Goal: Transaction & Acquisition: Book appointment/travel/reservation

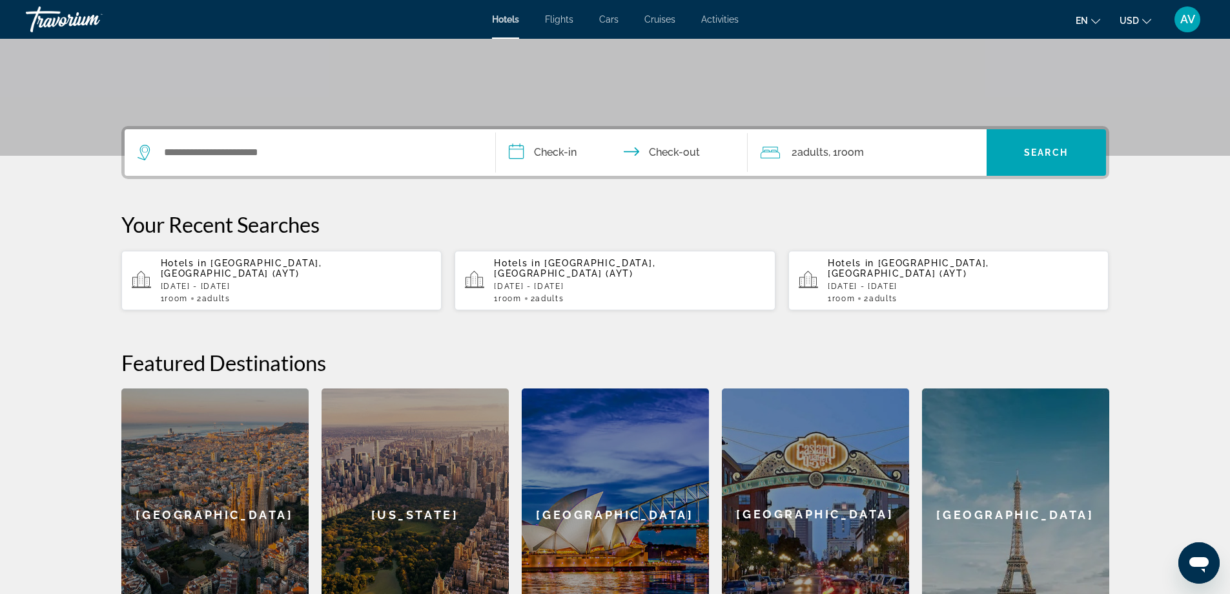
scroll to position [258, 0]
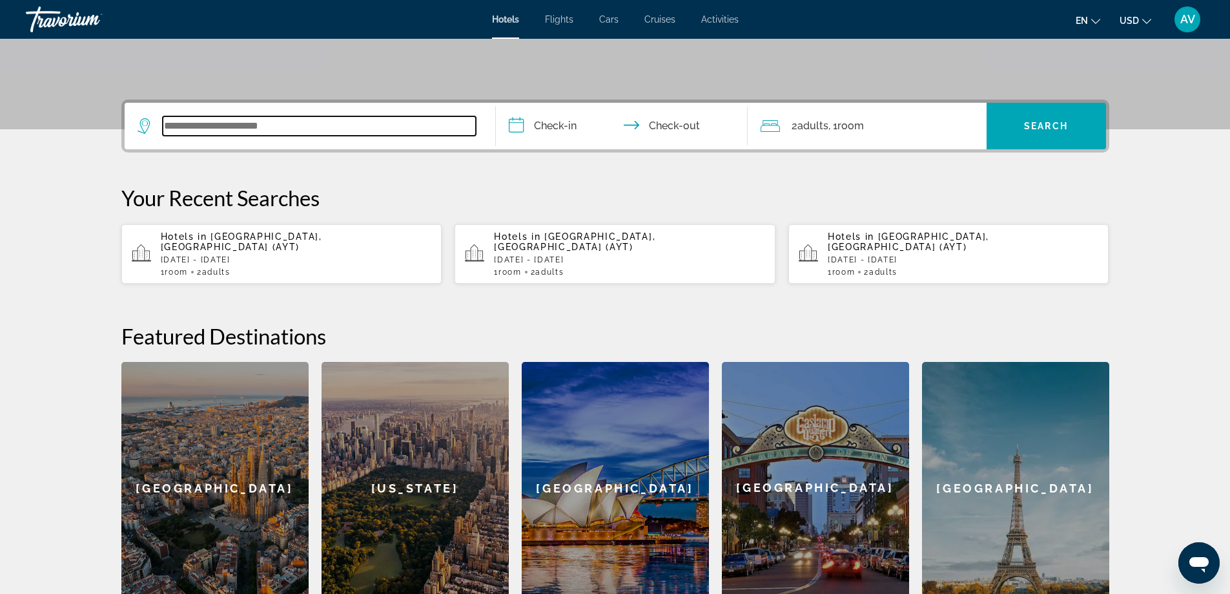
click at [185, 136] on input "Search widget" at bounding box center [319, 125] width 313 height 19
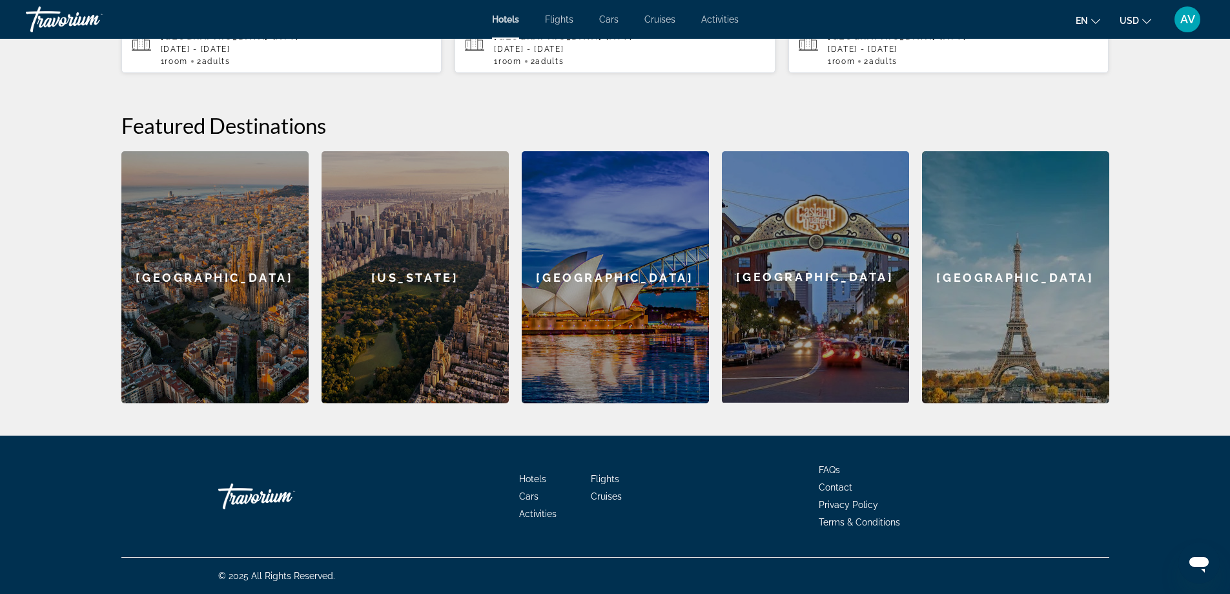
scroll to position [473, 0]
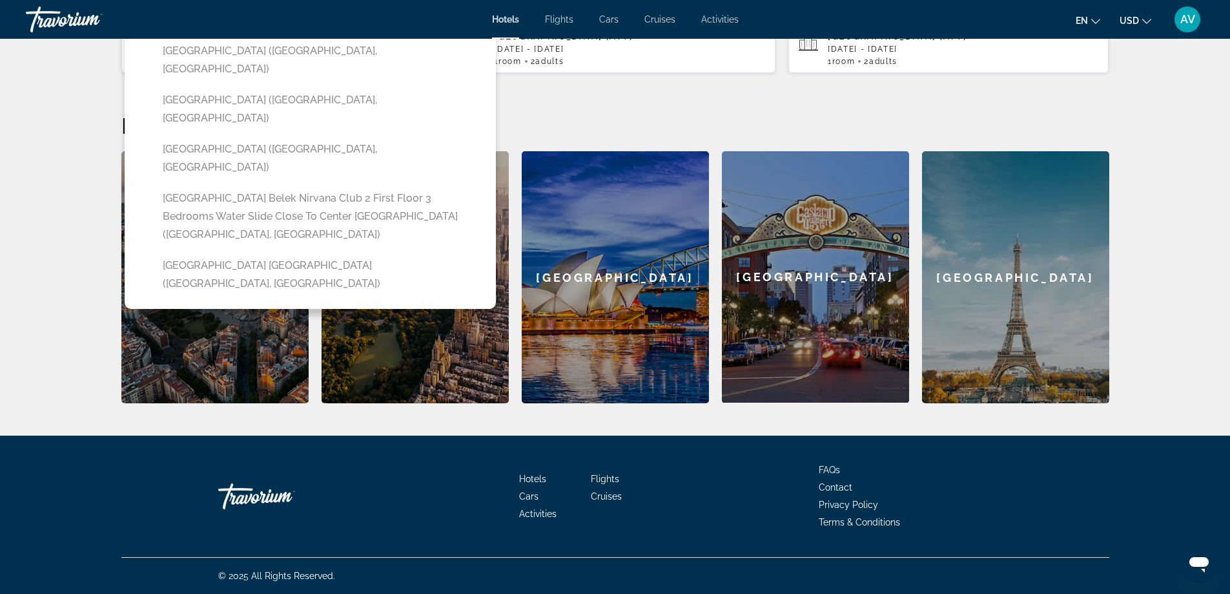
type input "**********"
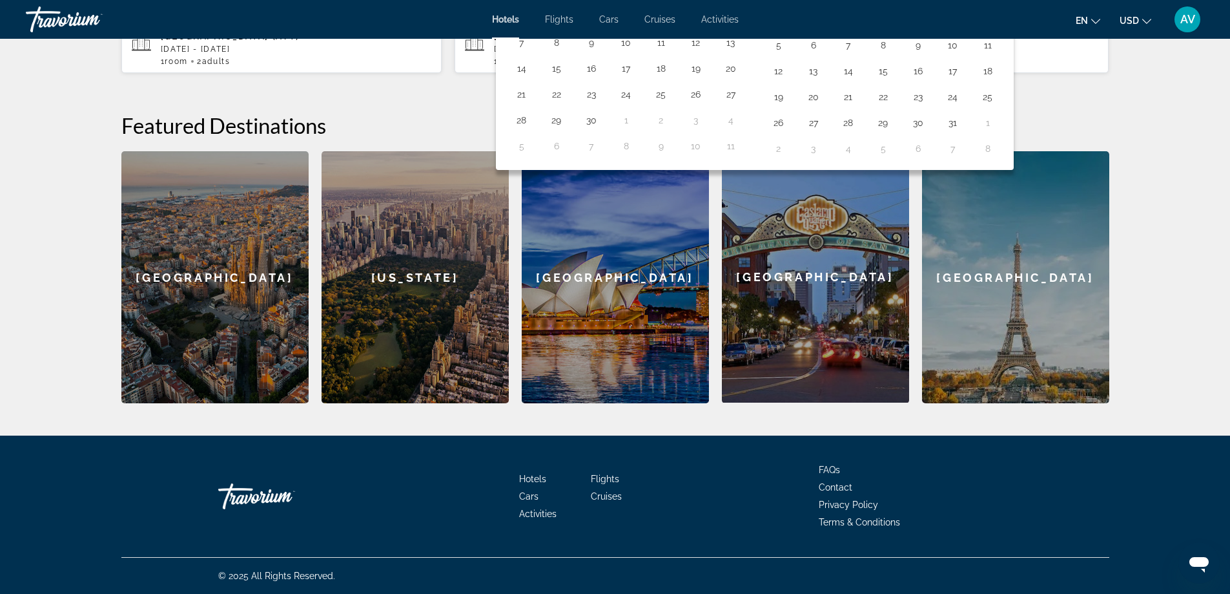
click at [824, 132] on button "27" at bounding box center [813, 123] width 21 height 18
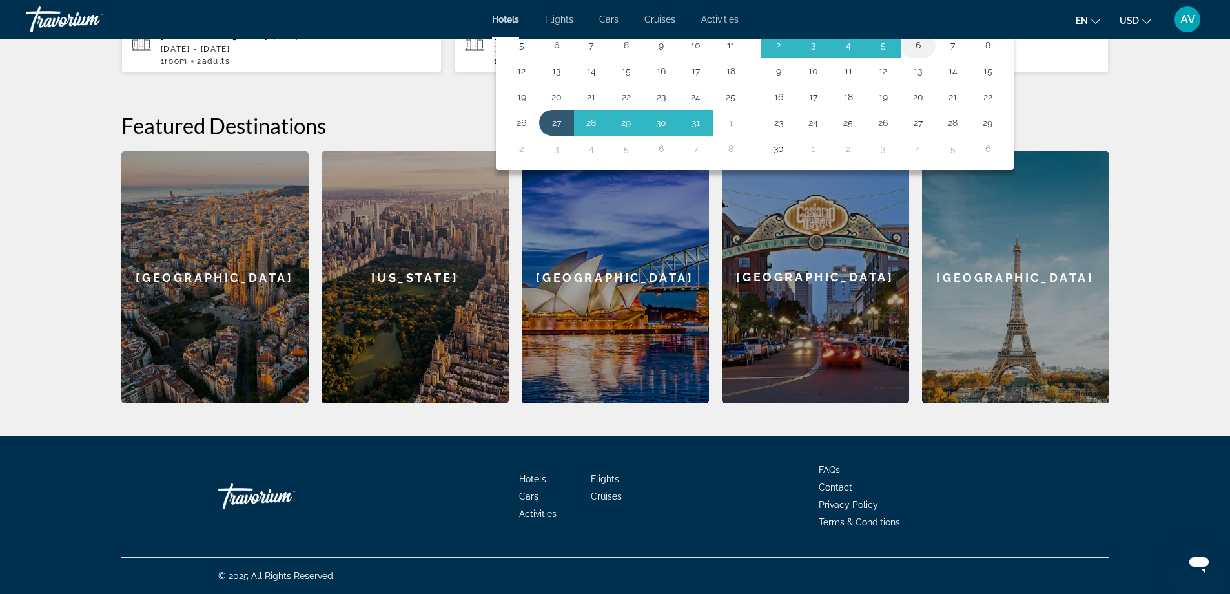
click at [929, 54] on button "6" at bounding box center [918, 45] width 21 height 18
type input "**********"
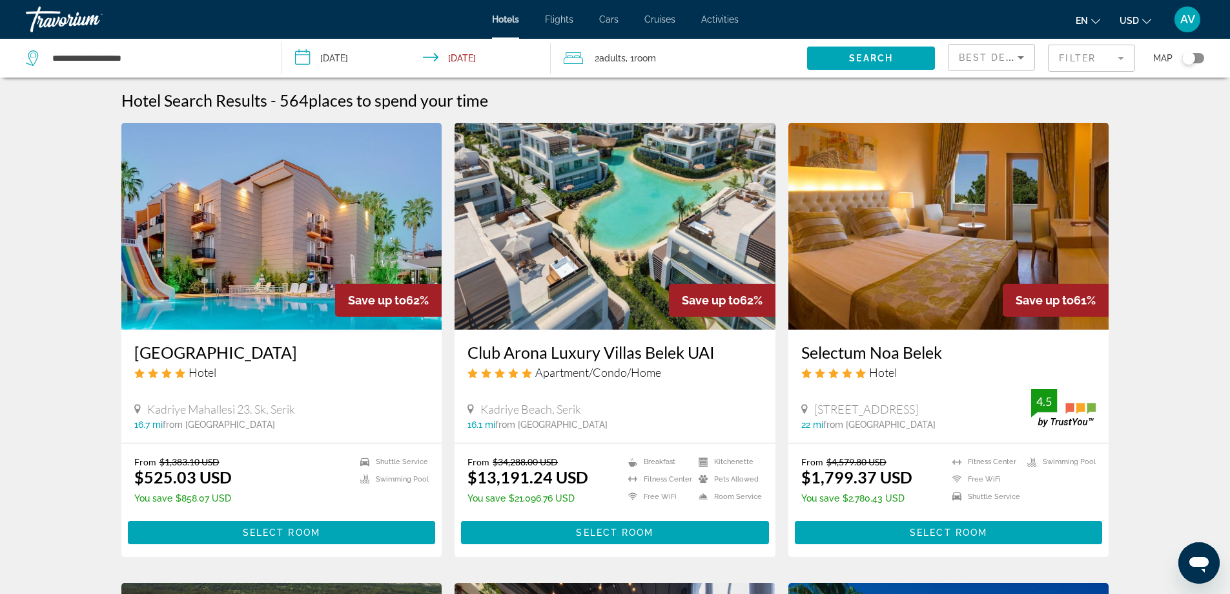
click at [677, 329] on img "Main content" at bounding box center [615, 226] width 321 height 207
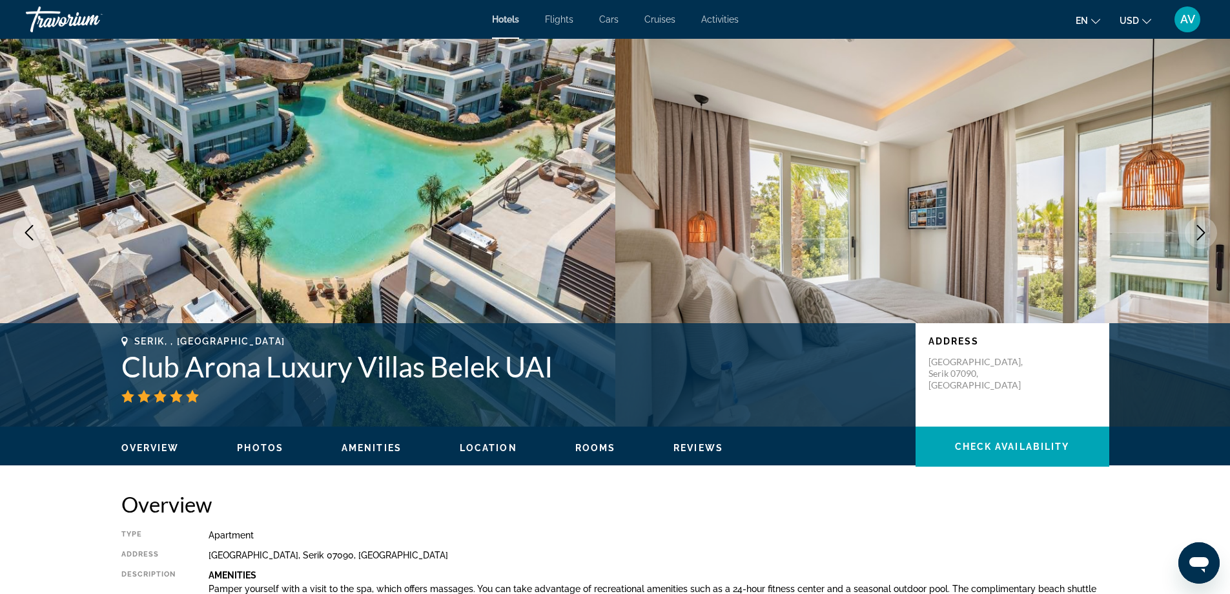
click at [1194, 240] on icon "Next image" at bounding box center [1202, 233] width 16 height 16
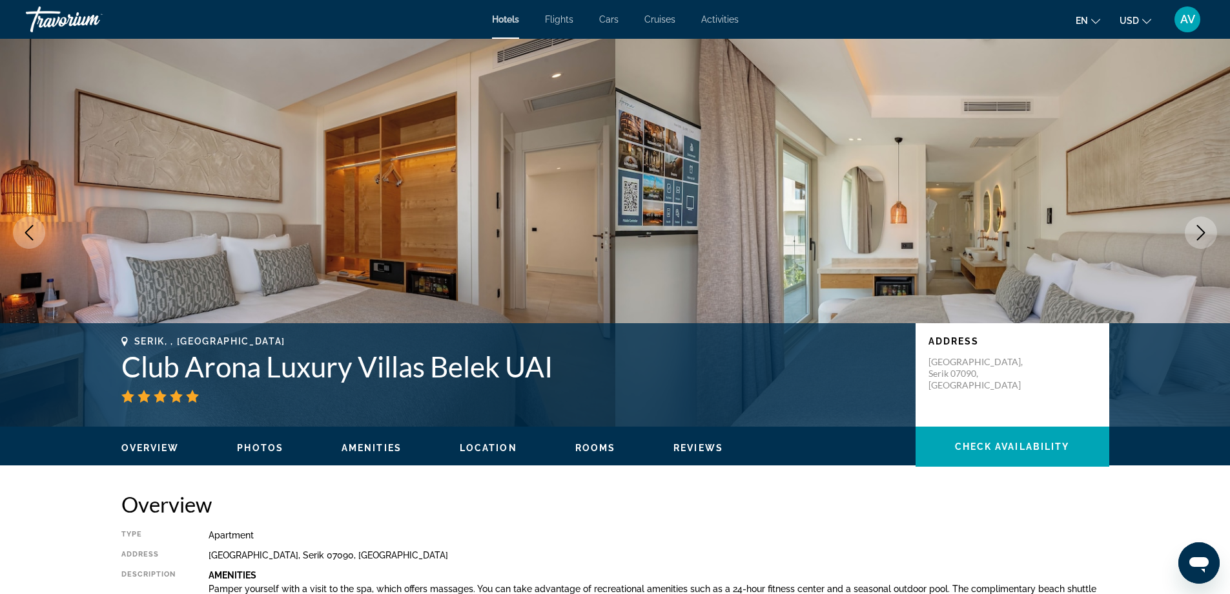
click at [1194, 240] on icon "Next image" at bounding box center [1202, 233] width 16 height 16
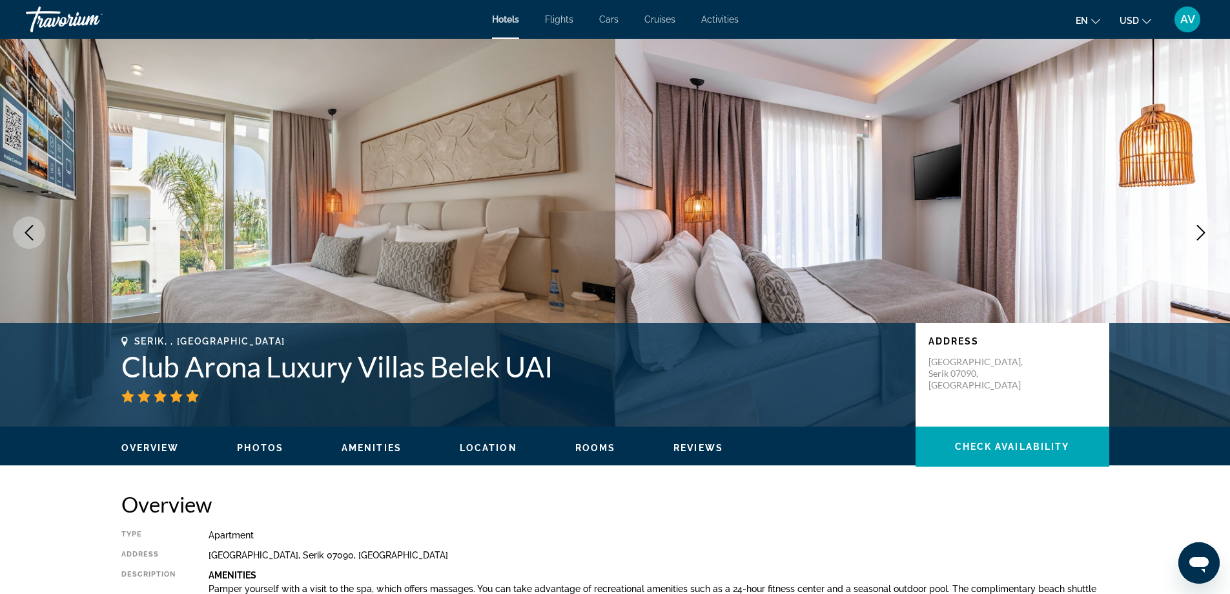
click at [1194, 240] on icon "Next image" at bounding box center [1202, 233] width 16 height 16
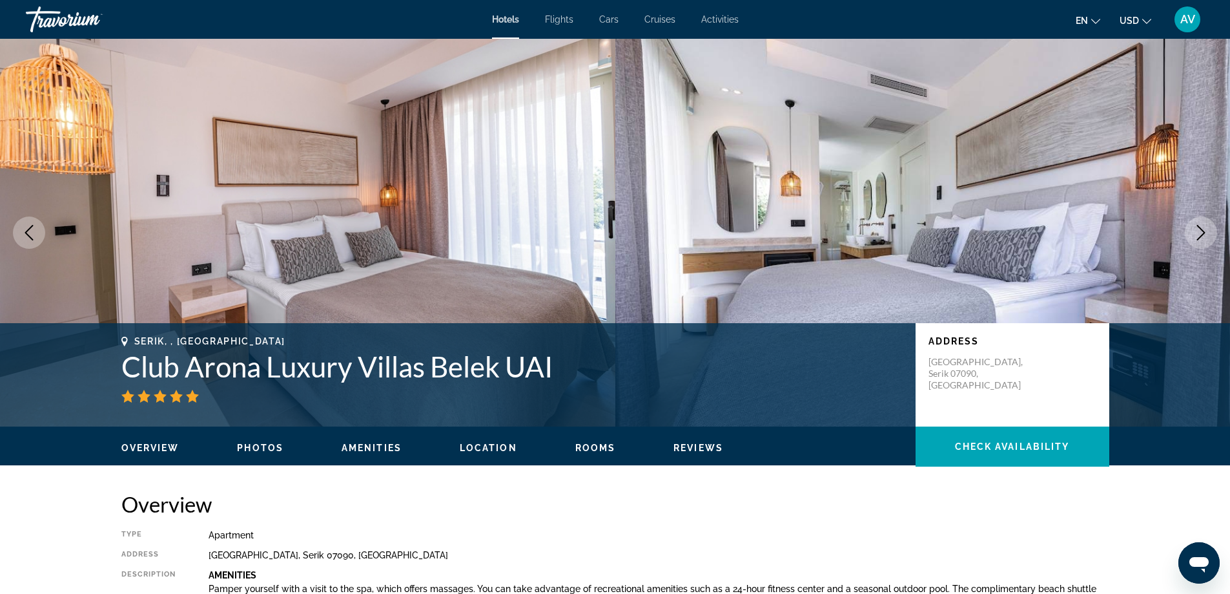
click at [1194, 240] on icon "Next image" at bounding box center [1202, 233] width 16 height 16
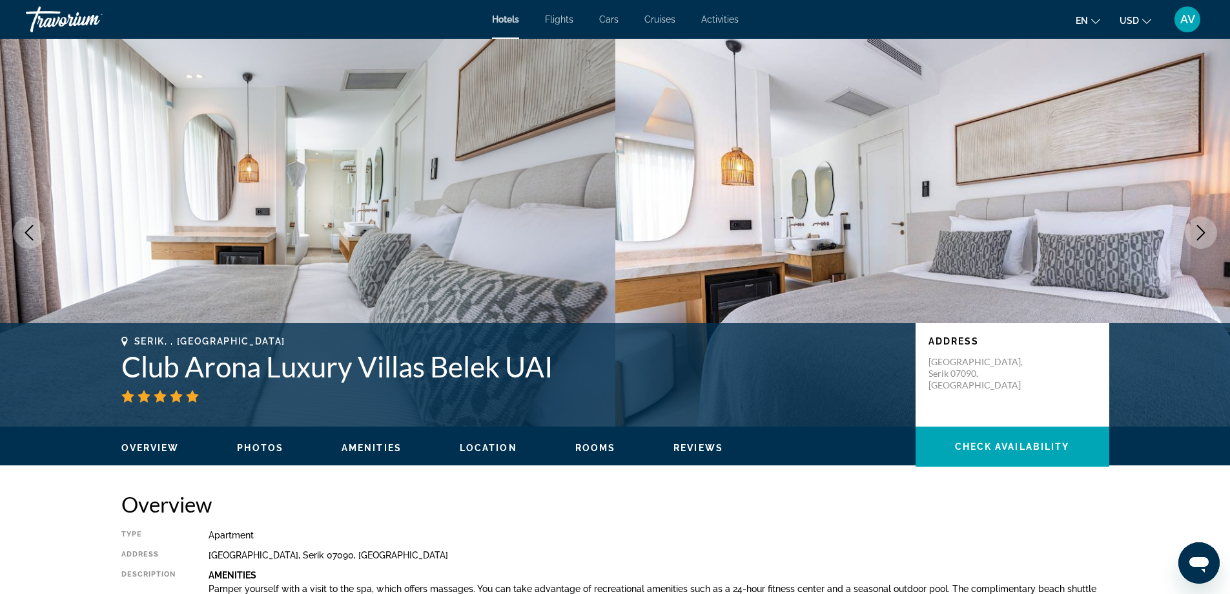
click at [1194, 240] on icon "Next image" at bounding box center [1202, 233] width 16 height 16
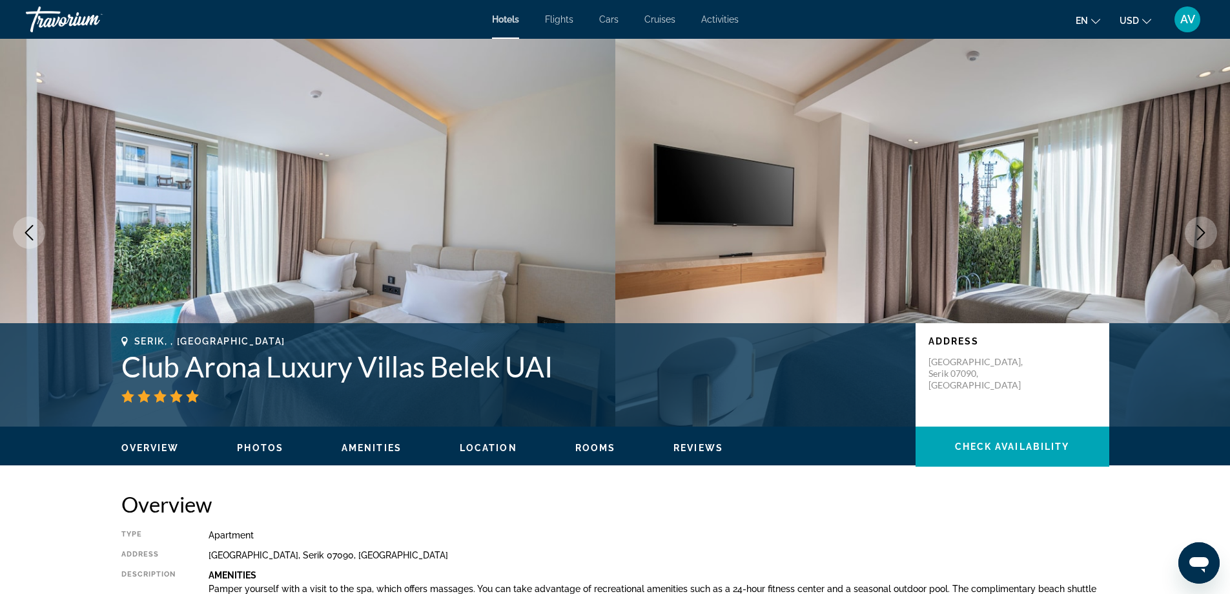
click at [1194, 240] on icon "Next image" at bounding box center [1202, 233] width 16 height 16
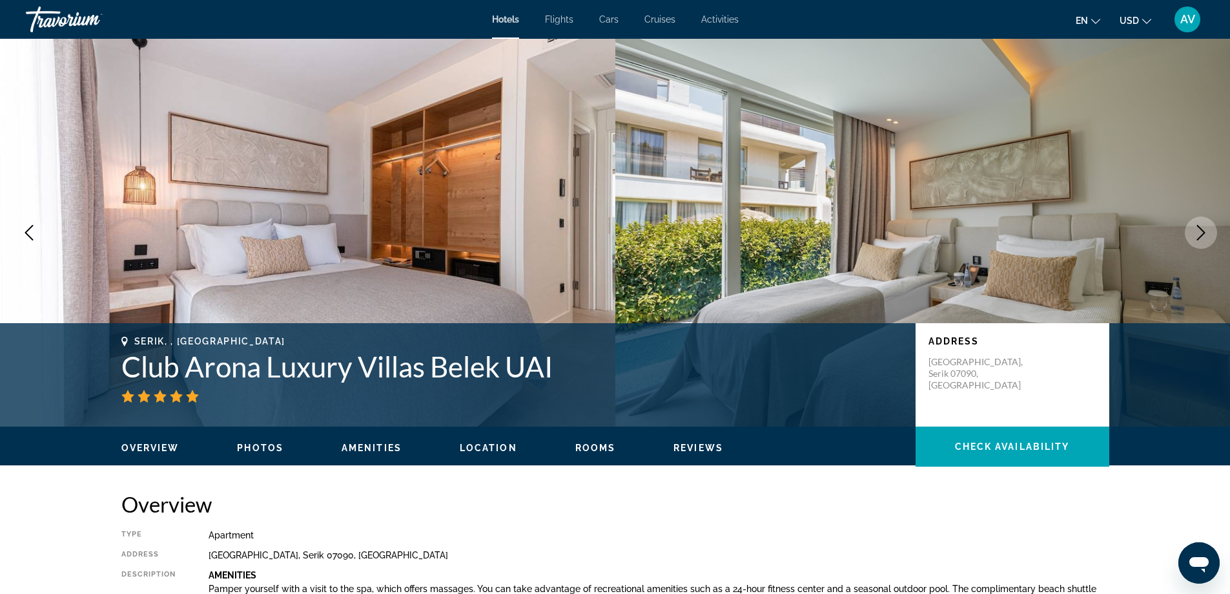
click at [1194, 240] on icon "Next image" at bounding box center [1202, 233] width 16 height 16
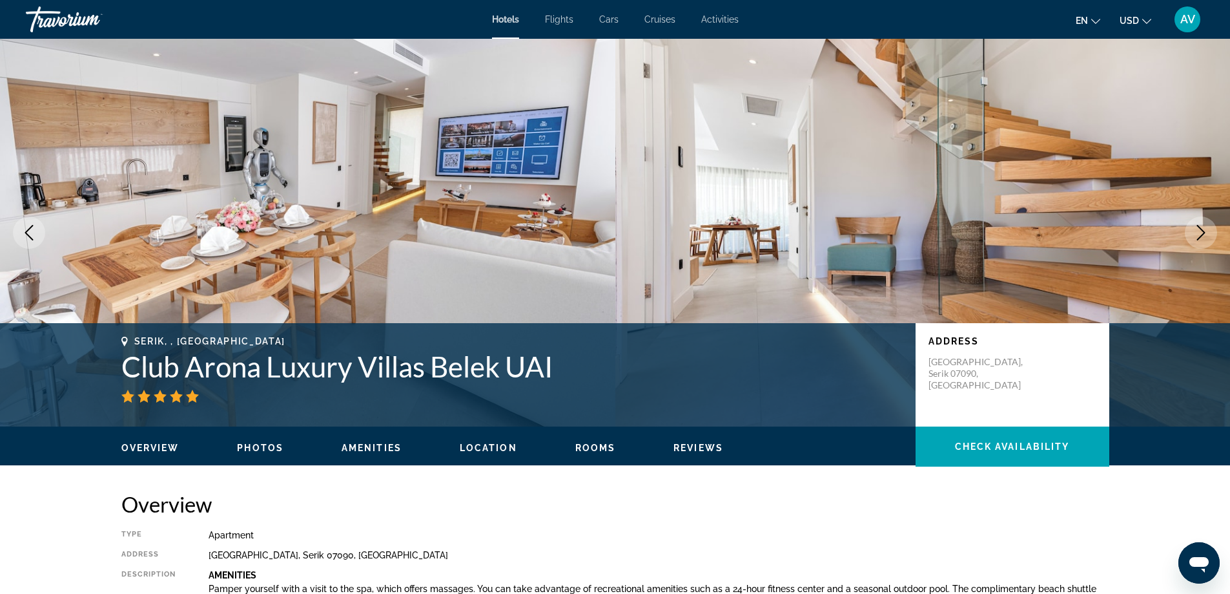
click at [1194, 240] on icon "Next image" at bounding box center [1202, 233] width 16 height 16
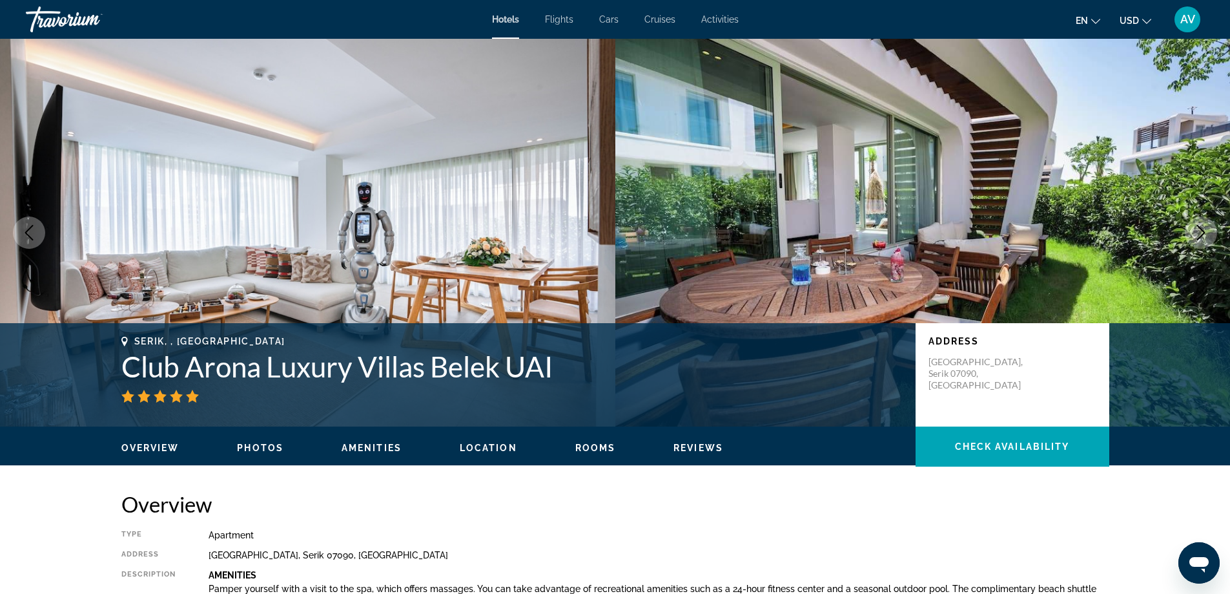
click at [1194, 240] on icon "Next image" at bounding box center [1202, 233] width 16 height 16
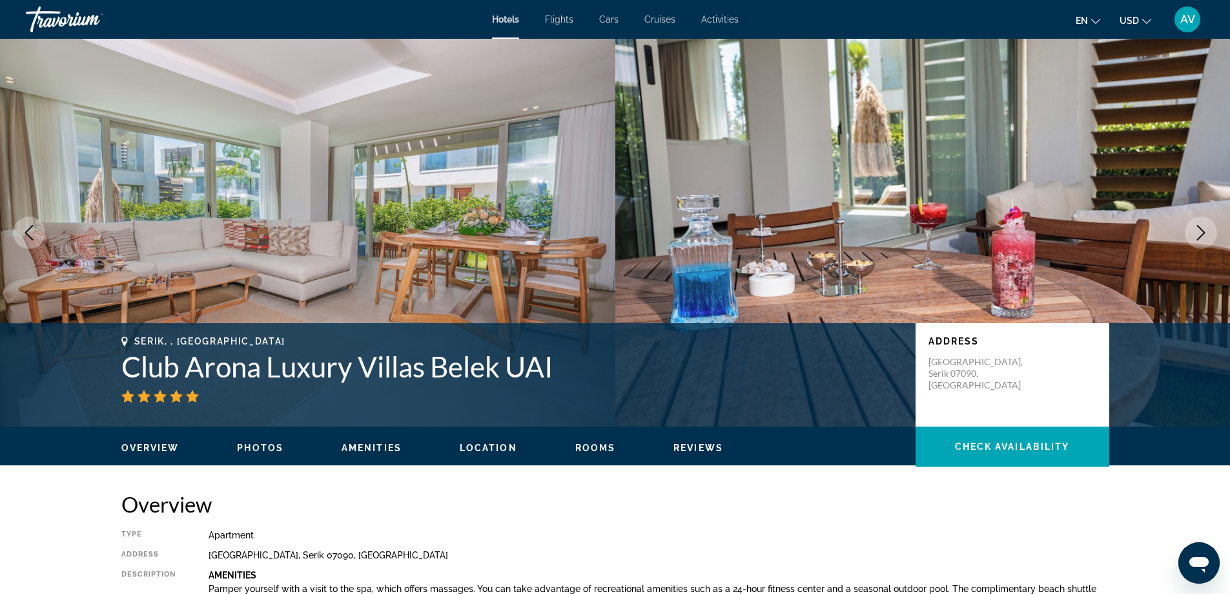
click at [1194, 240] on icon "Next image" at bounding box center [1202, 233] width 16 height 16
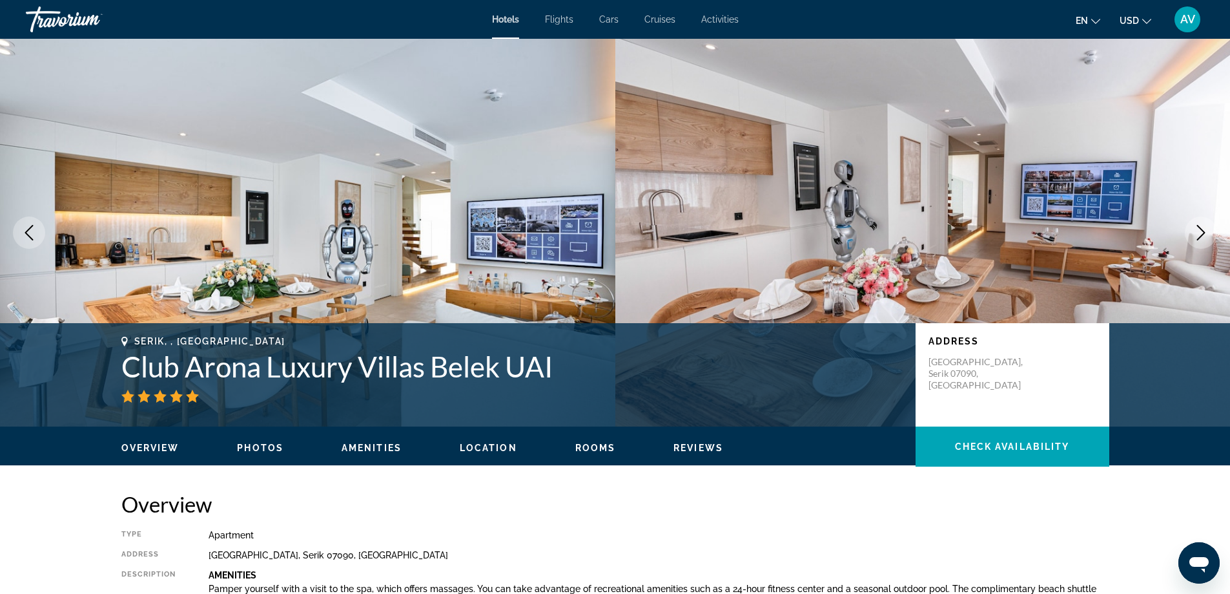
click at [1185, 249] on button "Next image" at bounding box center [1201, 232] width 32 height 32
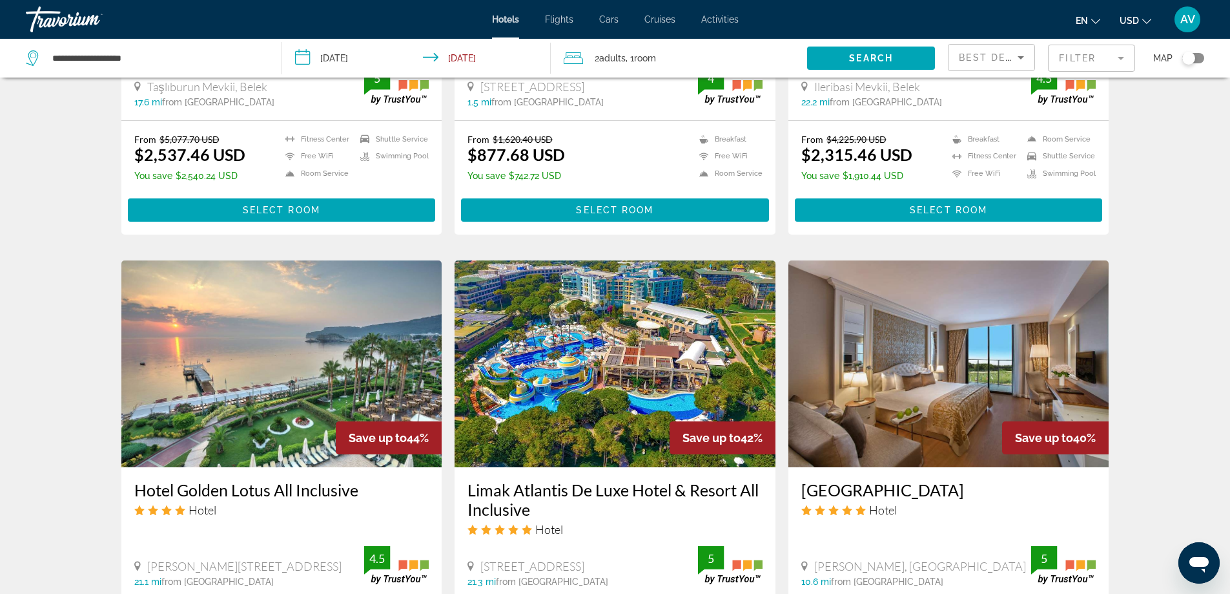
scroll to position [710, 0]
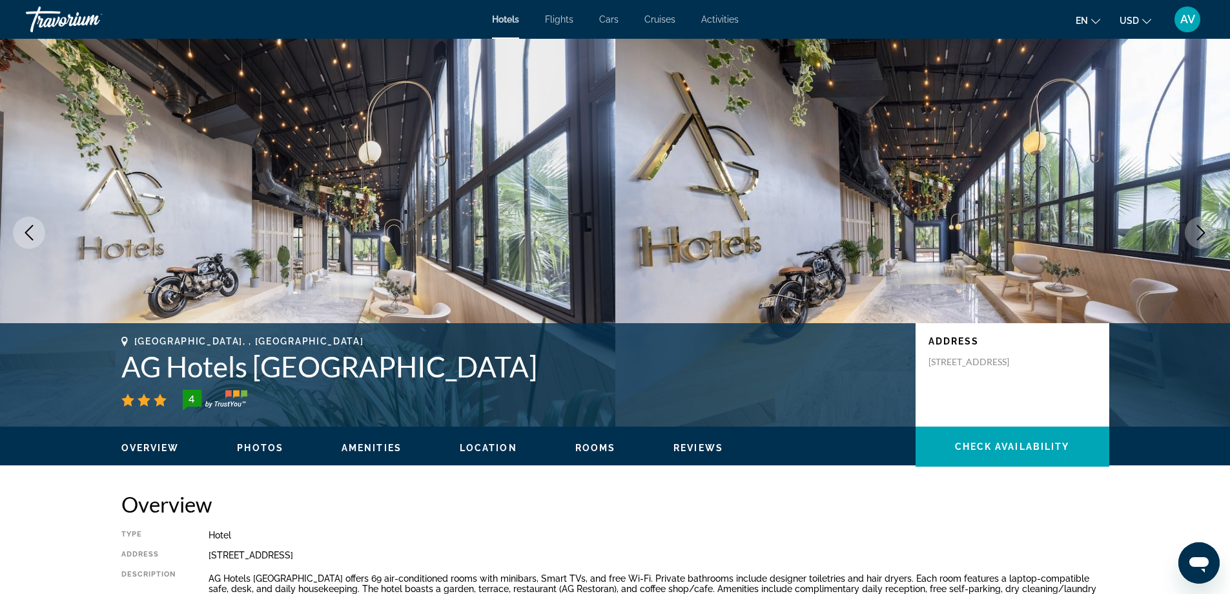
click at [1194, 240] on icon "Next image" at bounding box center [1202, 233] width 16 height 16
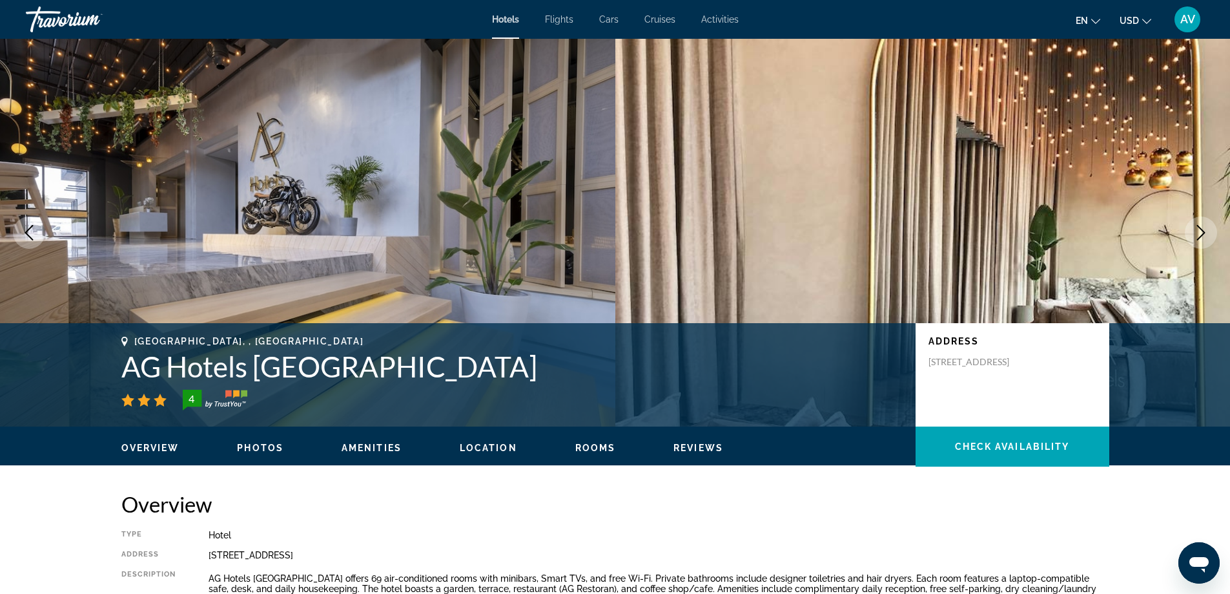
click at [1194, 240] on icon "Next image" at bounding box center [1202, 233] width 16 height 16
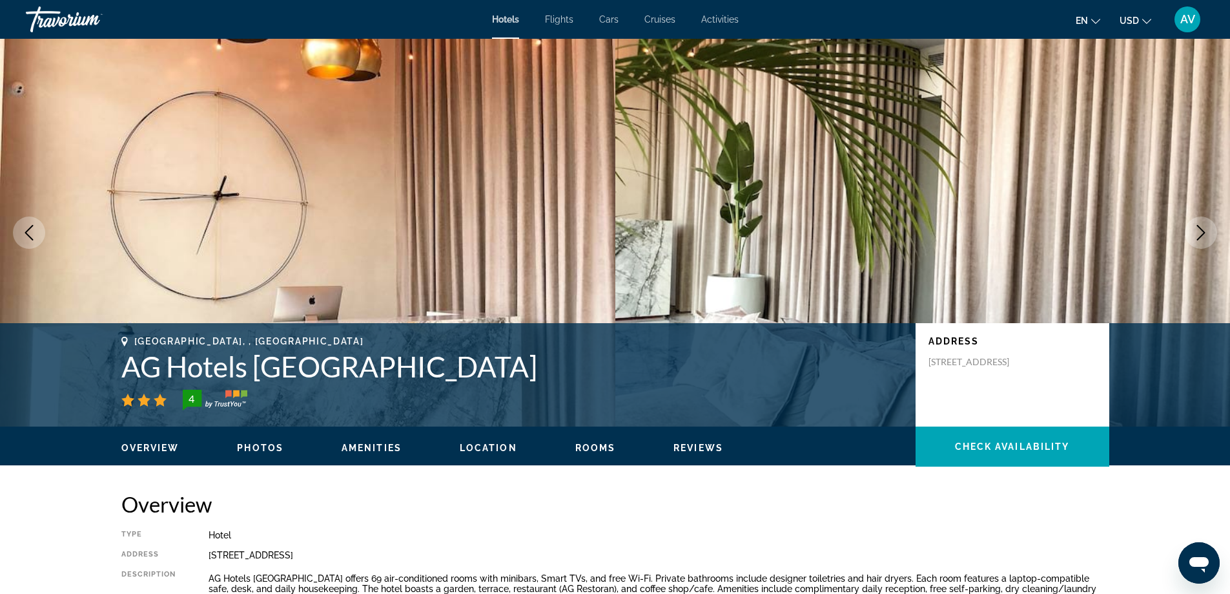
click at [1194, 240] on icon "Next image" at bounding box center [1202, 233] width 16 height 16
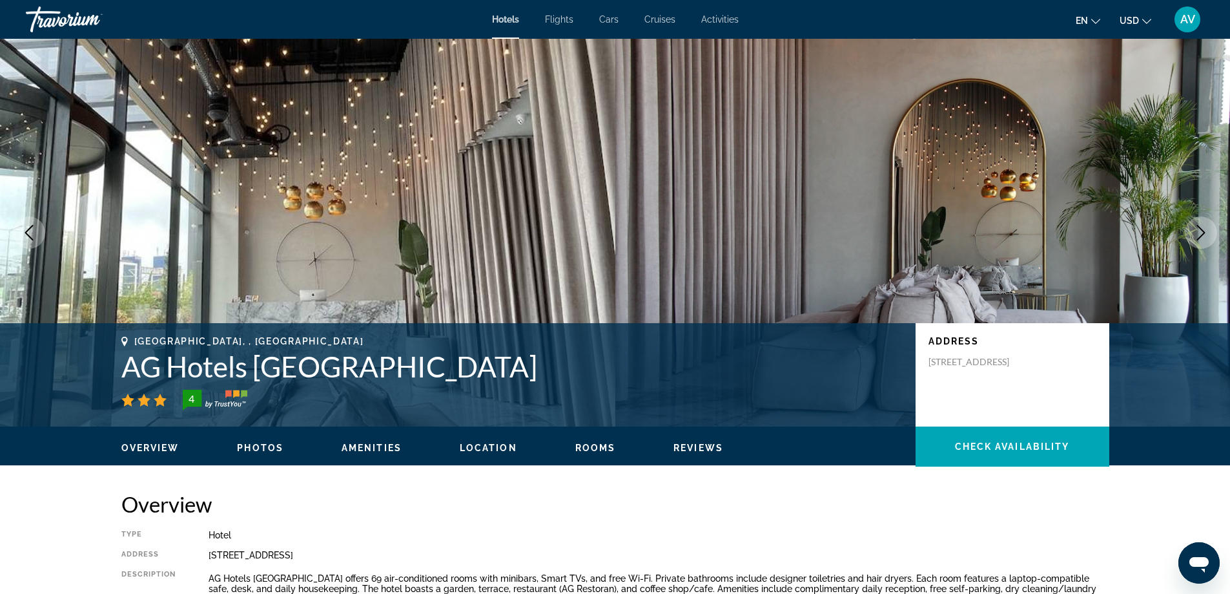
click at [1194, 240] on icon "Next image" at bounding box center [1202, 233] width 16 height 16
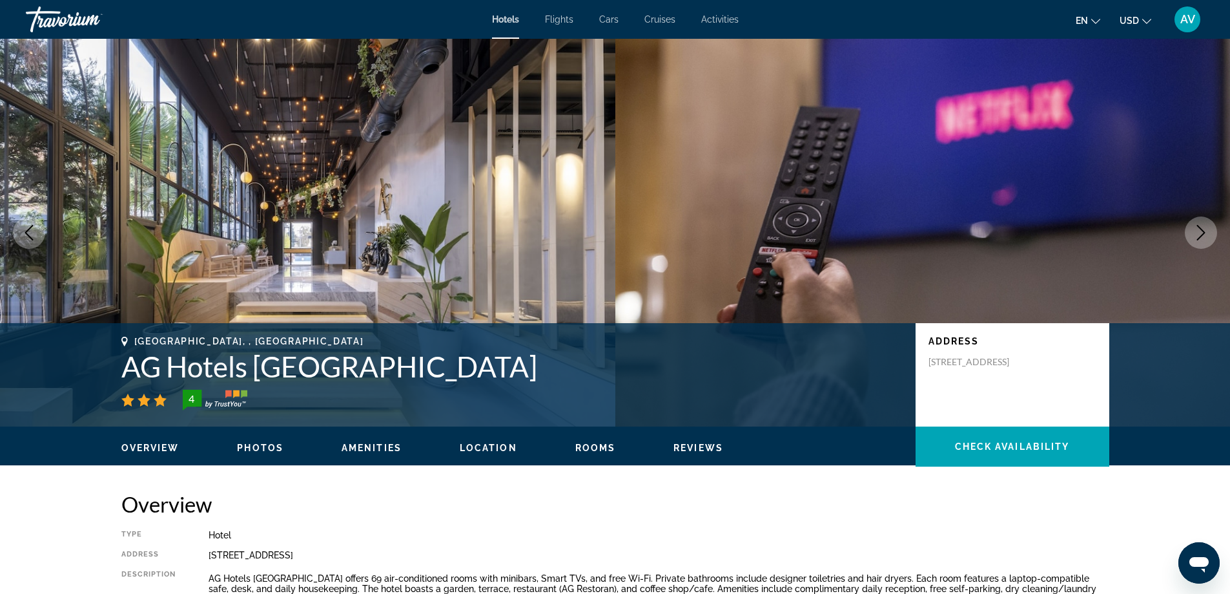
click at [1194, 240] on icon "Next image" at bounding box center [1202, 233] width 16 height 16
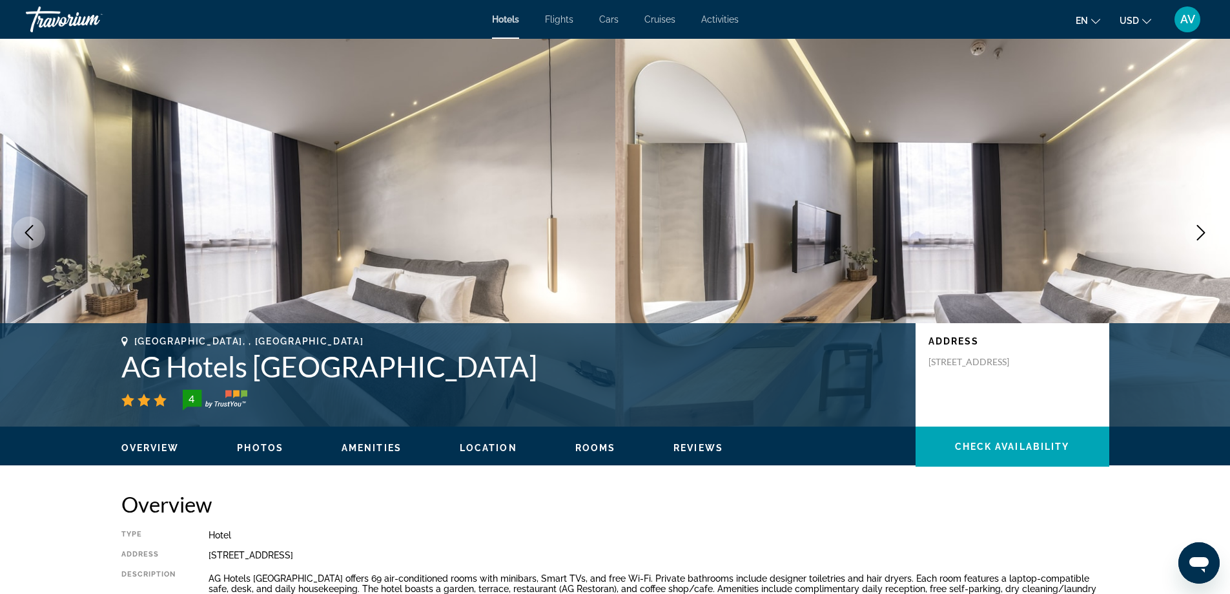
click at [1194, 240] on icon "Next image" at bounding box center [1202, 233] width 16 height 16
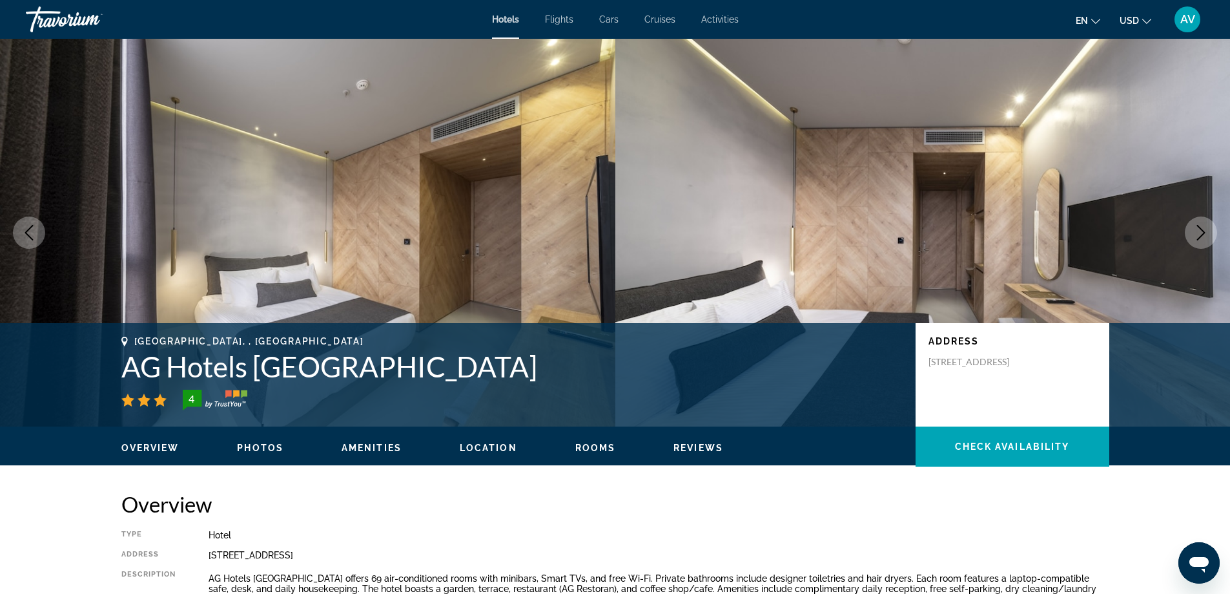
click at [1194, 240] on icon "Next image" at bounding box center [1202, 233] width 16 height 16
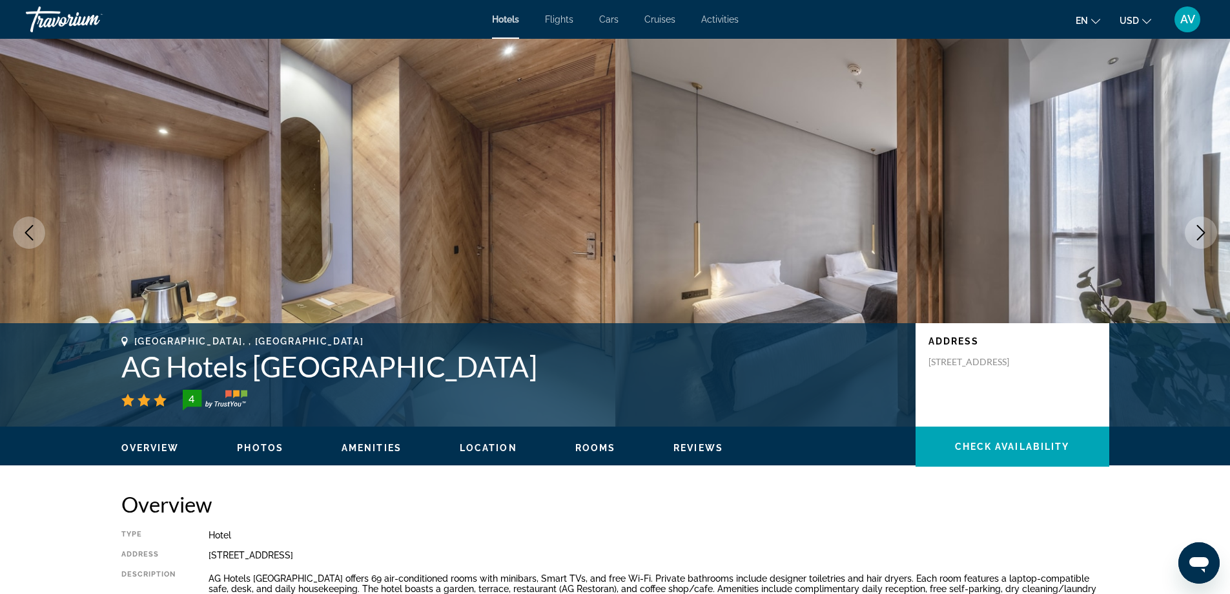
click at [1194, 240] on icon "Next image" at bounding box center [1202, 233] width 16 height 16
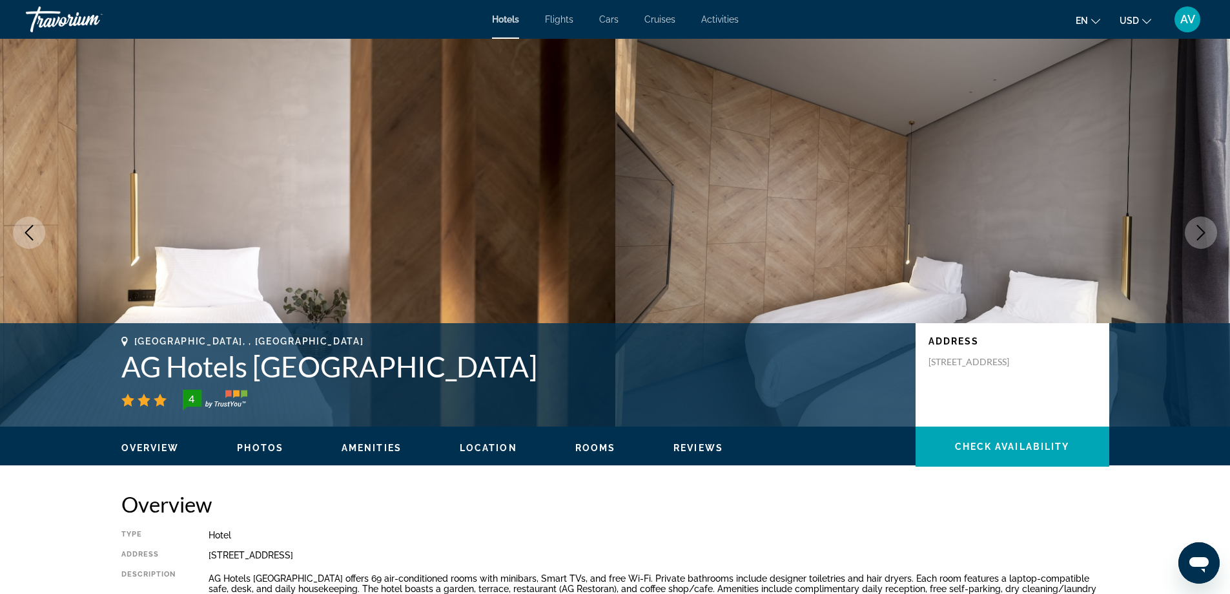
click at [1194, 240] on icon "Next image" at bounding box center [1202, 233] width 16 height 16
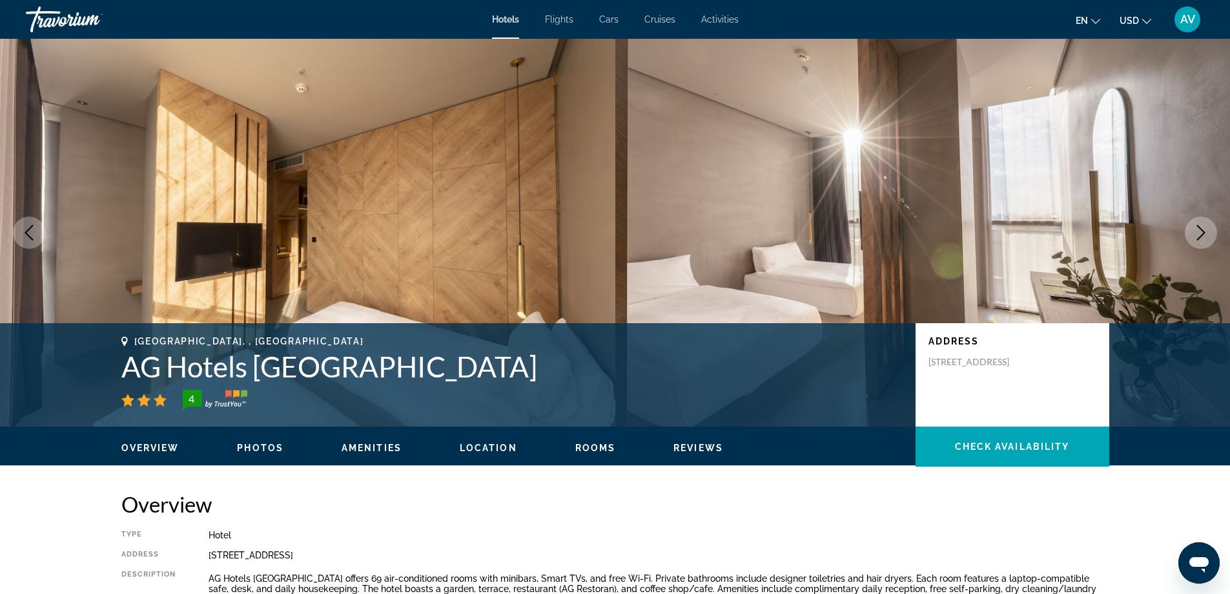
click at [1194, 240] on icon "Next image" at bounding box center [1202, 233] width 16 height 16
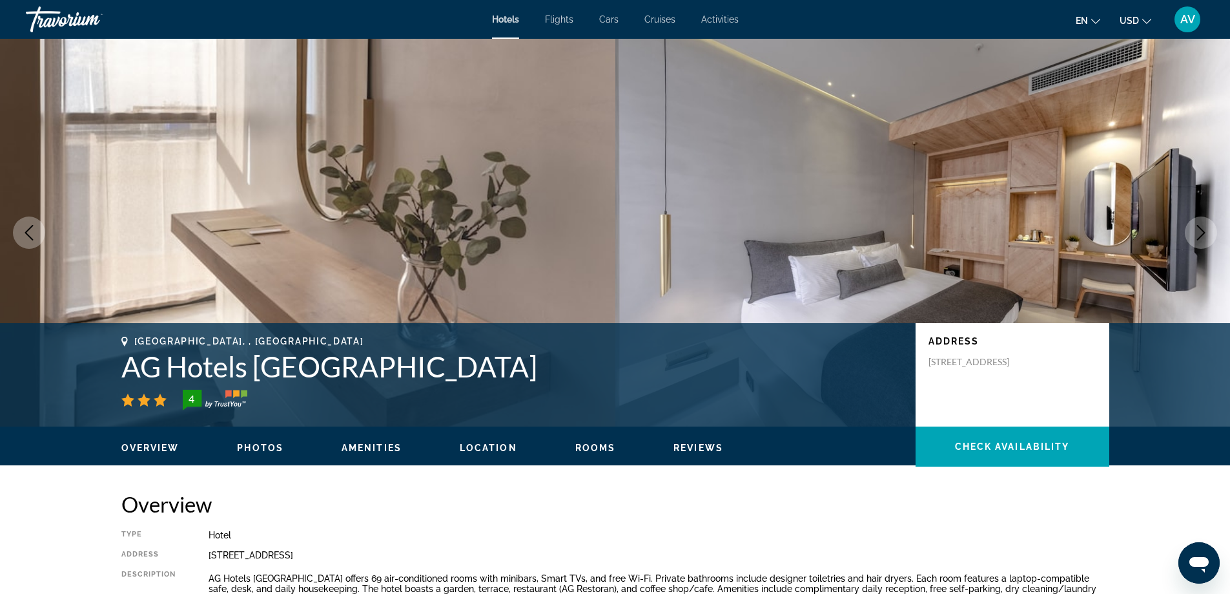
click at [1194, 240] on icon "Next image" at bounding box center [1202, 233] width 16 height 16
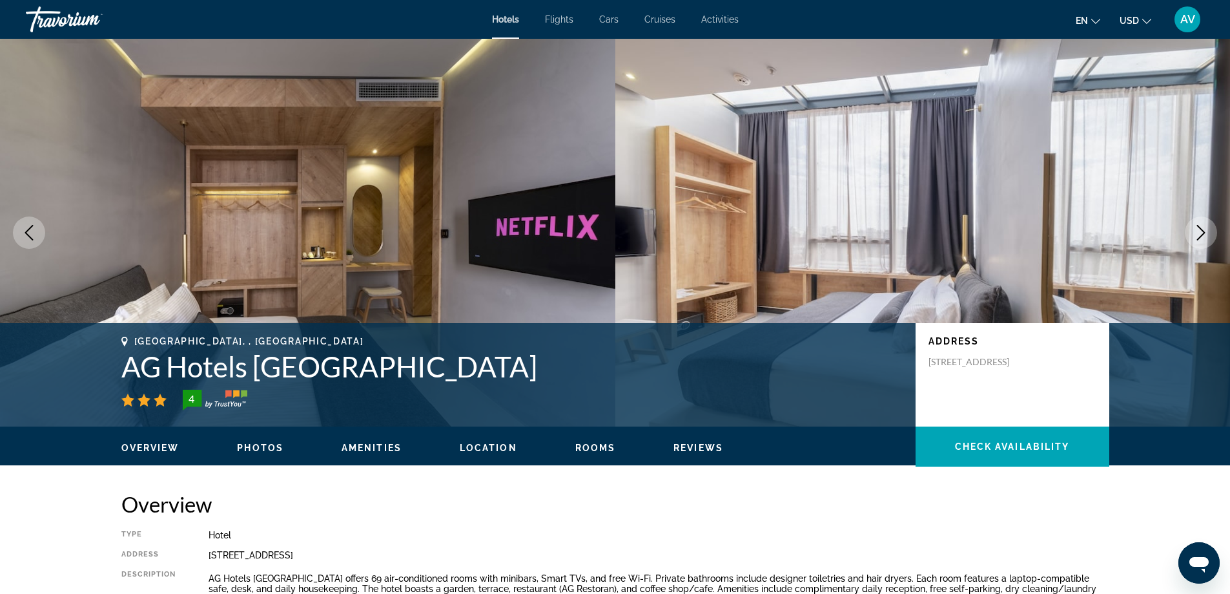
click at [1194, 240] on icon "Next image" at bounding box center [1202, 233] width 16 height 16
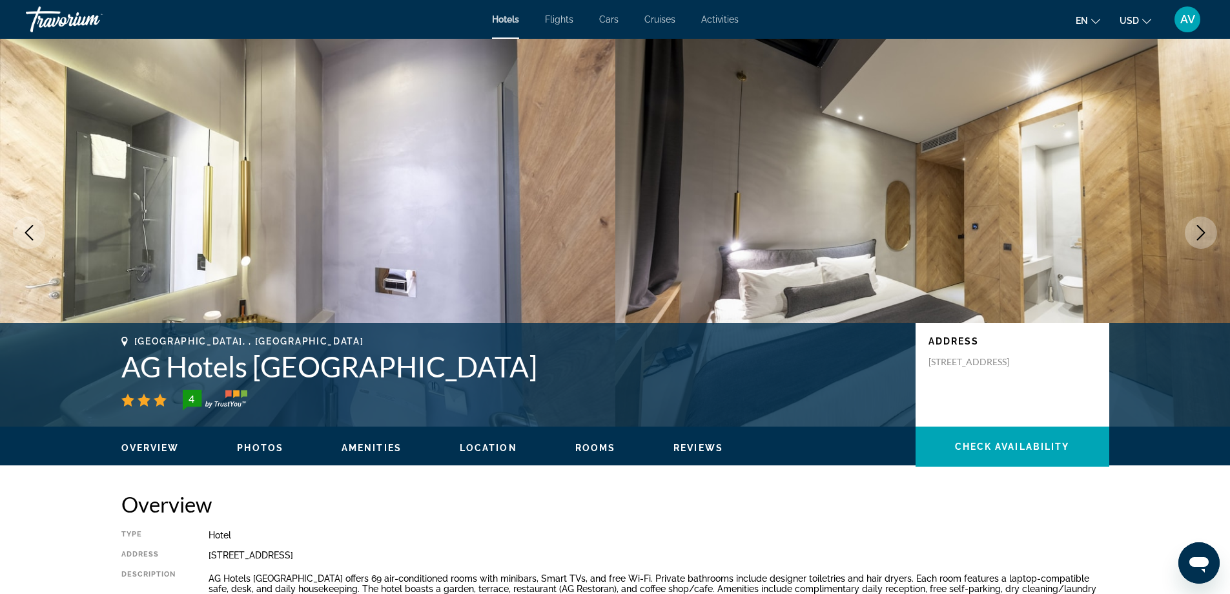
click at [1194, 240] on icon "Next image" at bounding box center [1202, 233] width 16 height 16
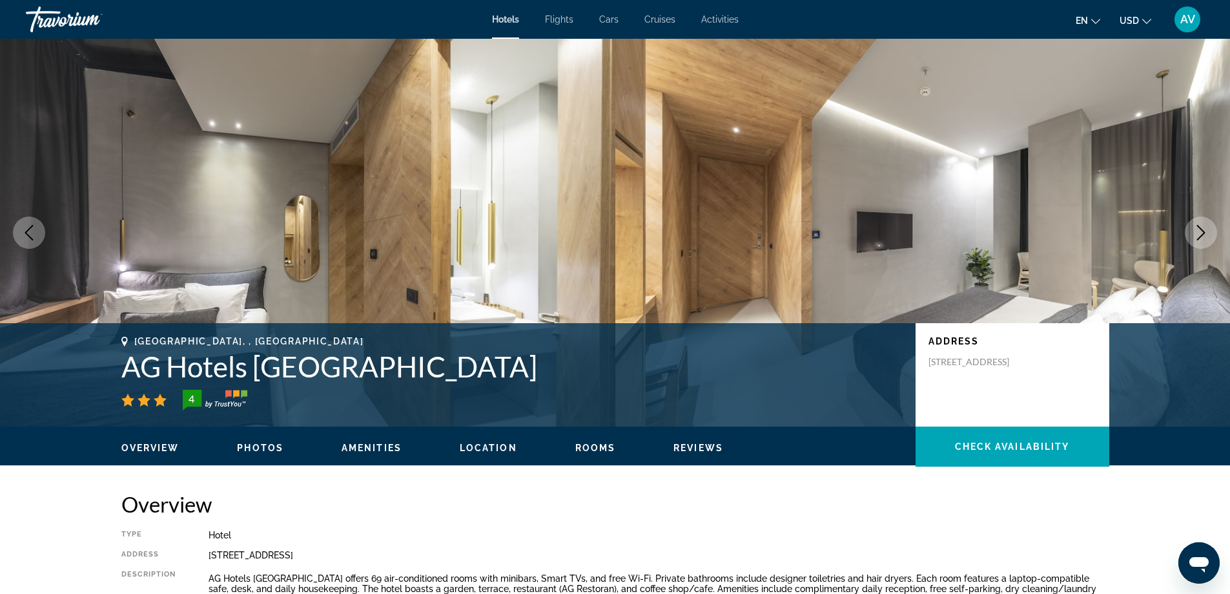
click at [1194, 240] on icon "Next image" at bounding box center [1202, 233] width 16 height 16
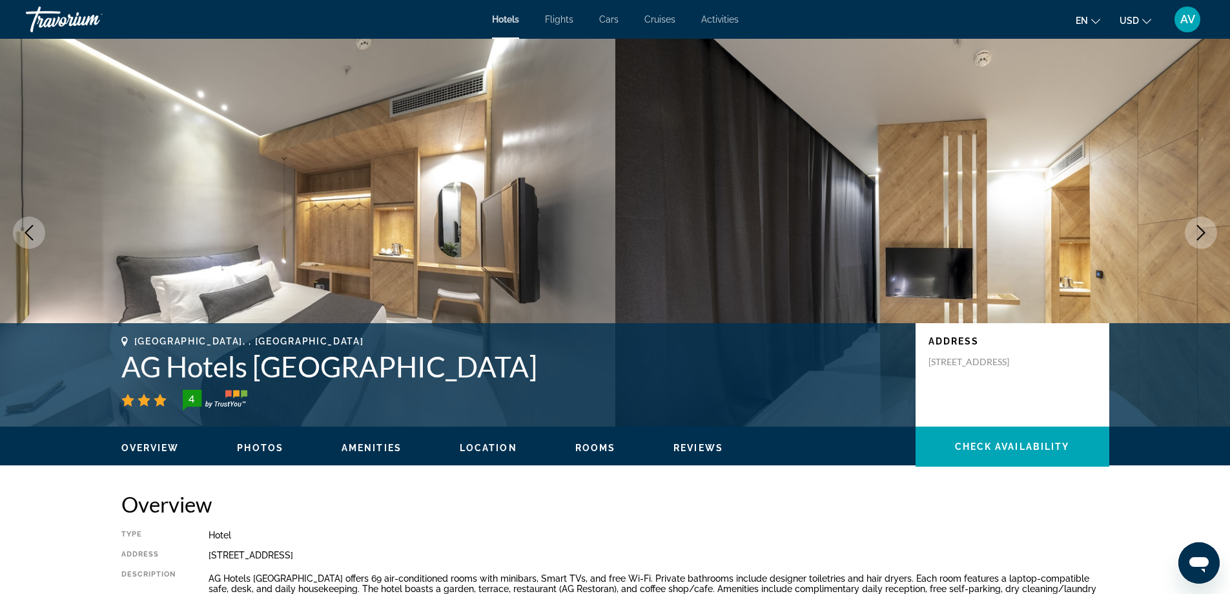
click at [1194, 240] on icon "Next image" at bounding box center [1202, 233] width 16 height 16
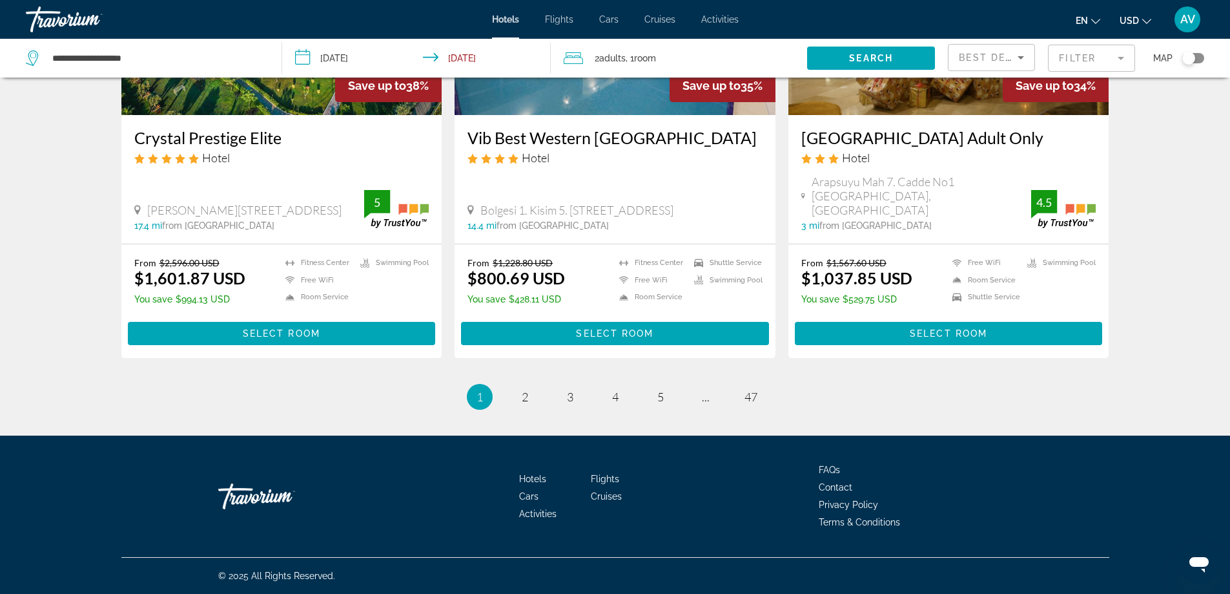
scroll to position [1679, 0]
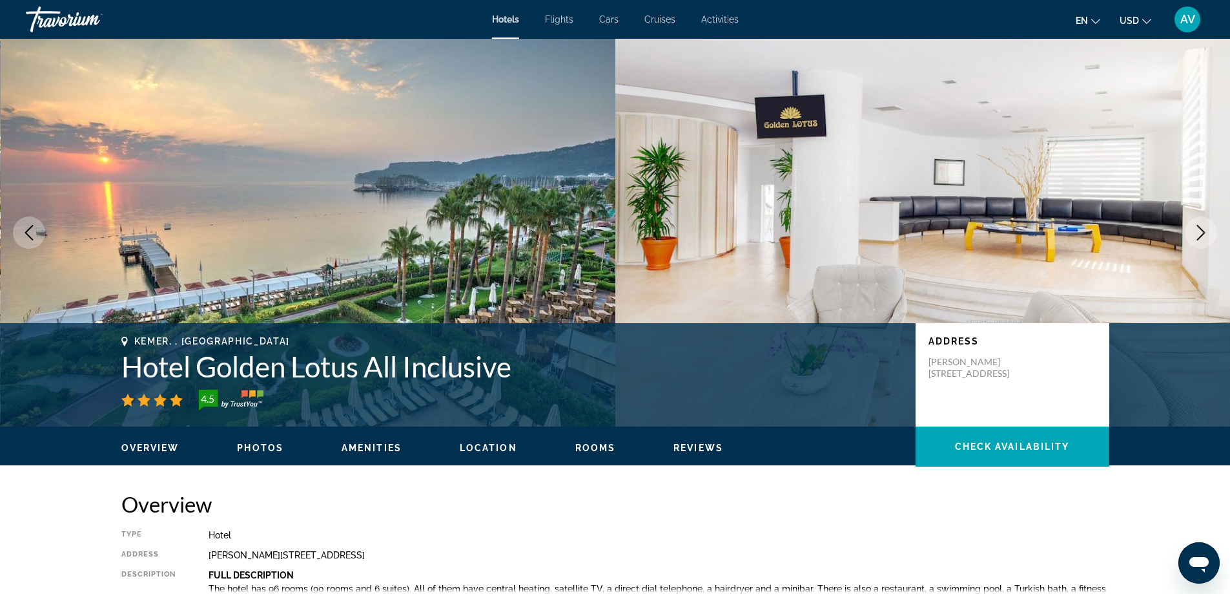
click at [1194, 240] on icon "Next image" at bounding box center [1202, 233] width 16 height 16
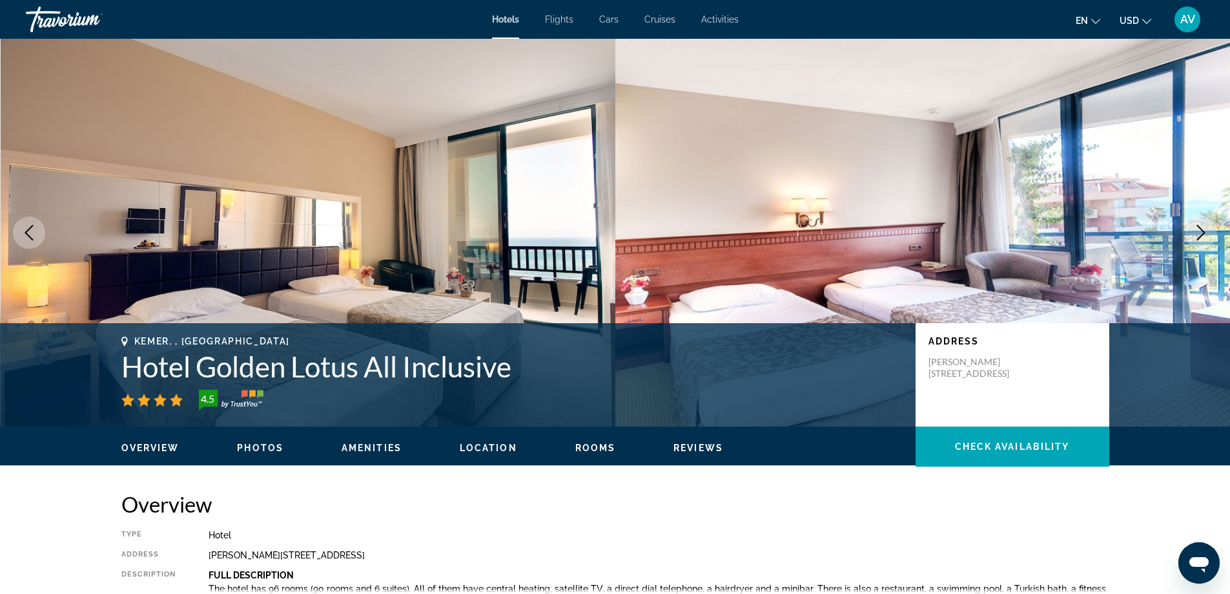
click at [1194, 240] on icon "Next image" at bounding box center [1202, 233] width 16 height 16
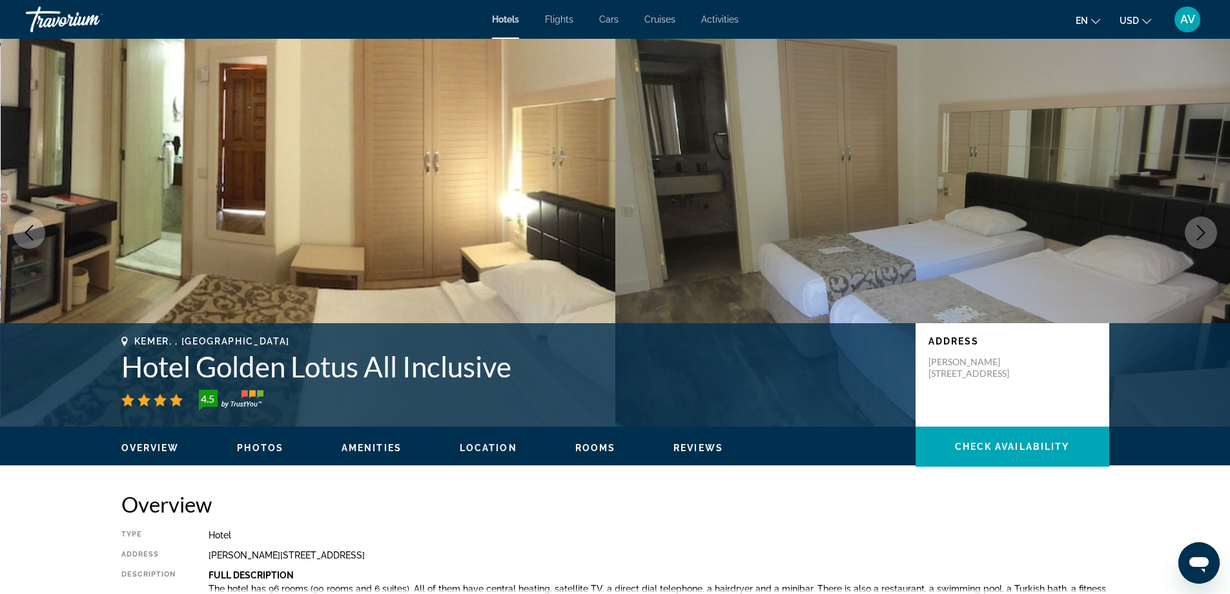
click at [1194, 240] on icon "Next image" at bounding box center [1202, 233] width 16 height 16
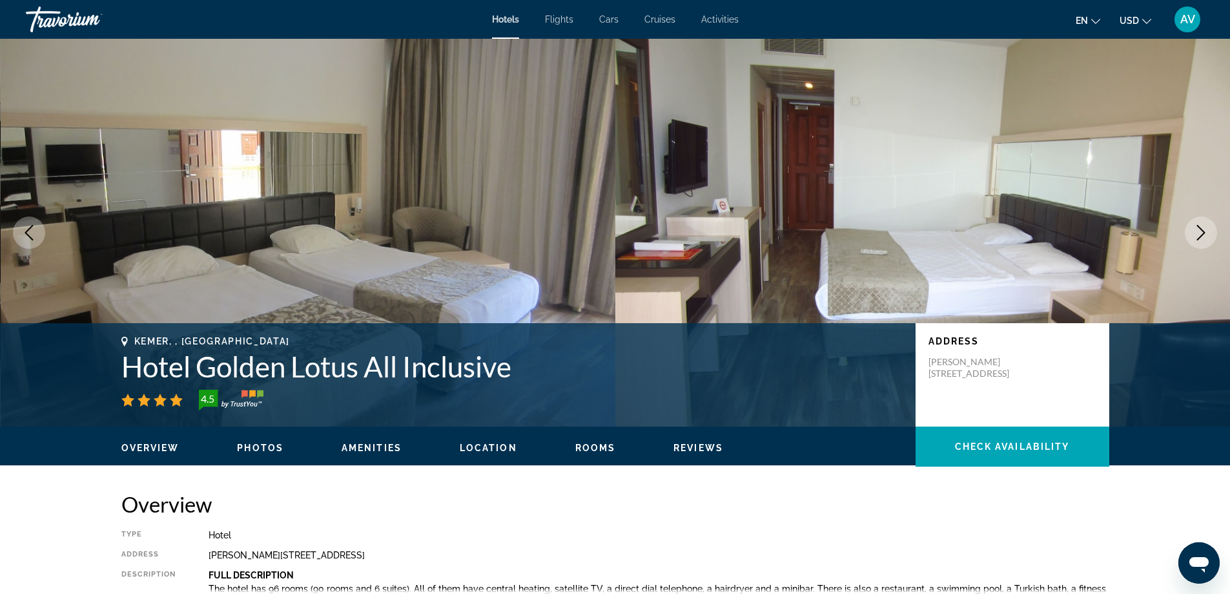
click at [1194, 240] on icon "Next image" at bounding box center [1202, 233] width 16 height 16
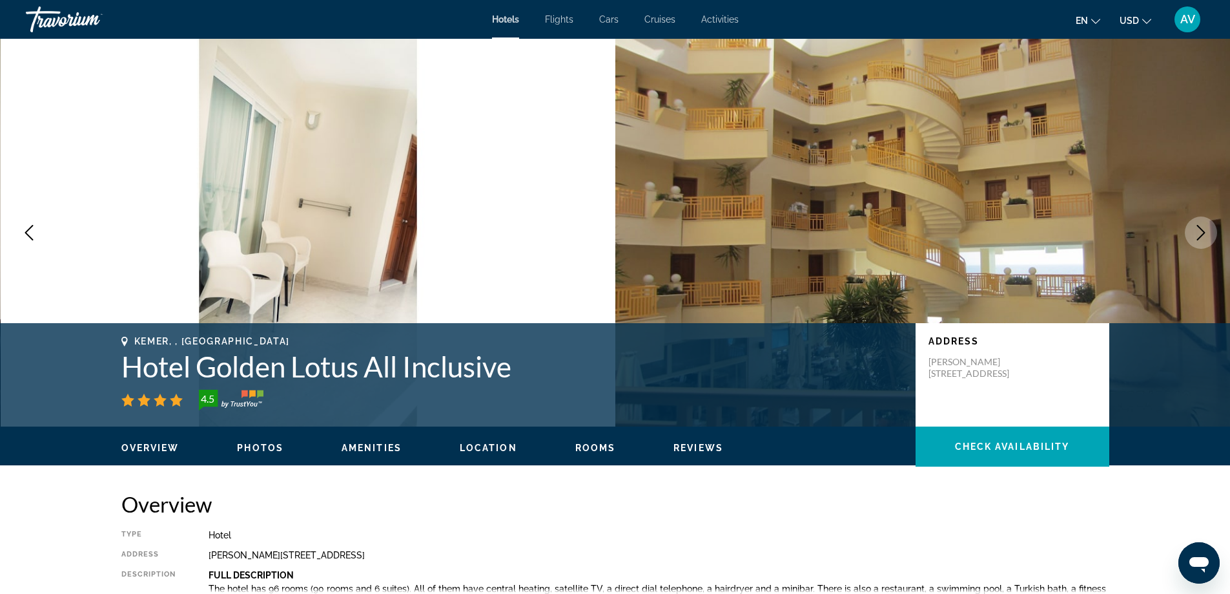
click at [1194, 240] on icon "Next image" at bounding box center [1202, 233] width 16 height 16
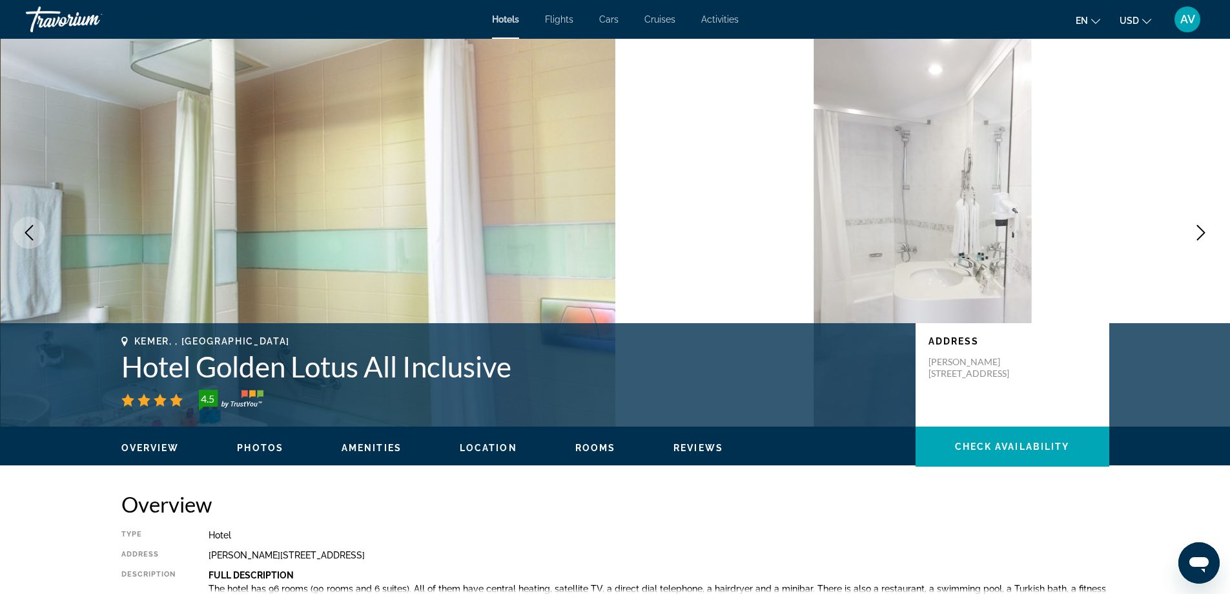
click at [1194, 240] on icon "Next image" at bounding box center [1202, 233] width 16 height 16
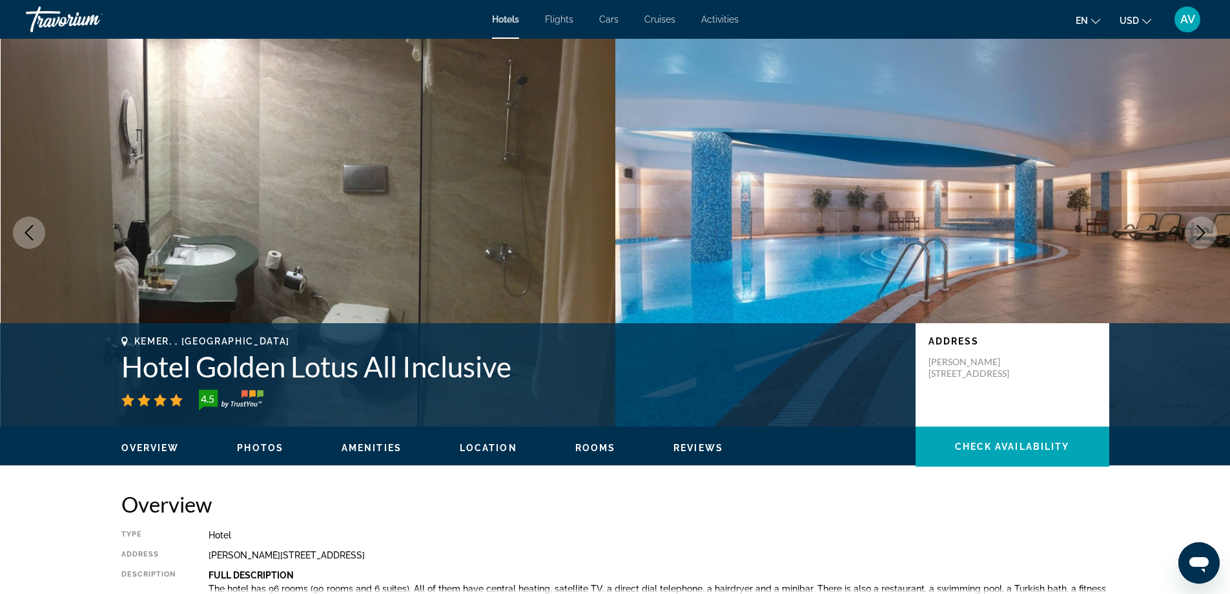
click at [1194, 240] on icon "Next image" at bounding box center [1202, 233] width 16 height 16
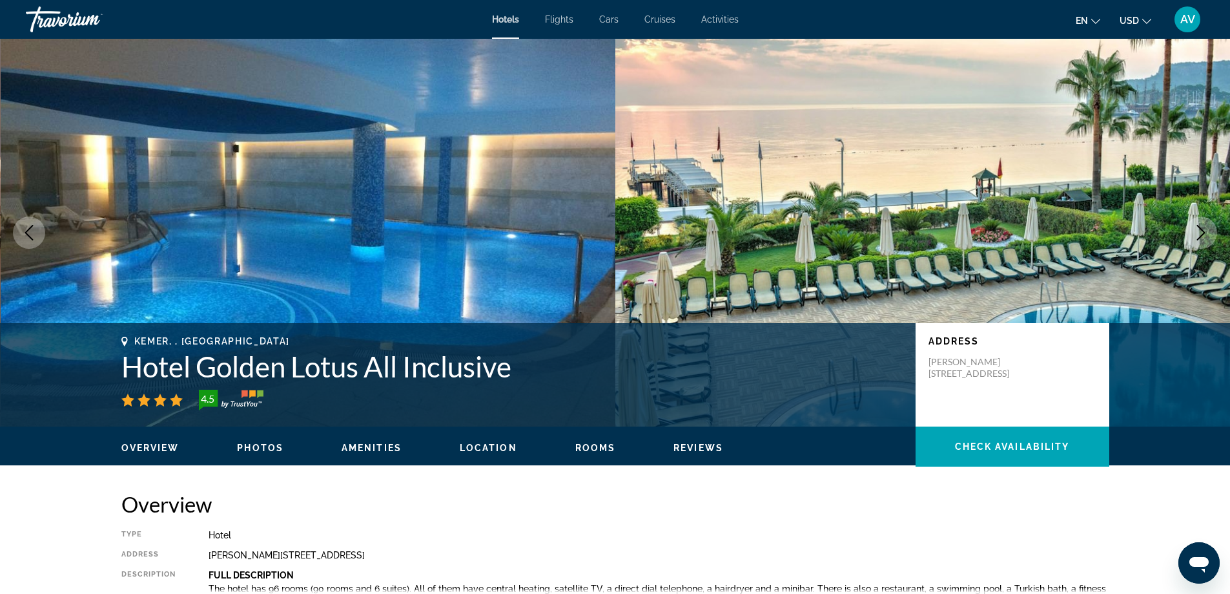
click at [1194, 240] on icon "Next image" at bounding box center [1202, 233] width 16 height 16
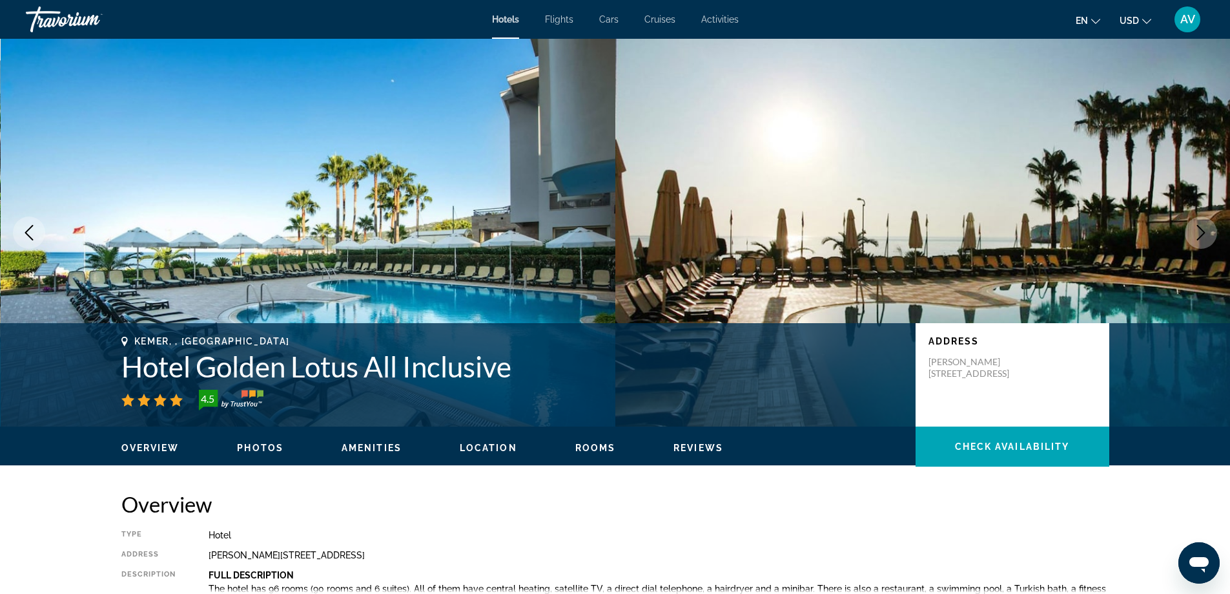
click at [1194, 240] on icon "Next image" at bounding box center [1202, 233] width 16 height 16
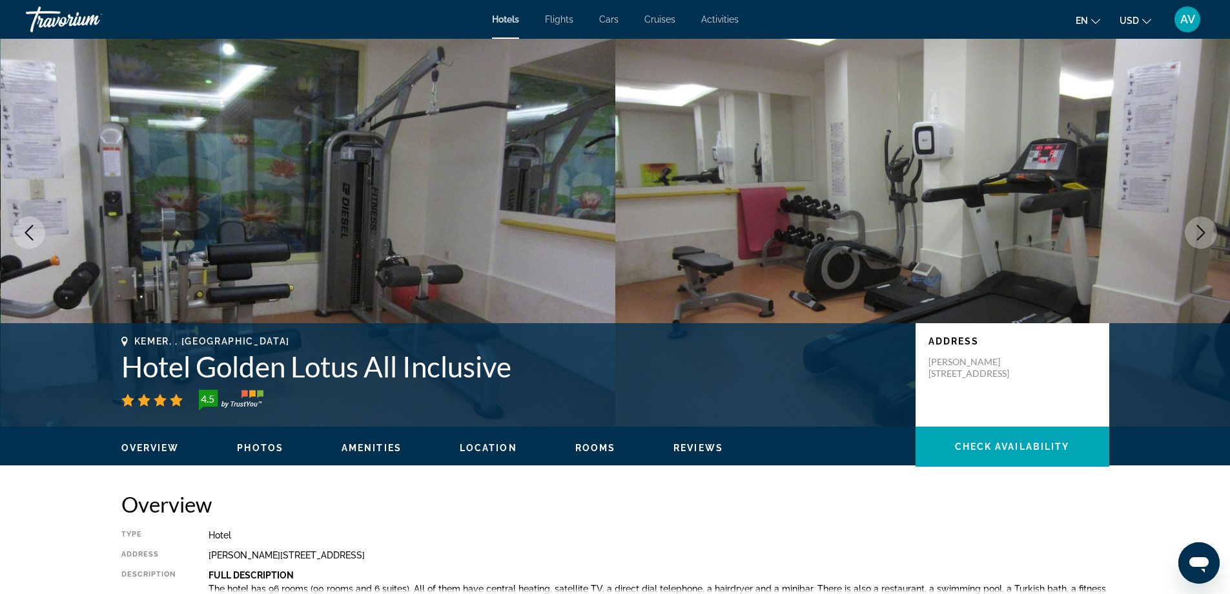
click at [1194, 240] on icon "Next image" at bounding box center [1202, 233] width 16 height 16
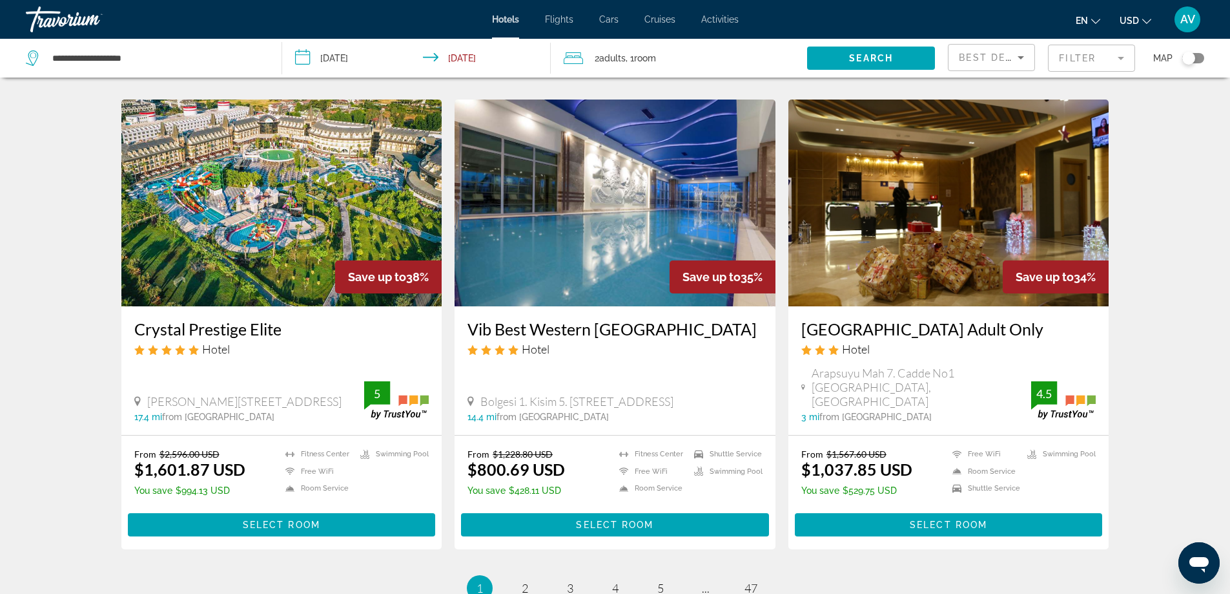
scroll to position [1550, 0]
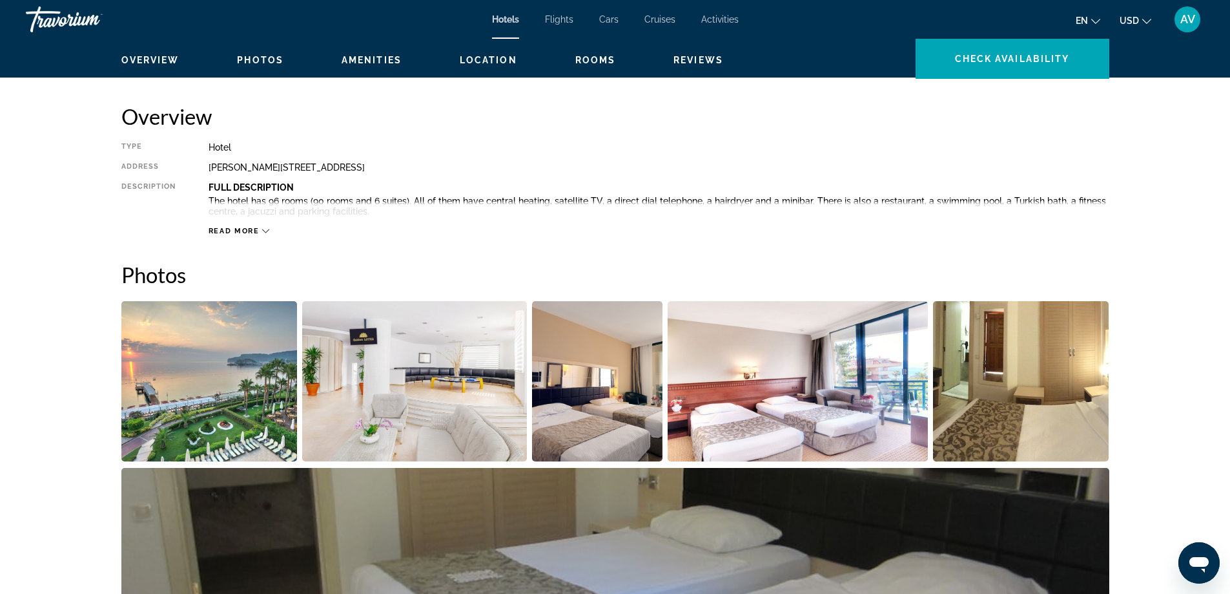
scroll to position [452, 0]
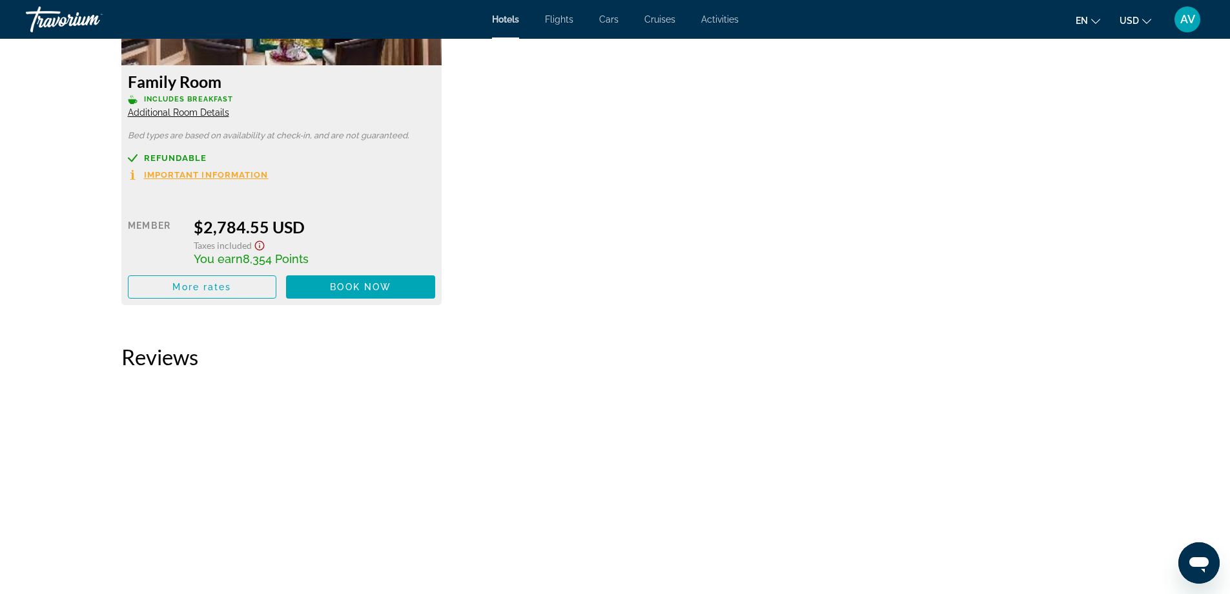
scroll to position [2239, 0]
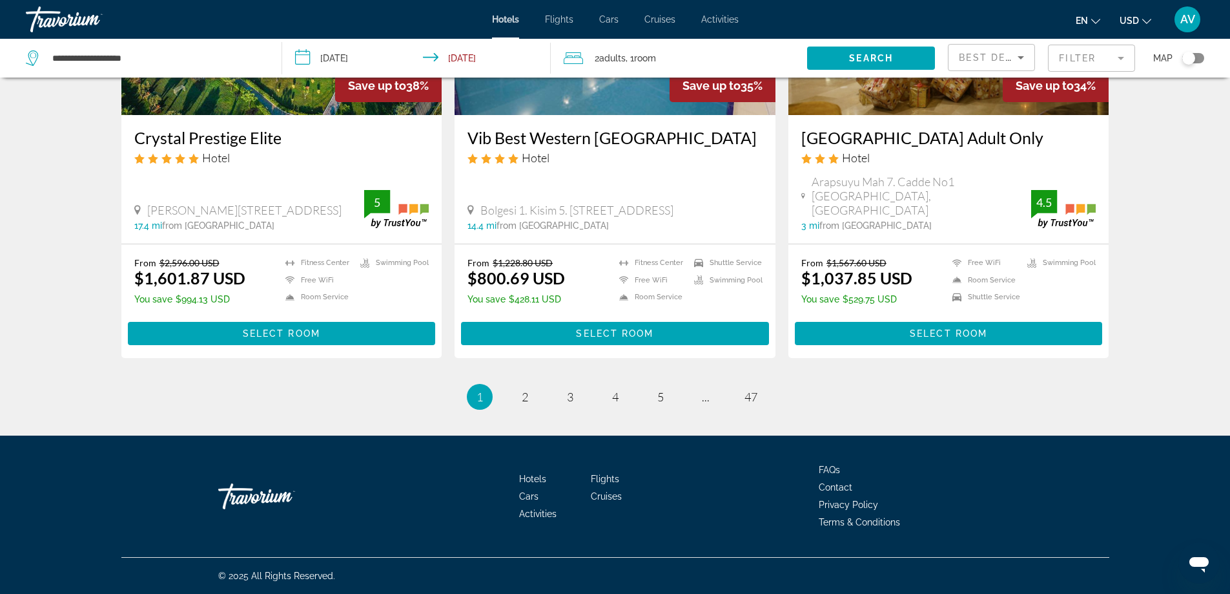
scroll to position [2875, 0]
click at [513, 386] on link "page 2" at bounding box center [524, 397] width 23 height 23
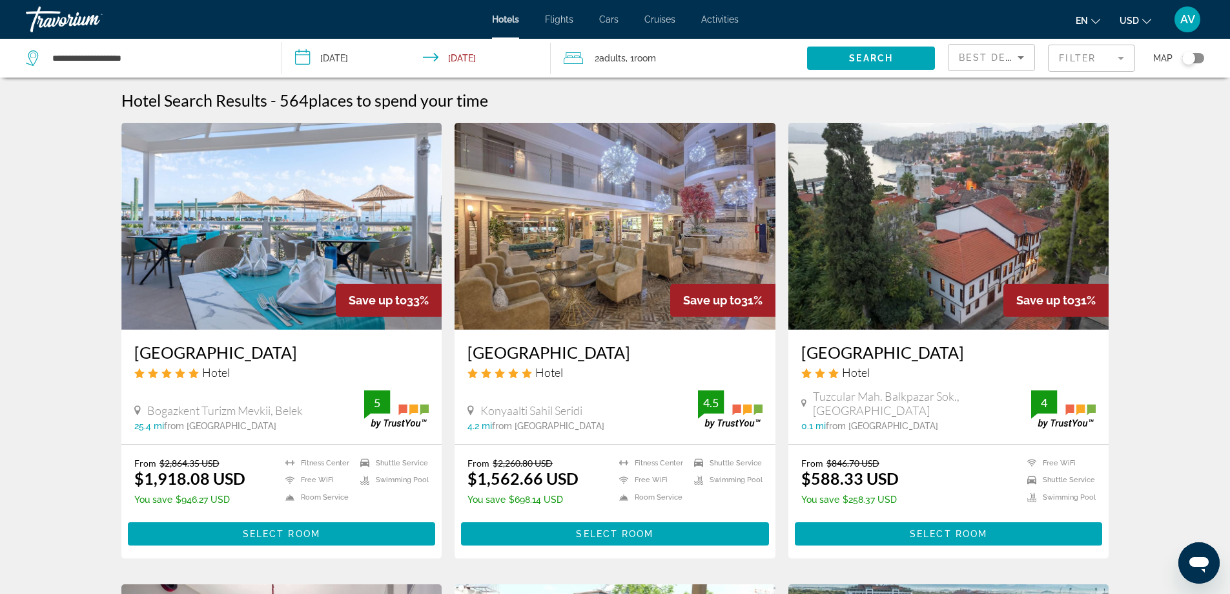
click at [1030, 329] on img "Main content" at bounding box center [949, 226] width 321 height 207
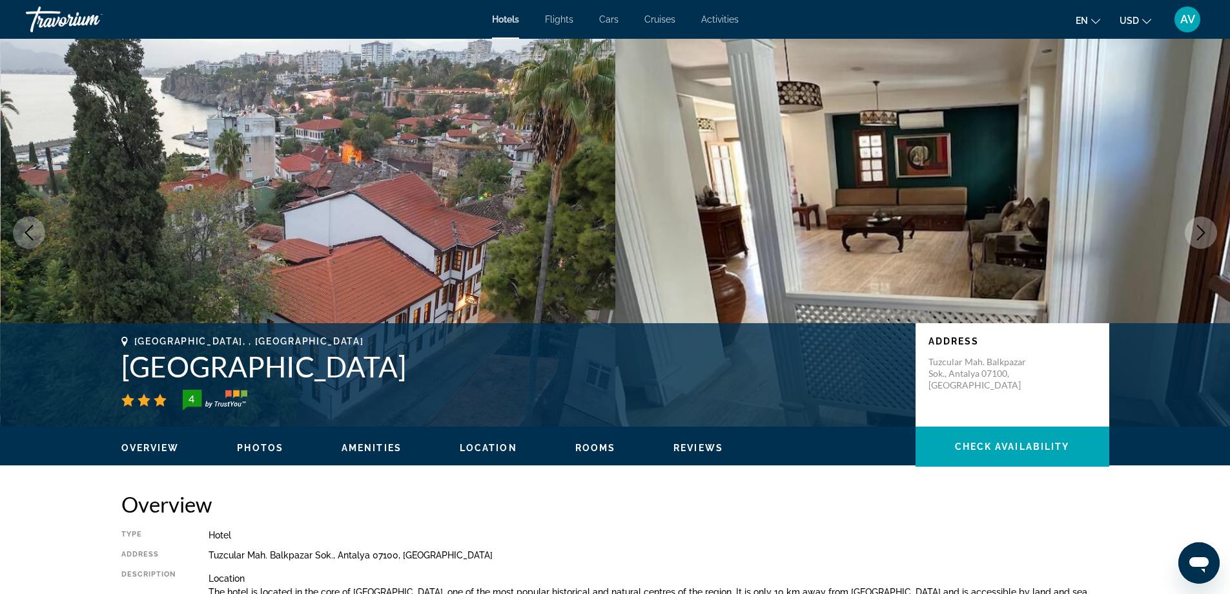
click at [1194, 240] on icon "Next image" at bounding box center [1202, 233] width 16 height 16
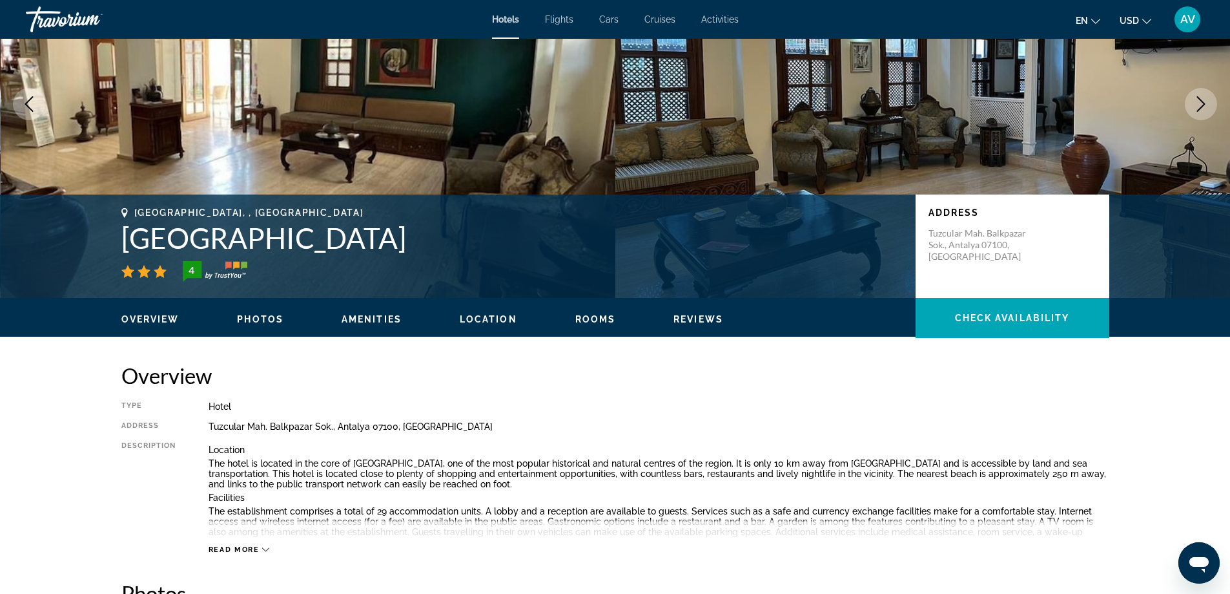
scroll to position [129, 0]
click at [1194, 111] on icon "Next image" at bounding box center [1202, 104] width 16 height 16
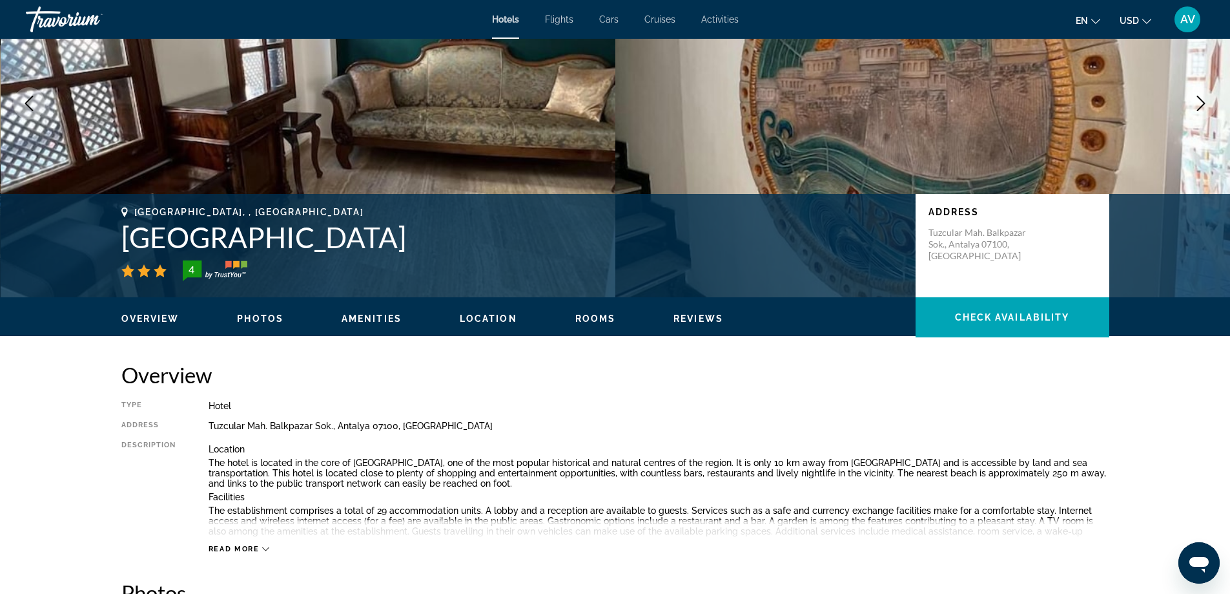
click at [1194, 111] on icon "Next image" at bounding box center [1202, 104] width 16 height 16
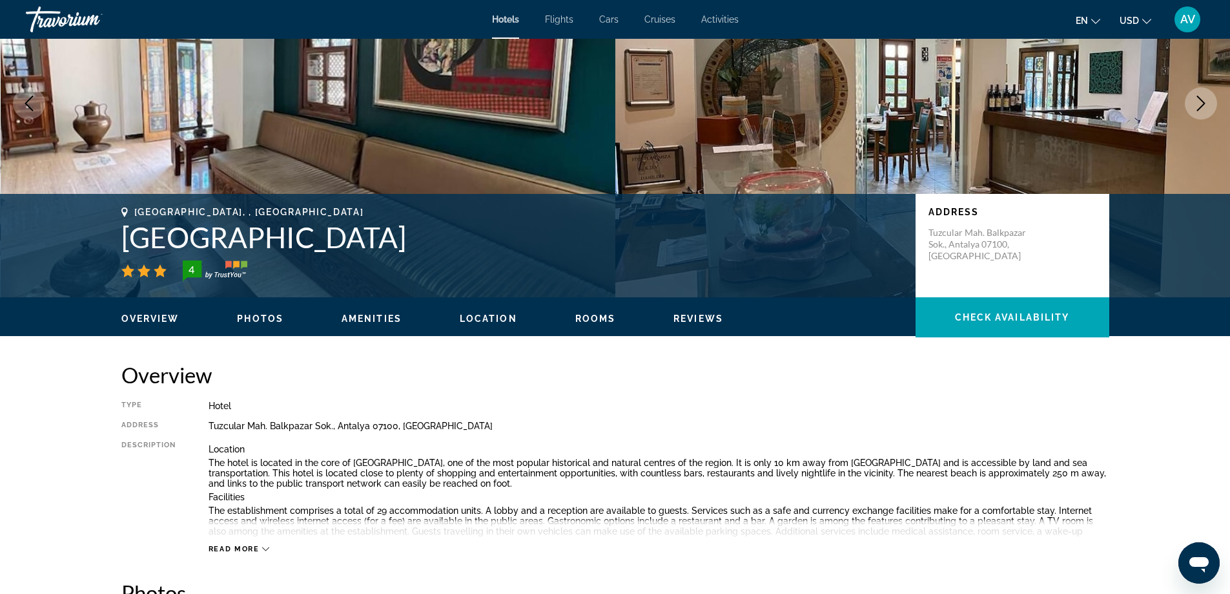
click at [1194, 111] on icon "Next image" at bounding box center [1202, 104] width 16 height 16
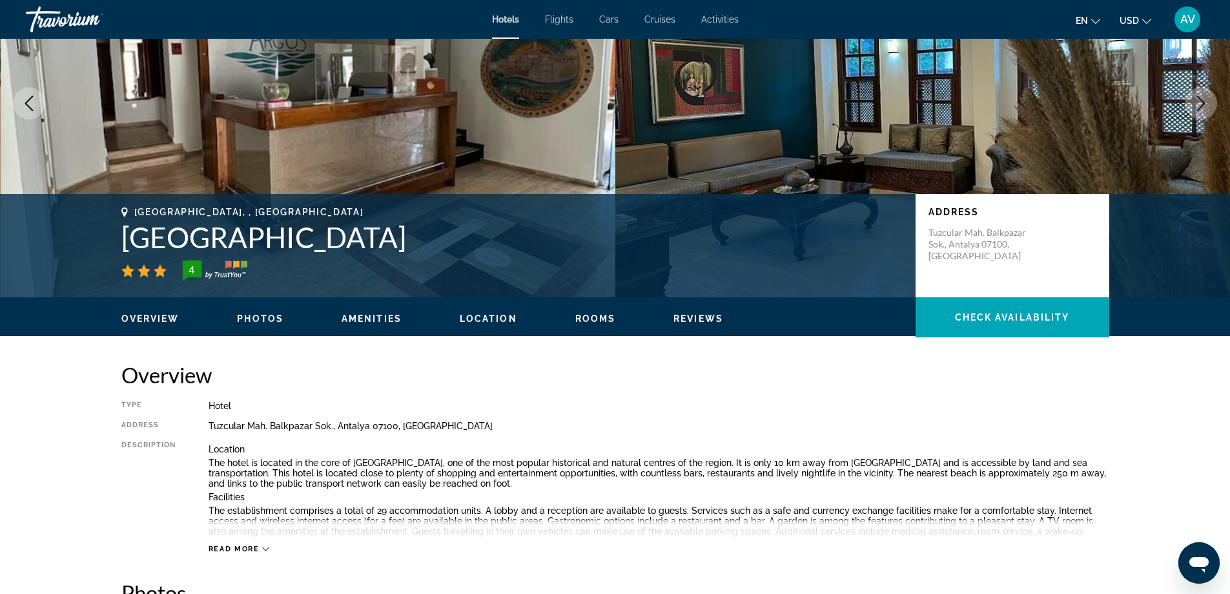
click at [1194, 111] on icon "Next image" at bounding box center [1202, 104] width 16 height 16
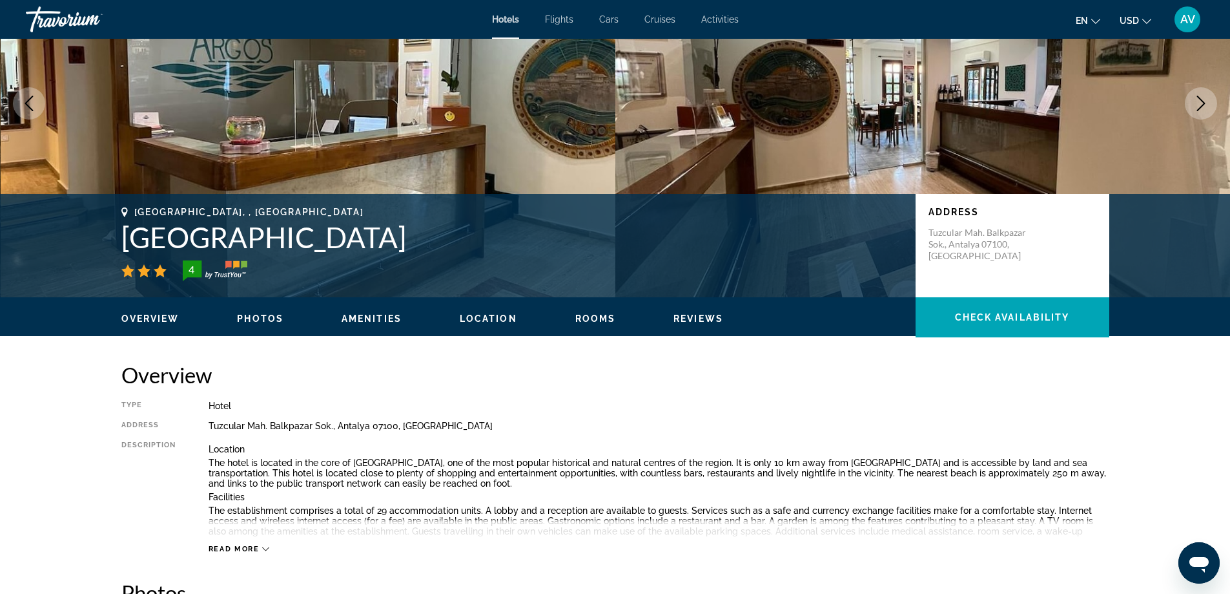
click at [1194, 111] on icon "Next image" at bounding box center [1202, 104] width 16 height 16
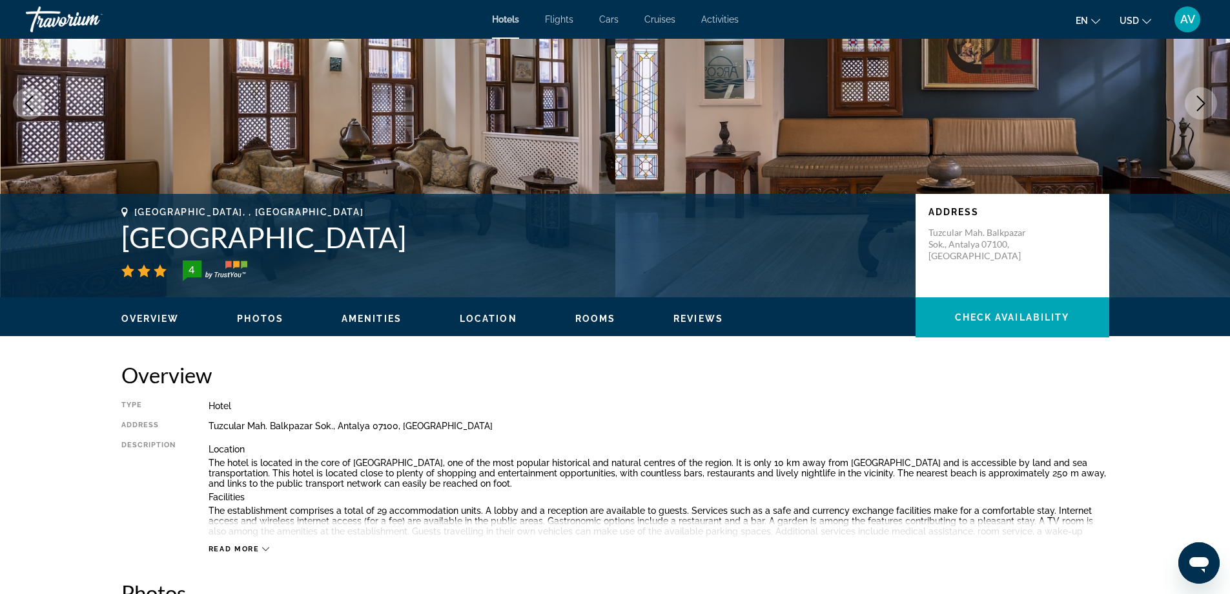
click at [1194, 111] on icon "Next image" at bounding box center [1202, 104] width 16 height 16
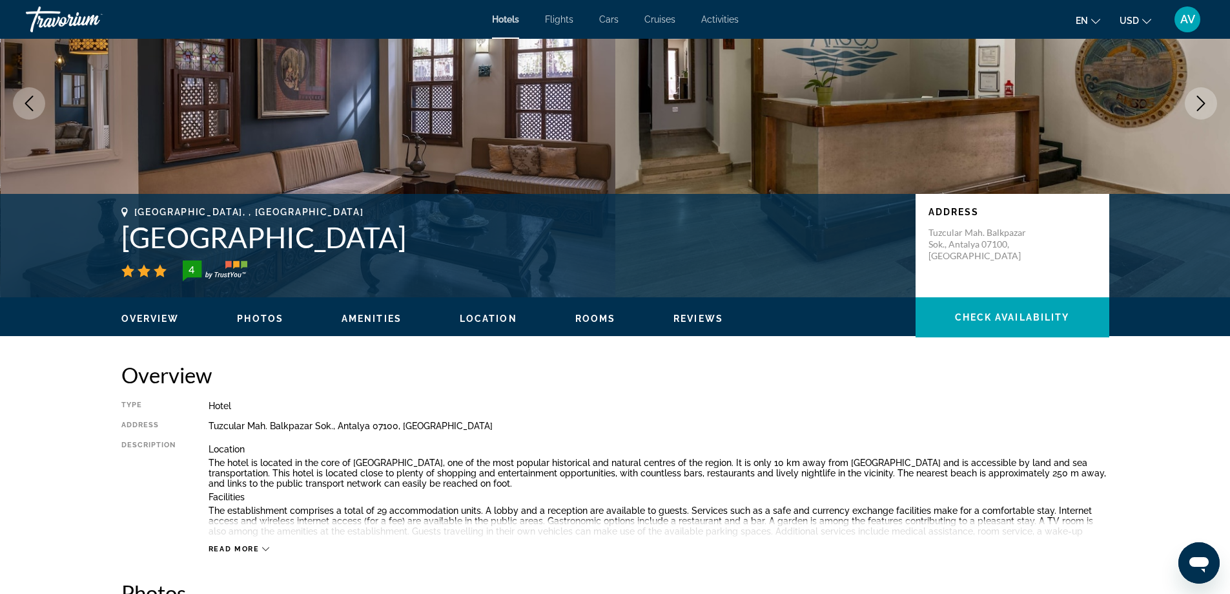
click at [1194, 111] on icon "Next image" at bounding box center [1202, 104] width 16 height 16
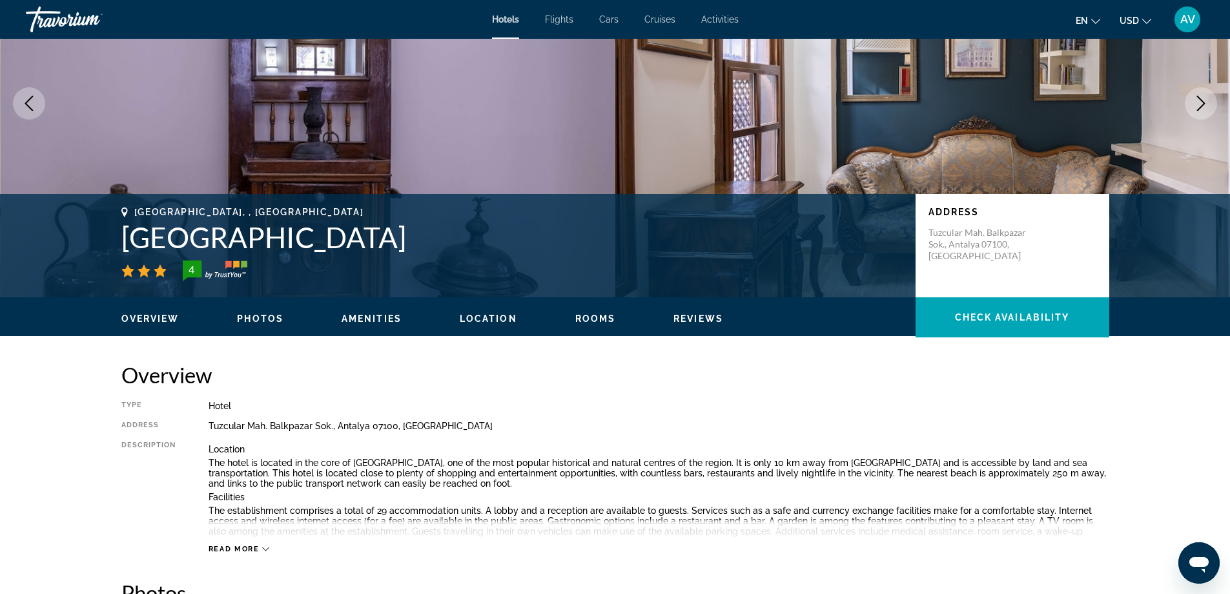
click at [1194, 111] on icon "Next image" at bounding box center [1202, 104] width 16 height 16
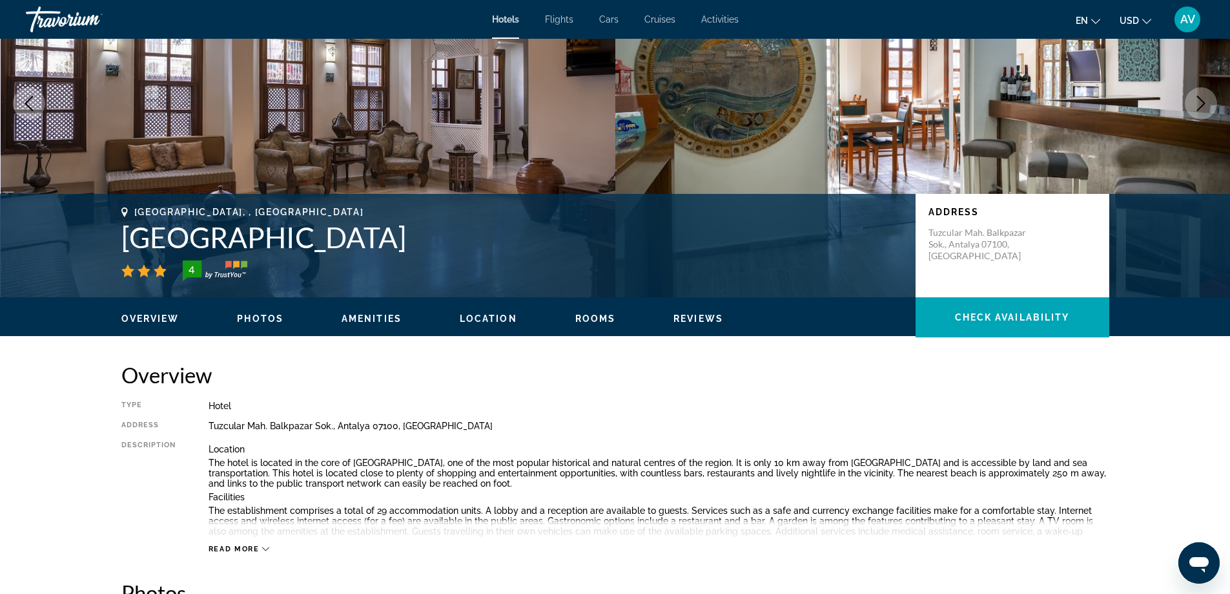
click at [1194, 111] on icon "Next image" at bounding box center [1202, 104] width 16 height 16
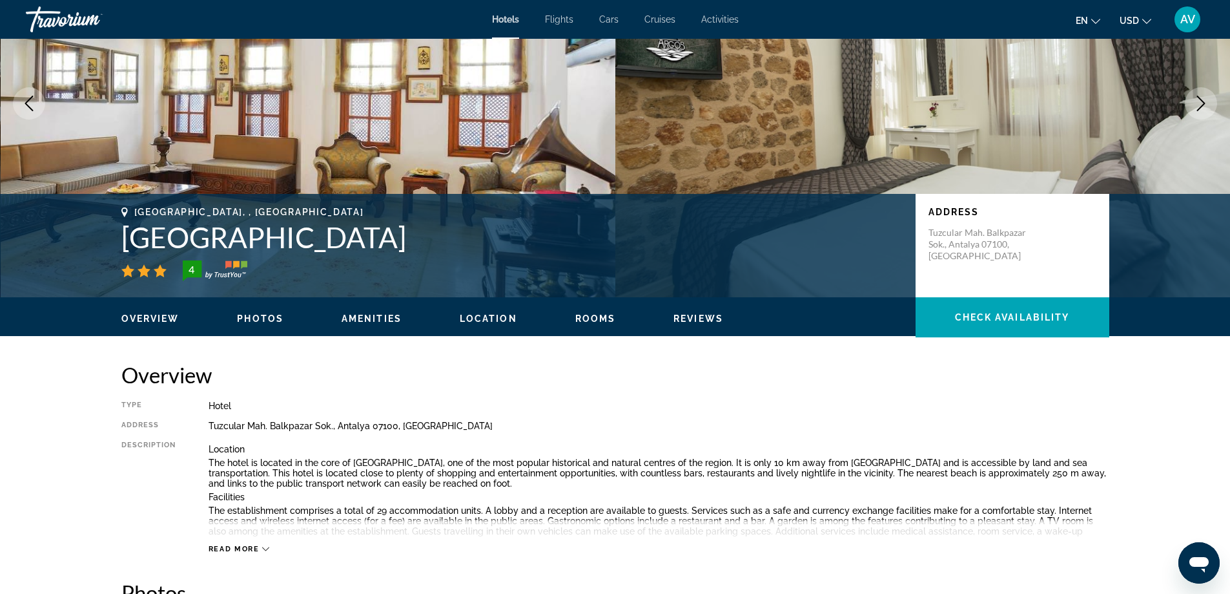
click at [1194, 111] on icon "Next image" at bounding box center [1202, 104] width 16 height 16
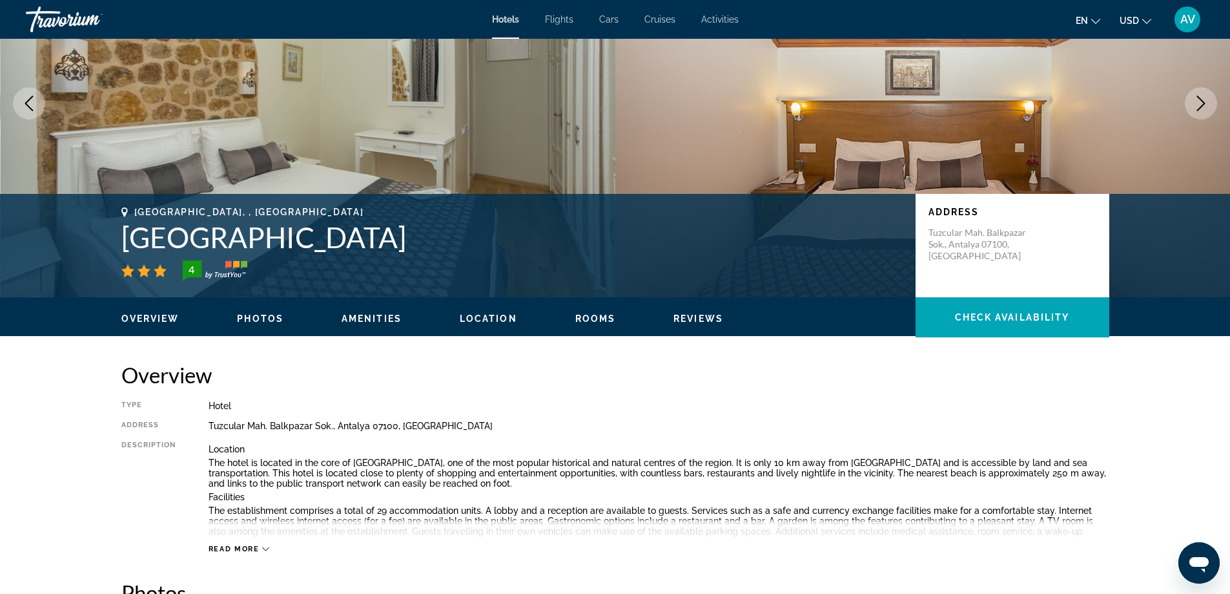
click at [1194, 111] on icon "Next image" at bounding box center [1202, 104] width 16 height 16
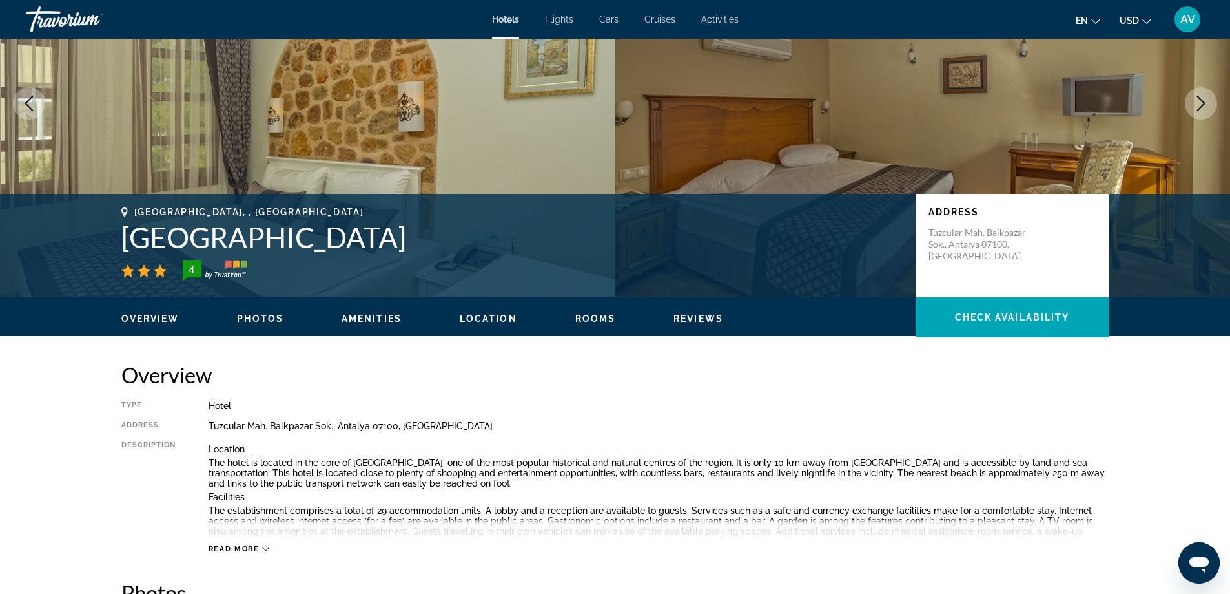
click at [1194, 111] on icon "Next image" at bounding box center [1202, 104] width 16 height 16
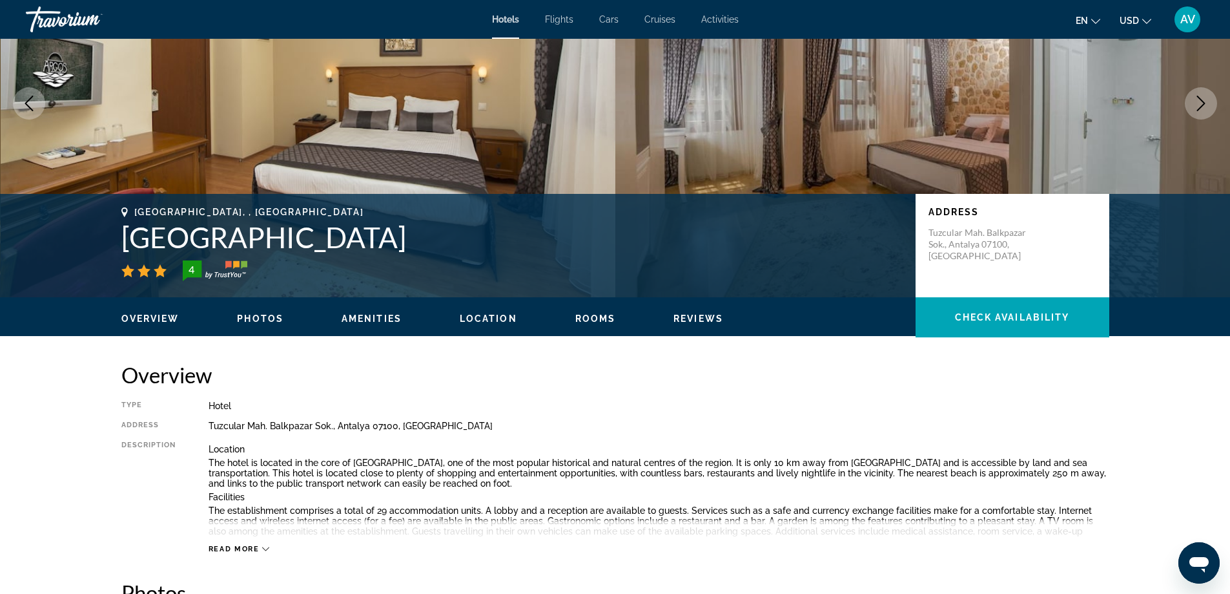
click at [1194, 111] on icon "Next image" at bounding box center [1202, 104] width 16 height 16
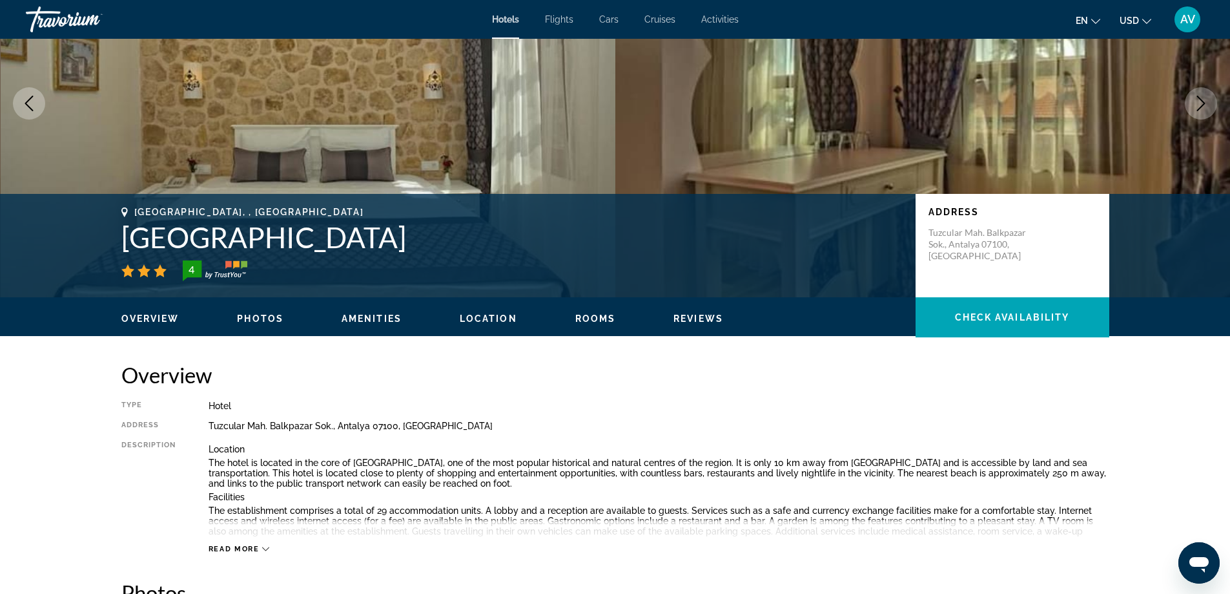
click at [1194, 111] on icon "Next image" at bounding box center [1202, 104] width 16 height 16
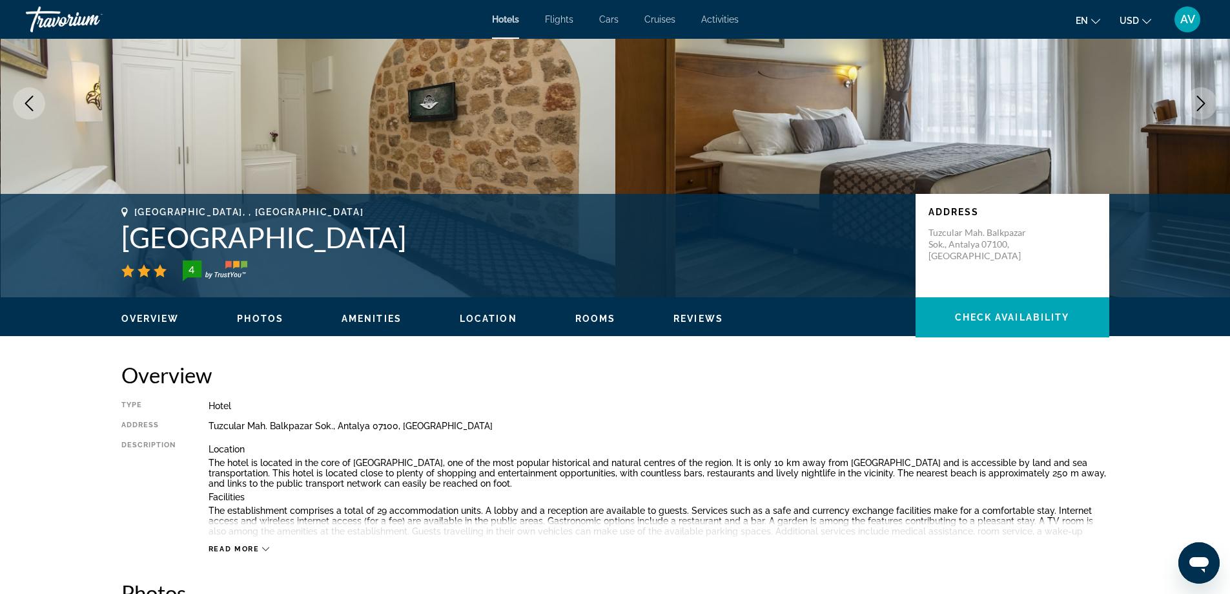
click at [1194, 111] on icon "Next image" at bounding box center [1202, 104] width 16 height 16
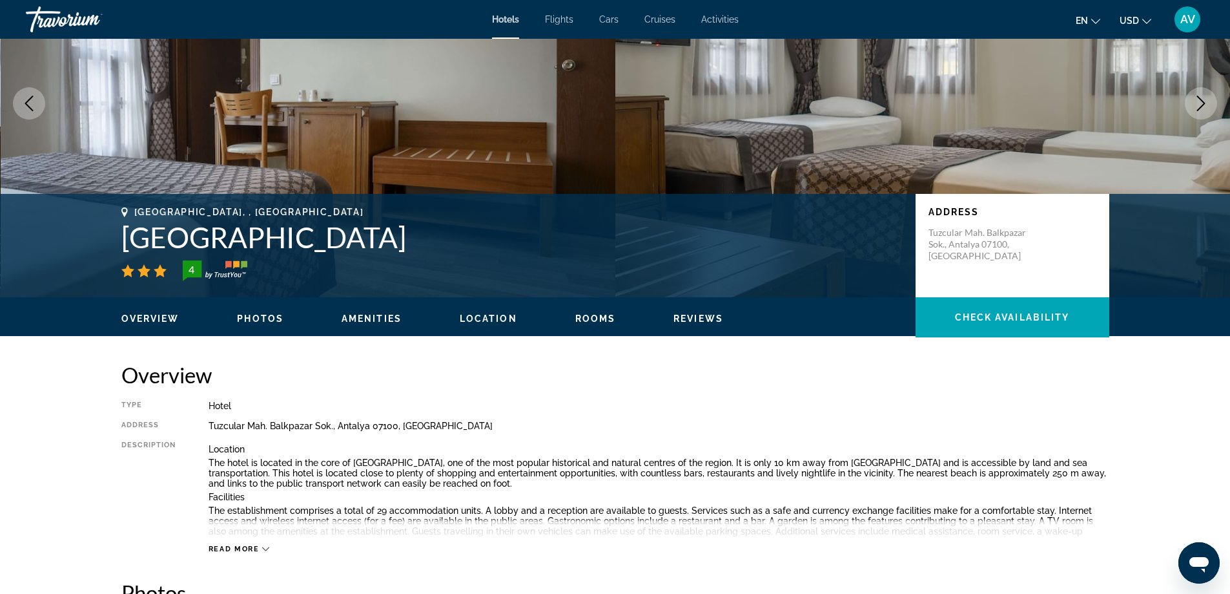
click at [1194, 111] on icon "Next image" at bounding box center [1202, 104] width 16 height 16
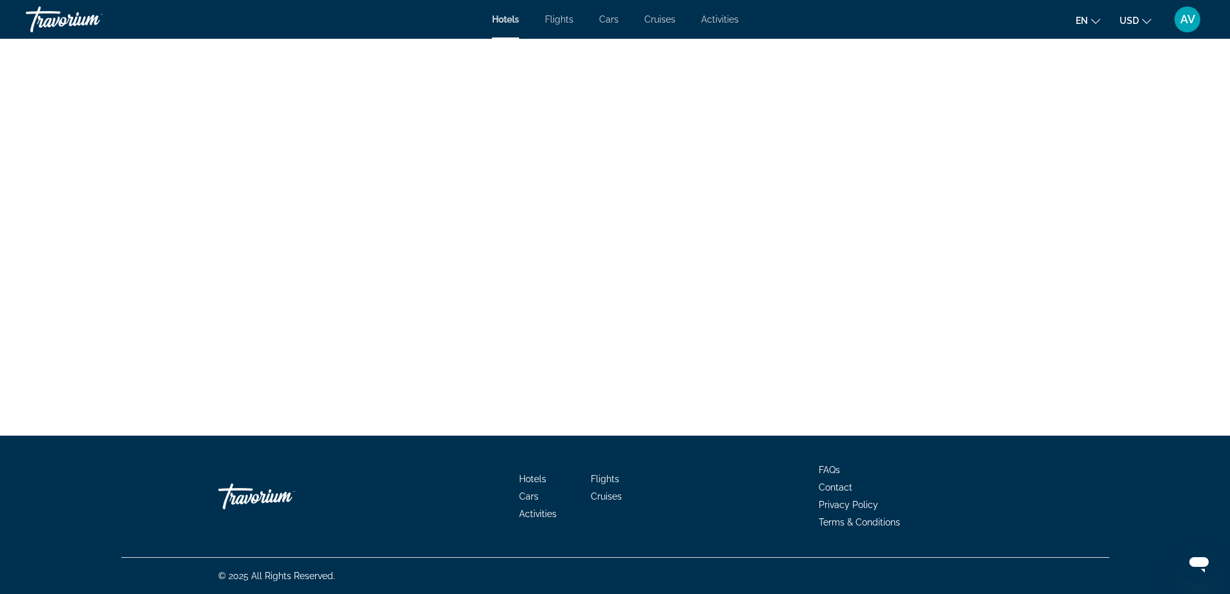
scroll to position [4069, 0]
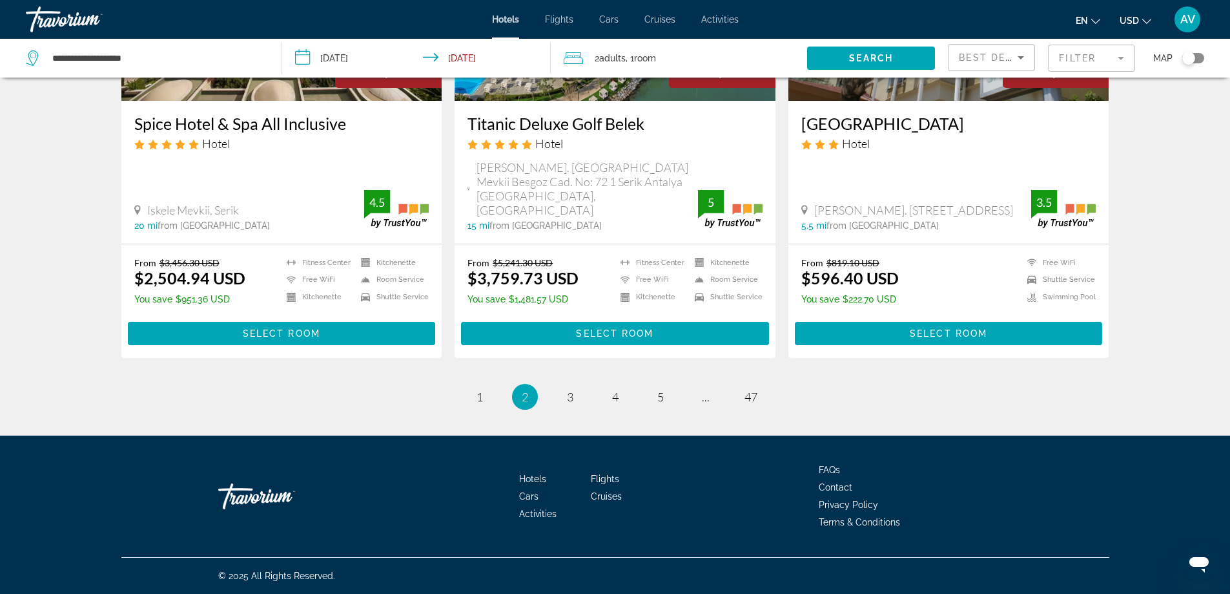
scroll to position [2325, 0]
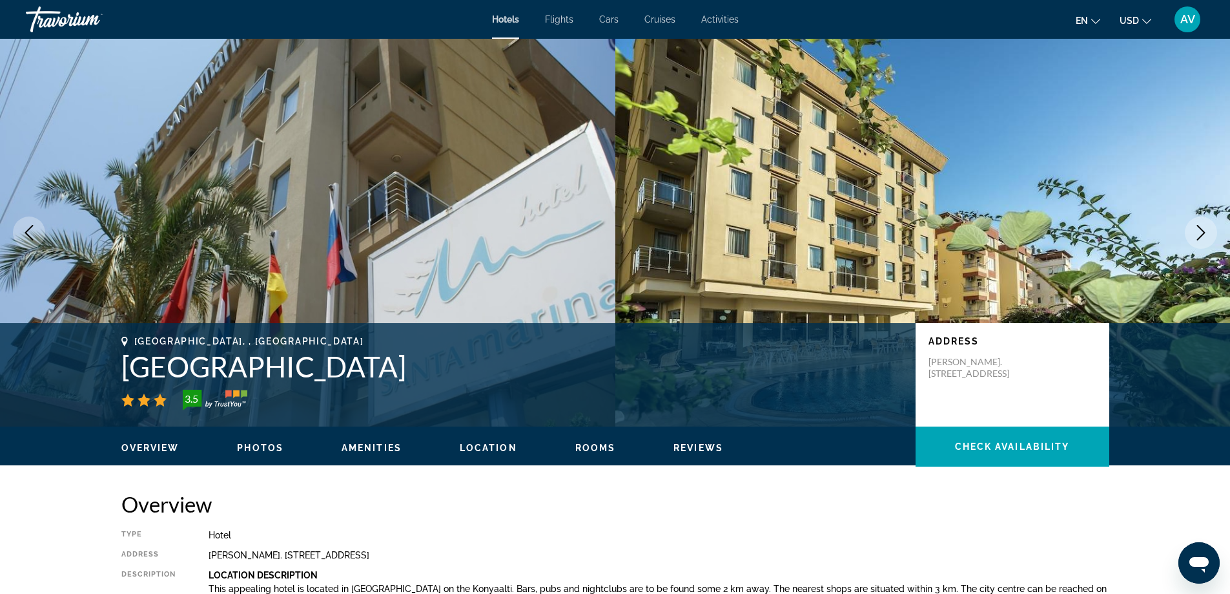
click at [1195, 281] on img "Main content" at bounding box center [922, 233] width 615 height 388
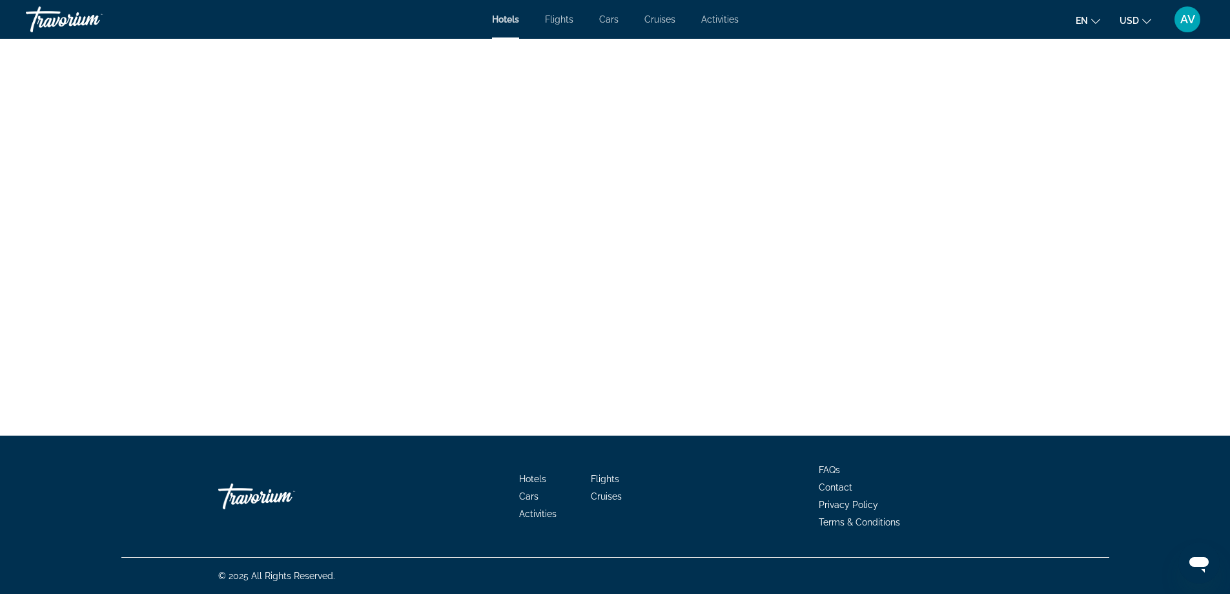
scroll to position [2777, 0]
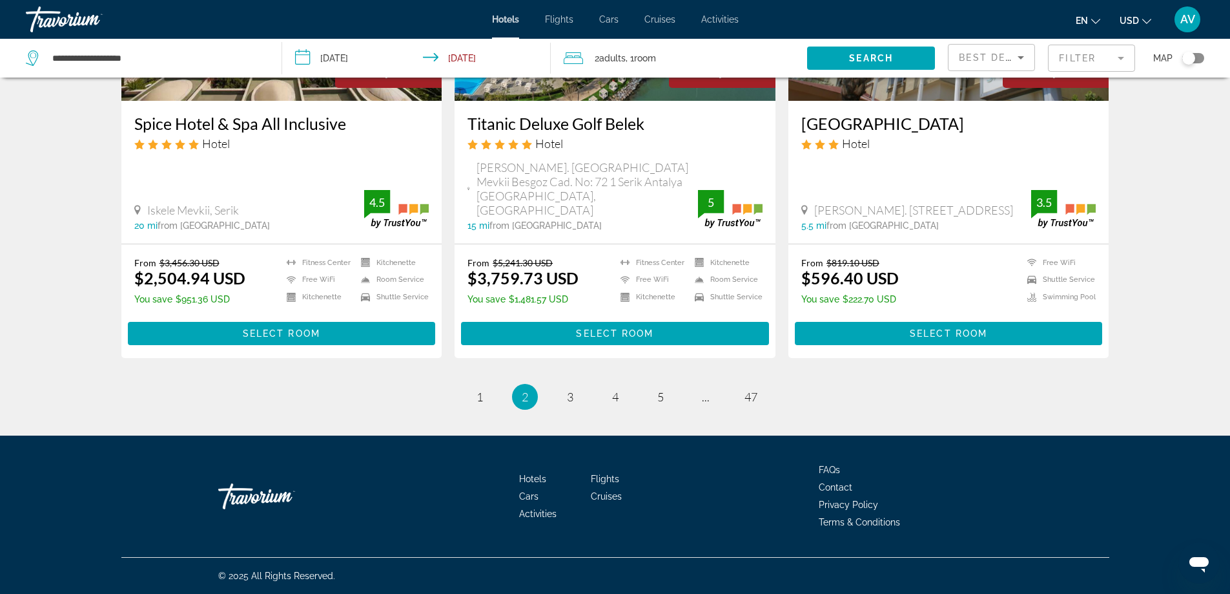
scroll to position [2648, 0]
click at [567, 404] on span "3" at bounding box center [570, 396] width 6 height 14
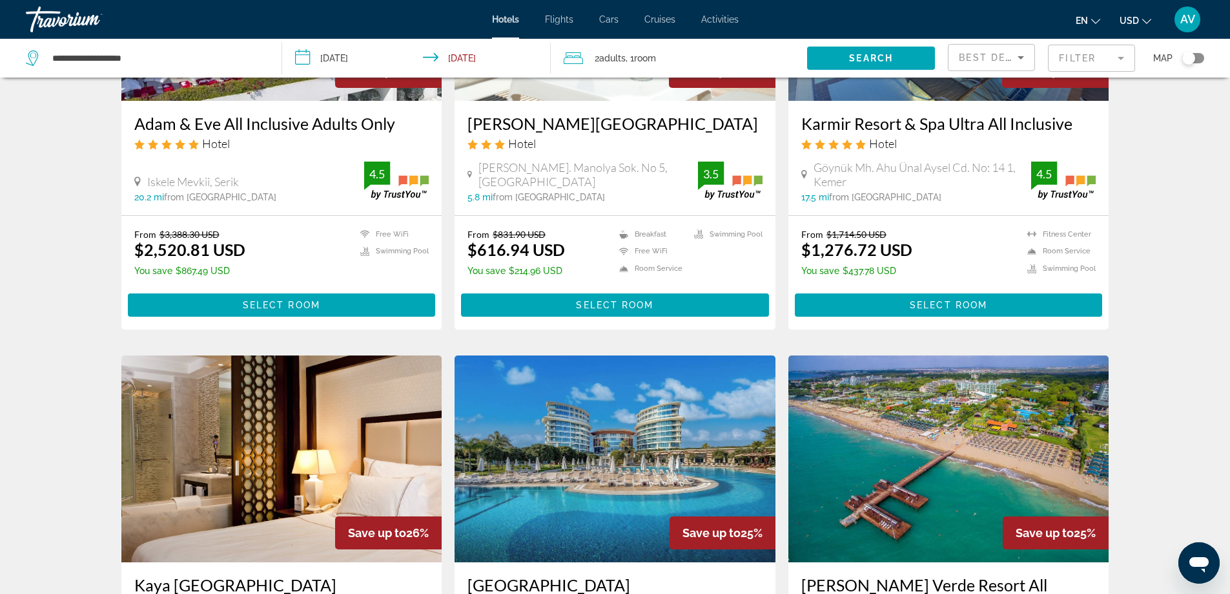
scroll to position [258, 0]
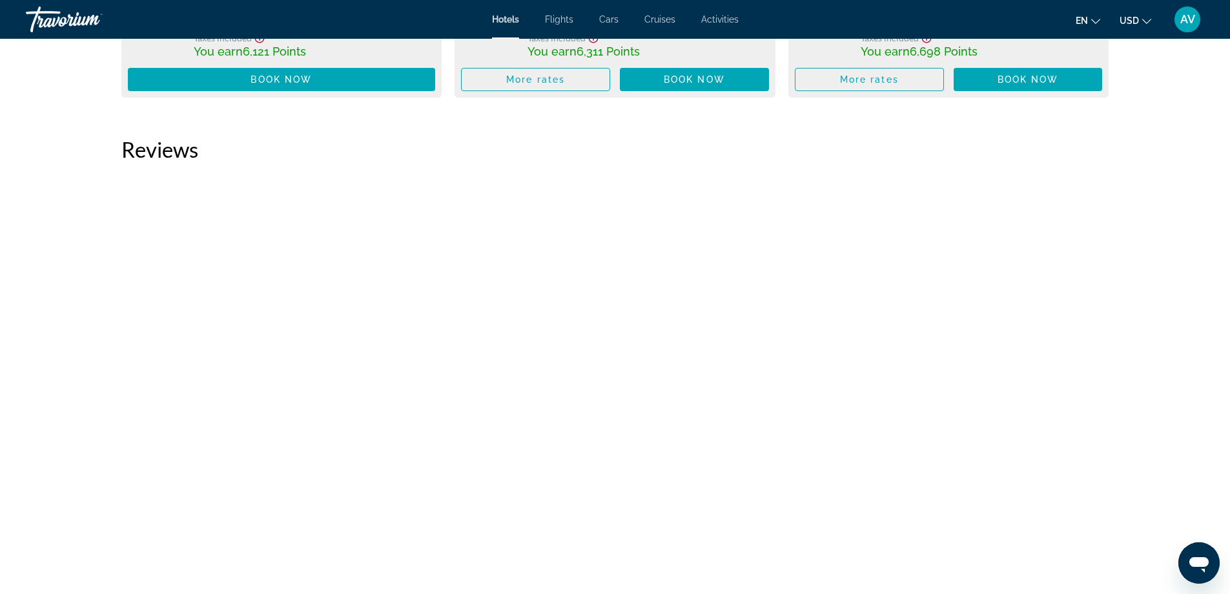
scroll to position [2454, 0]
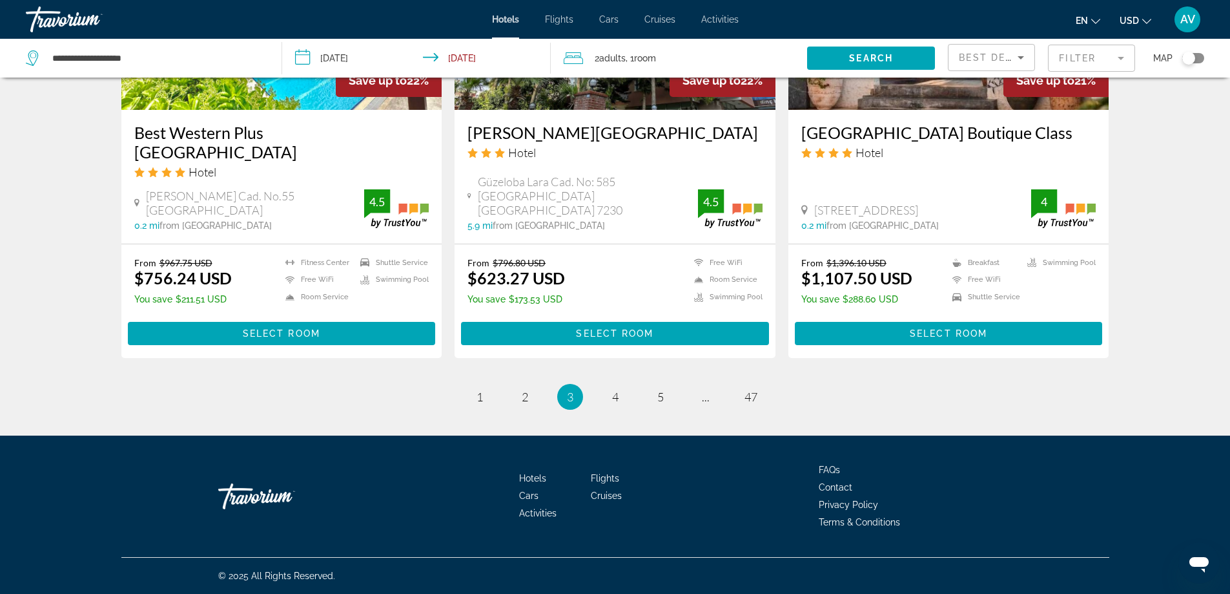
scroll to position [2888, 0]
click at [612, 389] on span "4" at bounding box center [615, 396] width 6 height 14
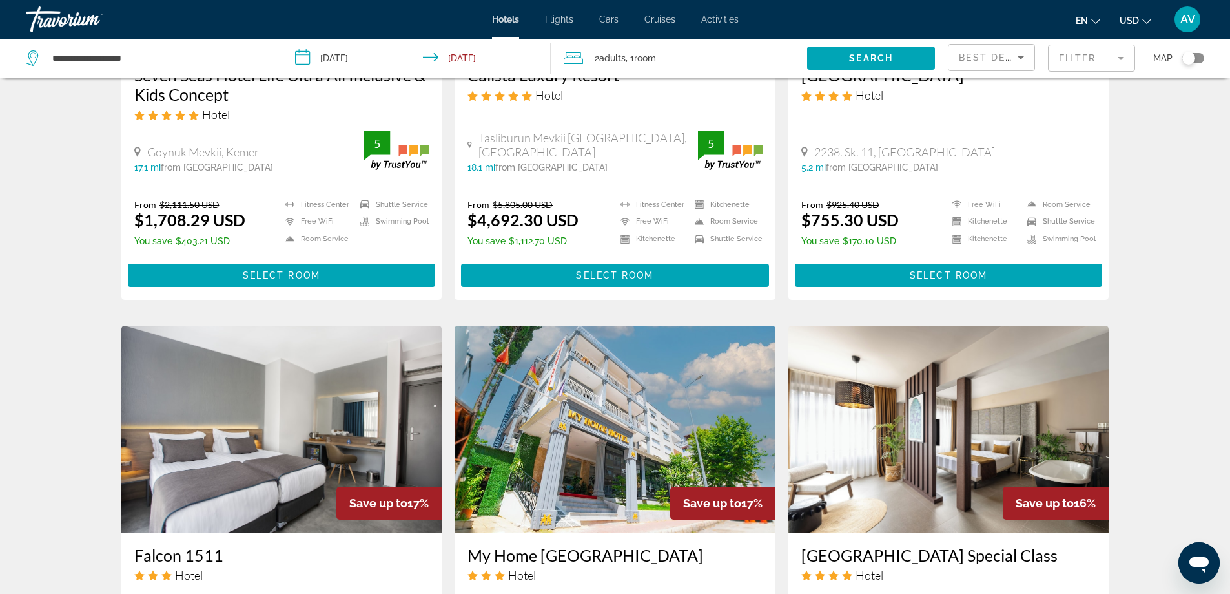
scroll to position [775, 0]
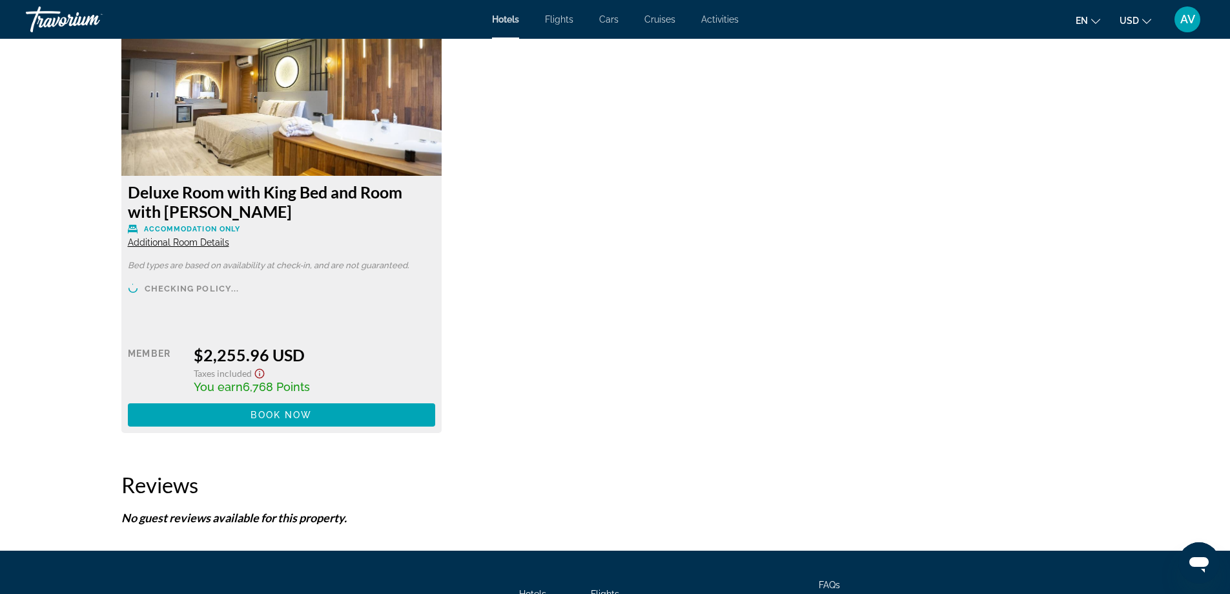
scroll to position [2519, 0]
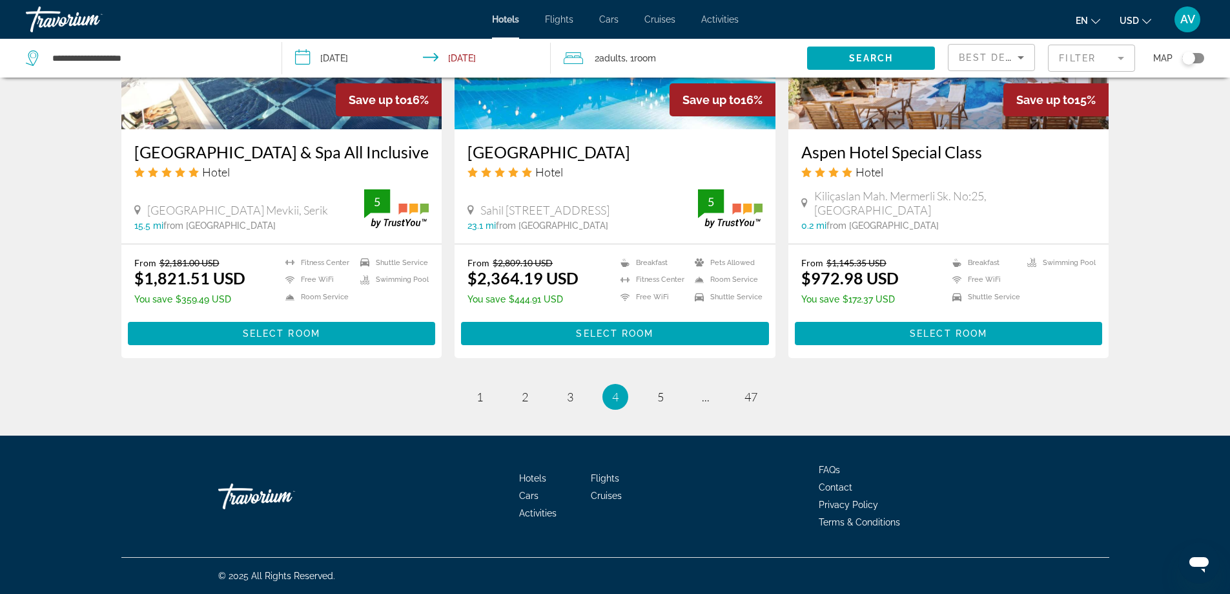
scroll to position [2842, 0]
click at [664, 389] on span "5" at bounding box center [660, 396] width 6 height 14
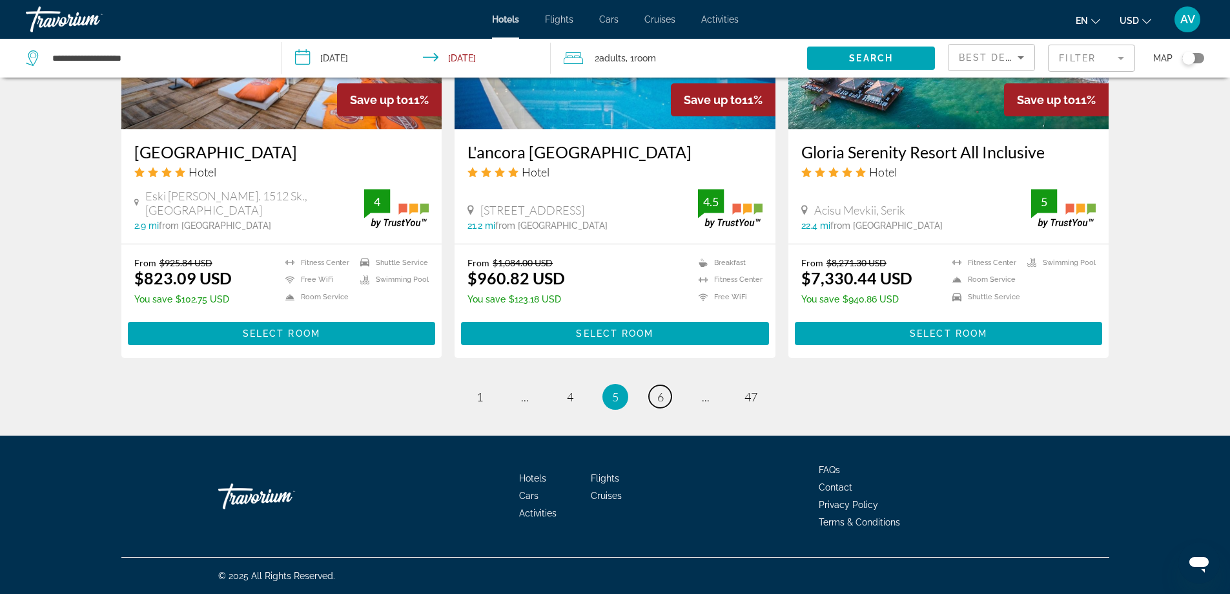
scroll to position [2777, 0]
click at [672, 408] on link "page 6" at bounding box center [660, 396] width 23 height 23
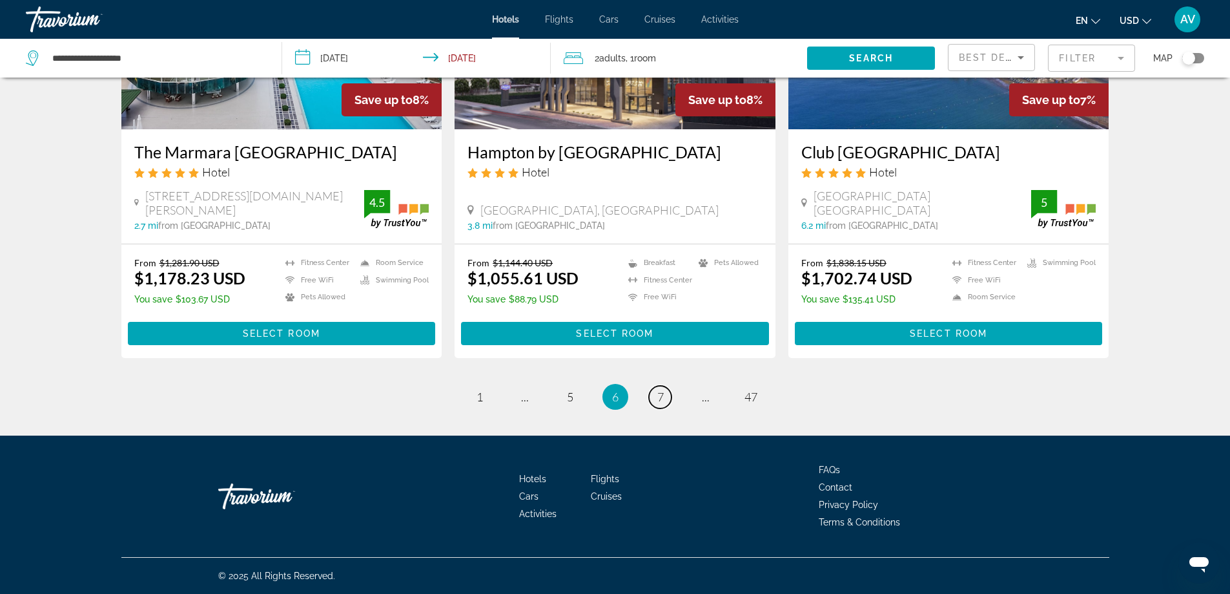
scroll to position [1744, 0]
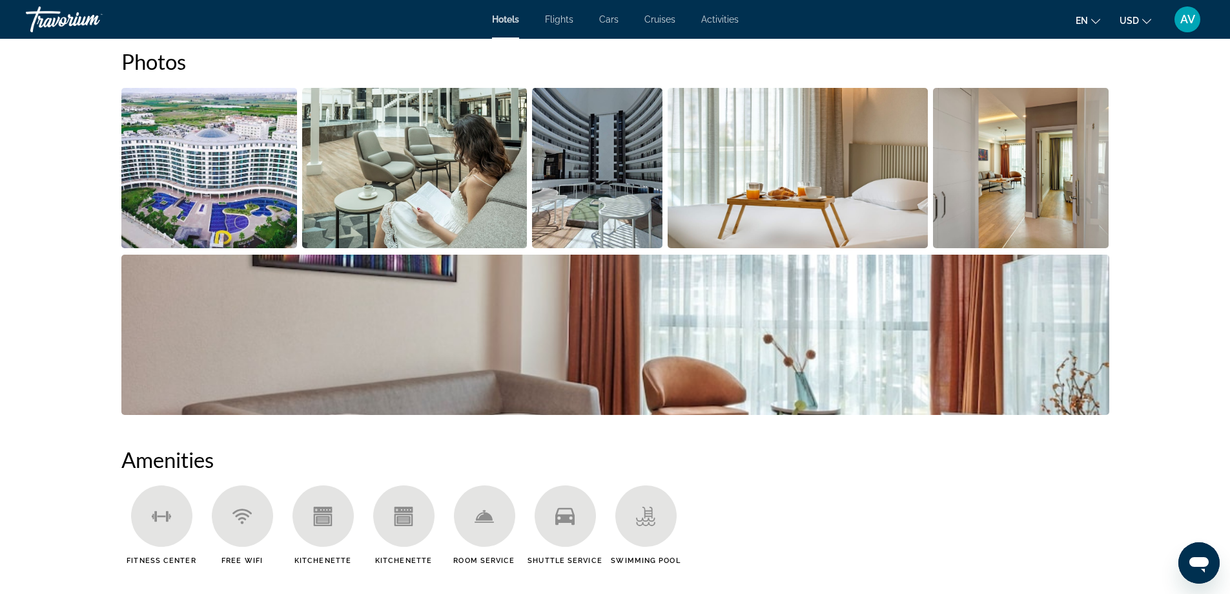
scroll to position [646, 0]
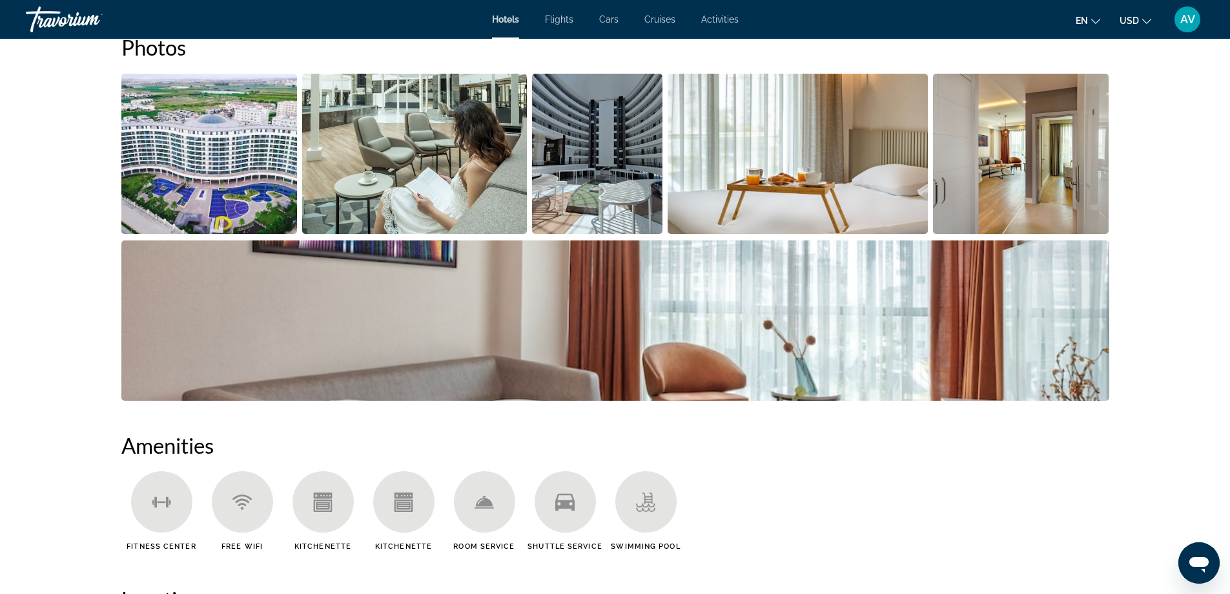
click at [262, 6] on icon "Main content" at bounding box center [265, 4] width 7 height 4
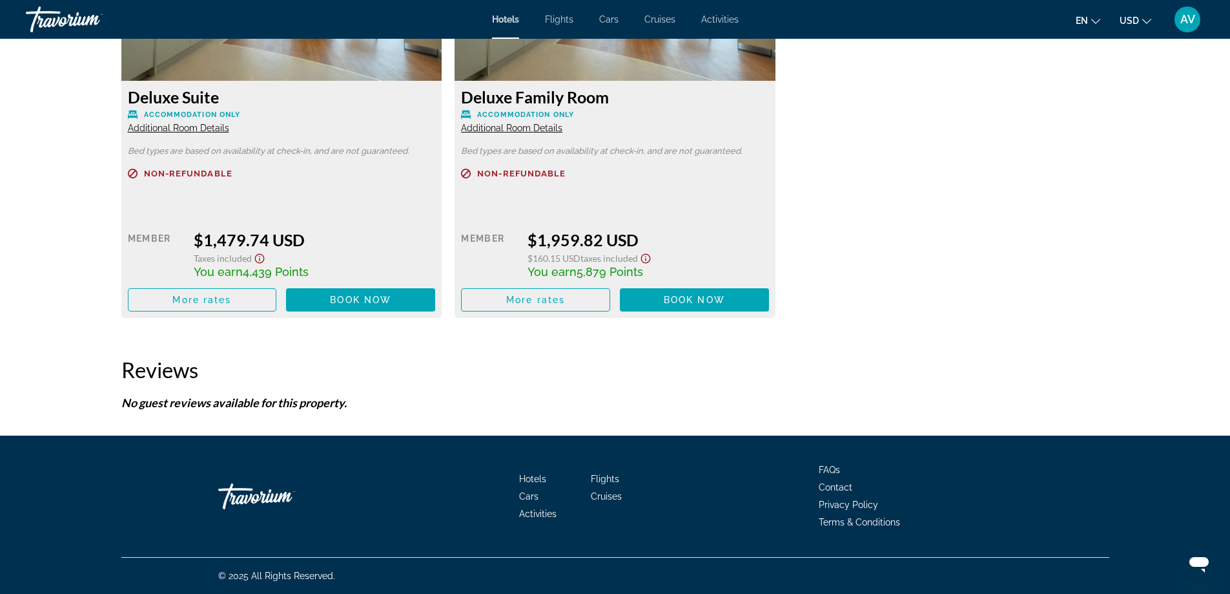
scroll to position [2713, 0]
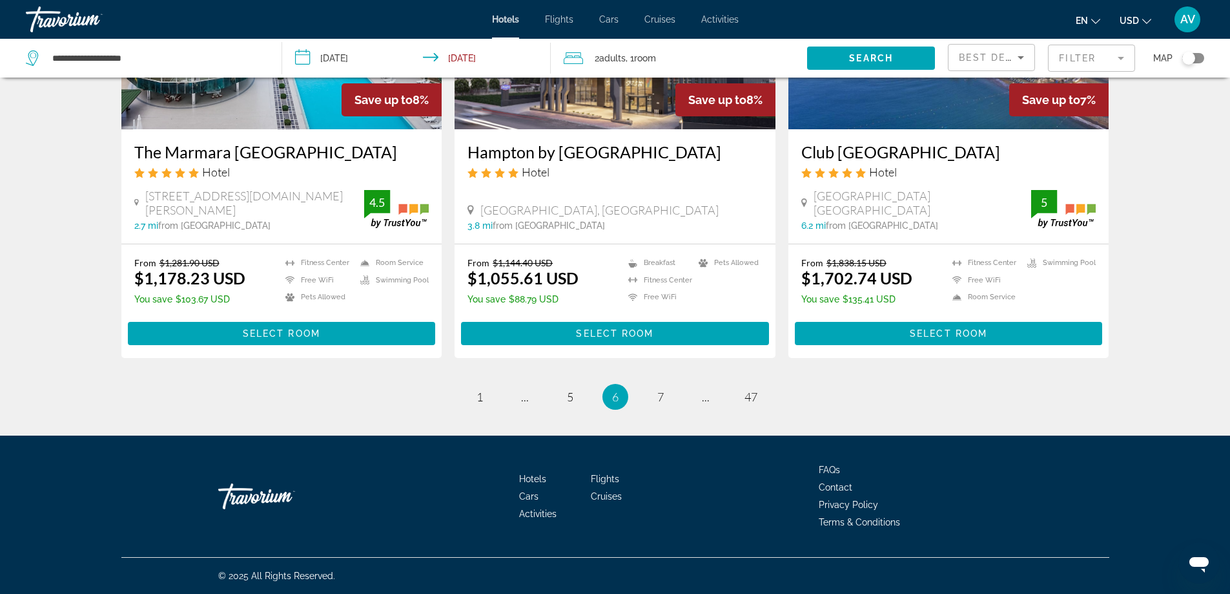
scroll to position [2867, 0]
click at [664, 389] on span "7" at bounding box center [660, 396] width 6 height 14
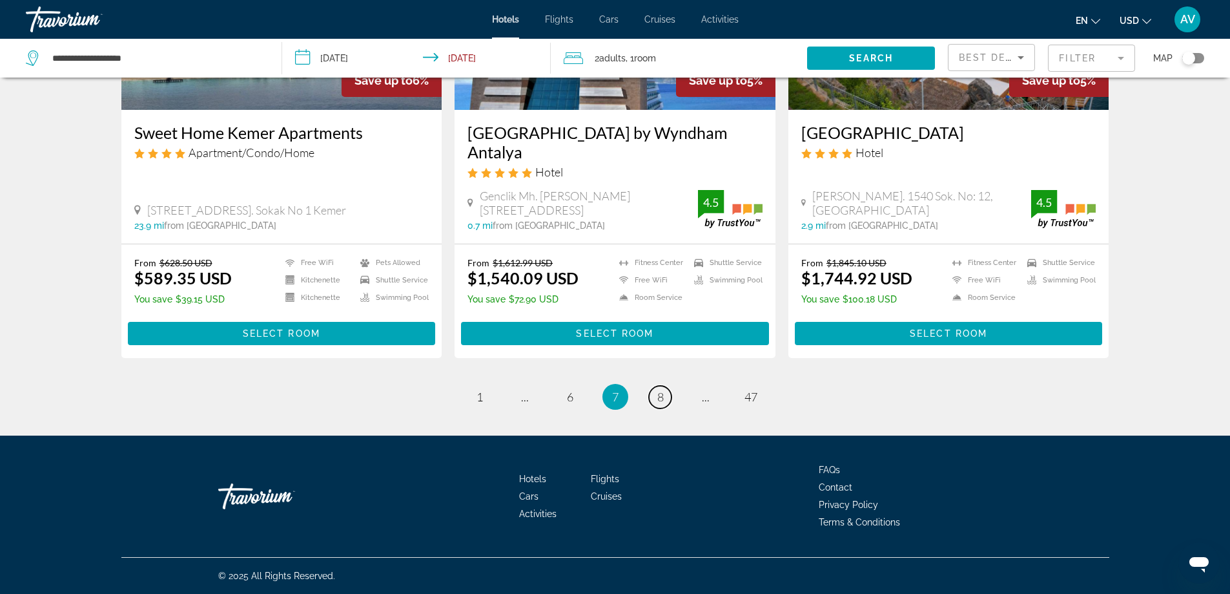
scroll to position [2868, 0]
click at [672, 386] on link "page 8" at bounding box center [660, 397] width 23 height 23
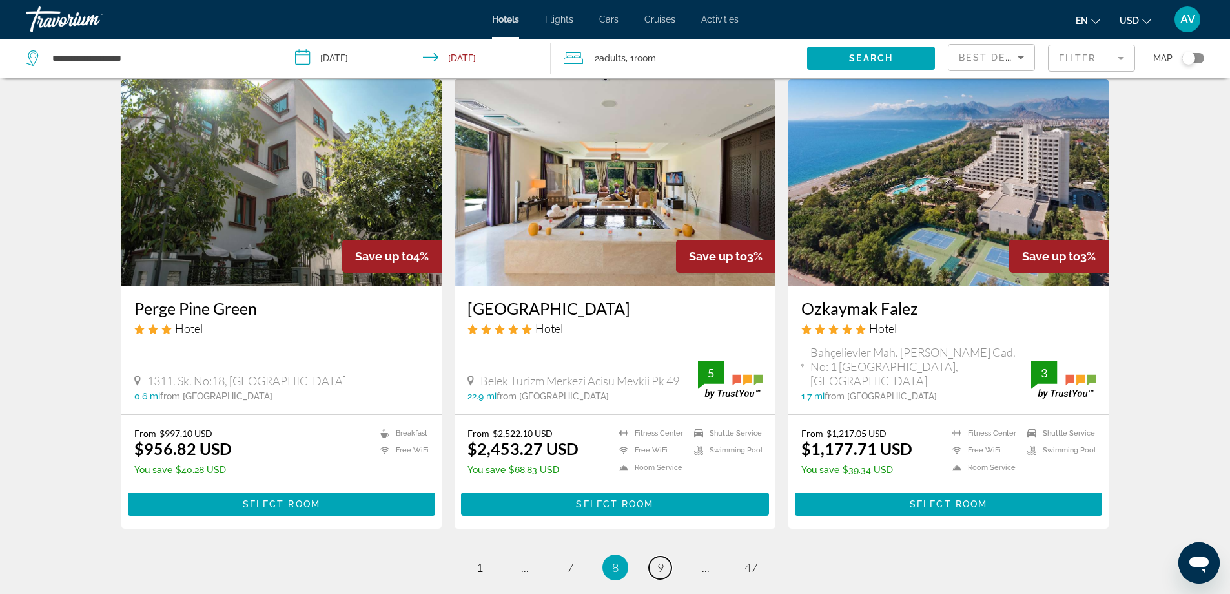
scroll to position [1485, 0]
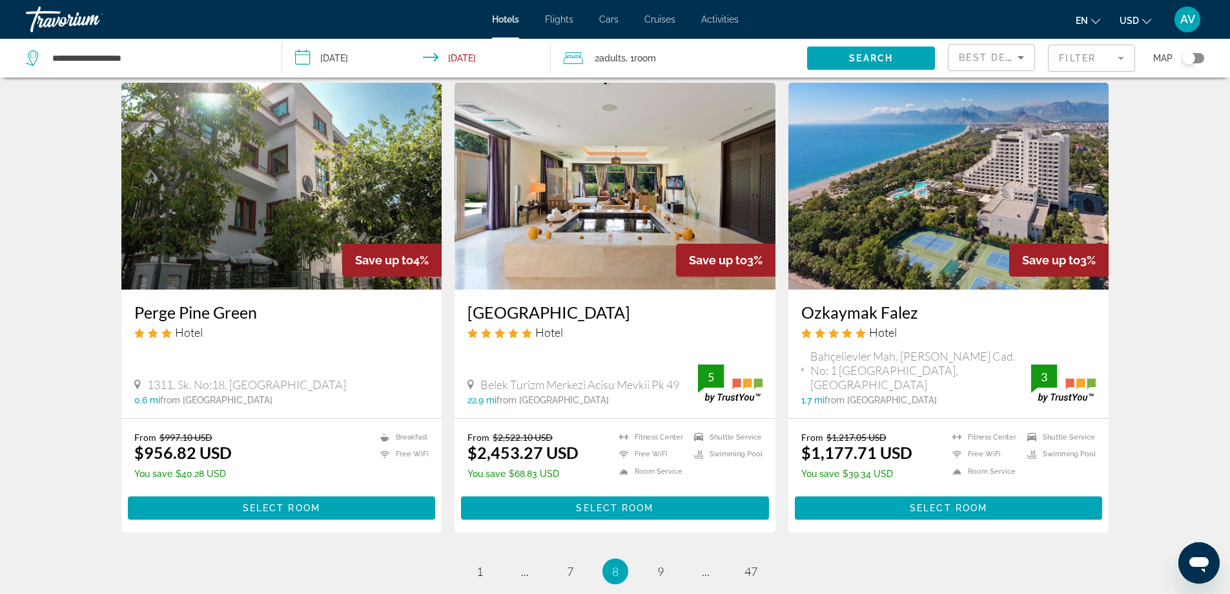
click at [290, 73] on input "**********" at bounding box center [419, 60] width 274 height 43
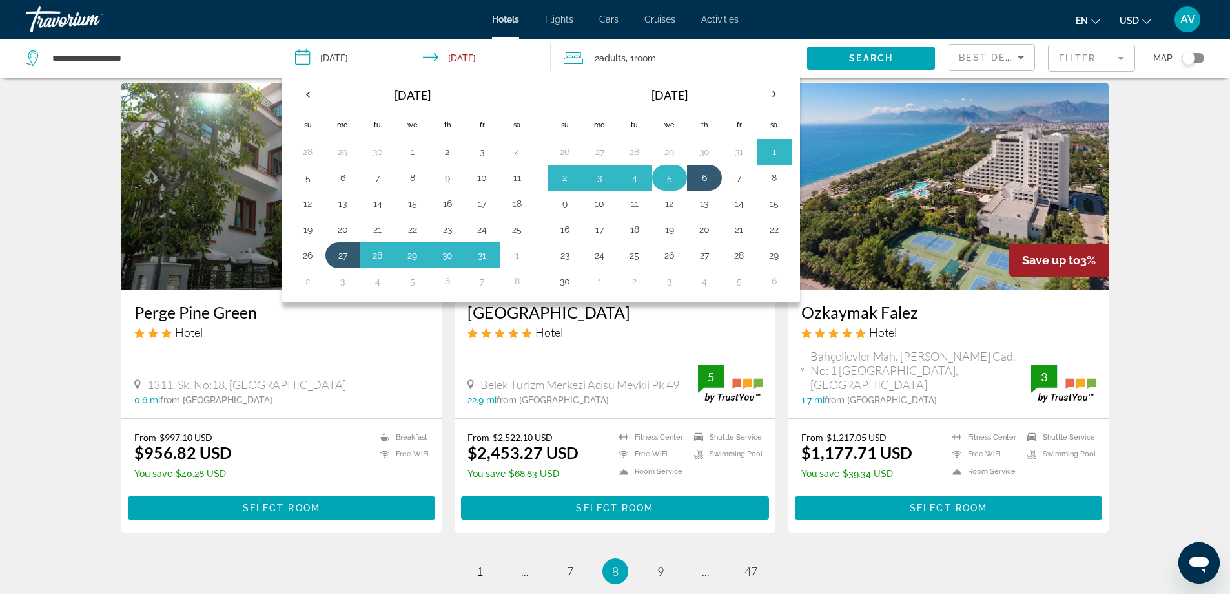
click at [680, 187] on button "5" at bounding box center [669, 178] width 21 height 18
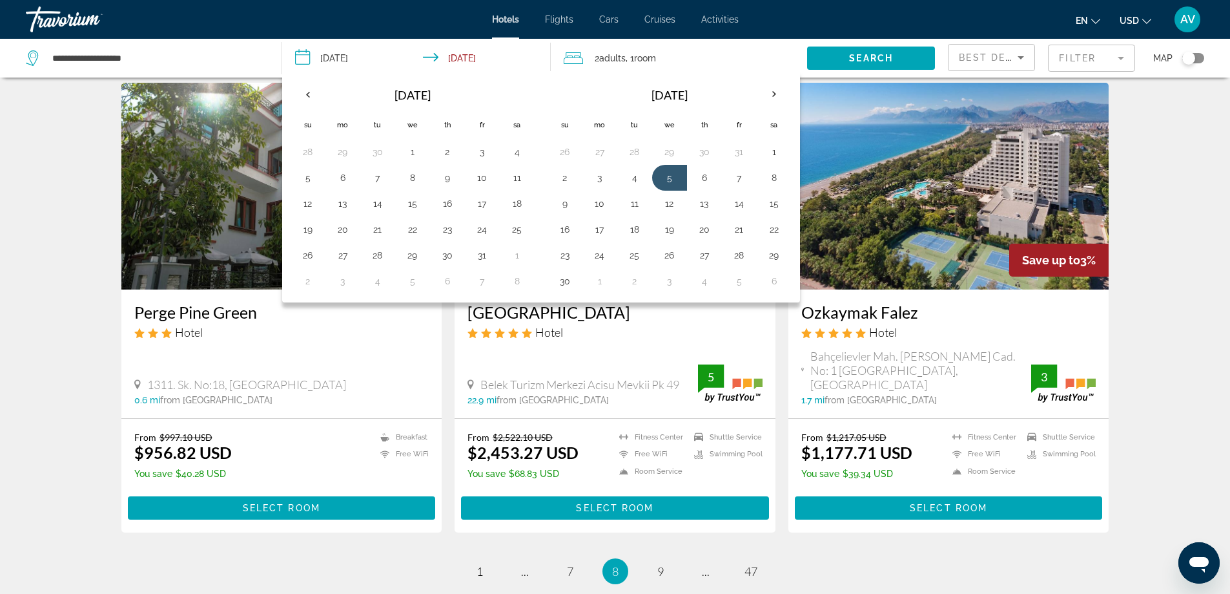
click at [443, 76] on input "**********" at bounding box center [419, 60] width 274 height 43
click at [849, 63] on span "Search" at bounding box center [871, 58] width 44 height 10
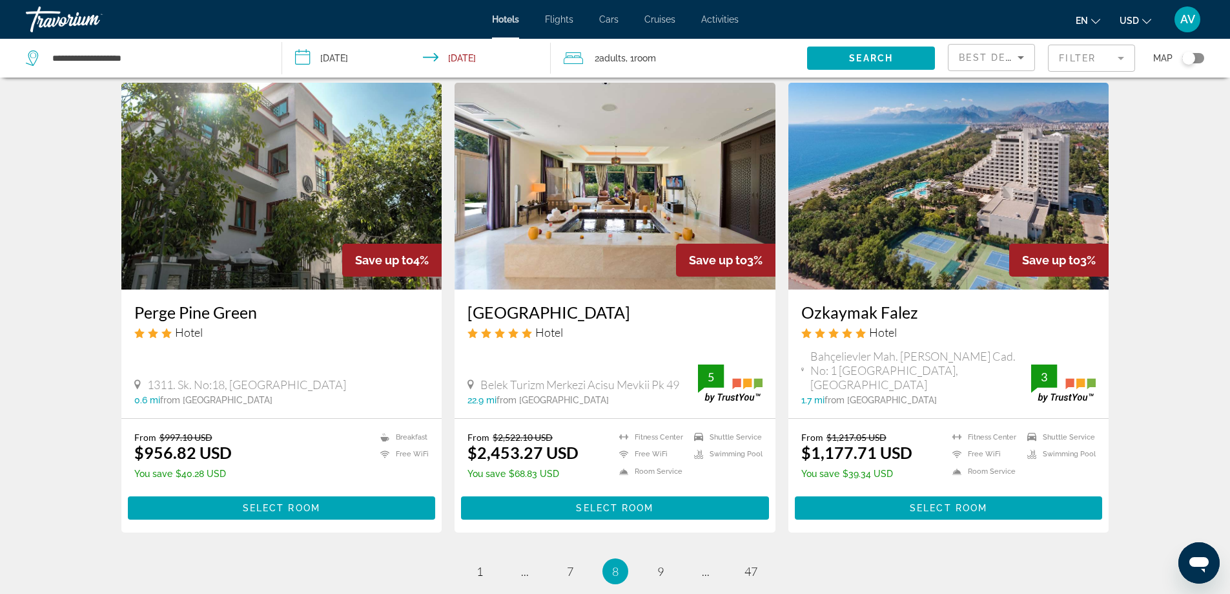
click at [451, 74] on input "**********" at bounding box center [419, 60] width 274 height 43
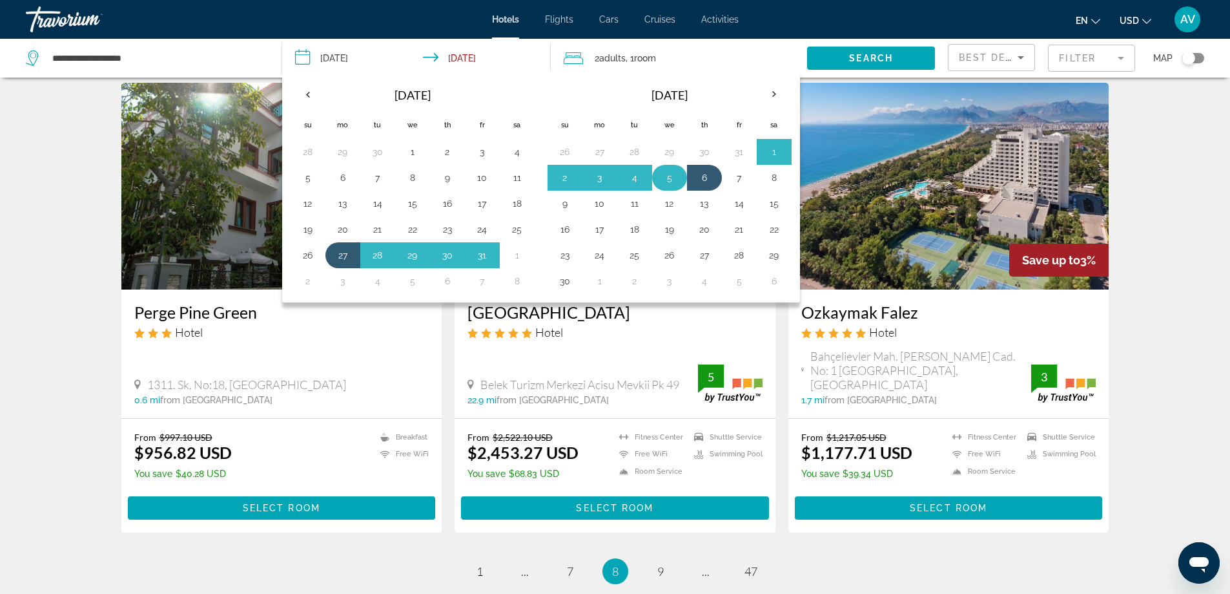
click at [680, 187] on button "5" at bounding box center [669, 178] width 21 height 18
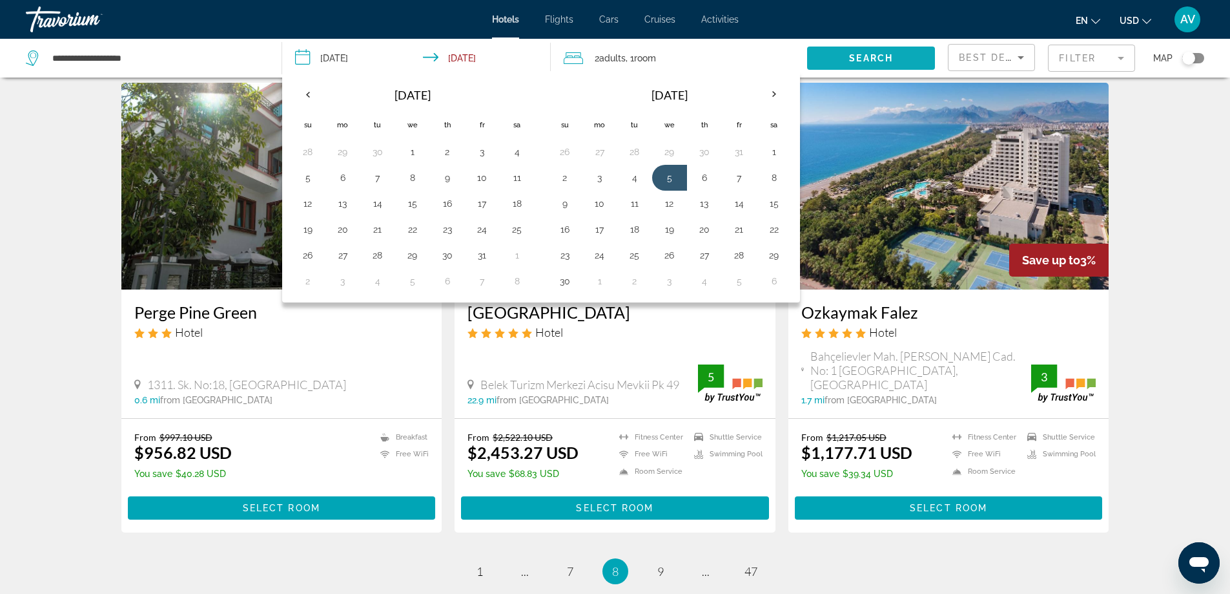
click at [807, 74] on span "Search widget" at bounding box center [871, 58] width 128 height 31
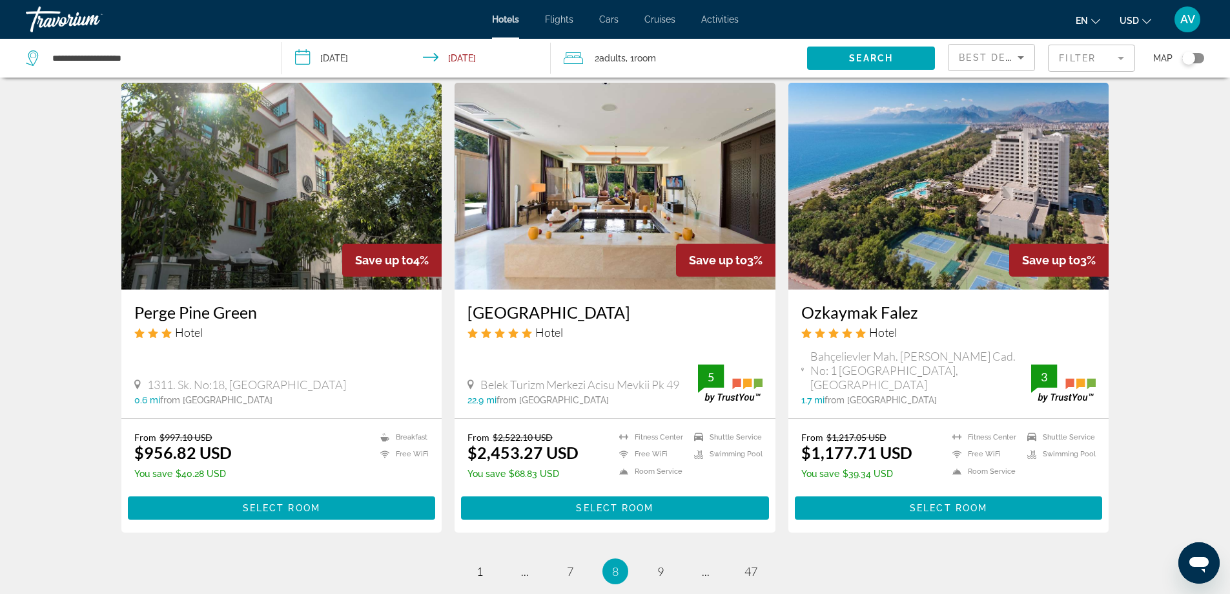
click at [287, 69] on input "**********" at bounding box center [419, 60] width 274 height 43
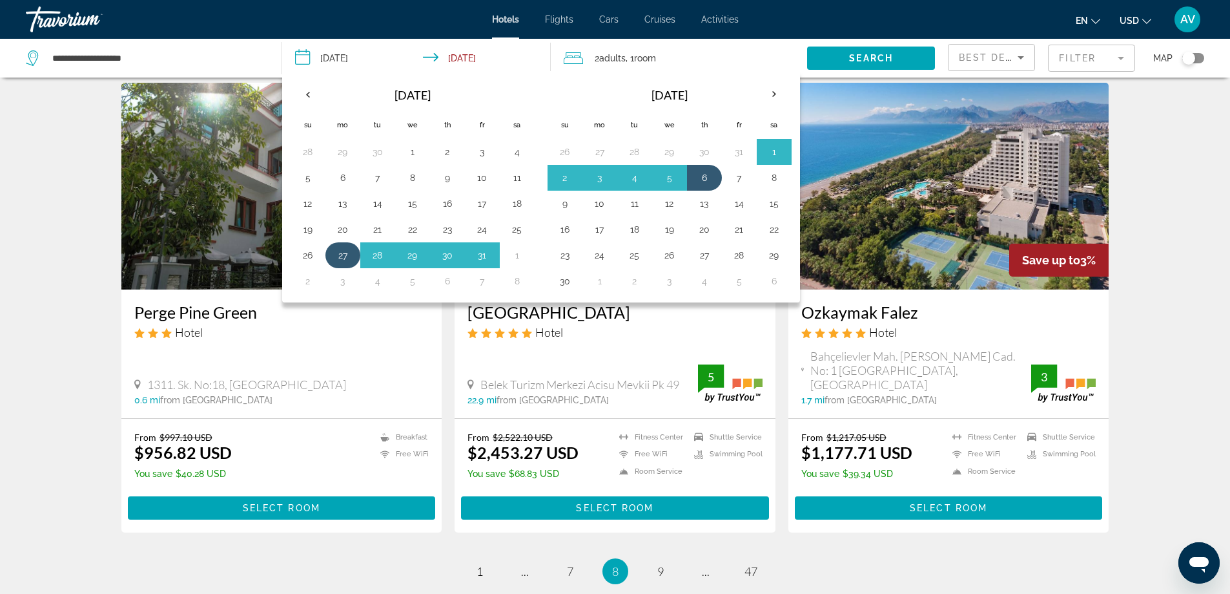
click at [333, 264] on button "27" at bounding box center [343, 255] width 21 height 18
click at [680, 187] on button "5" at bounding box center [669, 178] width 21 height 18
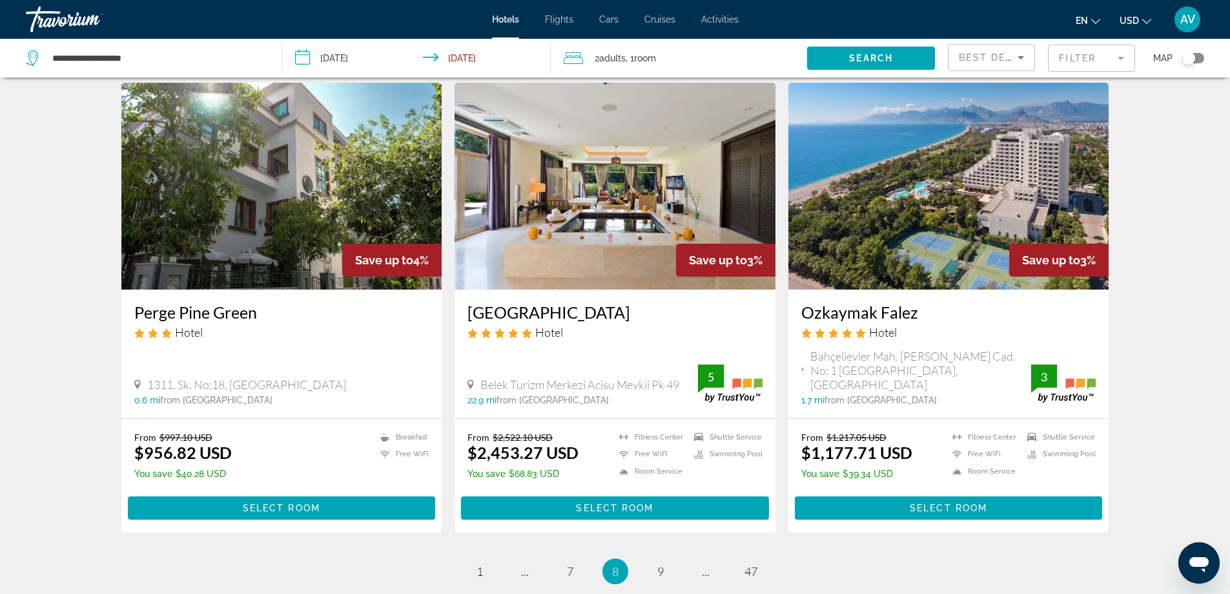
type input "**********"
click at [807, 70] on button "Search" at bounding box center [871, 58] width 128 height 23
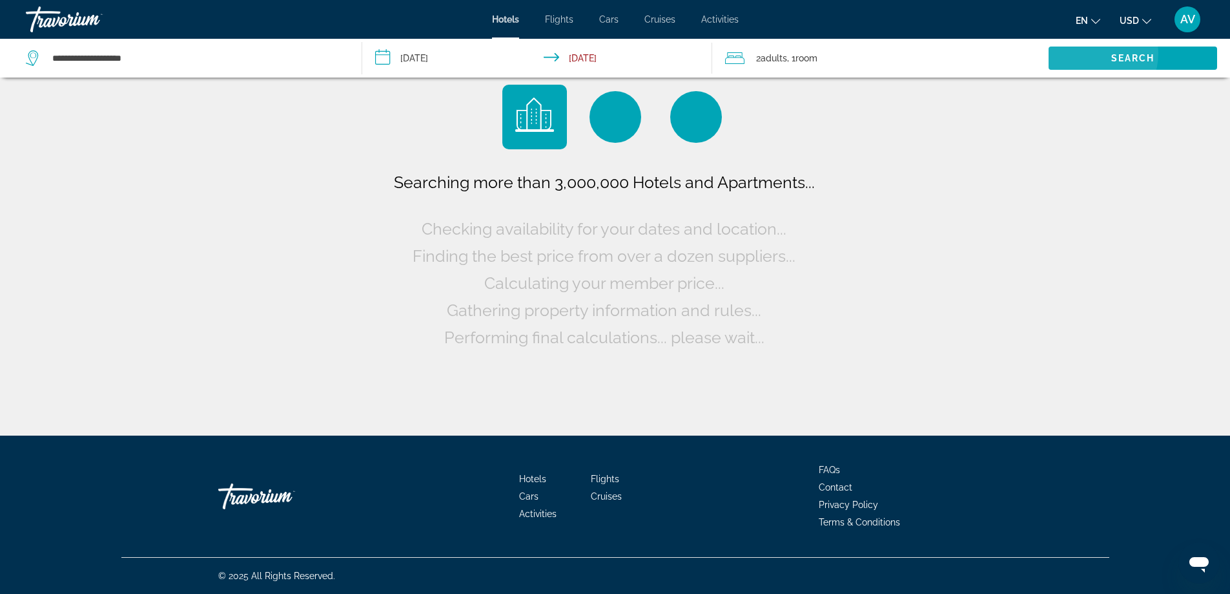
scroll to position [43, 0]
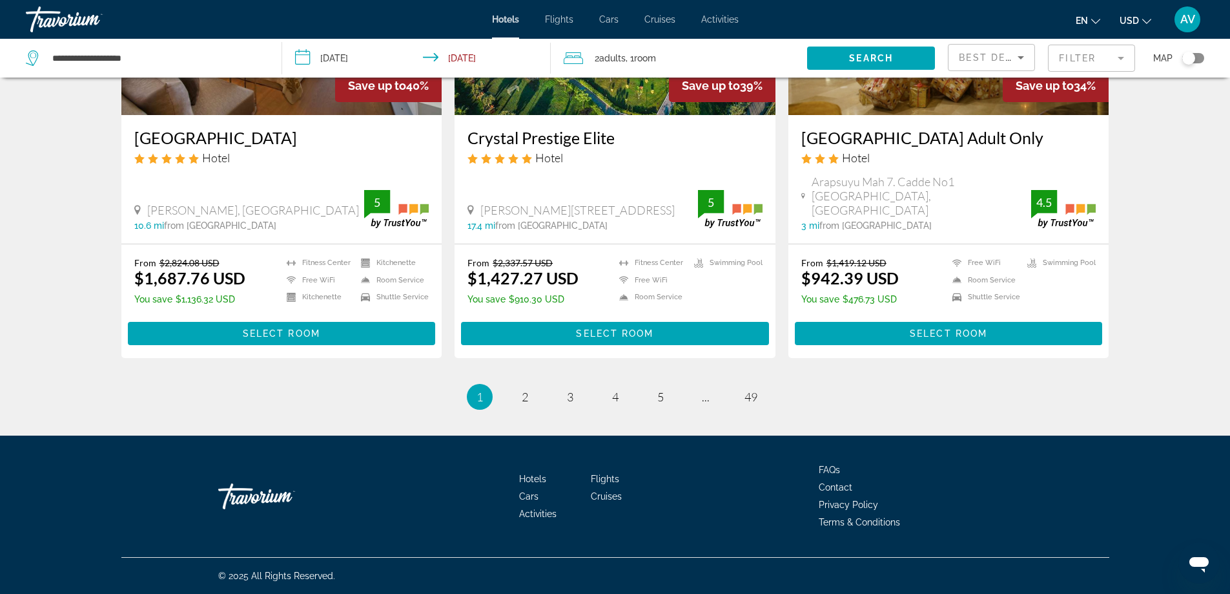
scroll to position [2842, 0]
click at [522, 389] on span "2" at bounding box center [525, 396] width 6 height 14
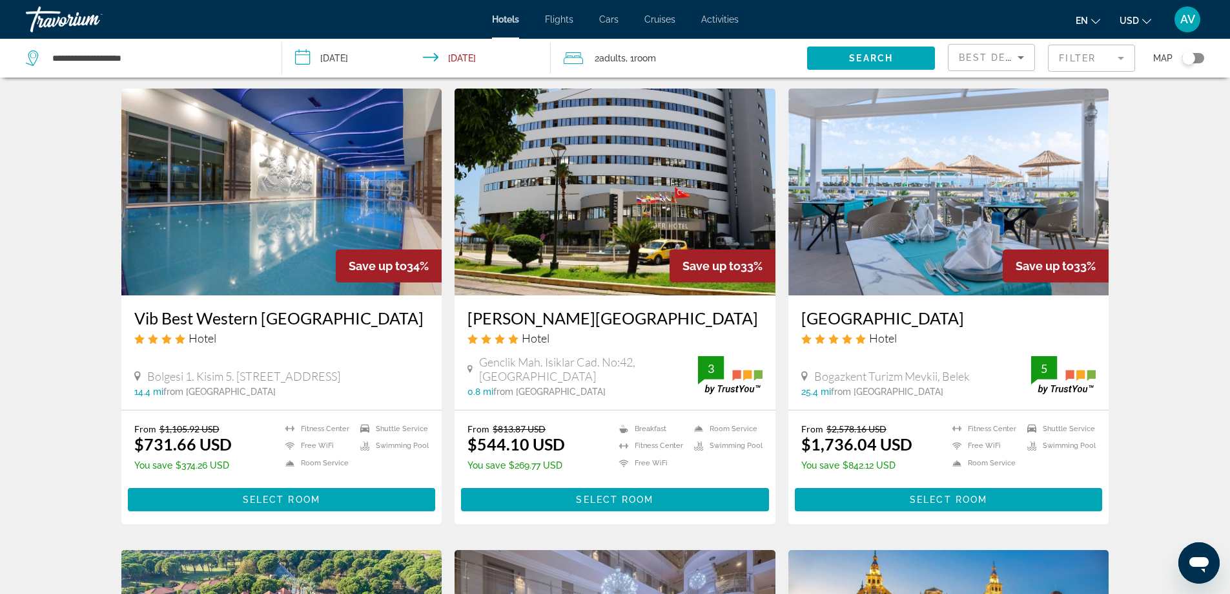
scroll to position [65, 0]
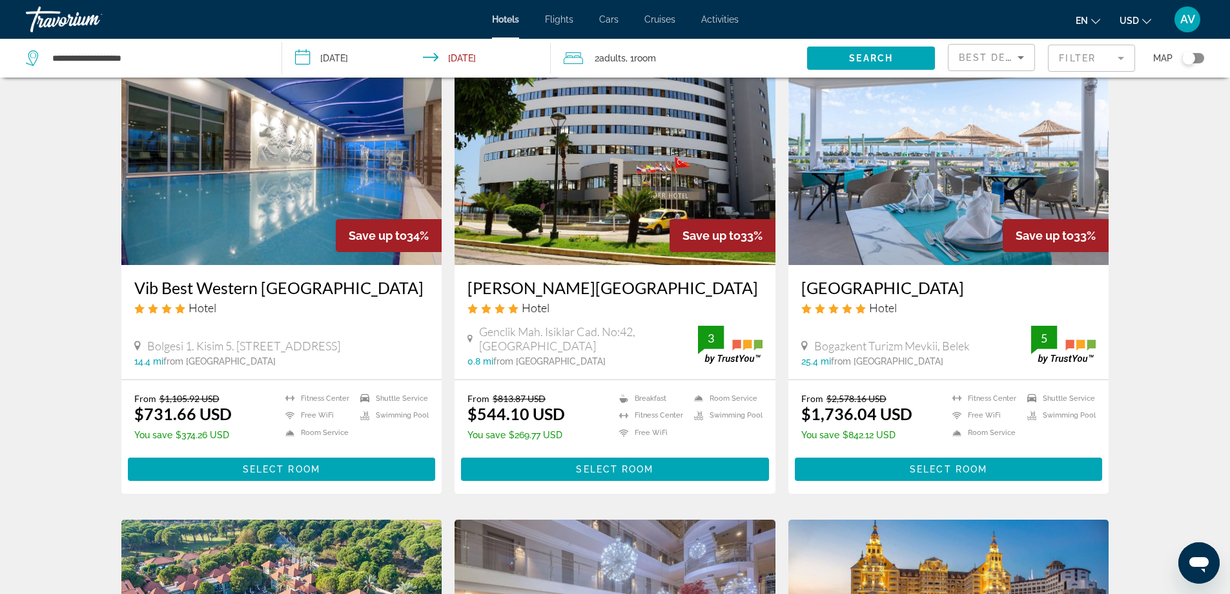
click at [274, 265] on img "Main content" at bounding box center [281, 161] width 321 height 207
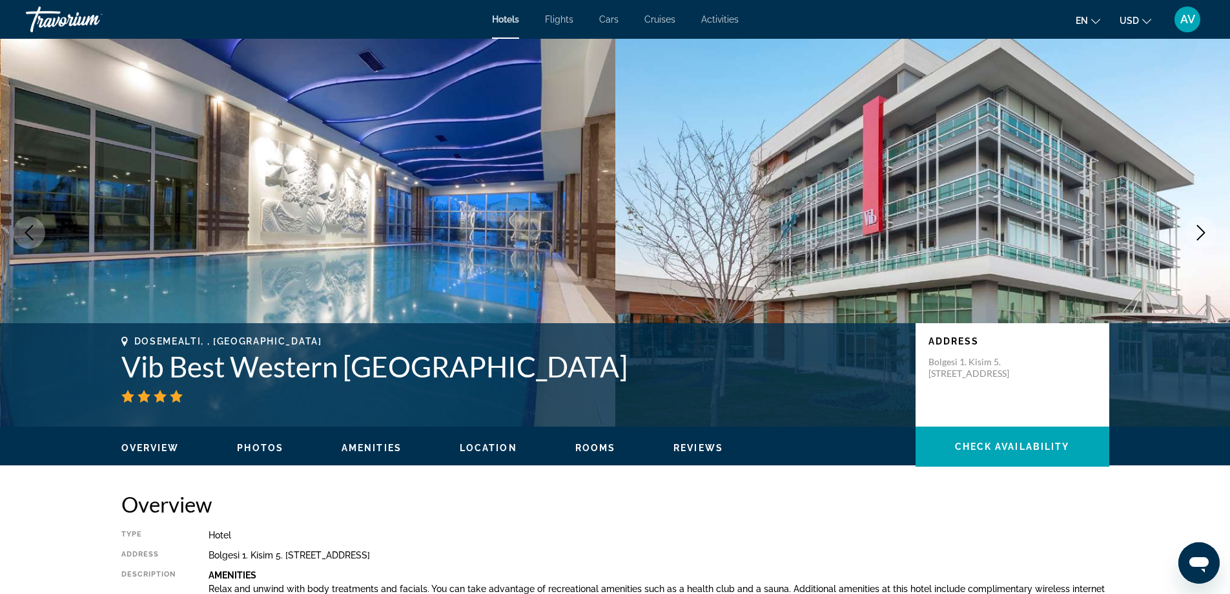
click at [1194, 240] on icon "Next image" at bounding box center [1202, 233] width 16 height 16
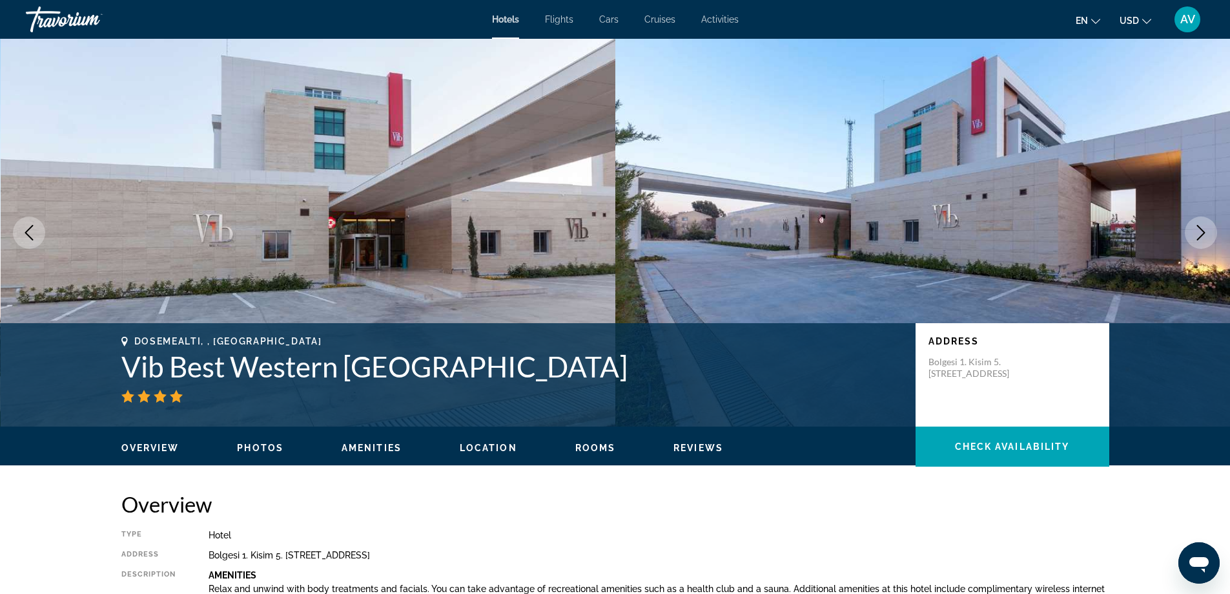
click at [1194, 240] on icon "Next image" at bounding box center [1202, 233] width 16 height 16
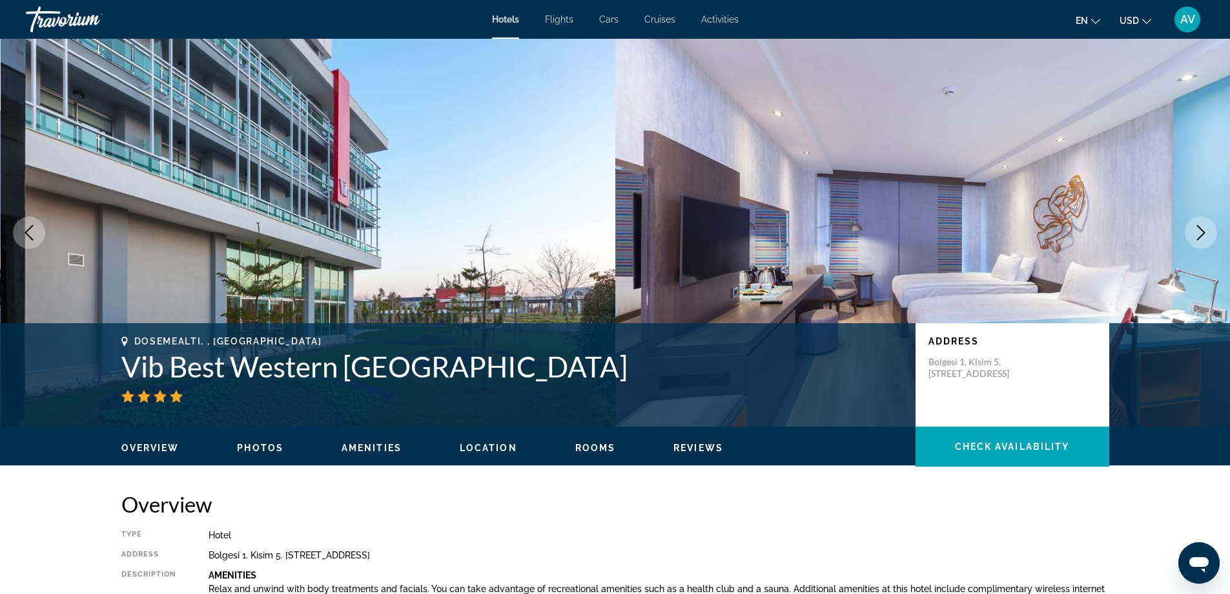
click at [1194, 240] on icon "Next image" at bounding box center [1202, 233] width 16 height 16
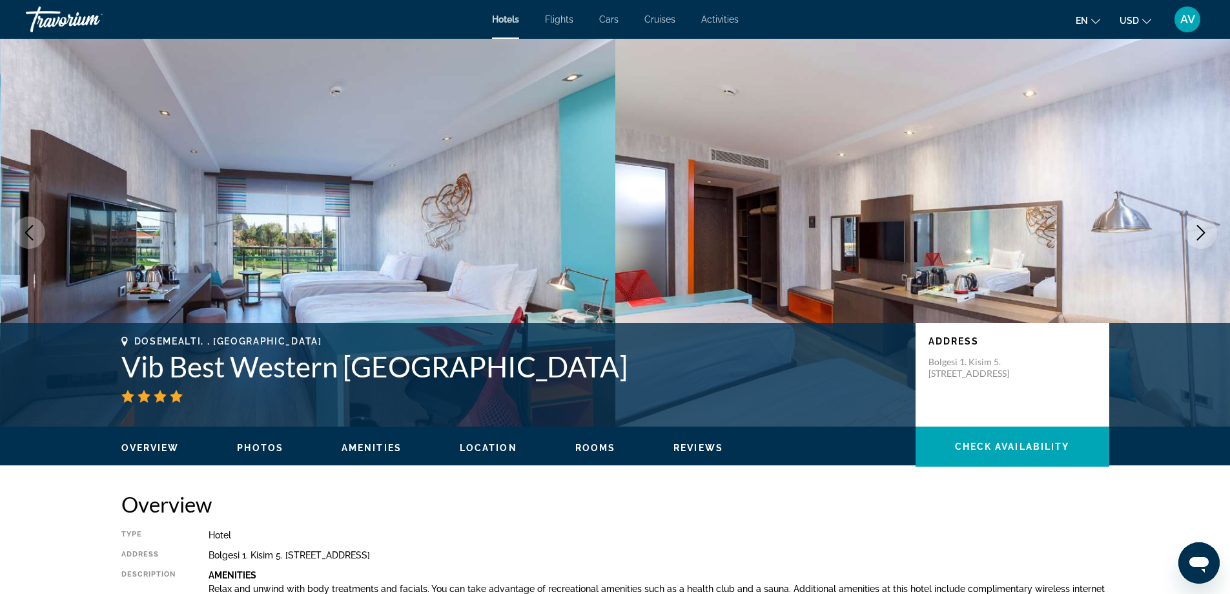
click at [1194, 240] on icon "Next image" at bounding box center [1202, 233] width 16 height 16
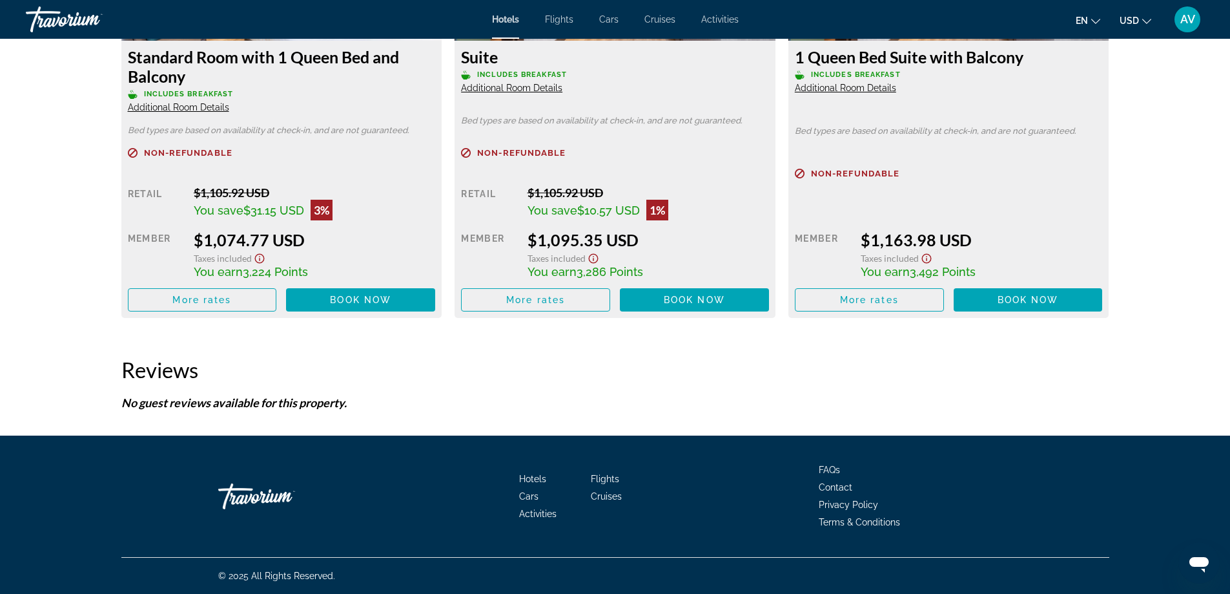
scroll to position [2454, 0]
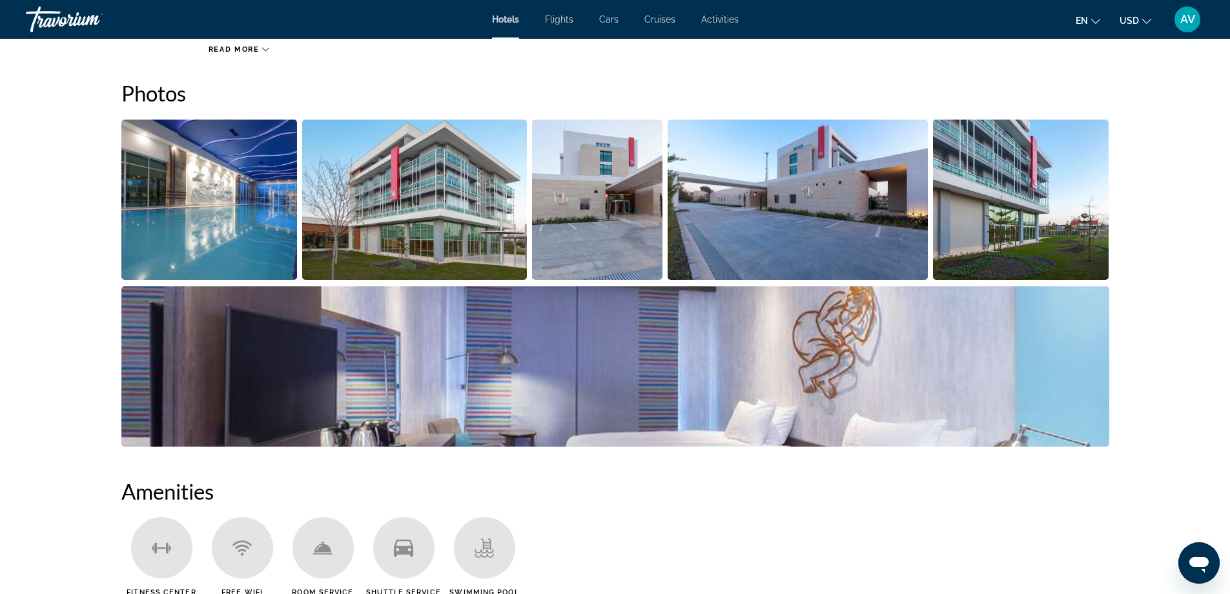
scroll to position [481, 0]
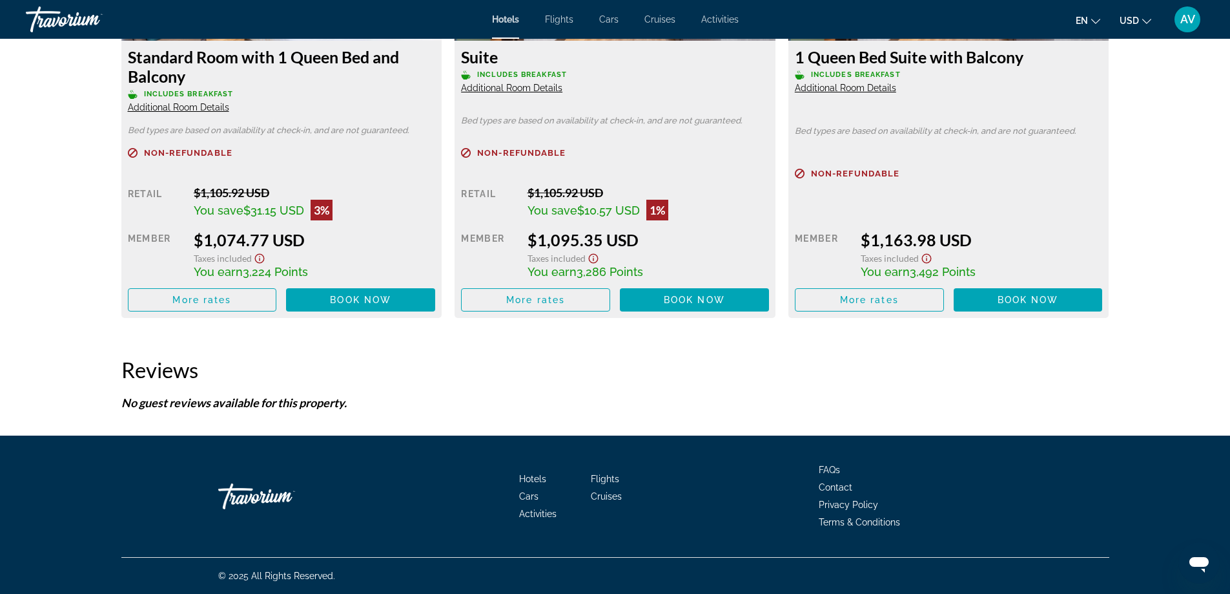
scroll to position [3581, 0]
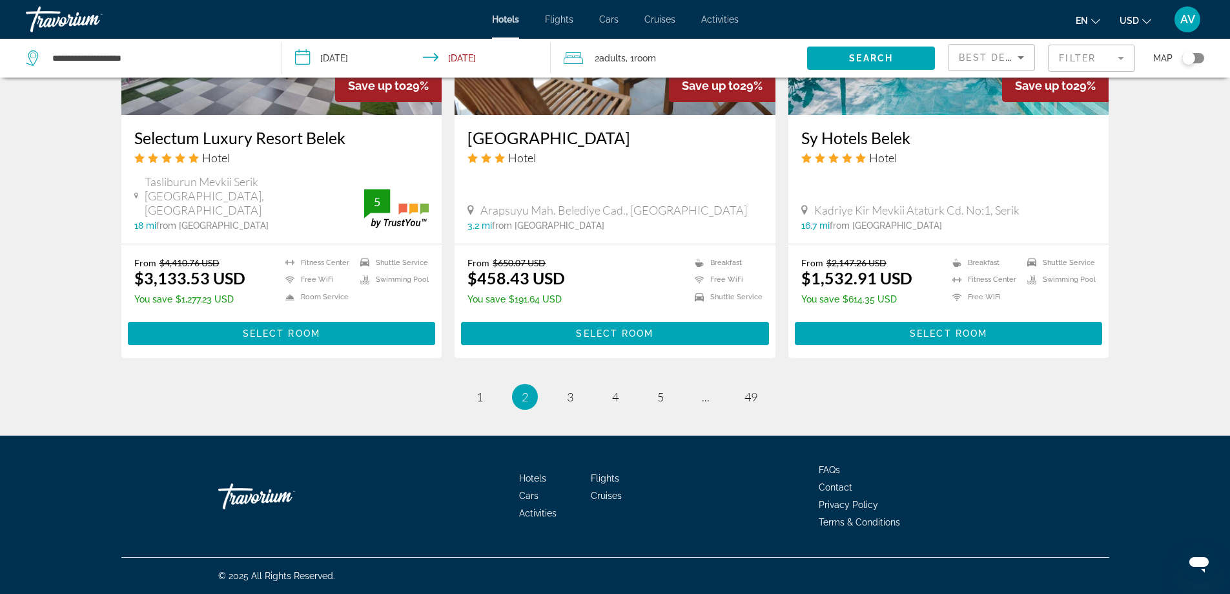
scroll to position [2583, 0]
click at [567, 404] on span "3" at bounding box center [570, 396] width 6 height 14
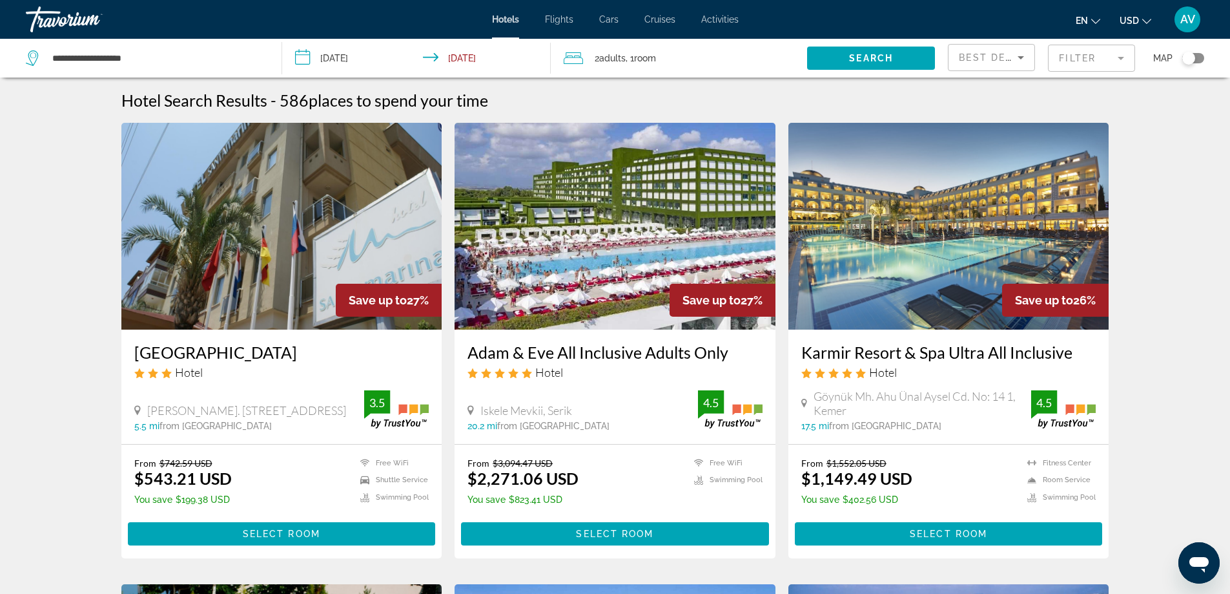
click at [1040, 329] on img "Main content" at bounding box center [949, 226] width 321 height 207
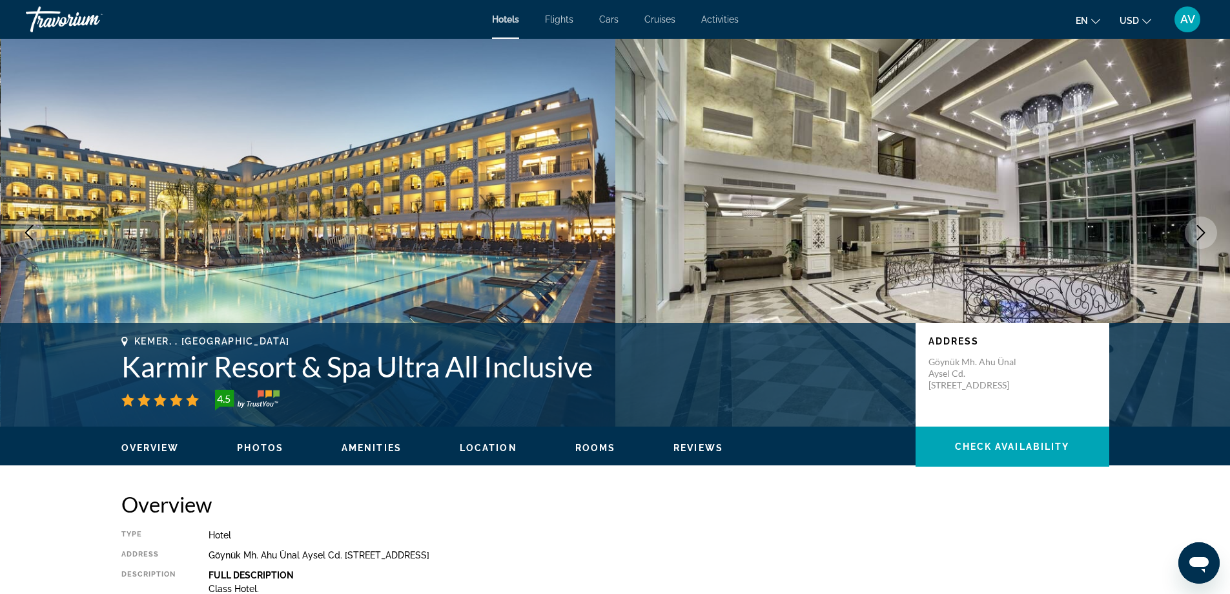
click at [1185, 249] on button "Next image" at bounding box center [1201, 232] width 32 height 32
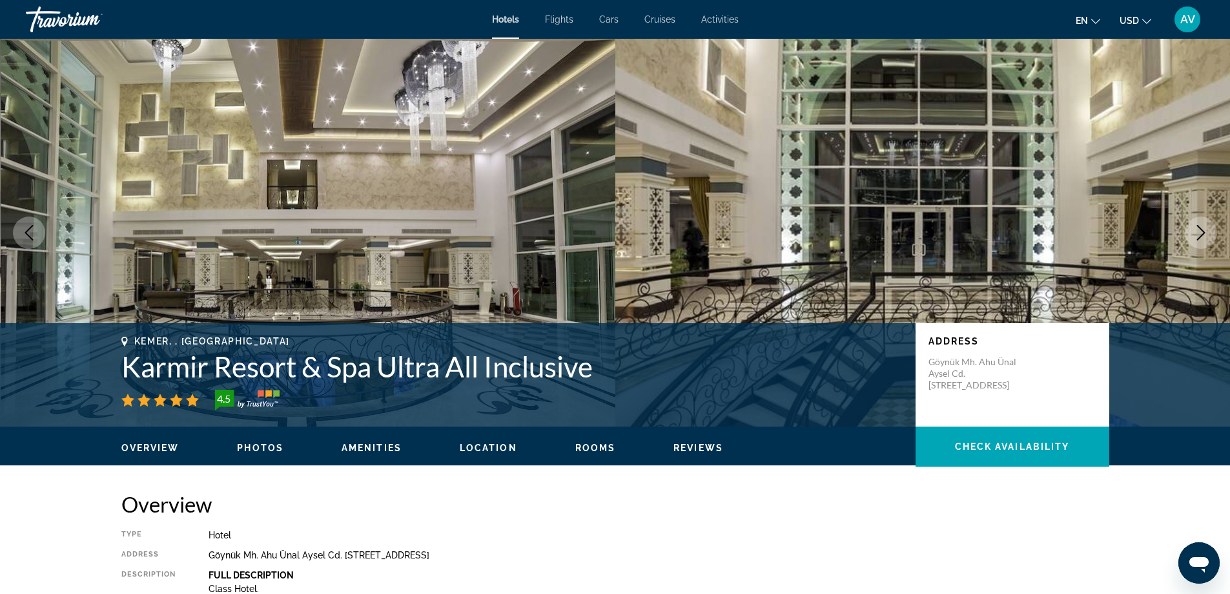
click at [1185, 249] on button "Next image" at bounding box center [1201, 232] width 32 height 32
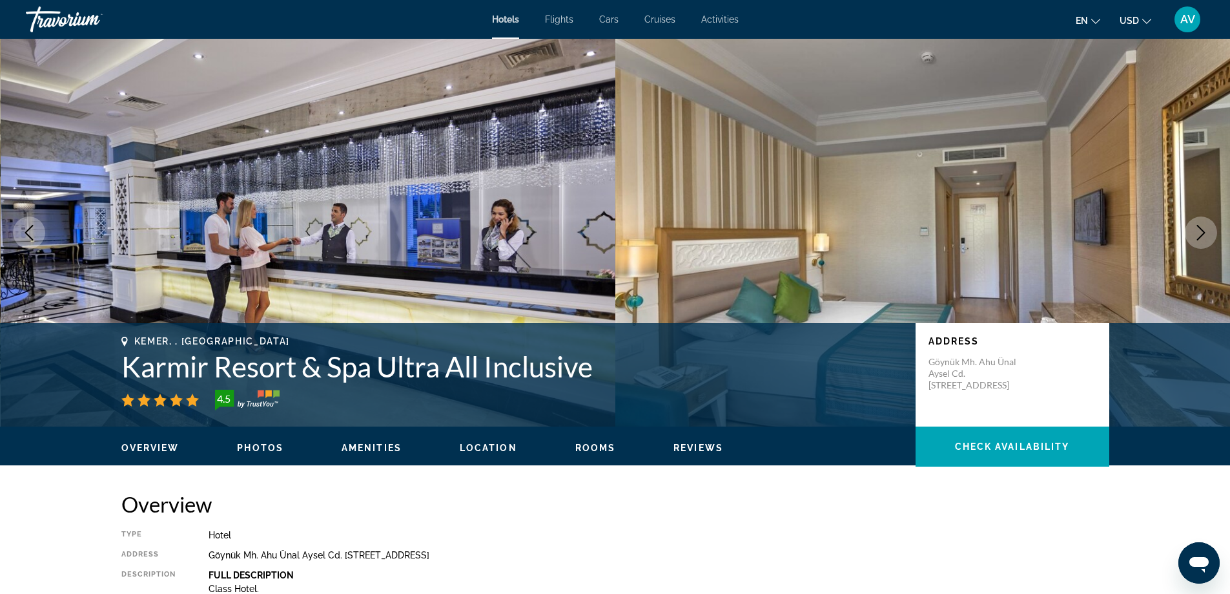
click at [1194, 240] on icon "Next image" at bounding box center [1202, 233] width 16 height 16
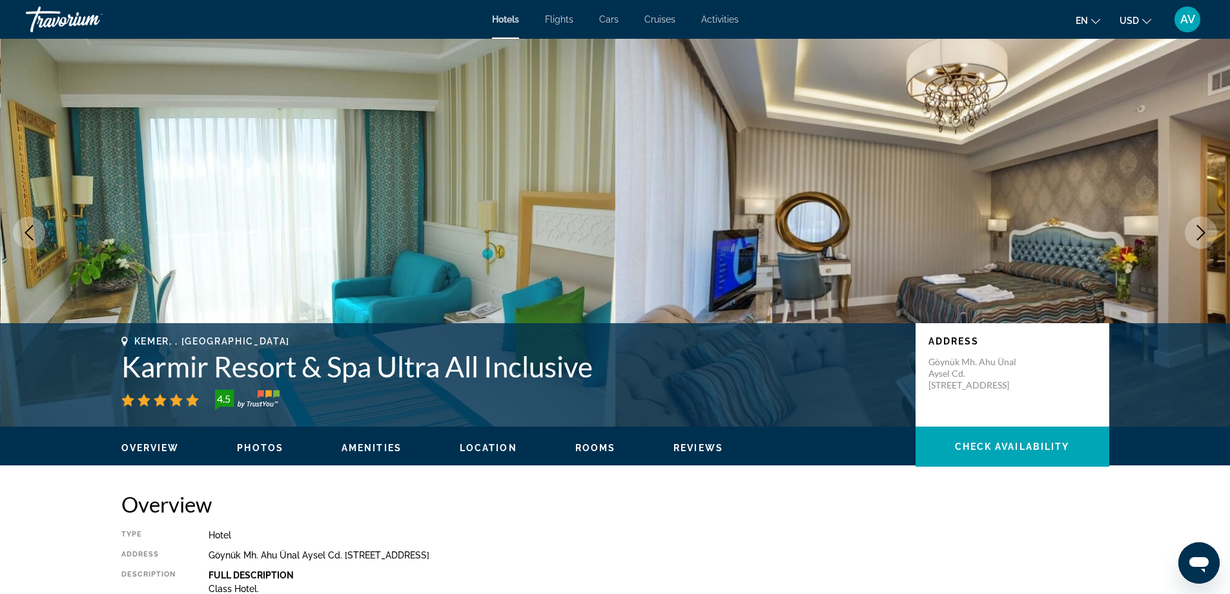
click at [1194, 240] on icon "Next image" at bounding box center [1202, 233] width 16 height 16
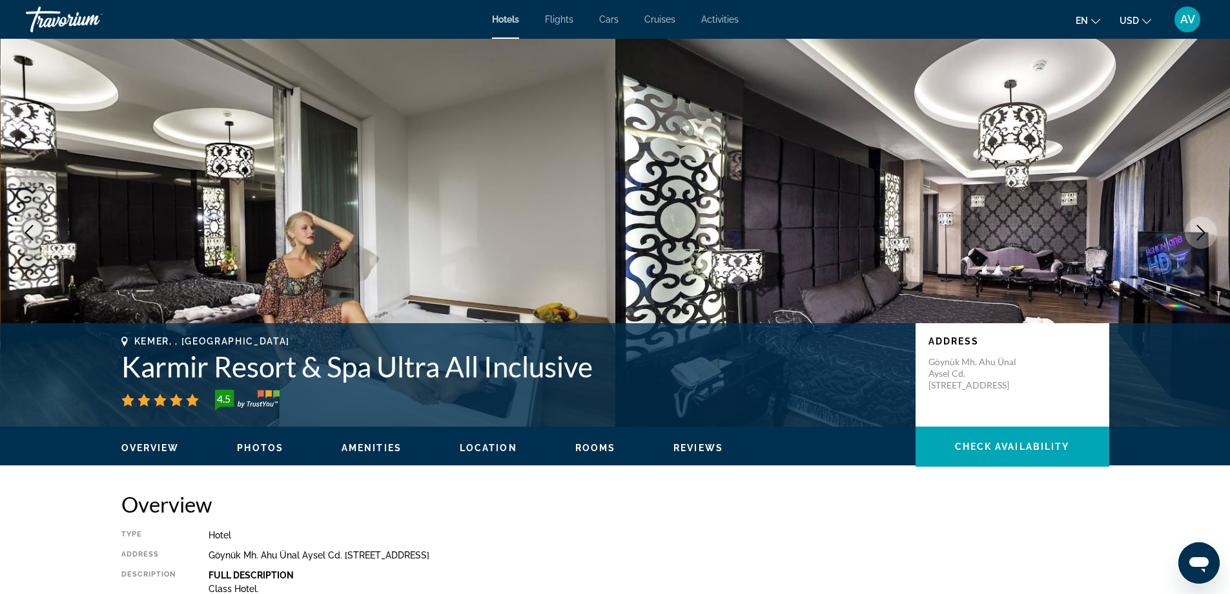
click at [1194, 240] on icon "Next image" at bounding box center [1202, 233] width 16 height 16
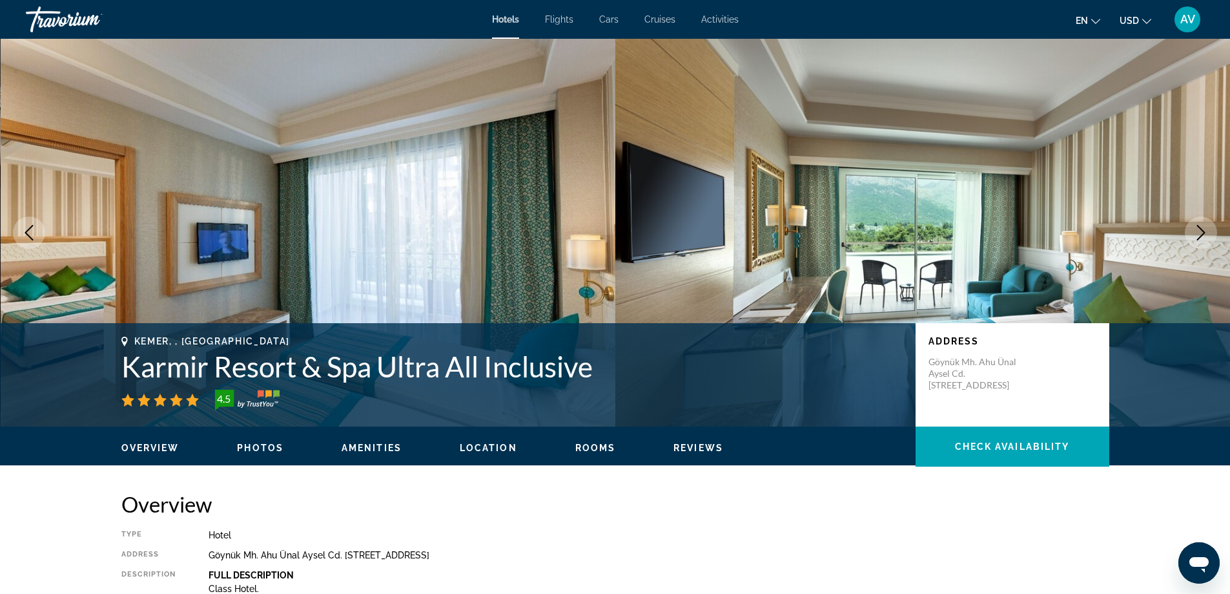
click at [1194, 240] on icon "Next image" at bounding box center [1202, 233] width 16 height 16
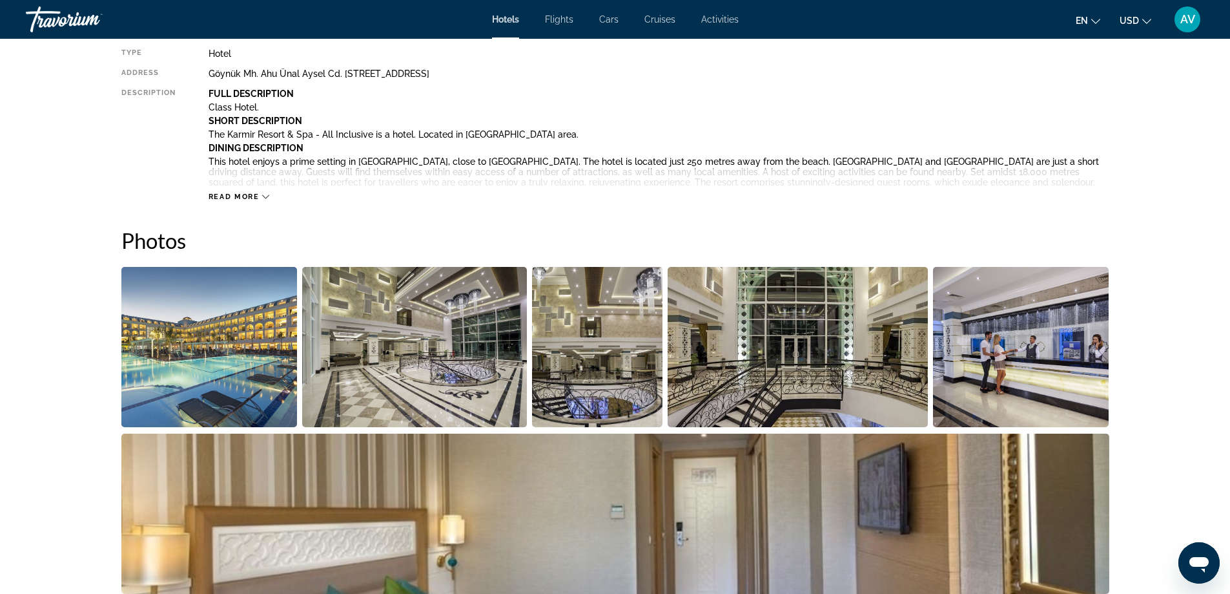
scroll to position [452, 0]
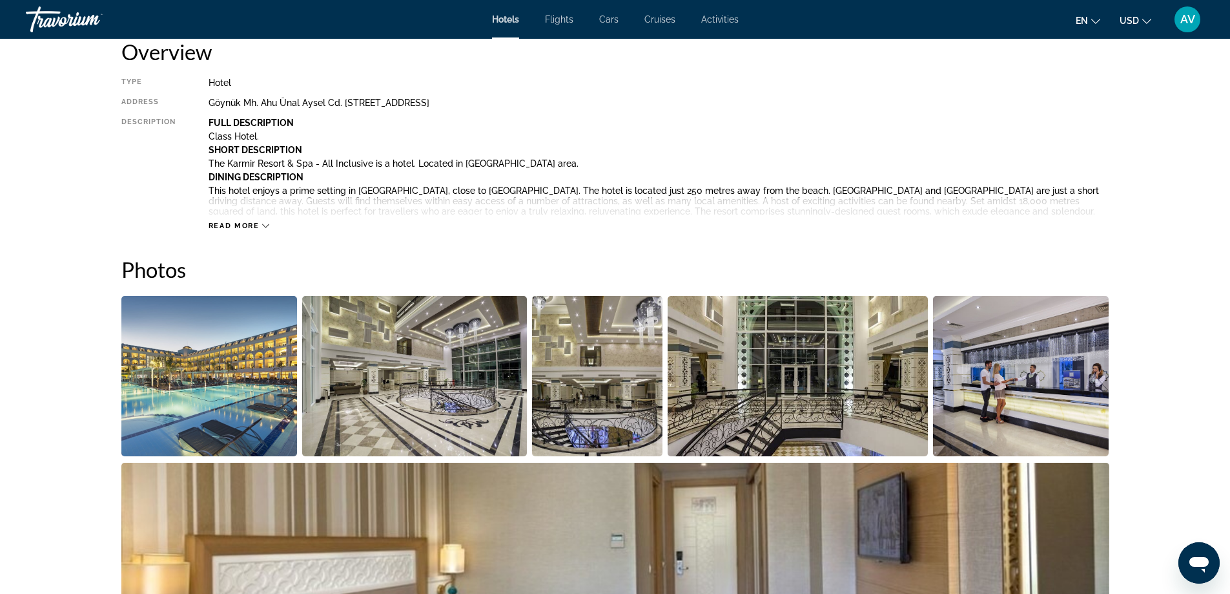
click at [262, 229] on icon "Main content" at bounding box center [265, 225] width 7 height 7
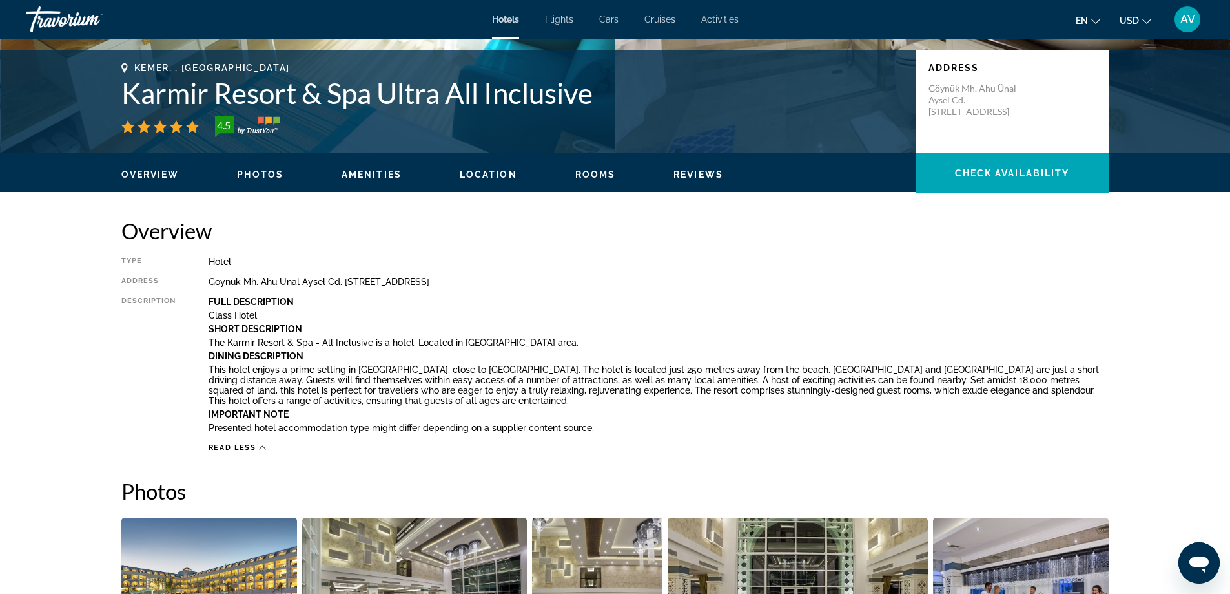
scroll to position [388, 0]
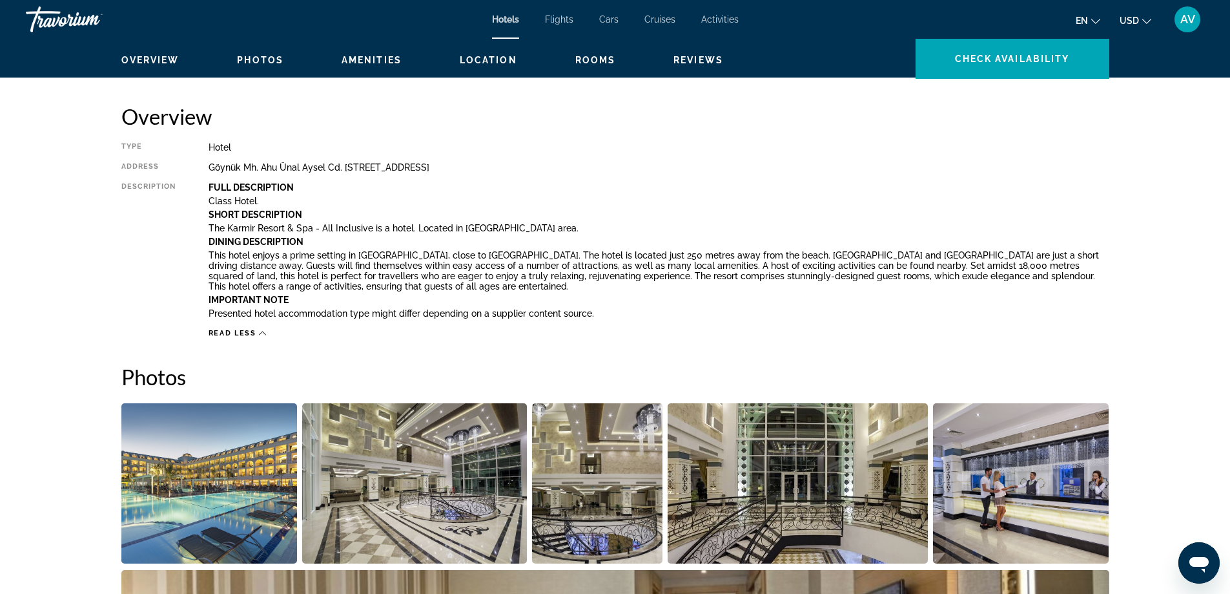
click at [723, 65] on span "Reviews" at bounding box center [699, 60] width 50 height 10
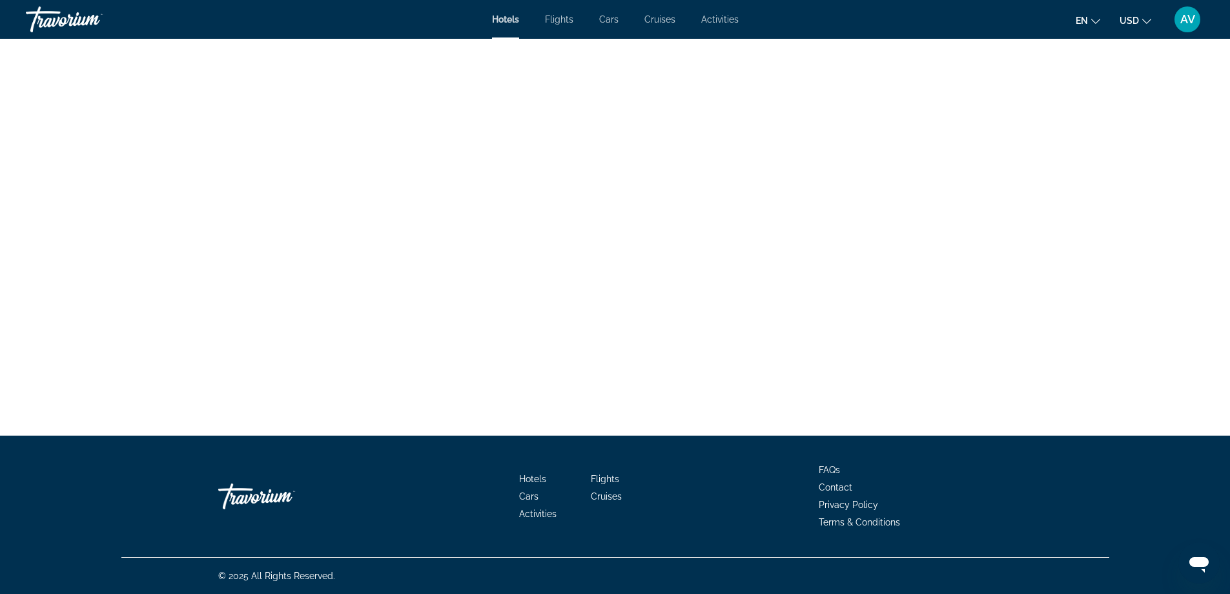
scroll to position [4047, 0]
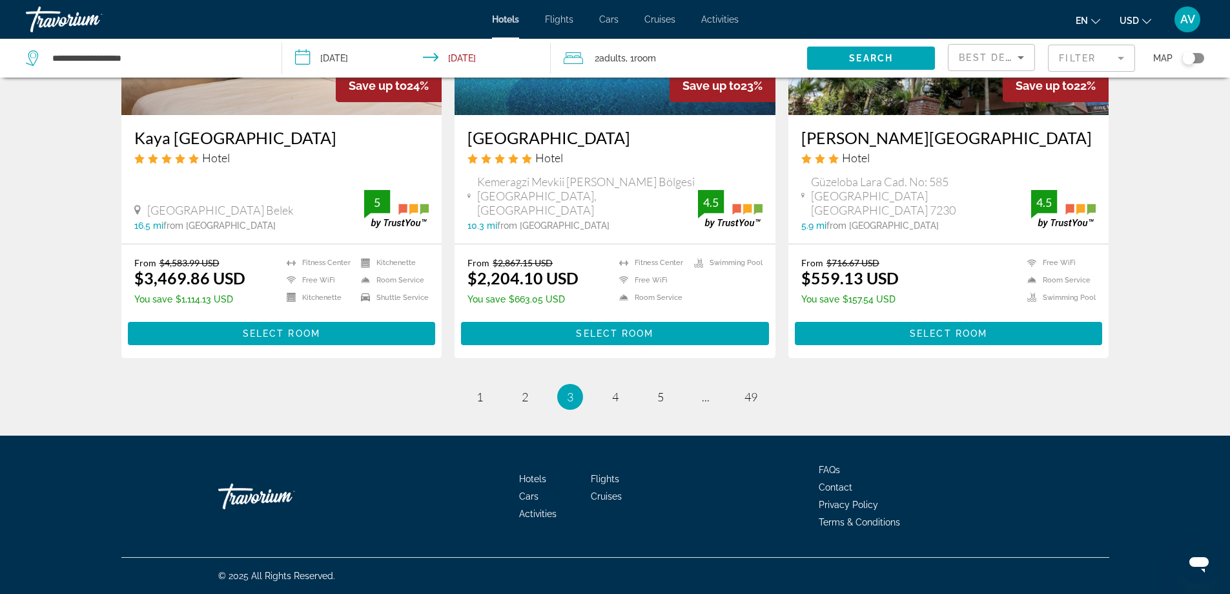
scroll to position [2648, 0]
click at [609, 408] on link "page 4" at bounding box center [615, 397] width 23 height 23
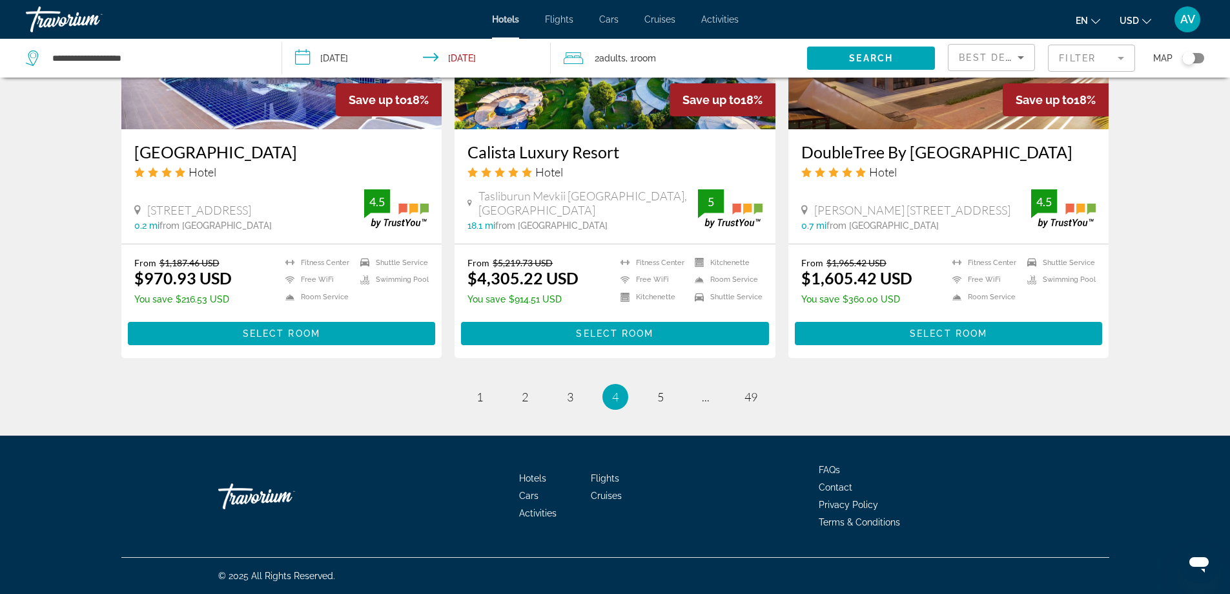
scroll to position [2948, 0]
click at [567, 389] on span "3" at bounding box center [570, 396] width 6 height 14
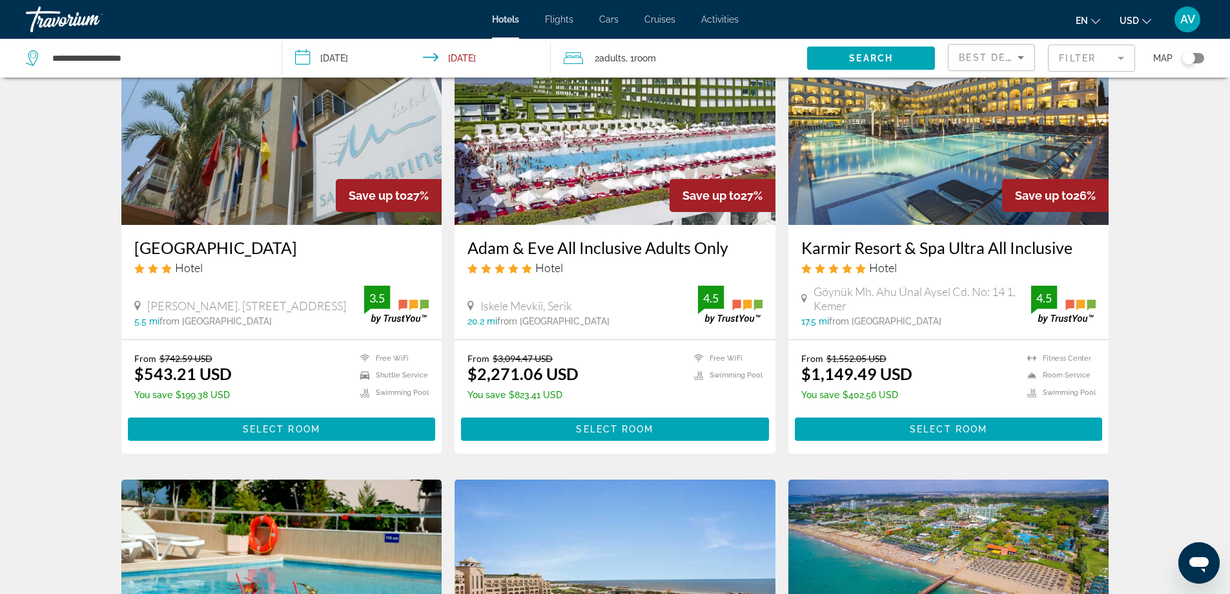
scroll to position [65, 0]
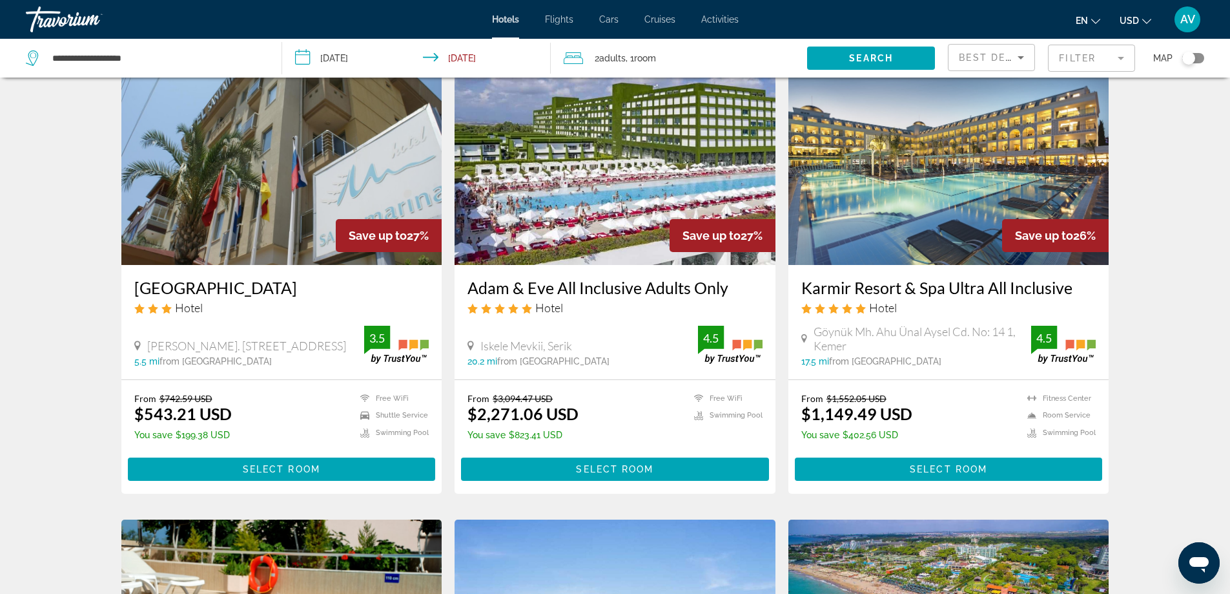
click at [1046, 297] on h3 "Karmir Resort & Spa Ultra All Inclusive" at bounding box center [948, 287] width 295 height 19
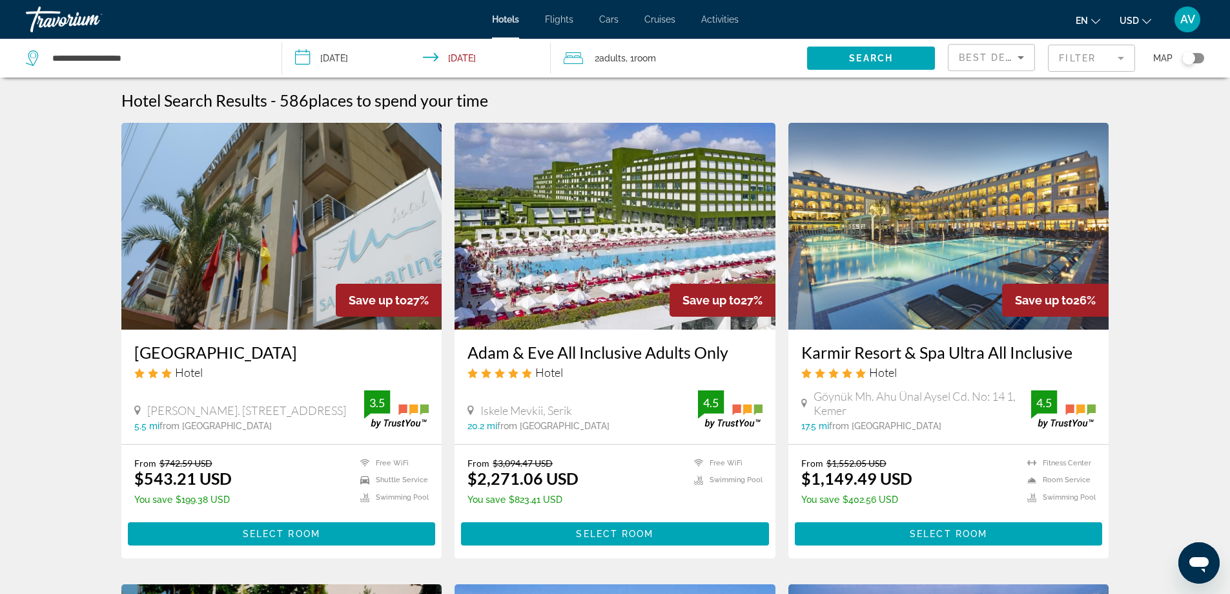
click at [1019, 329] on img "Main content" at bounding box center [949, 226] width 321 height 207
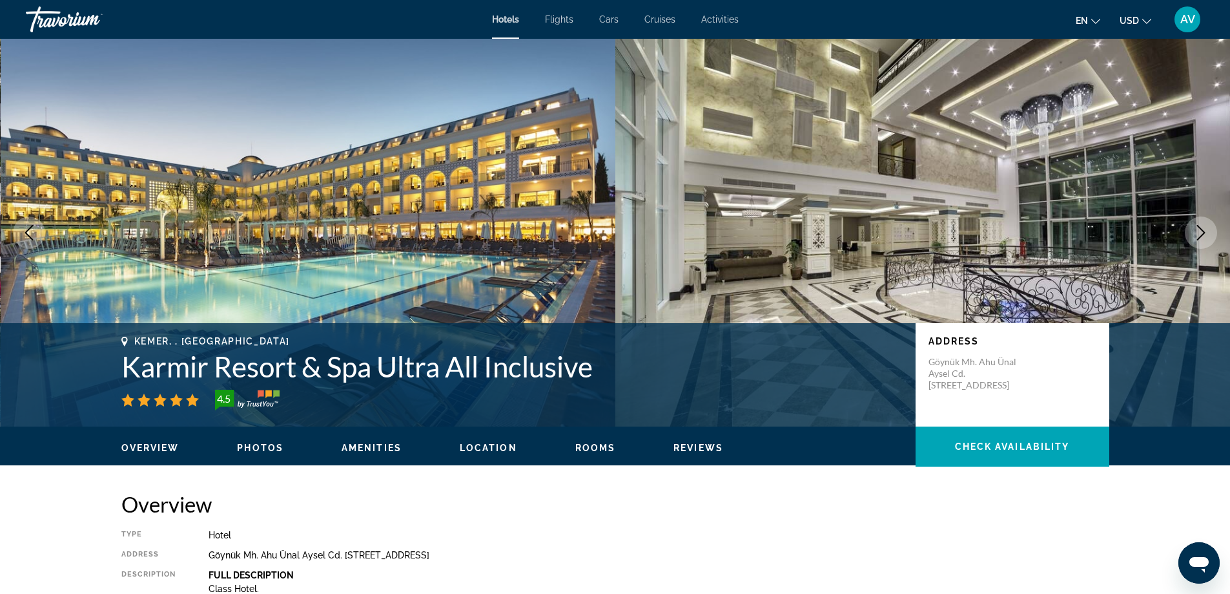
click at [1197, 240] on icon "Next image" at bounding box center [1201, 233] width 8 height 16
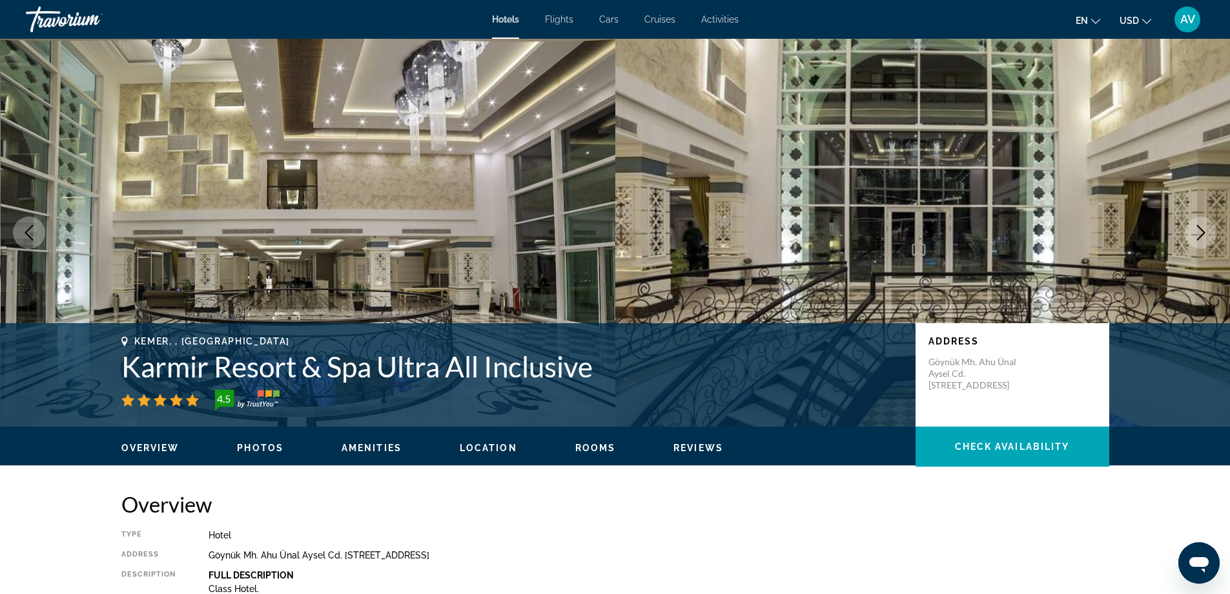
click at [1197, 240] on icon "Next image" at bounding box center [1201, 233] width 8 height 16
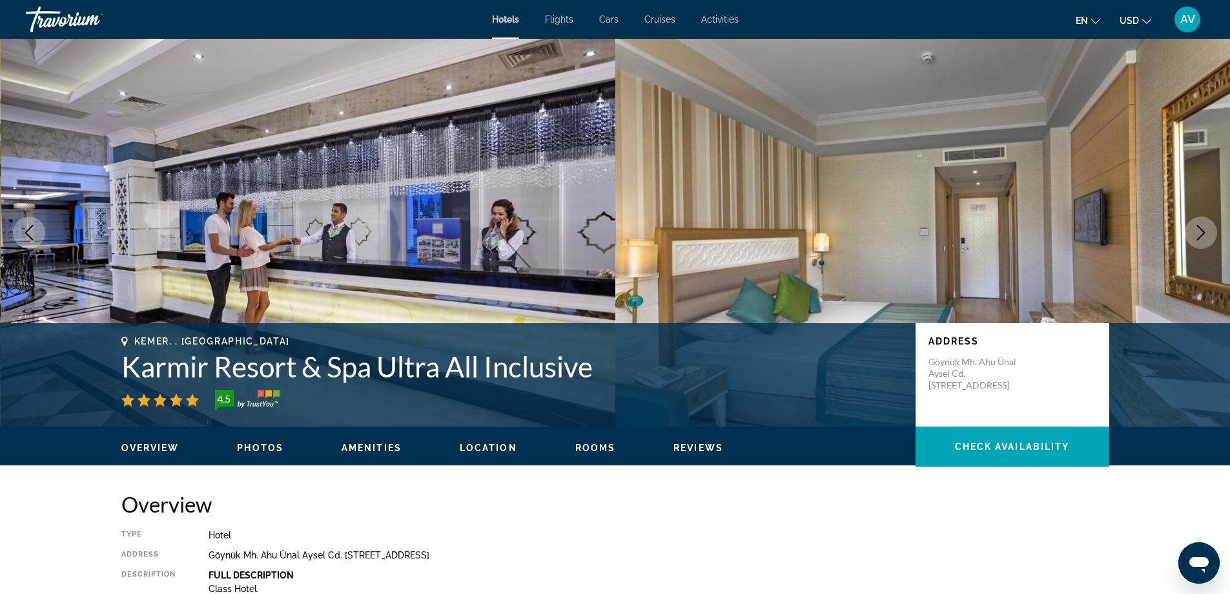
click at [1197, 240] on icon "Next image" at bounding box center [1201, 233] width 8 height 16
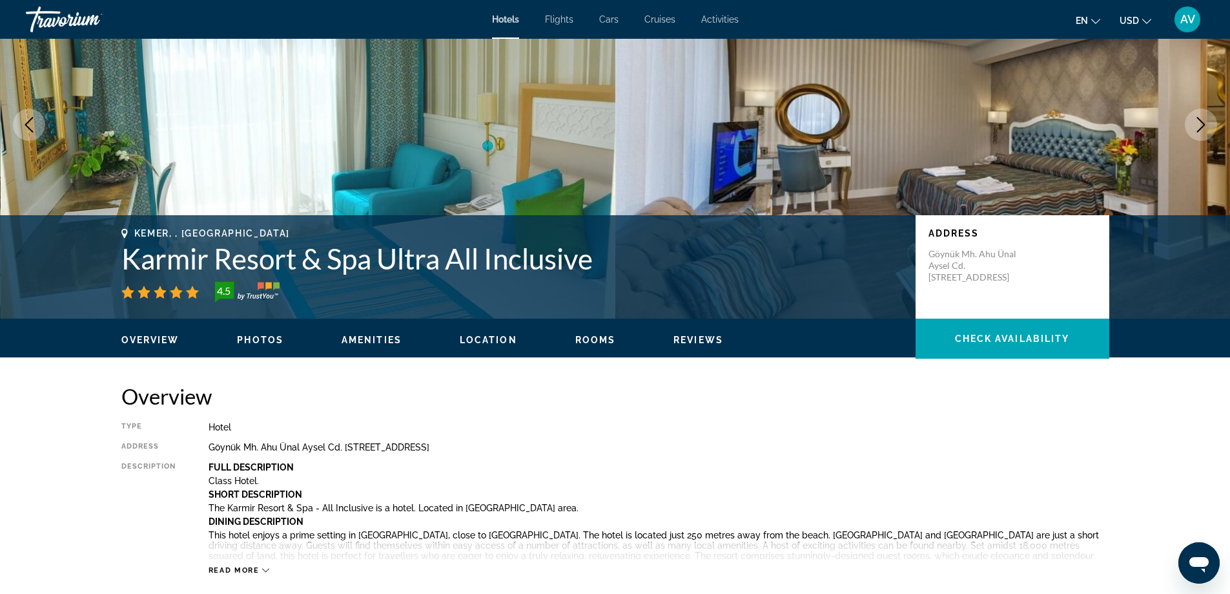
scroll to position [65, 0]
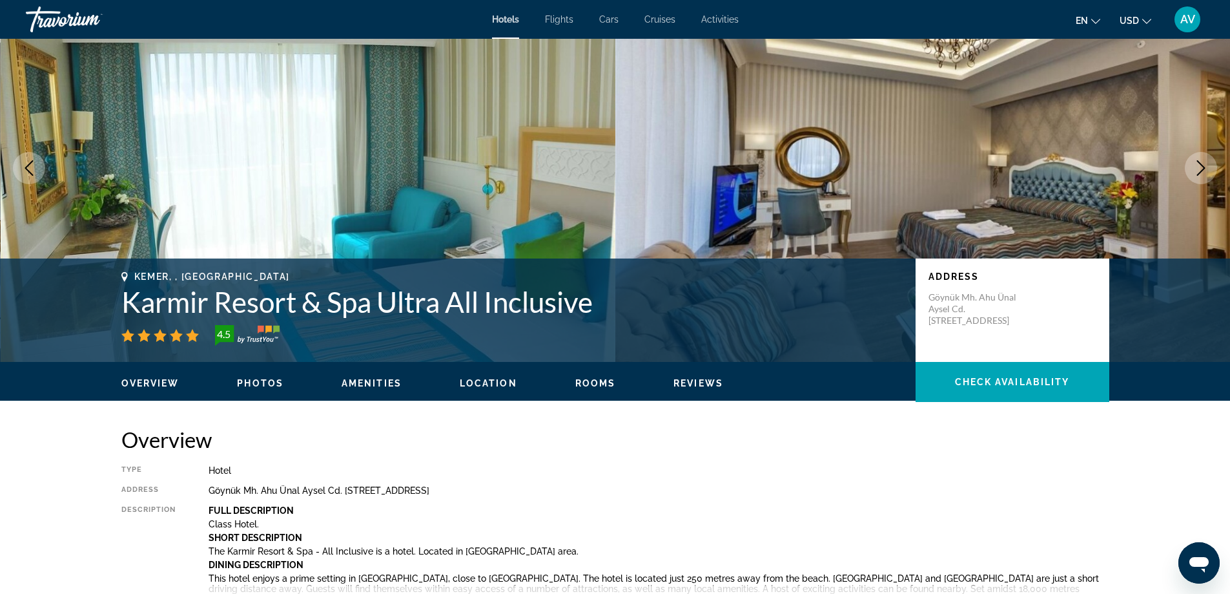
click at [1194, 176] on icon "Next image" at bounding box center [1202, 168] width 16 height 16
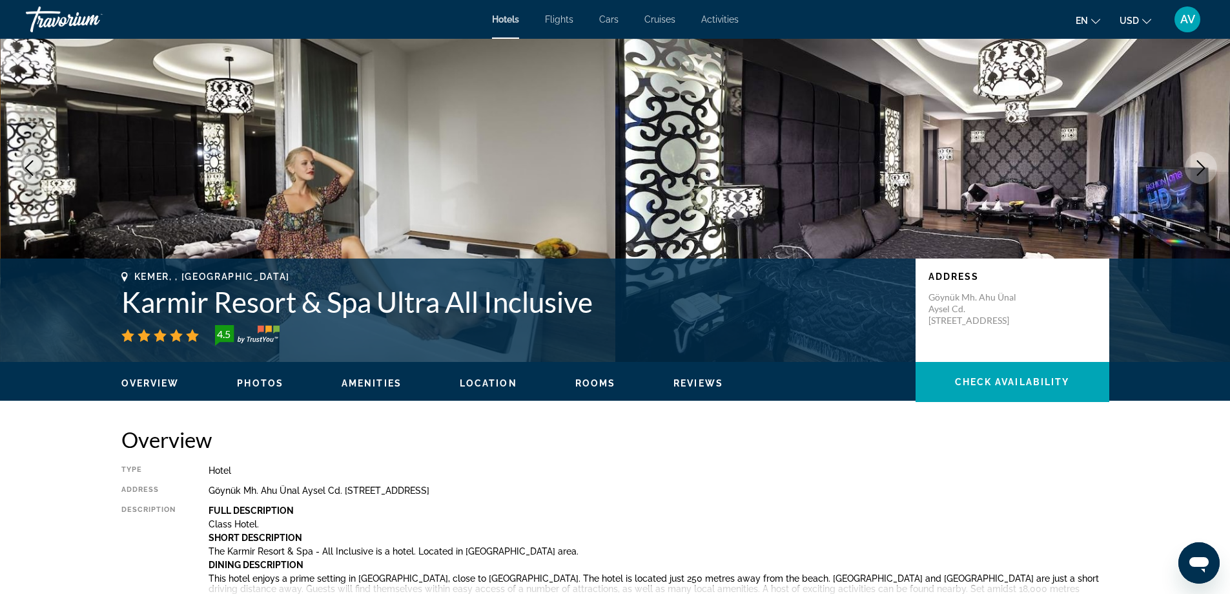
click at [1194, 176] on icon "Next image" at bounding box center [1202, 168] width 16 height 16
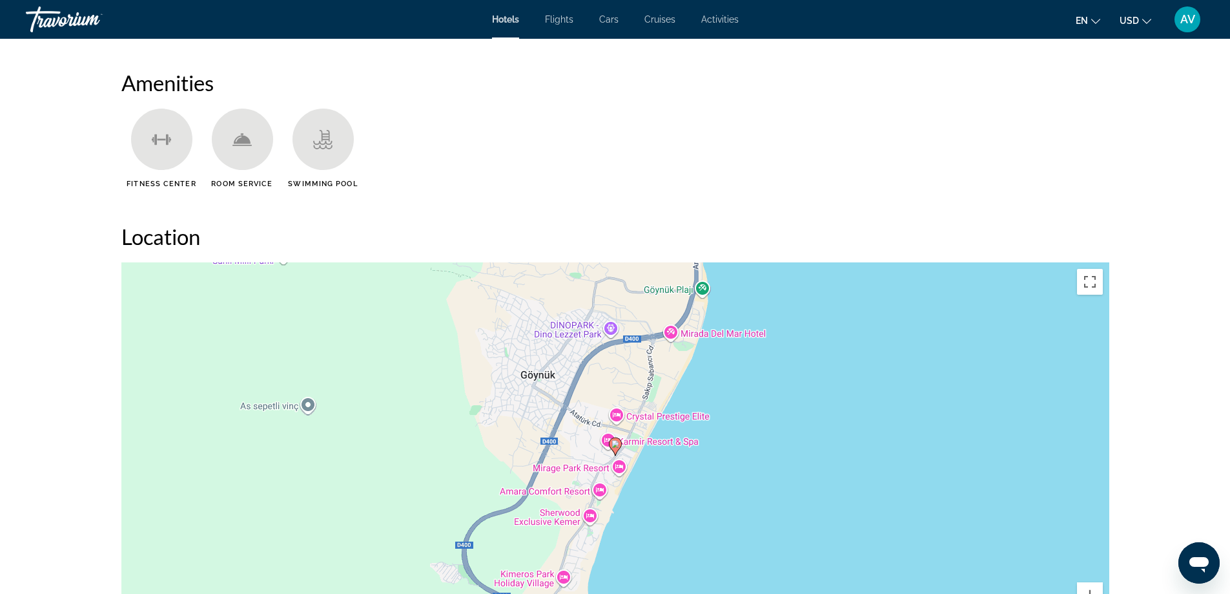
scroll to position [1033, 0]
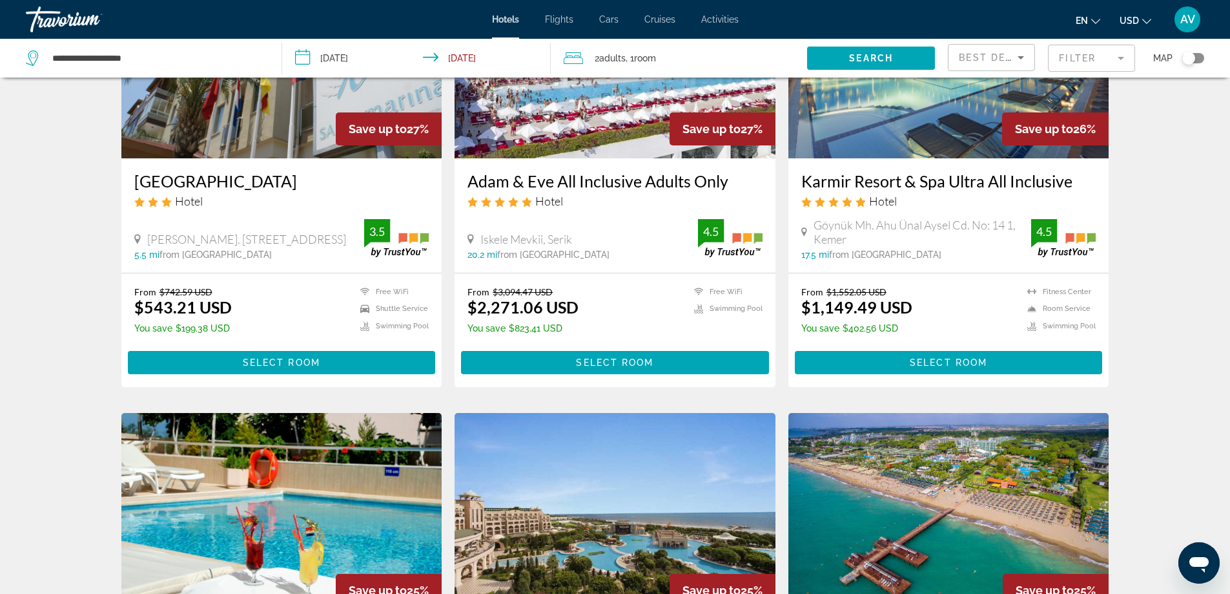
scroll to position [194, 0]
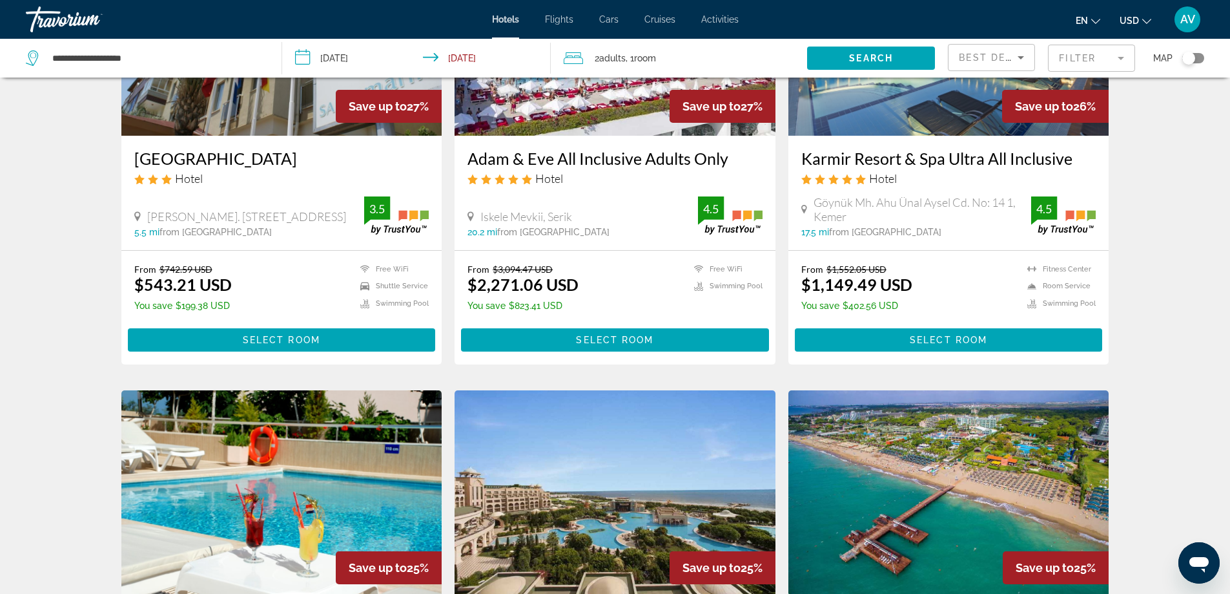
click at [998, 136] on img "Main content" at bounding box center [949, 32] width 321 height 207
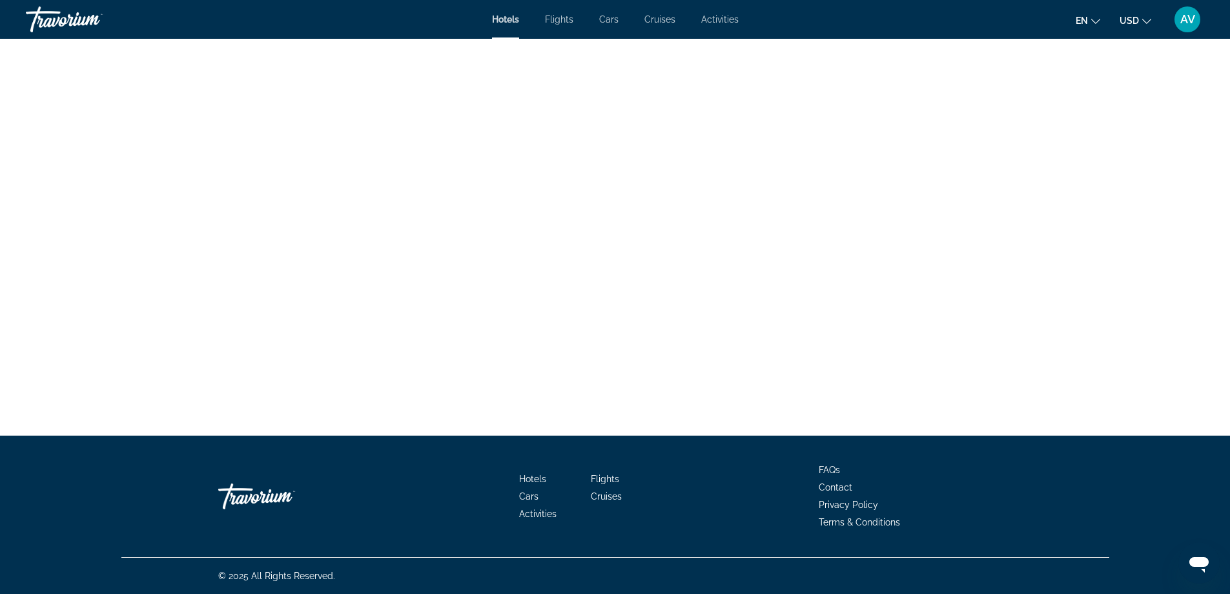
scroll to position [3488, 0]
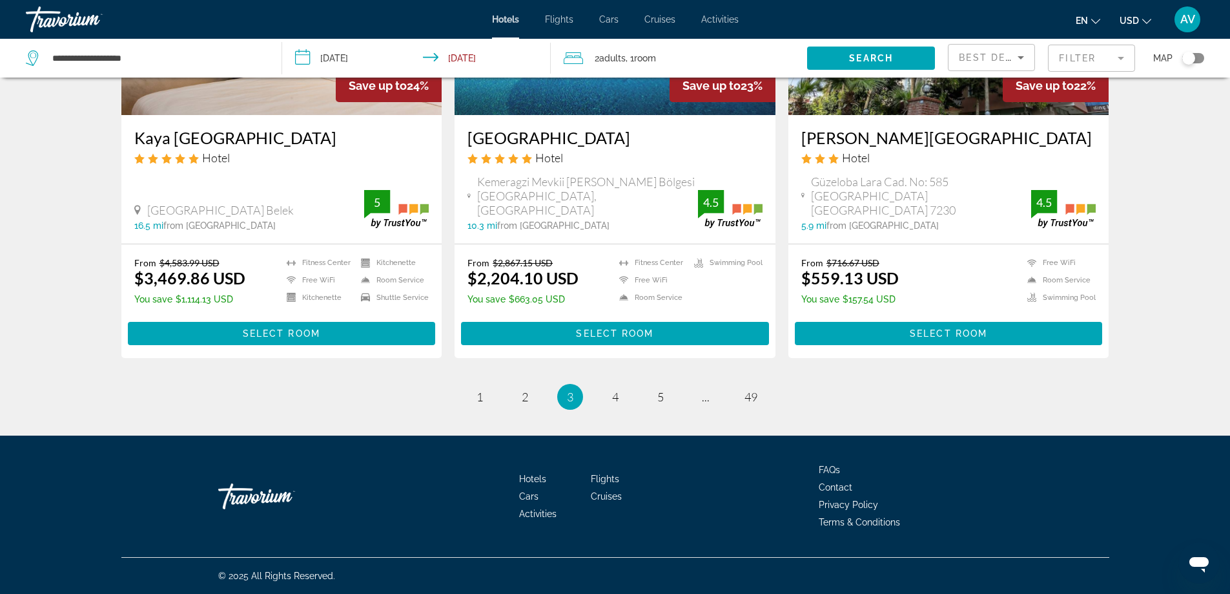
scroll to position [2713, 0]
click at [614, 404] on span "4" at bounding box center [615, 396] width 6 height 14
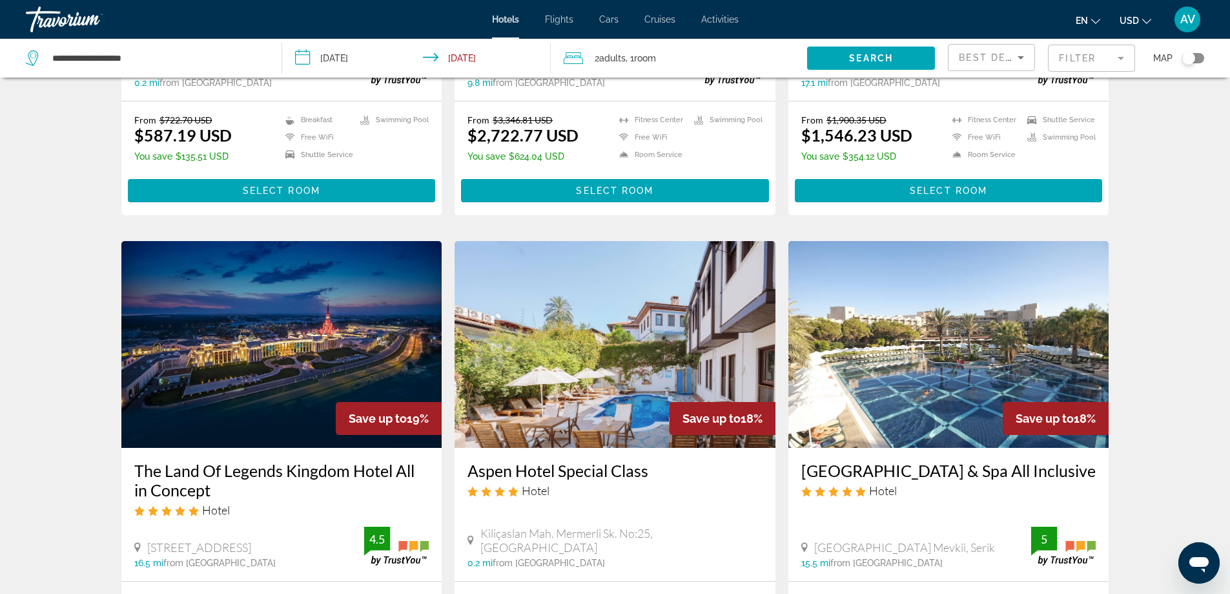
scroll to position [710, 0]
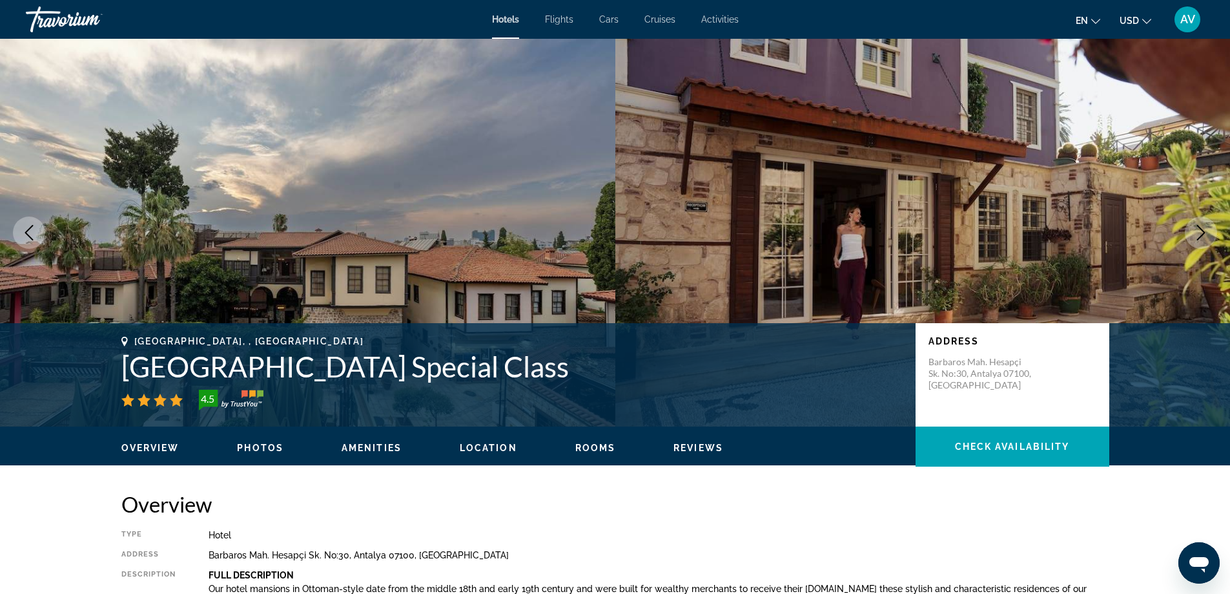
click at [1194, 240] on icon "Next image" at bounding box center [1202, 233] width 16 height 16
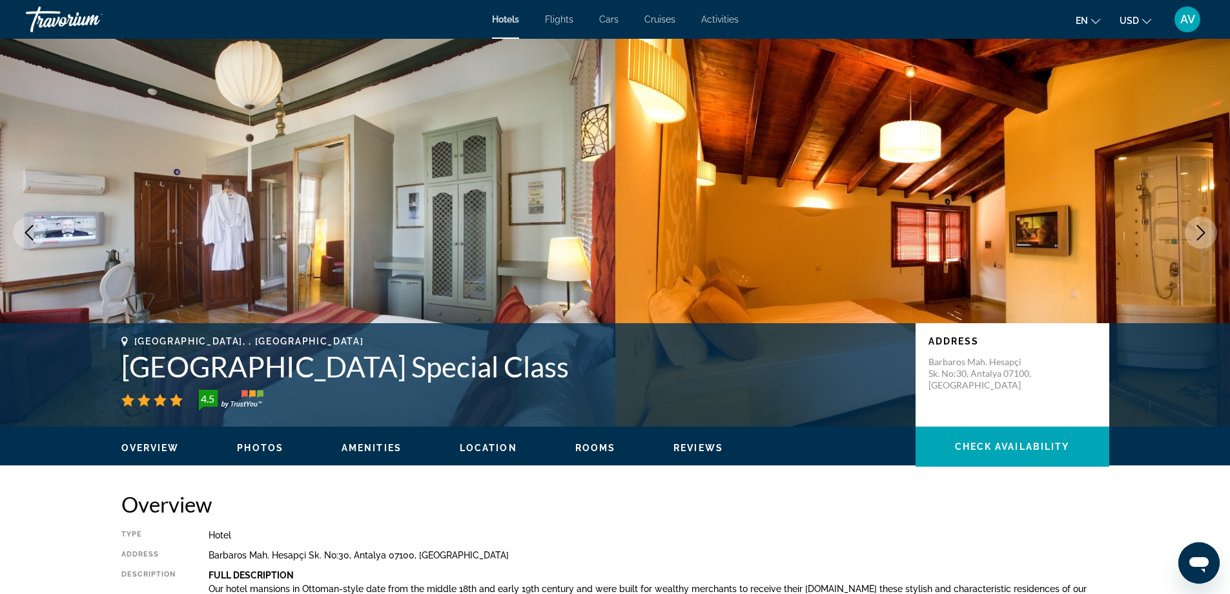
click at [1194, 240] on icon "Next image" at bounding box center [1202, 233] width 16 height 16
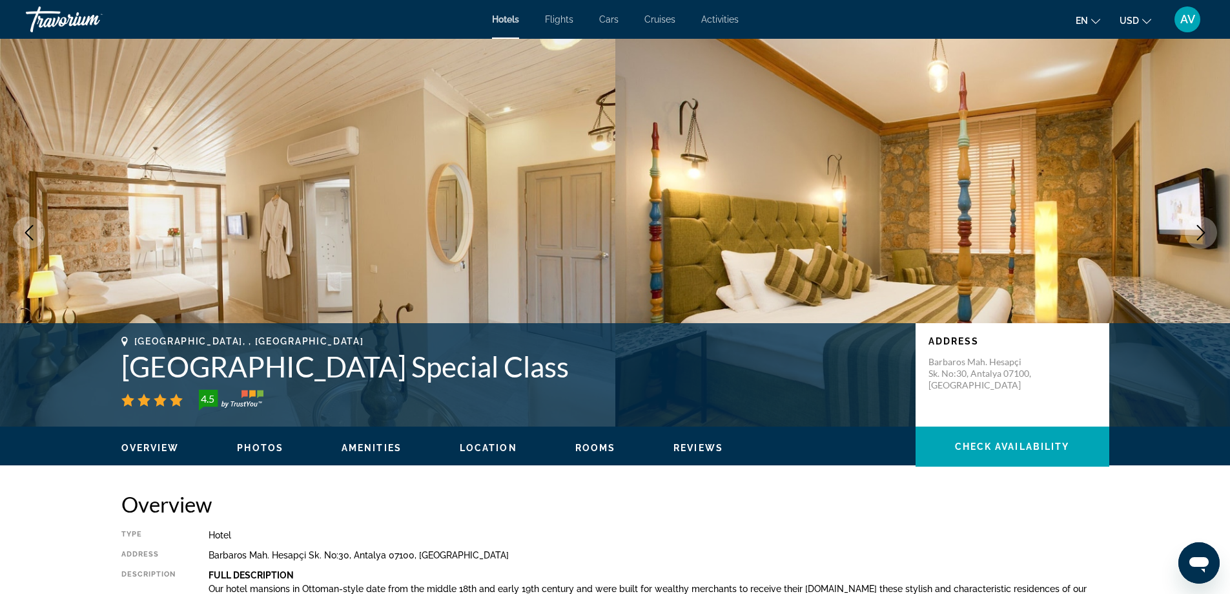
click at [1194, 240] on mat-icon "Next image" at bounding box center [1202, 233] width 16 height 16
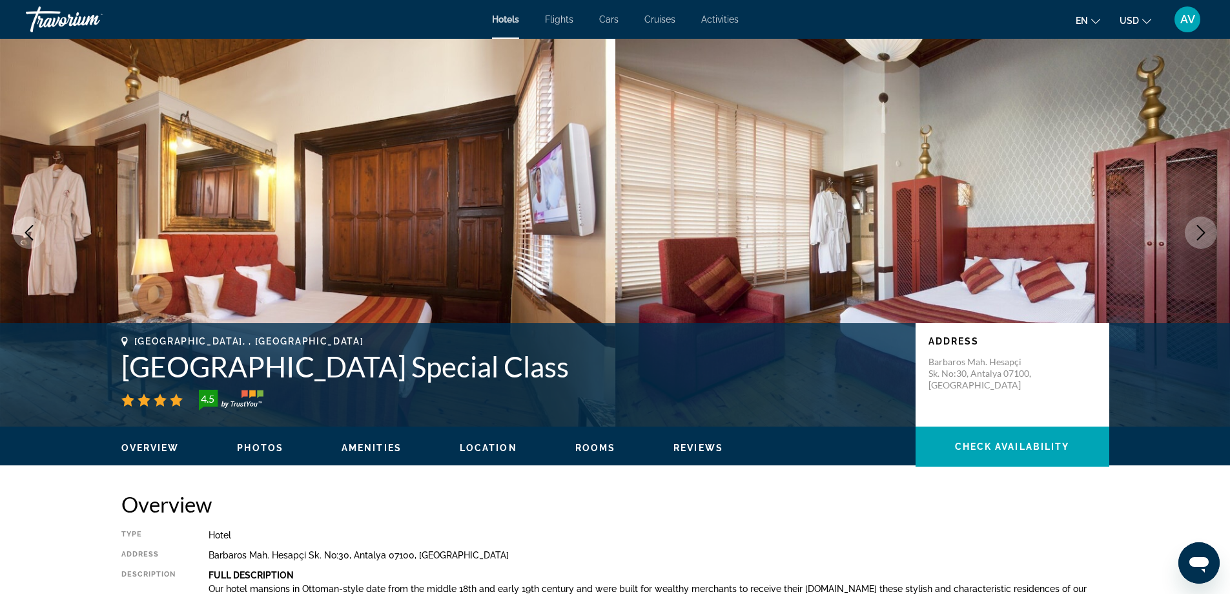
click at [1194, 240] on mat-icon "Next image" at bounding box center [1202, 233] width 16 height 16
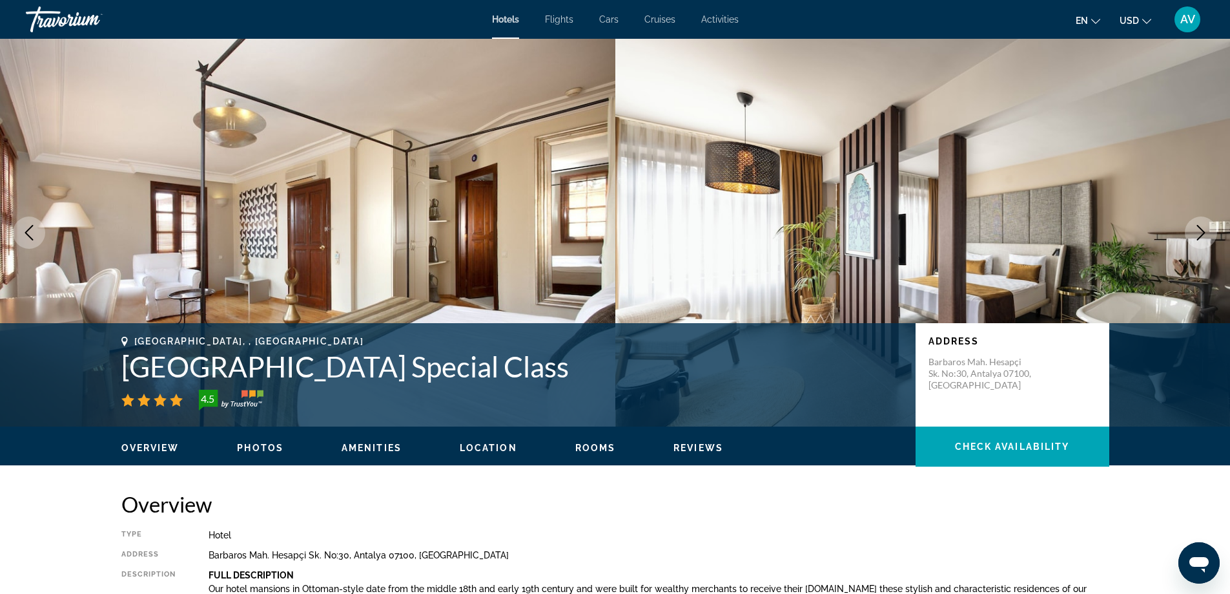
click at [1194, 240] on mat-icon "Next image" at bounding box center [1202, 233] width 16 height 16
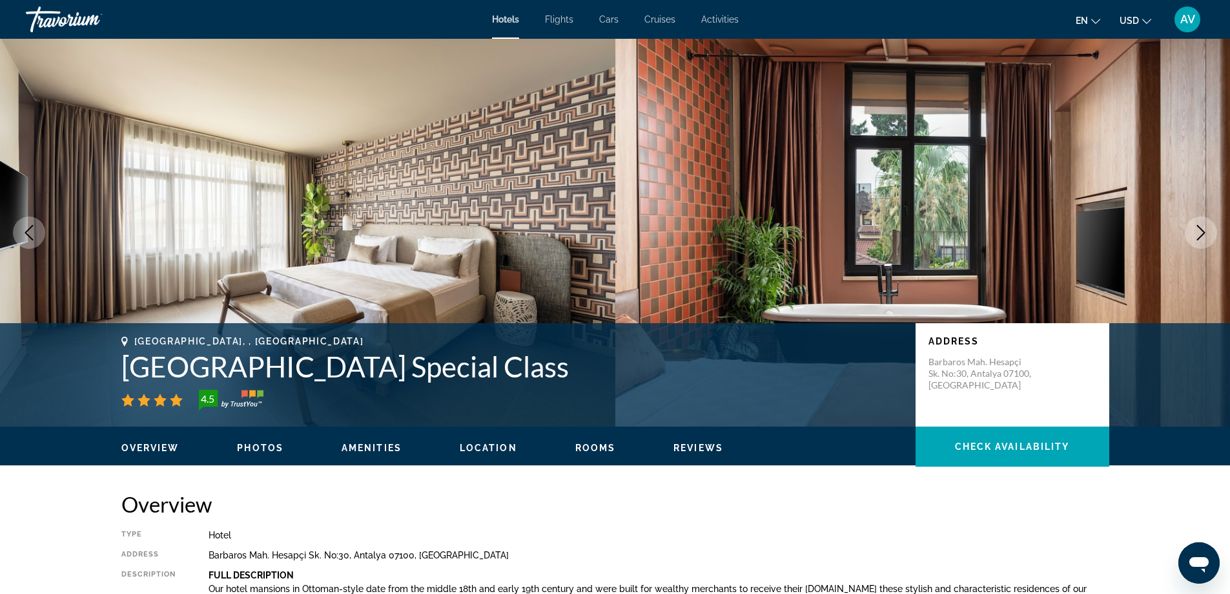
click at [1194, 240] on mat-icon "Next image" at bounding box center [1202, 233] width 16 height 16
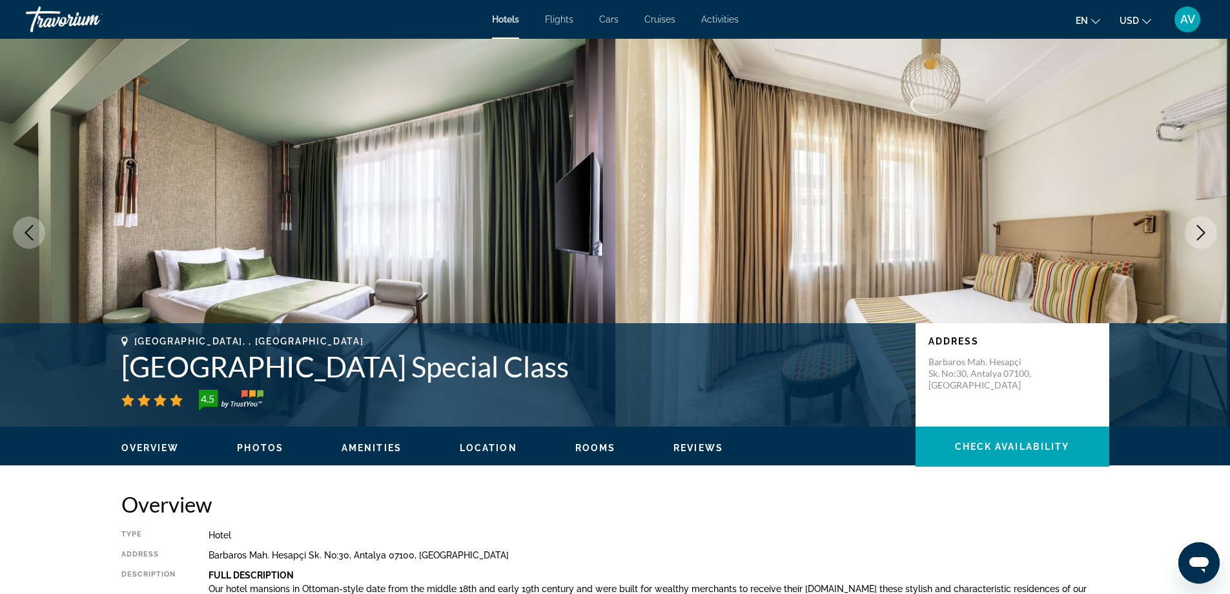
click at [1194, 240] on mat-icon "Next image" at bounding box center [1202, 233] width 16 height 16
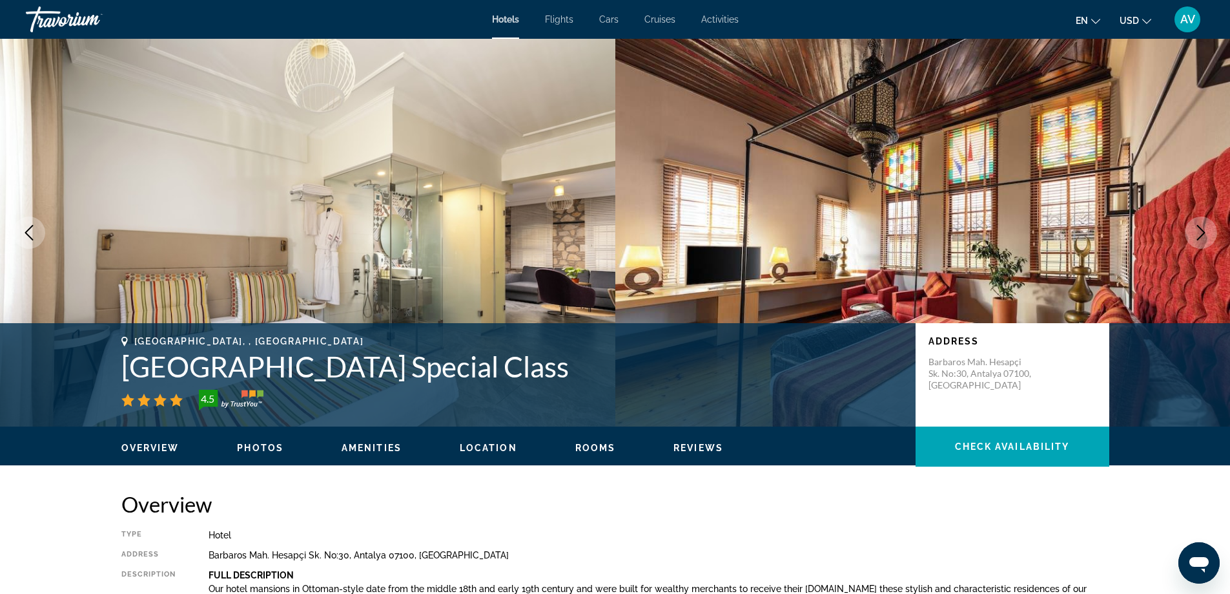
click at [1194, 240] on icon "Next image" at bounding box center [1202, 233] width 16 height 16
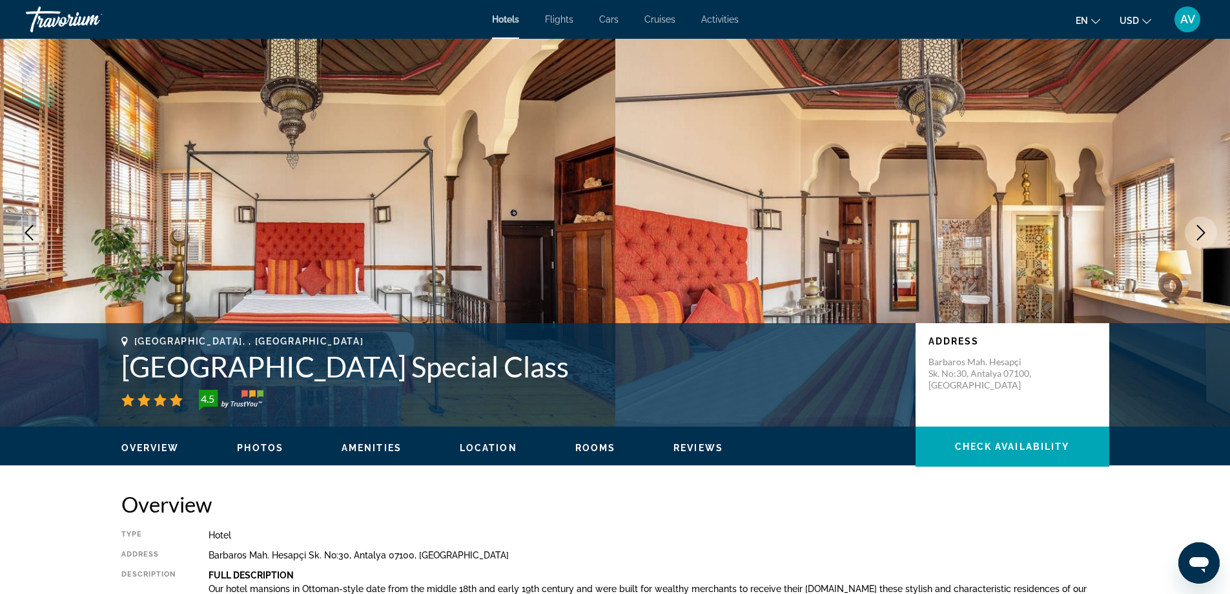
click at [1194, 240] on icon "Next image" at bounding box center [1202, 233] width 16 height 16
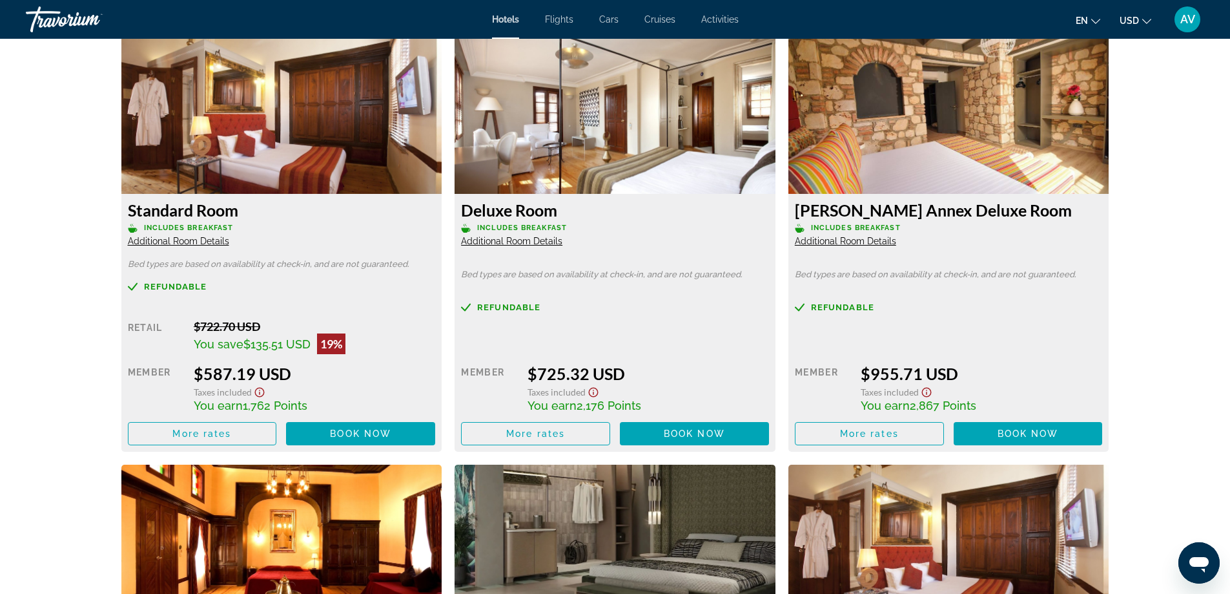
scroll to position [1617, 0]
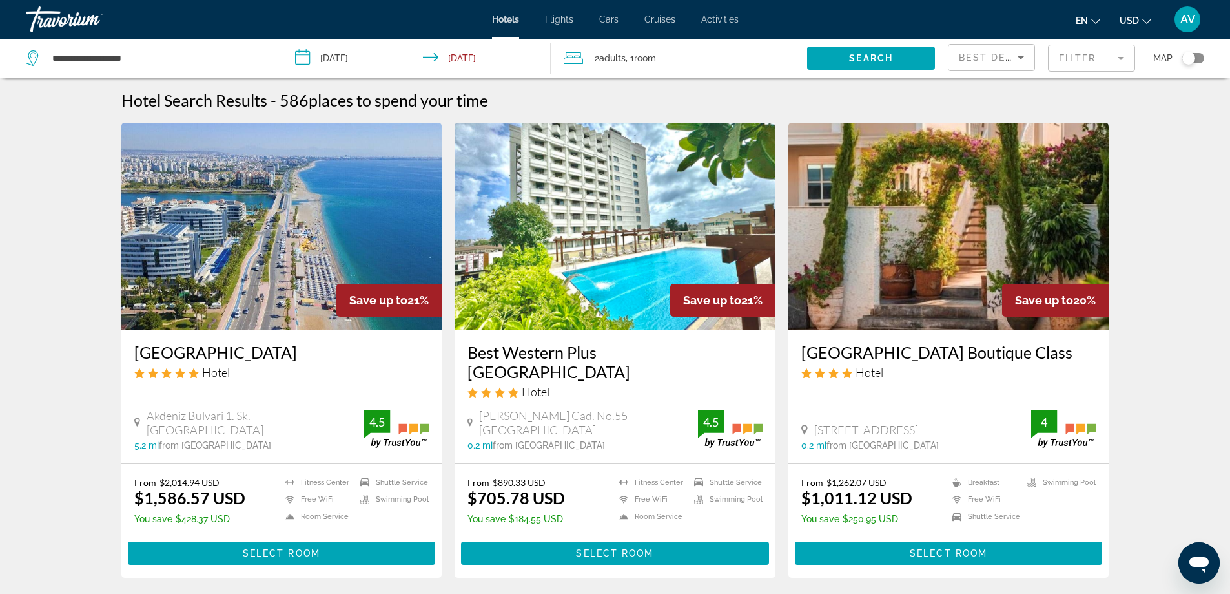
click at [287, 70] on input "**********" at bounding box center [419, 60] width 274 height 43
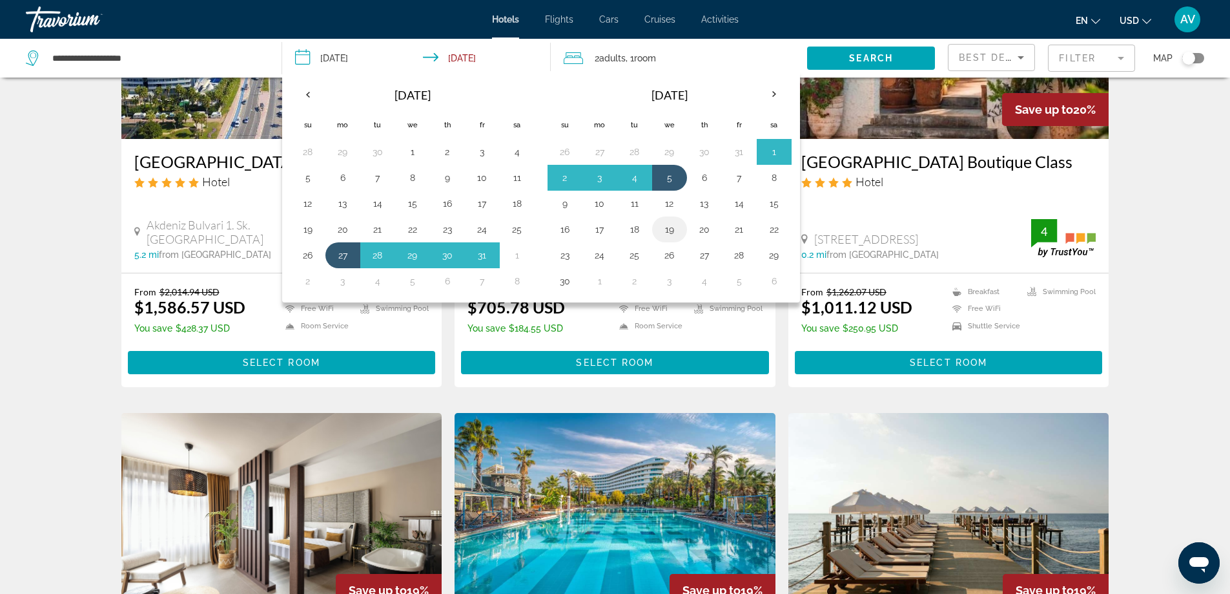
scroll to position [194, 0]
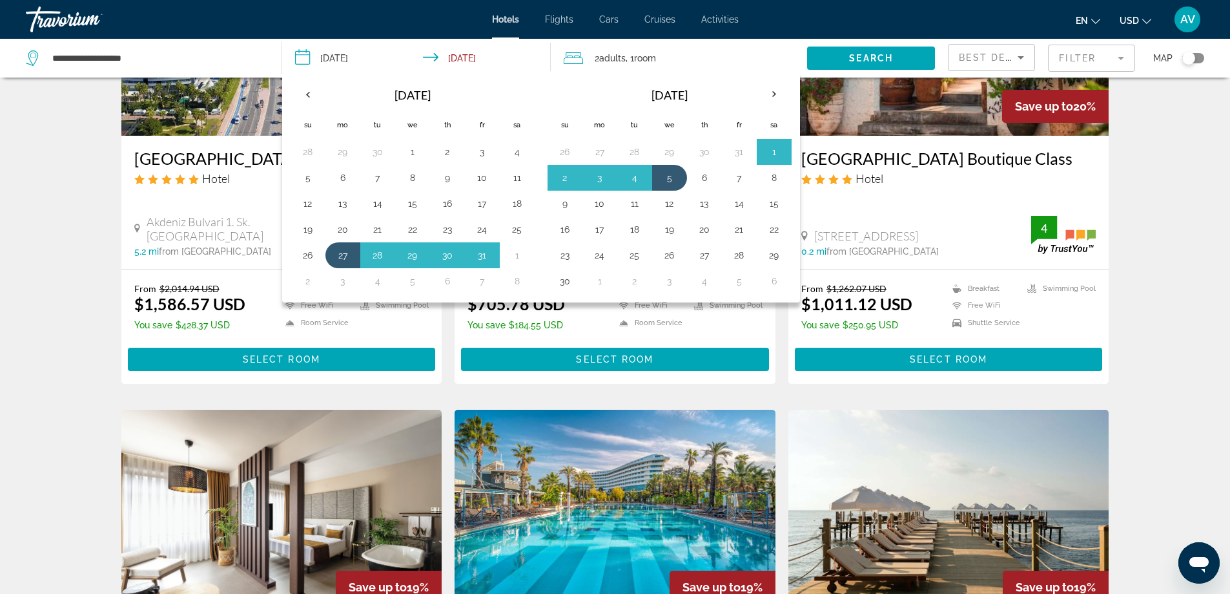
click at [227, 71] on div "**********" at bounding box center [147, 58] width 243 height 39
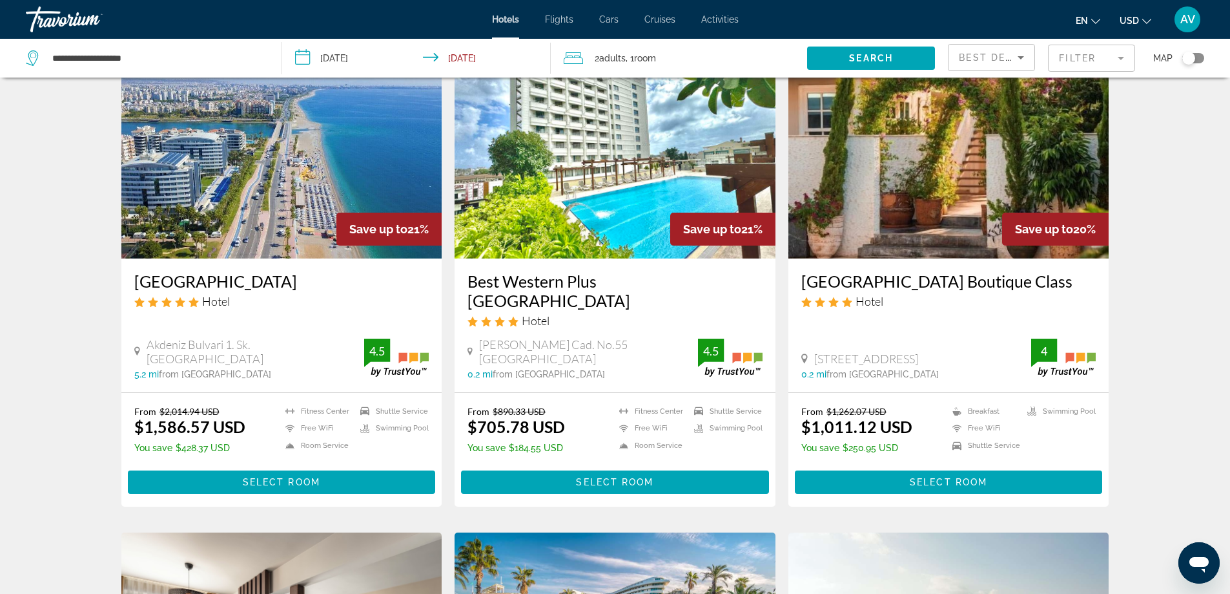
scroll to position [0, 0]
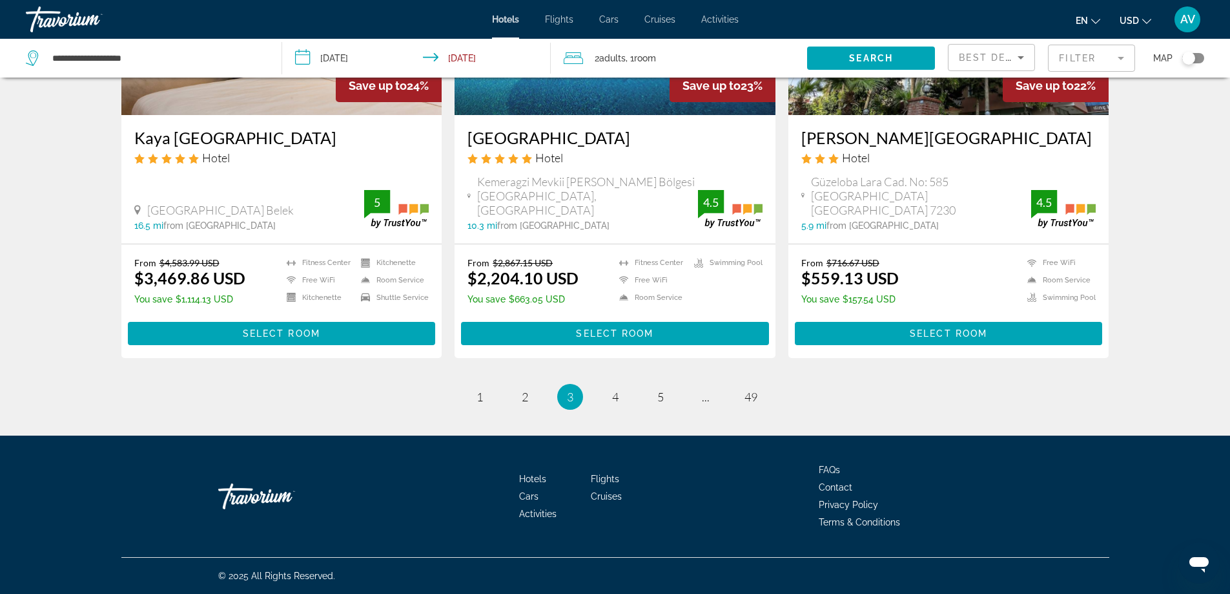
scroll to position [2821, 0]
click at [617, 389] on span "4" at bounding box center [615, 396] width 6 height 14
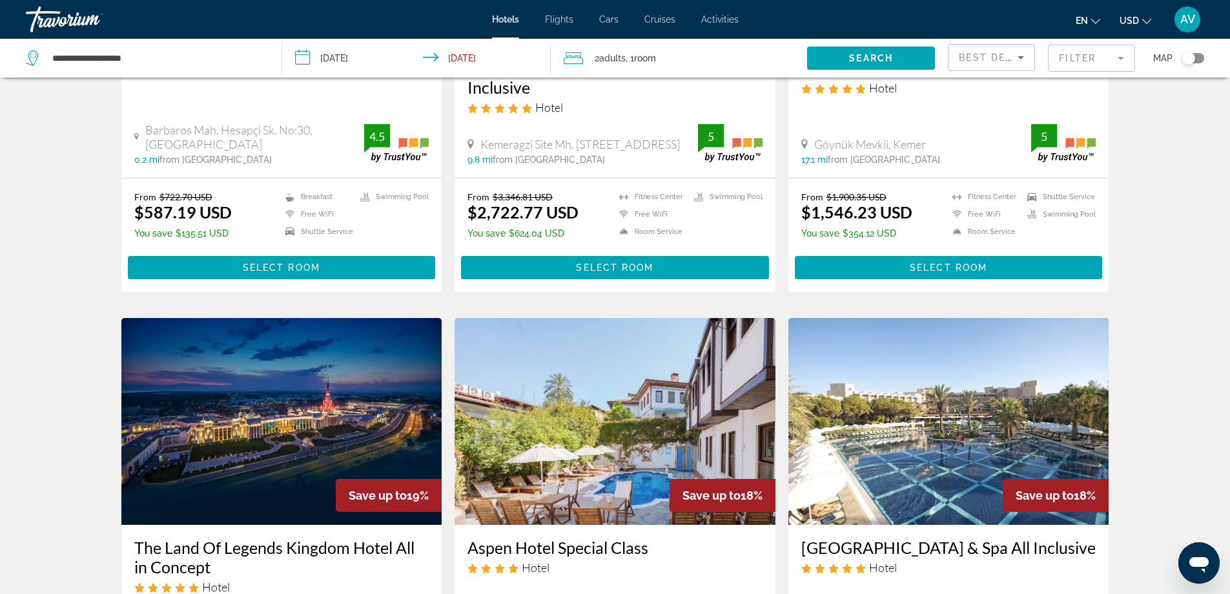
scroll to position [710, 0]
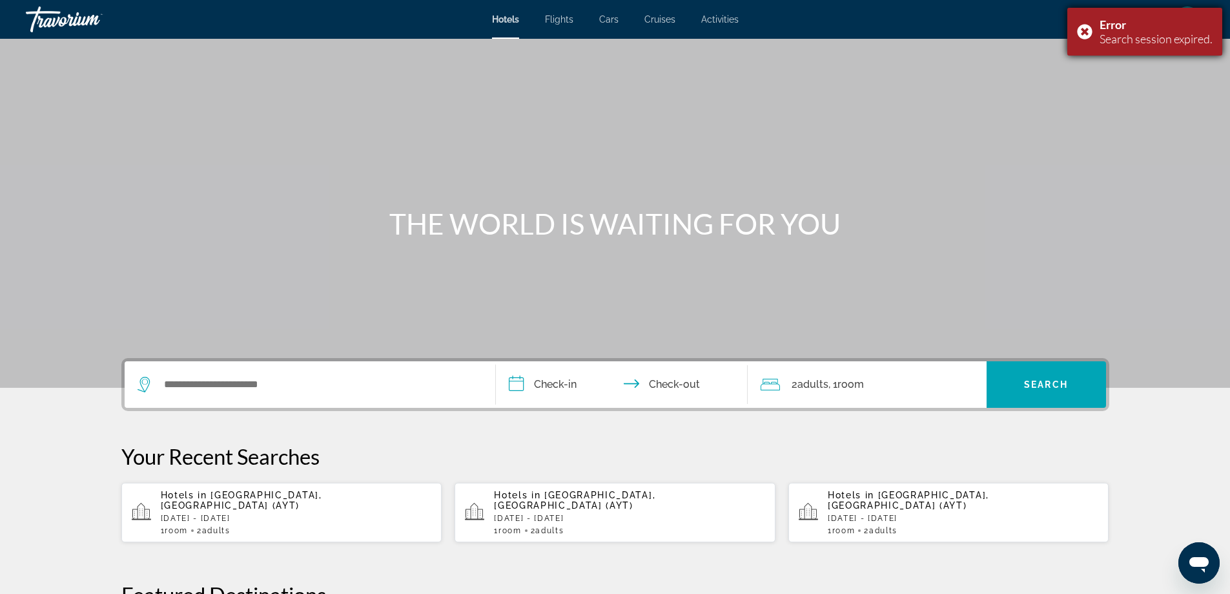
drag, startPoint x: 1029, startPoint y: 37, endPoint x: 1026, endPoint y: 43, distance: 7.0
click at [1068, 39] on div "Error Search session expired." at bounding box center [1145, 32] width 155 height 48
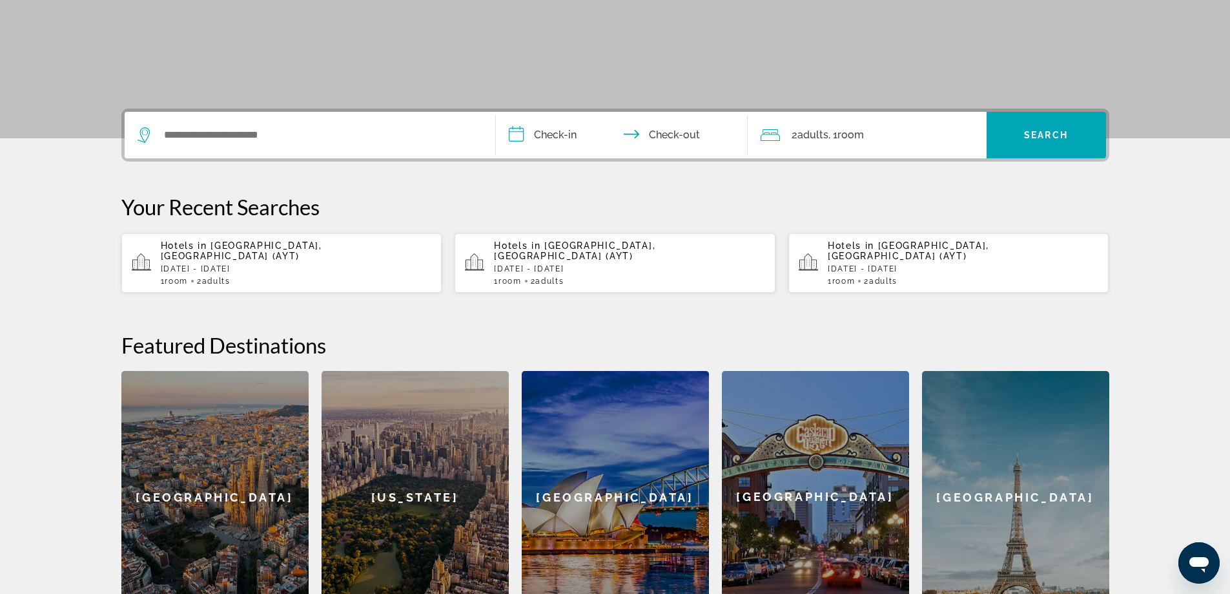
scroll to position [258, 0]
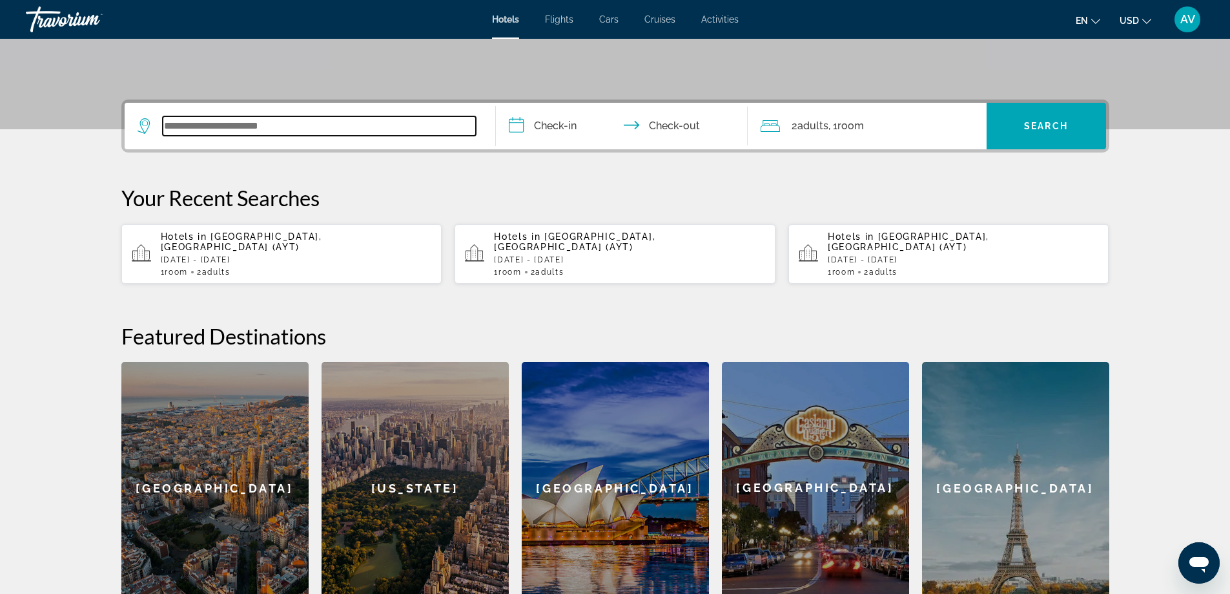
click at [242, 136] on input "Search widget" at bounding box center [319, 125] width 313 height 19
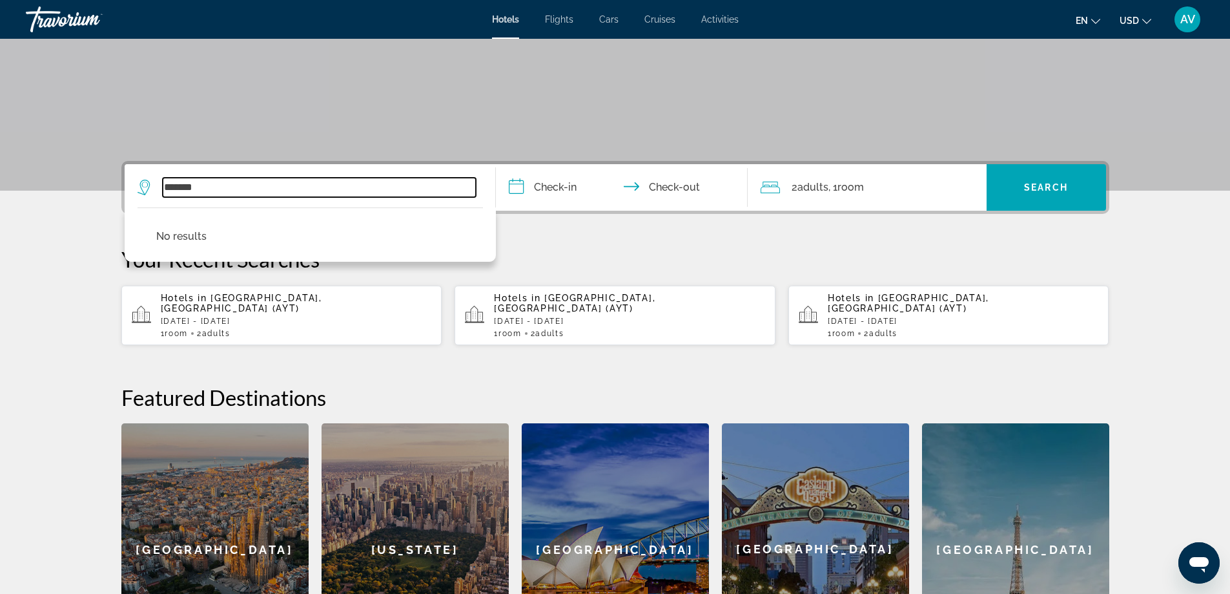
scroll to position [150, 0]
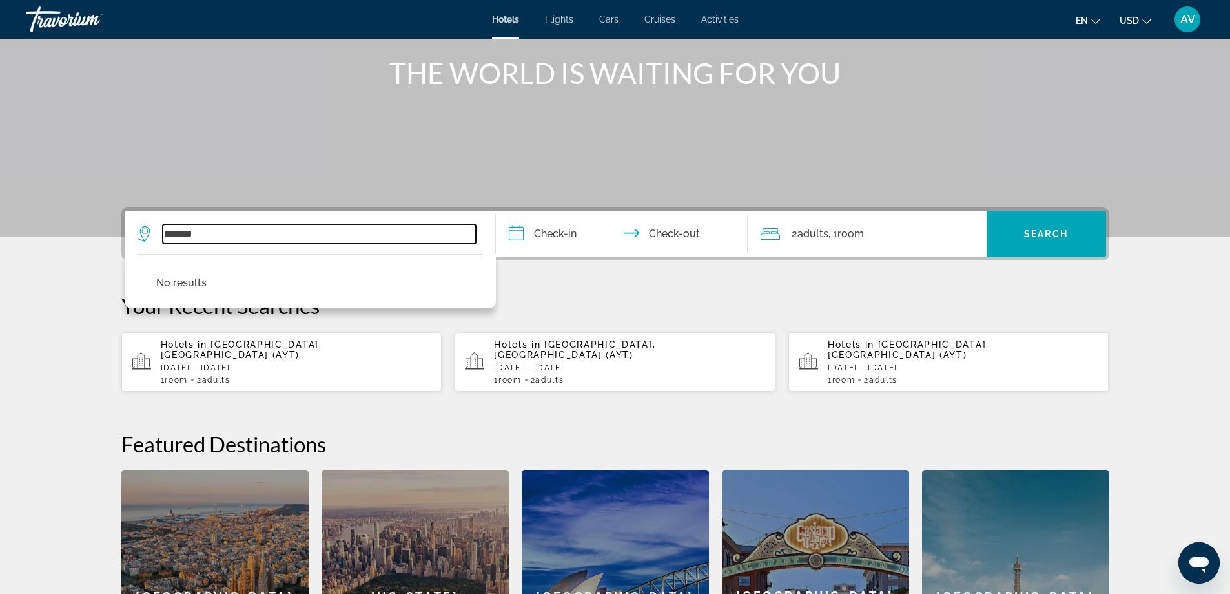
click at [195, 243] on input "*******" at bounding box center [319, 233] width 313 height 19
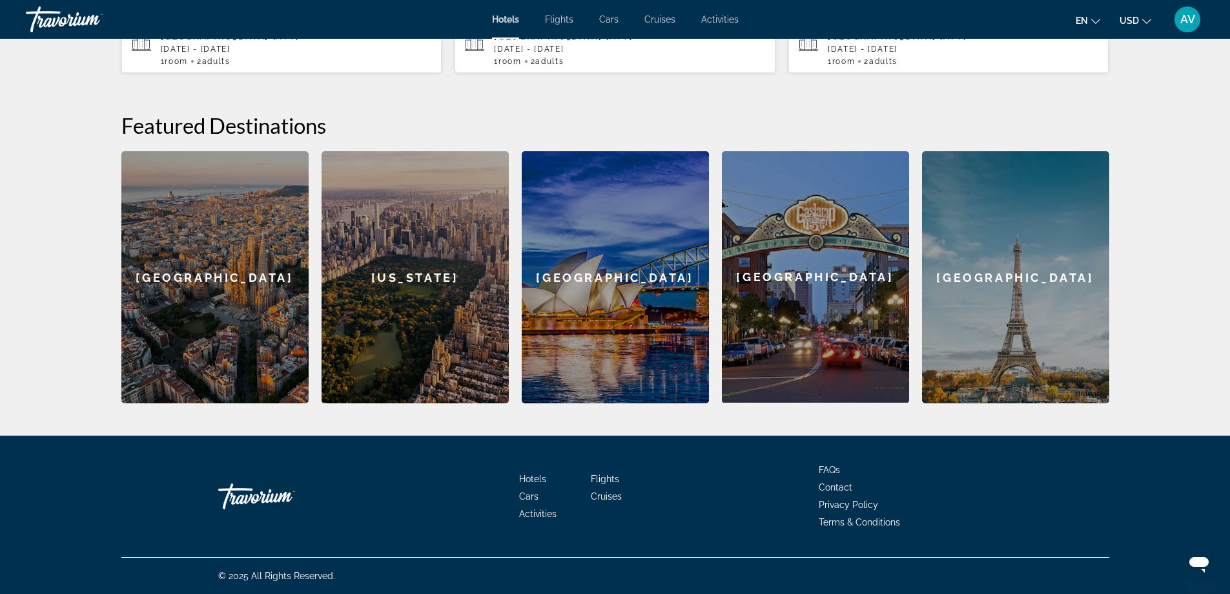
scroll to position [473, 0]
type input "********"
click at [286, 54] on p "[DATE] - [DATE]" at bounding box center [296, 49] width 271 height 9
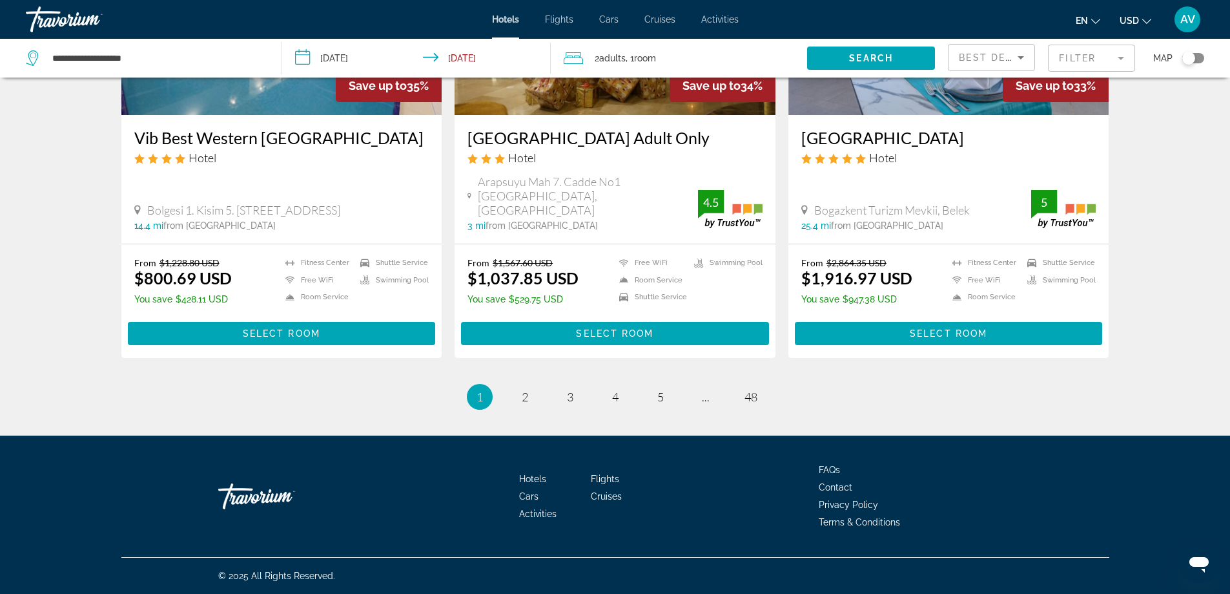
scroll to position [2713, 0]
click at [522, 404] on span "2" at bounding box center [525, 396] width 6 height 14
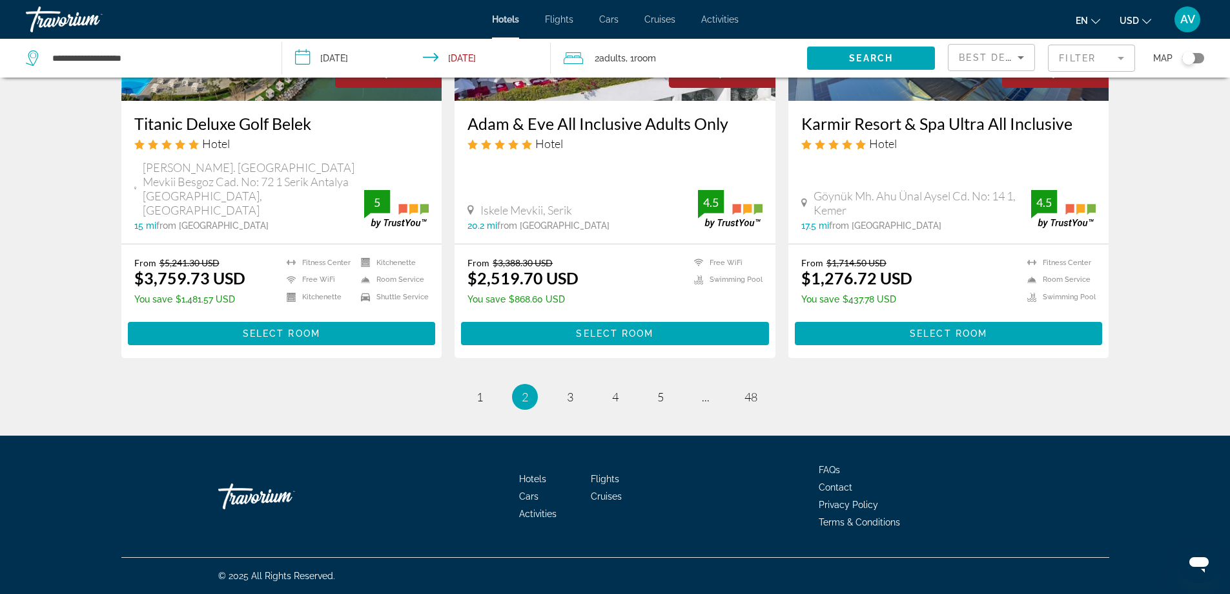
scroll to position [2802, 0]
click at [567, 389] on span "3" at bounding box center [570, 396] width 6 height 14
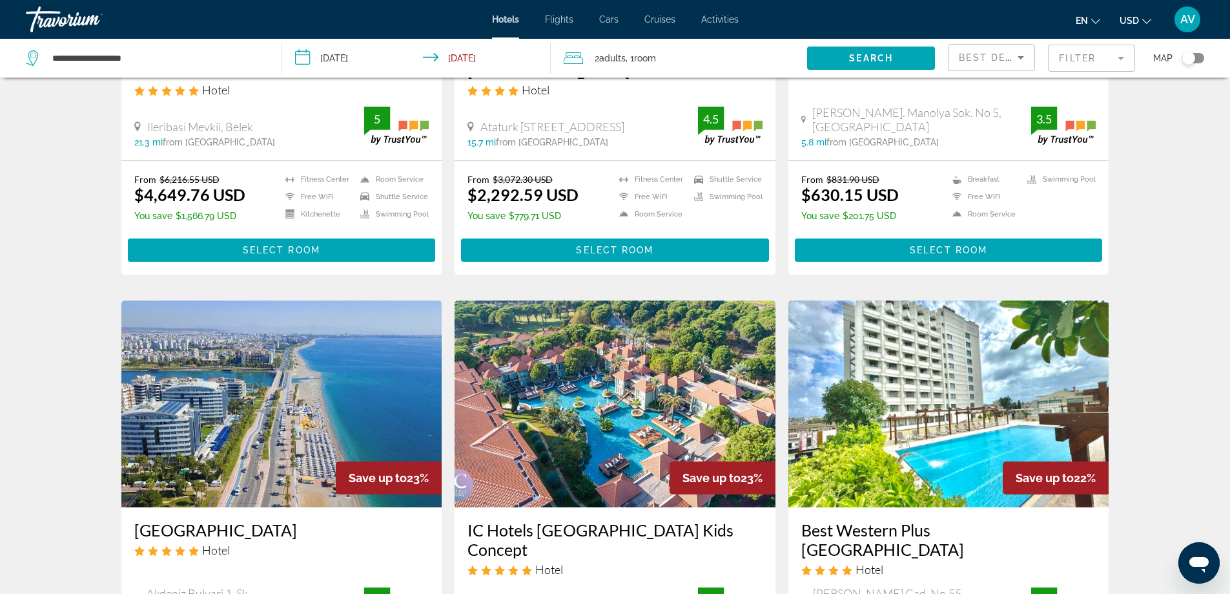
scroll to position [775, 0]
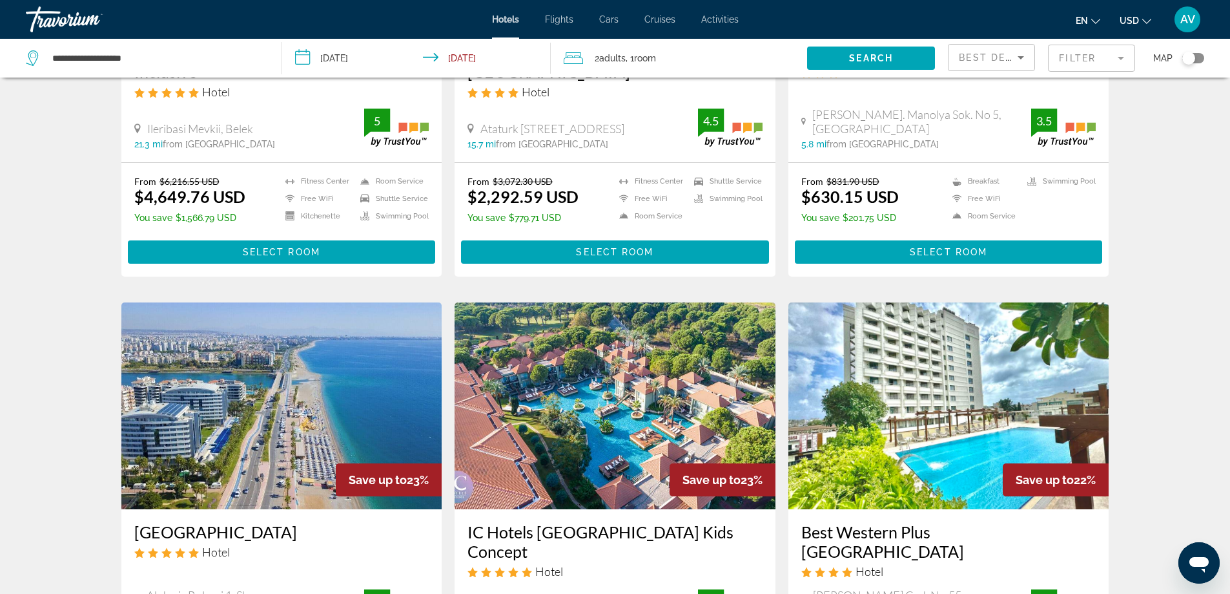
click at [283, 69] on input "**********" at bounding box center [419, 60] width 274 height 43
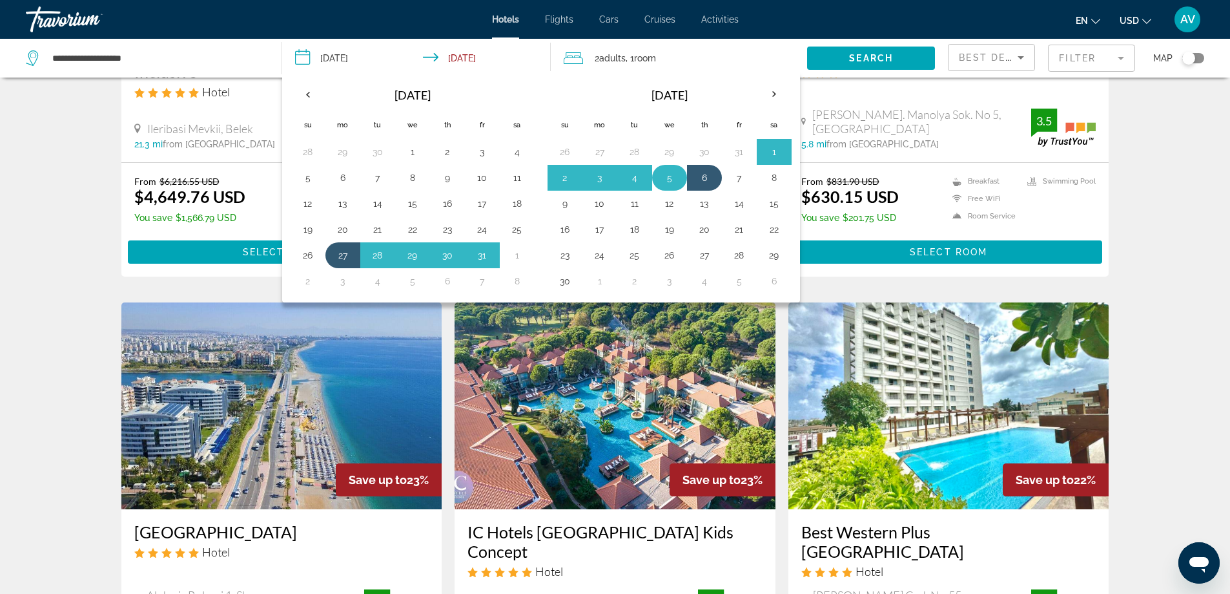
click at [680, 187] on button "5" at bounding box center [669, 178] width 21 height 18
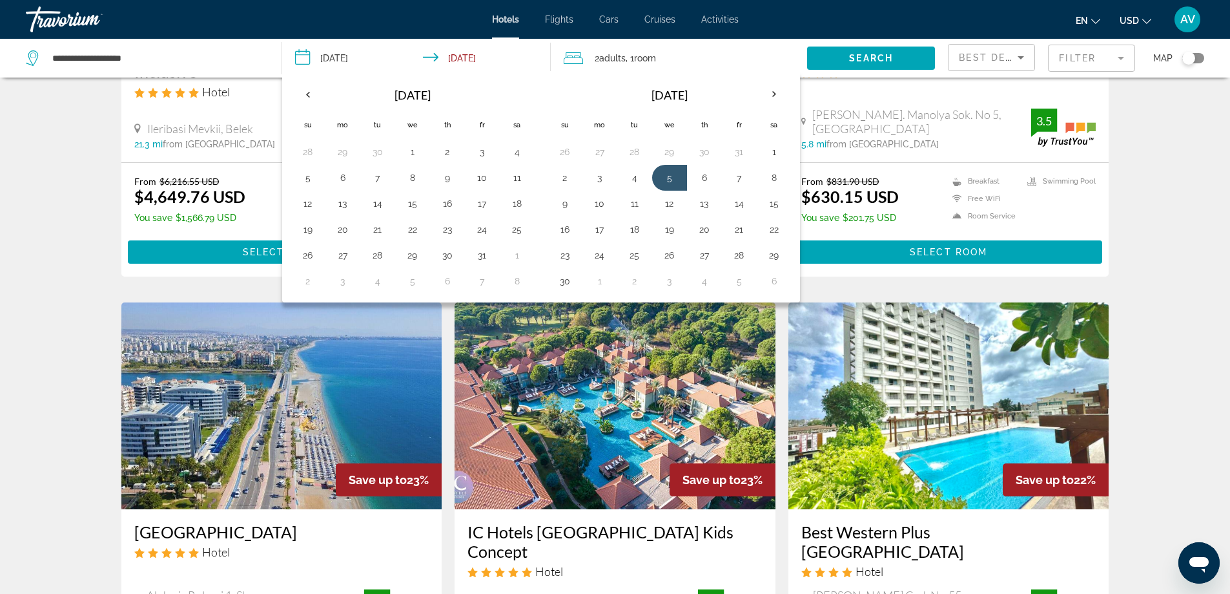
click at [285, 74] on input "**********" at bounding box center [419, 60] width 274 height 43
click at [340, 72] on input "**********" at bounding box center [419, 60] width 274 height 43
click at [849, 63] on span "Search" at bounding box center [871, 58] width 44 height 10
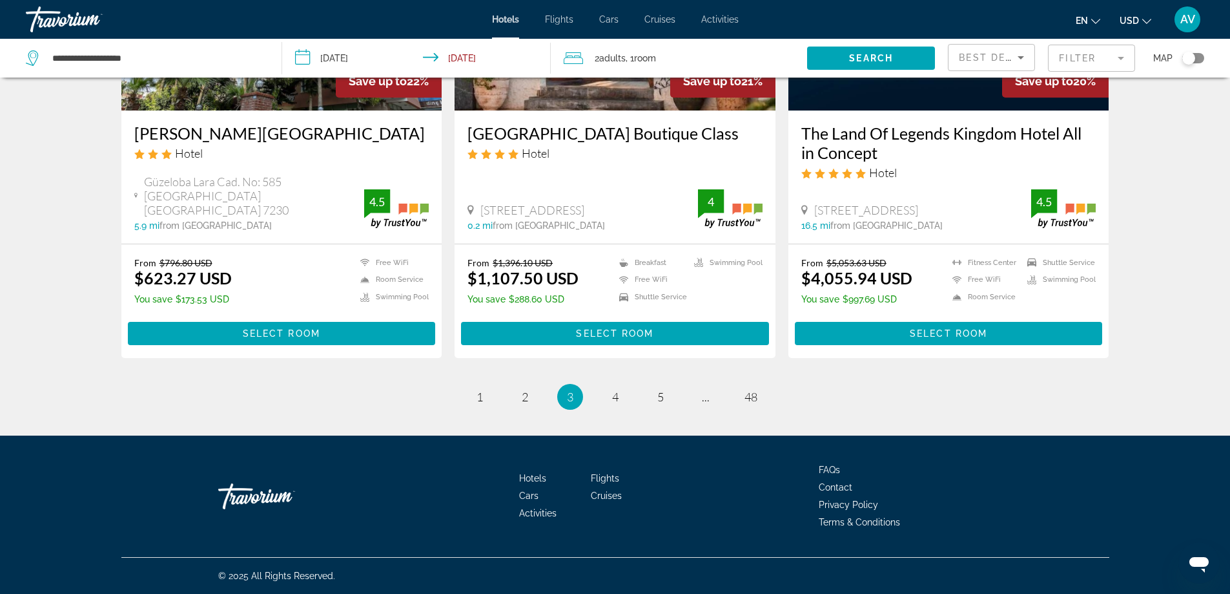
scroll to position [2842, 0]
click at [618, 389] on span "4" at bounding box center [615, 396] width 6 height 14
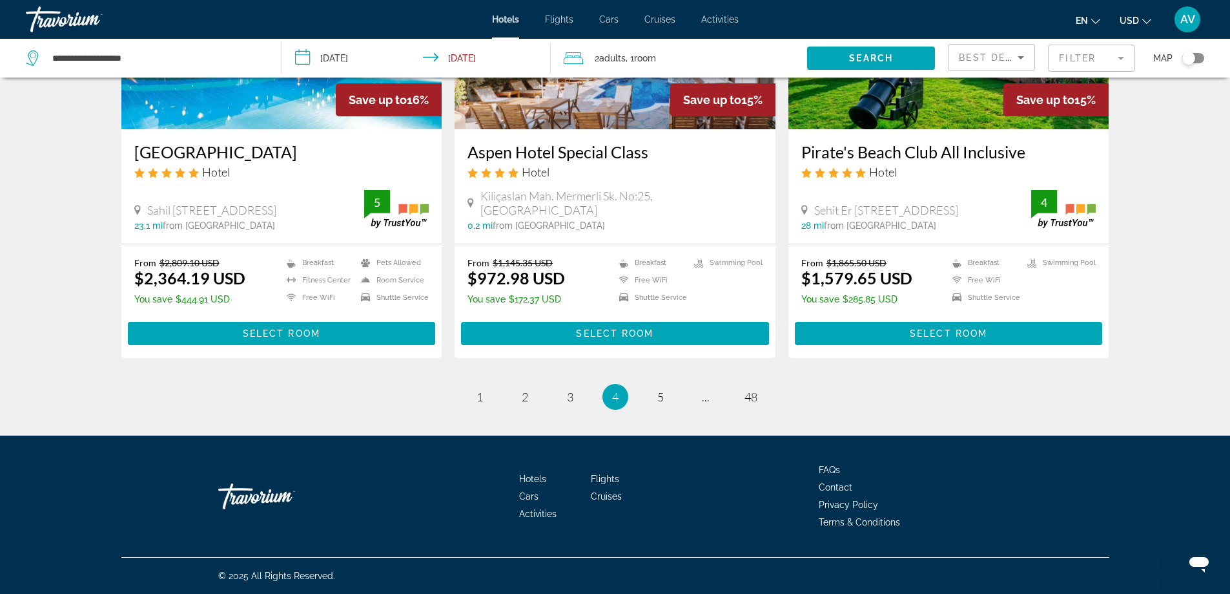
scroll to position [1679, 0]
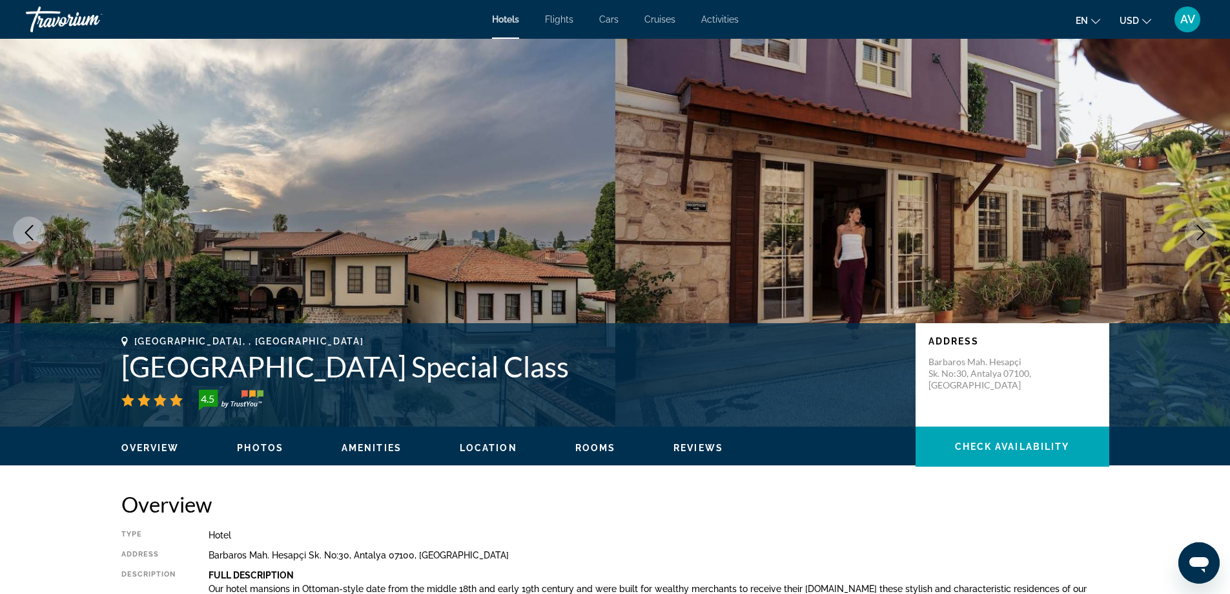
click at [1194, 240] on icon "Next image" at bounding box center [1202, 233] width 16 height 16
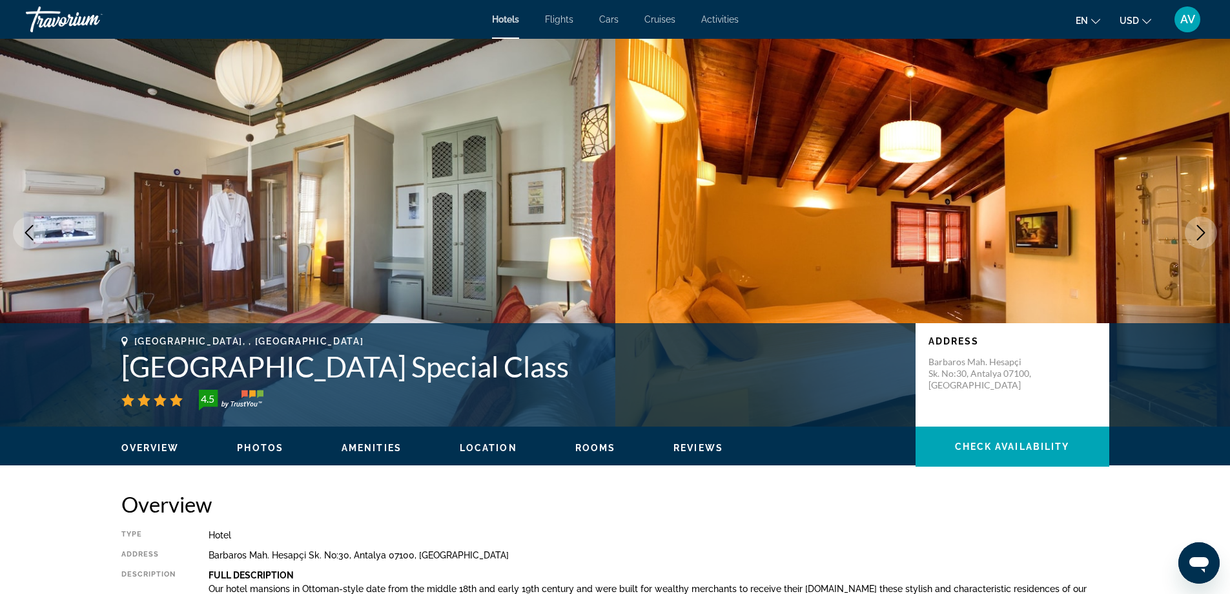
click at [1194, 240] on icon "Next image" at bounding box center [1202, 233] width 16 height 16
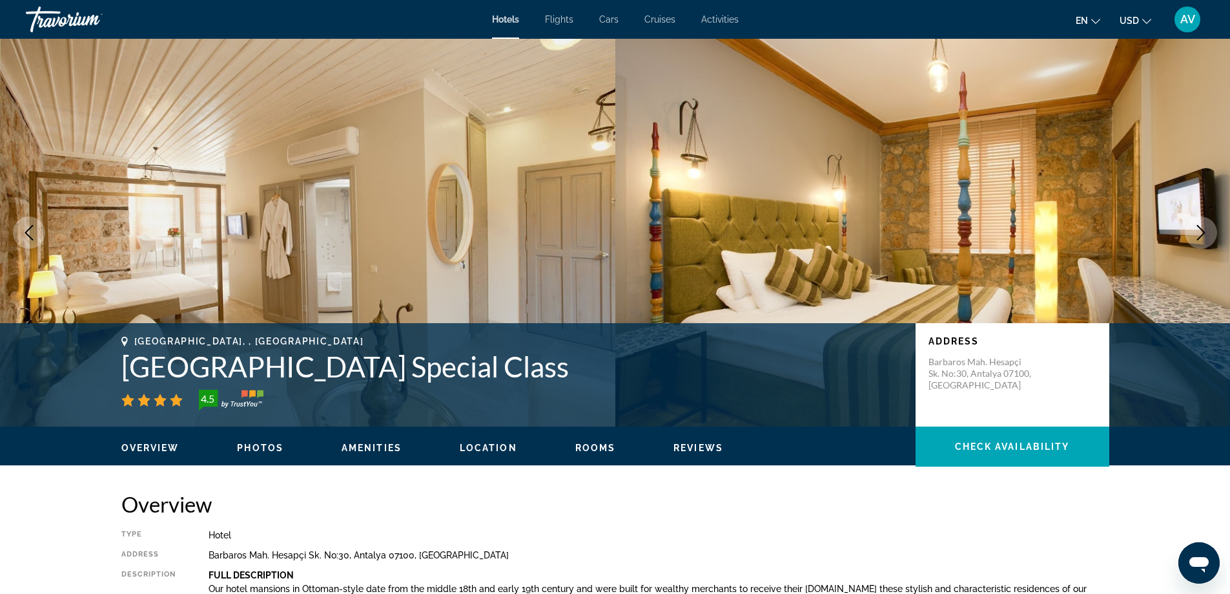
click at [1194, 240] on icon "Next image" at bounding box center [1202, 233] width 16 height 16
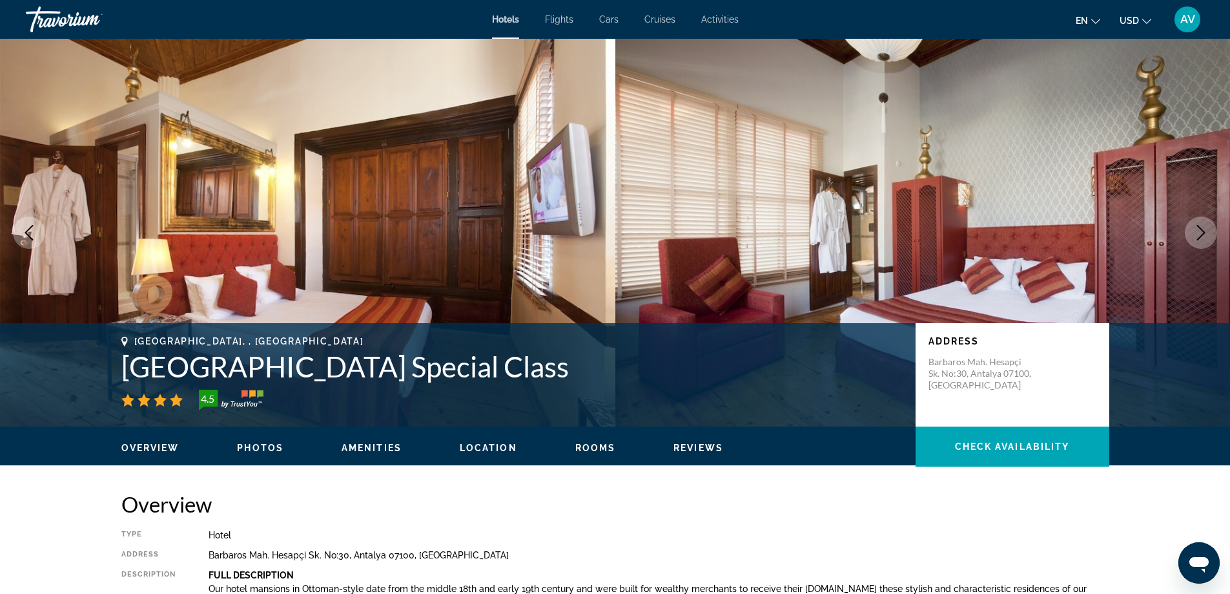
click at [1194, 240] on icon "Next image" at bounding box center [1202, 233] width 16 height 16
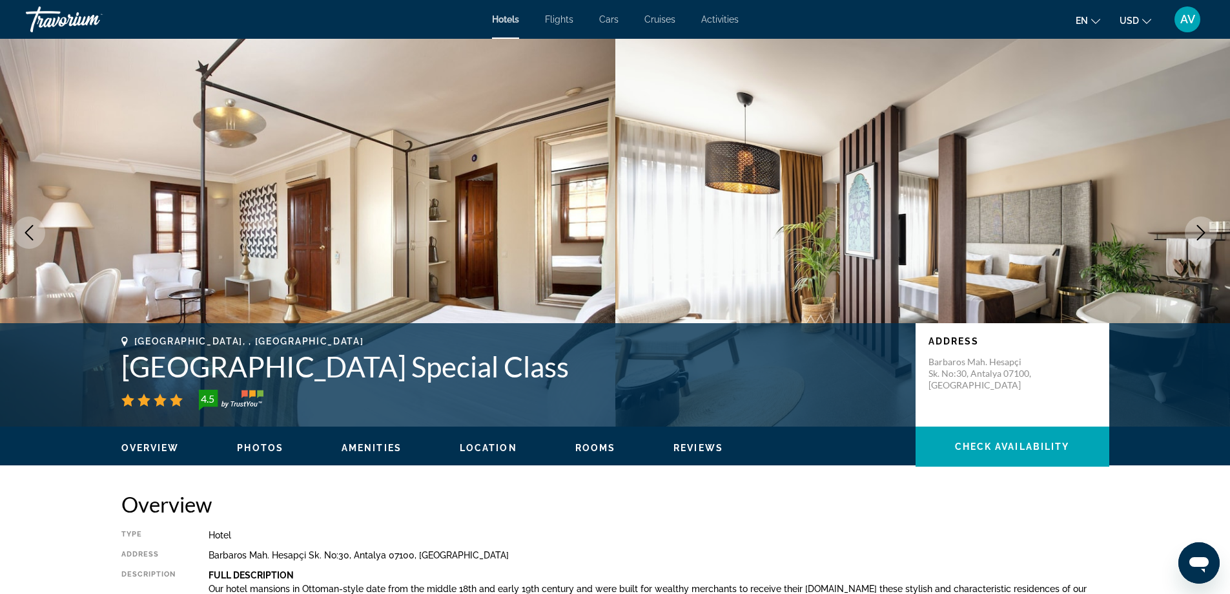
click at [1194, 240] on icon "Next image" at bounding box center [1202, 233] width 16 height 16
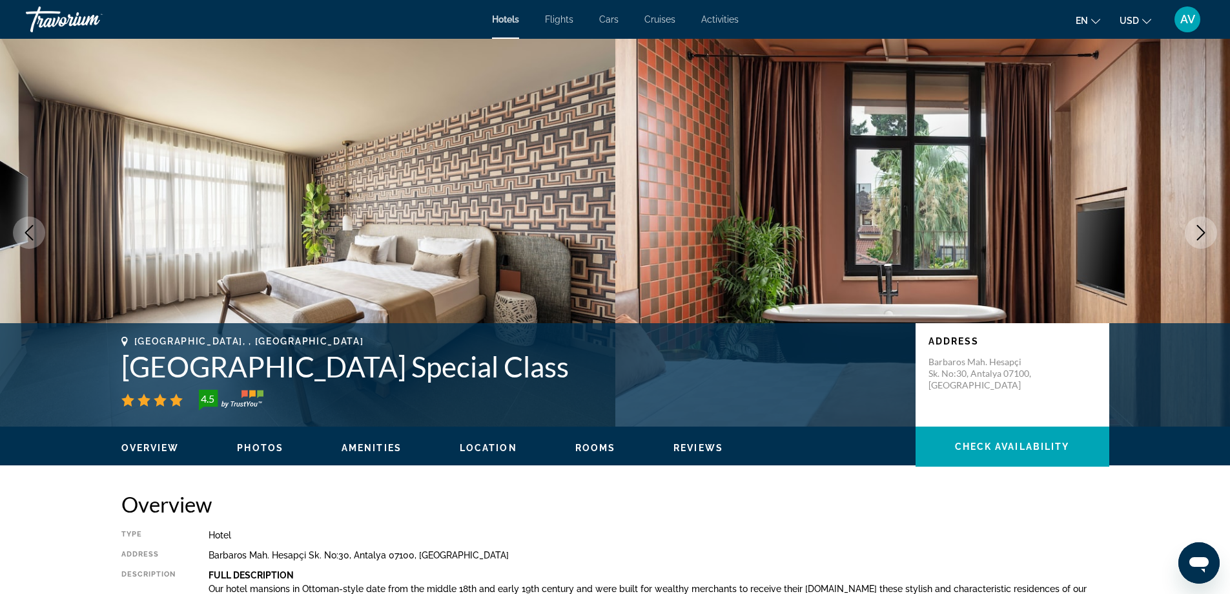
click at [1194, 240] on icon "Next image" at bounding box center [1202, 233] width 16 height 16
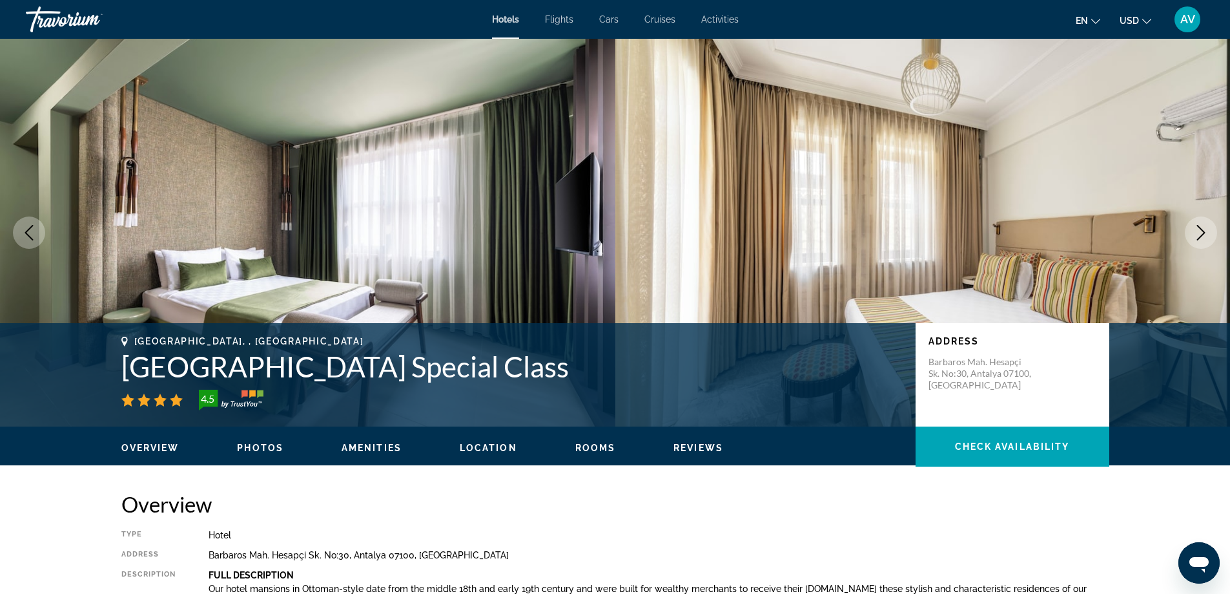
click at [1194, 240] on icon "Next image" at bounding box center [1202, 233] width 16 height 16
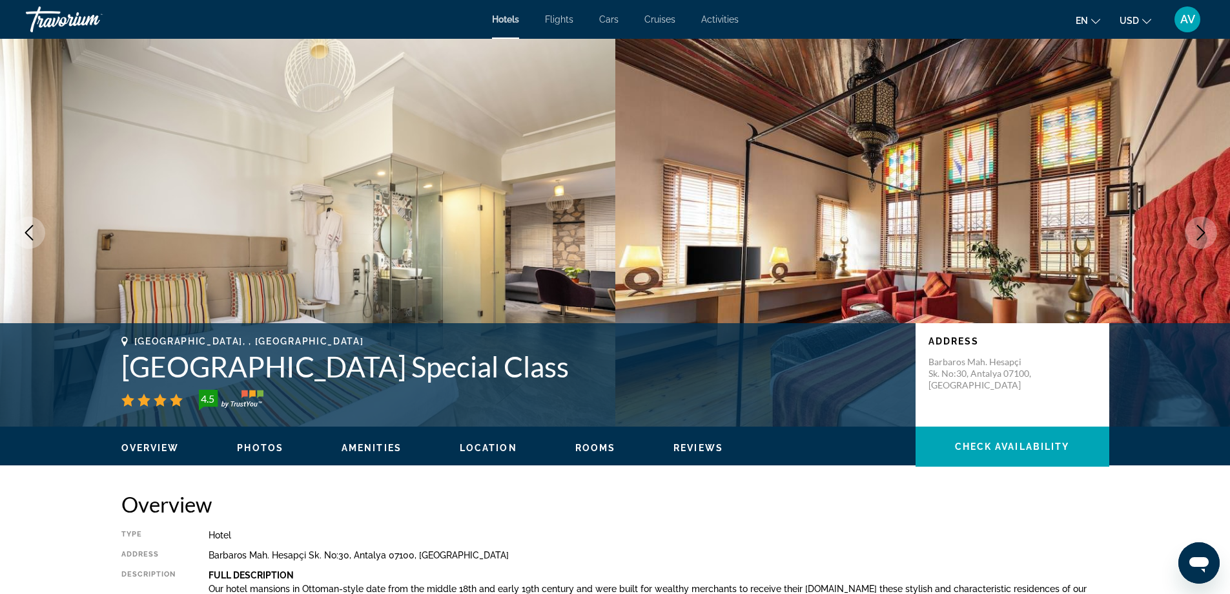
click at [1194, 240] on icon "Next image" at bounding box center [1202, 233] width 16 height 16
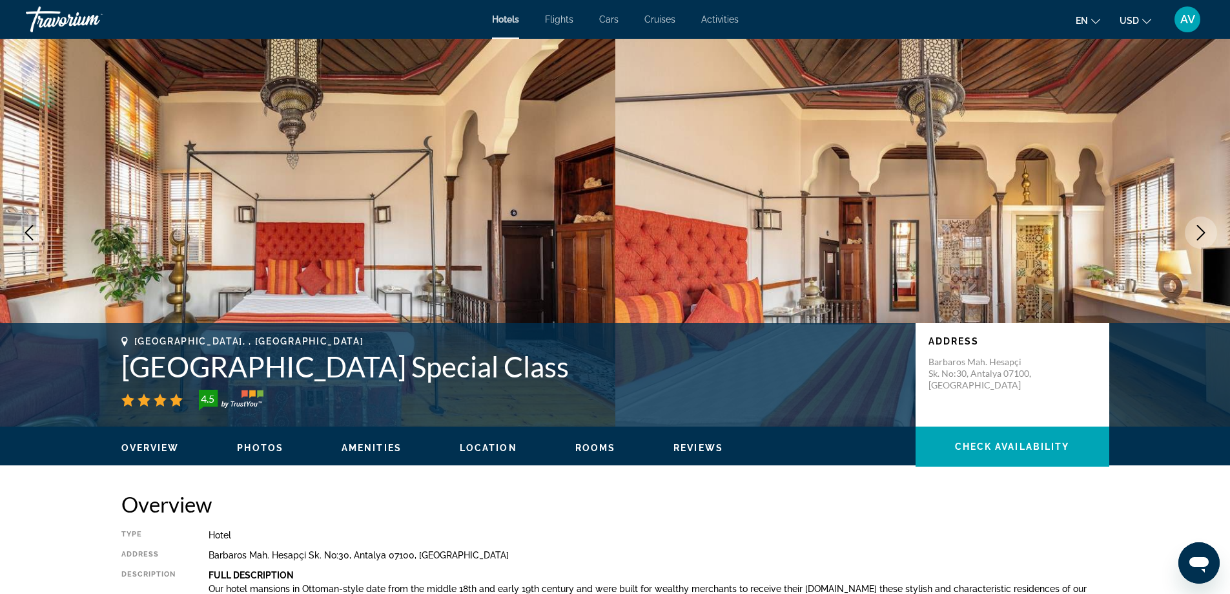
click at [1194, 240] on icon "Next image" at bounding box center [1202, 233] width 16 height 16
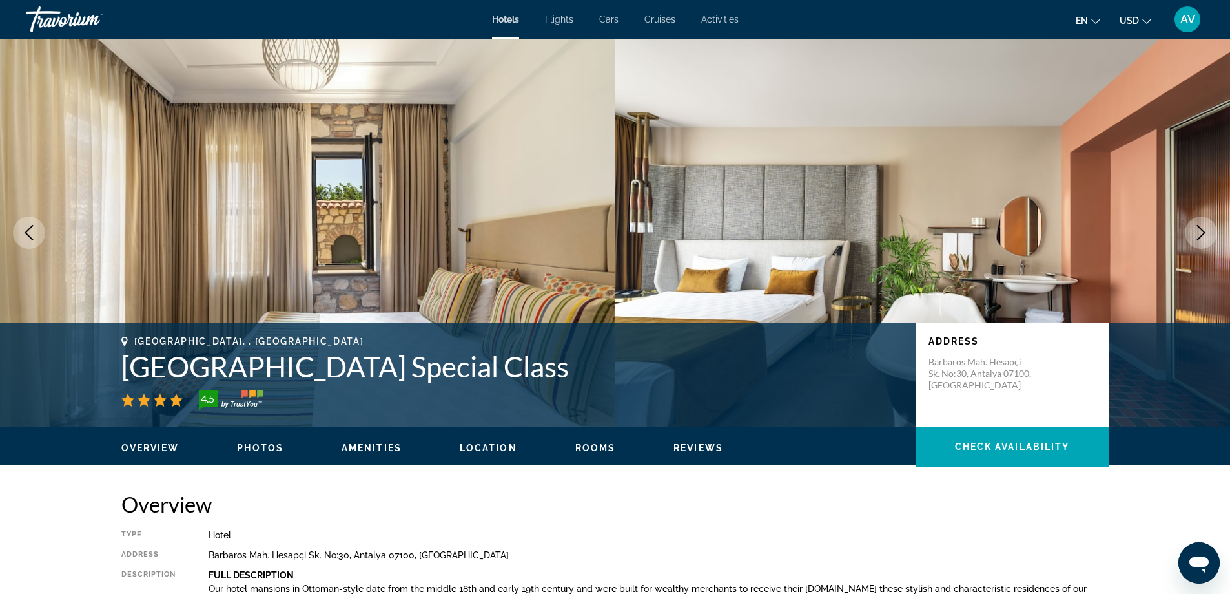
click at [1194, 240] on icon "Next image" at bounding box center [1202, 233] width 16 height 16
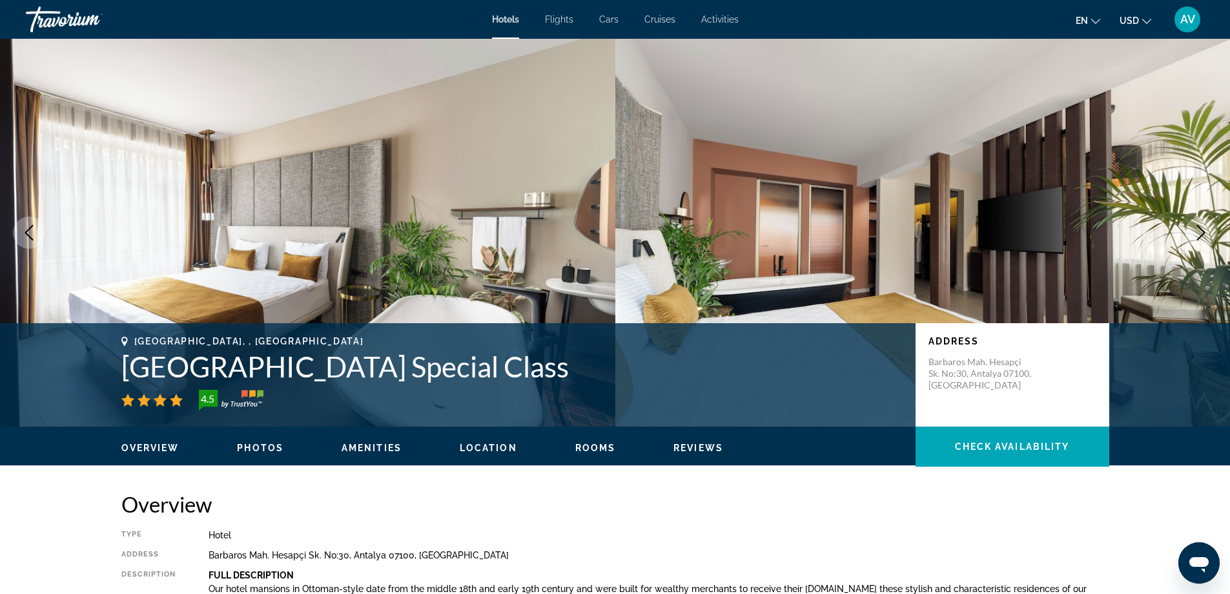
click at [1194, 240] on icon "Next image" at bounding box center [1202, 233] width 16 height 16
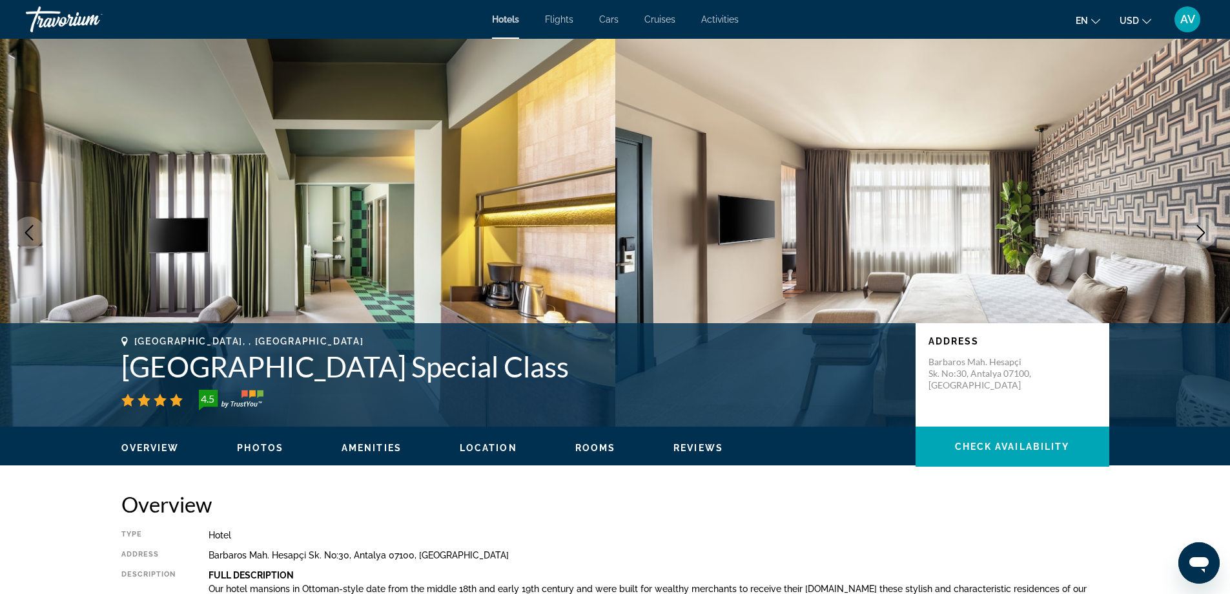
click at [1194, 240] on icon "Next image" at bounding box center [1202, 233] width 16 height 16
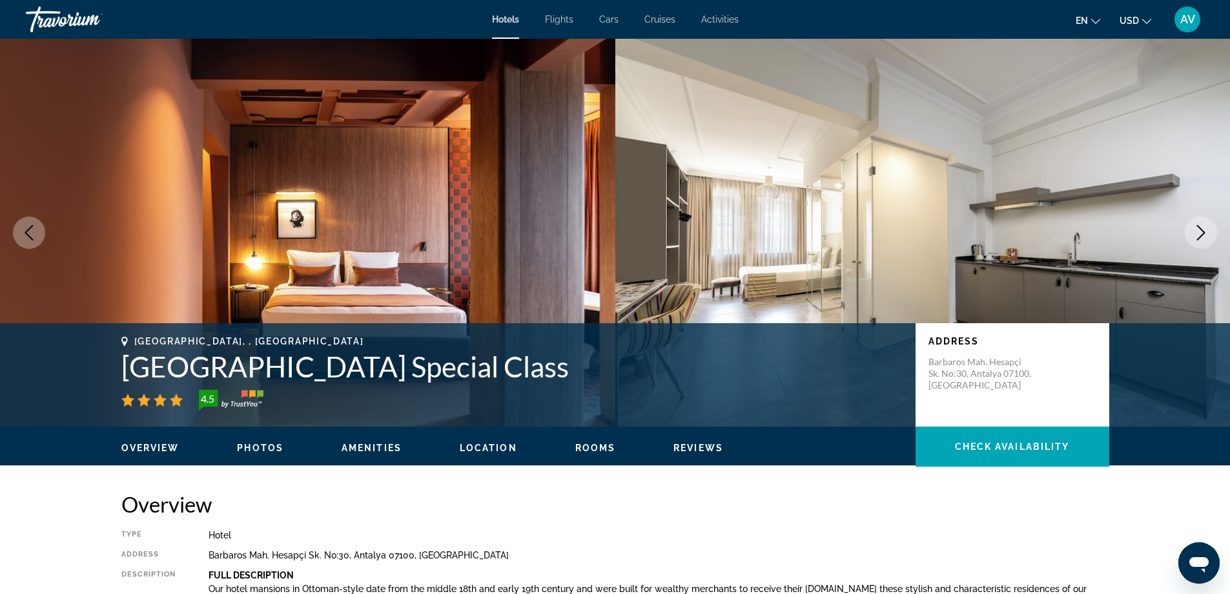
click at [1194, 240] on icon "Next image" at bounding box center [1202, 233] width 16 height 16
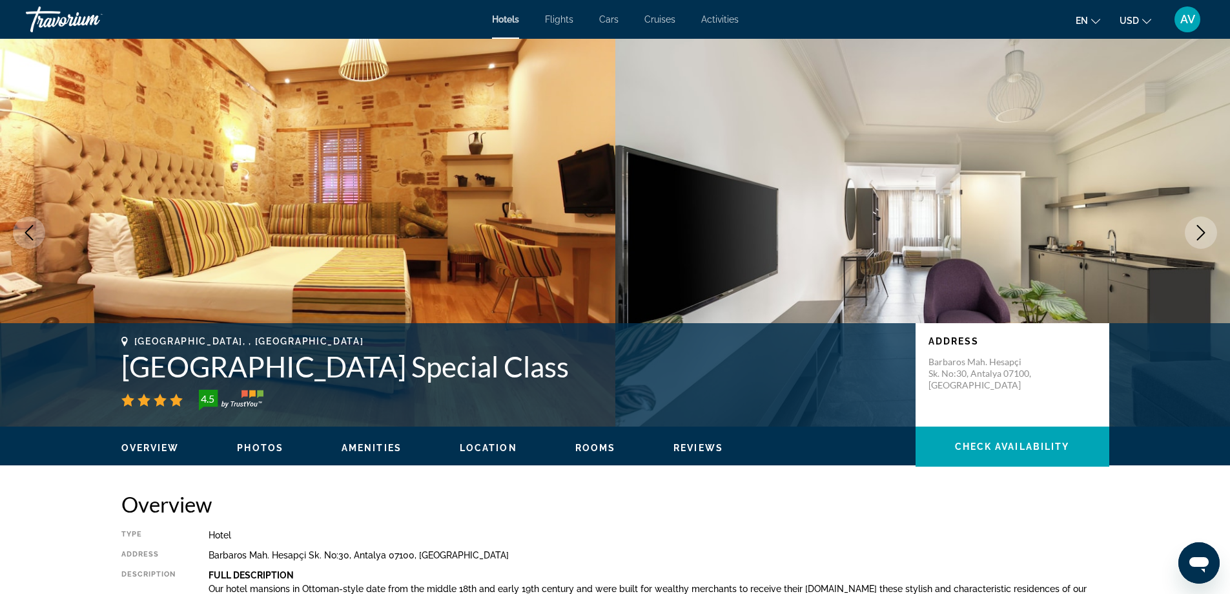
click at [1194, 240] on icon "Next image" at bounding box center [1202, 233] width 16 height 16
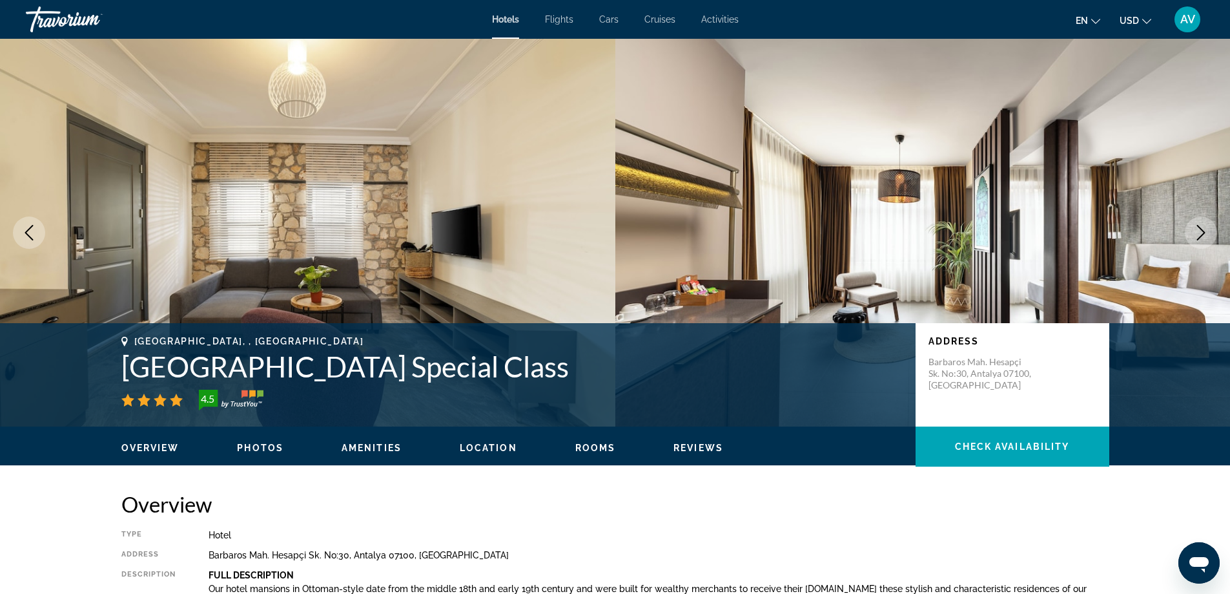
click at [1194, 240] on icon "Next image" at bounding box center [1202, 233] width 16 height 16
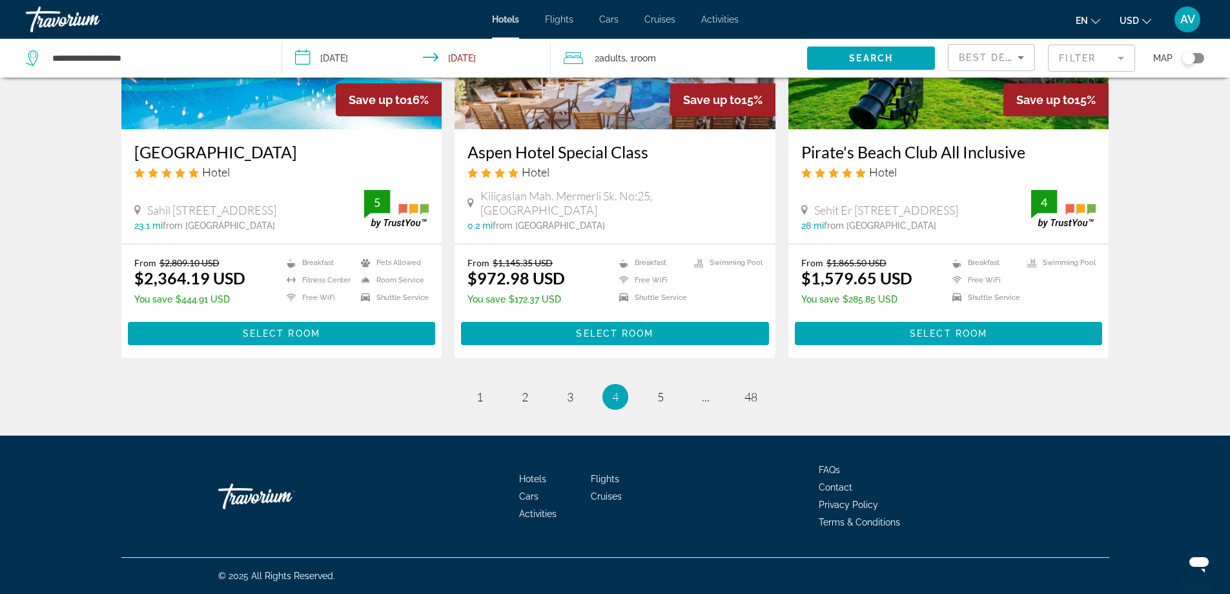
scroll to position [2842, 0]
click at [664, 389] on span "5" at bounding box center [660, 396] width 6 height 14
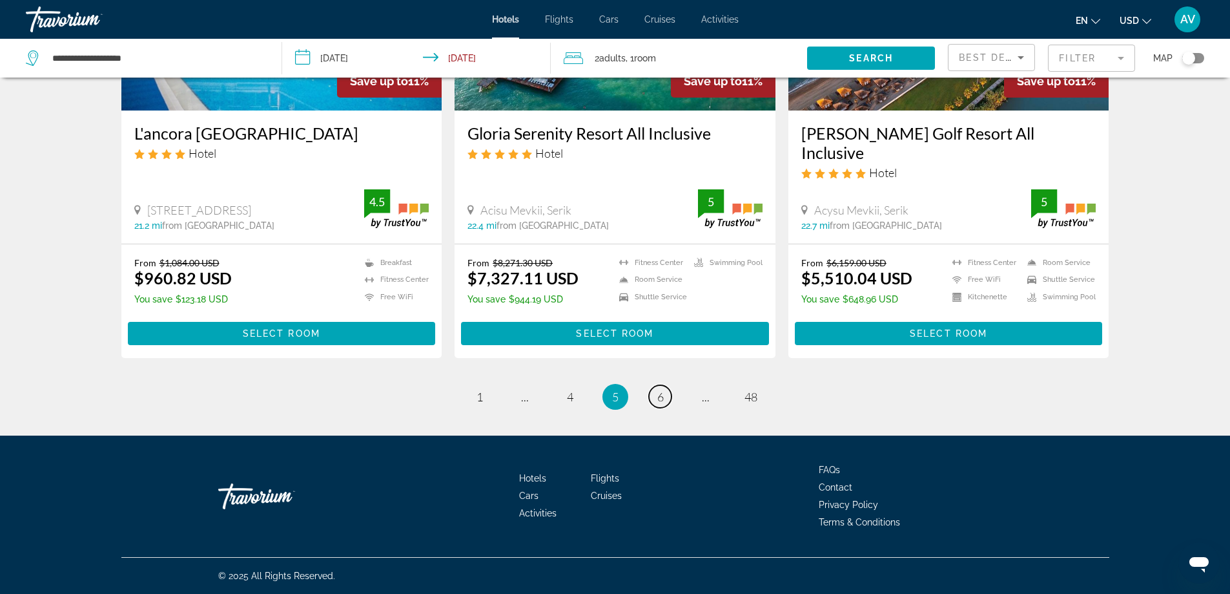
scroll to position [2519, 0]
click at [217, 110] on img "Main content" at bounding box center [281, 7] width 321 height 207
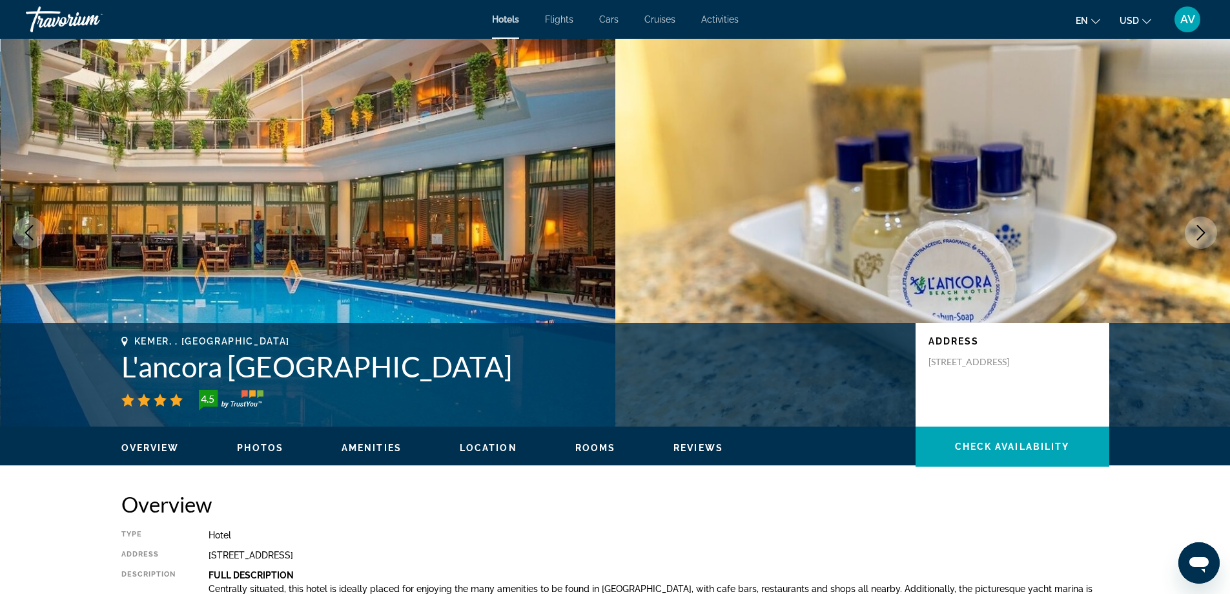
click at [1194, 240] on icon "Next image" at bounding box center [1202, 233] width 16 height 16
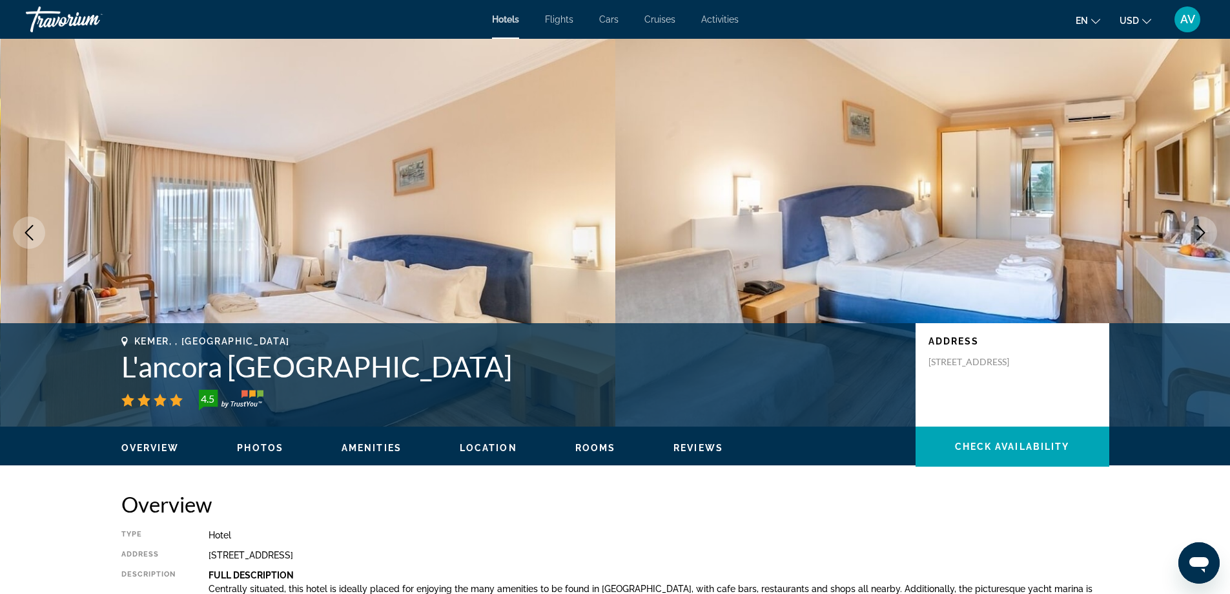
click at [1185, 249] on button "Next image" at bounding box center [1201, 232] width 32 height 32
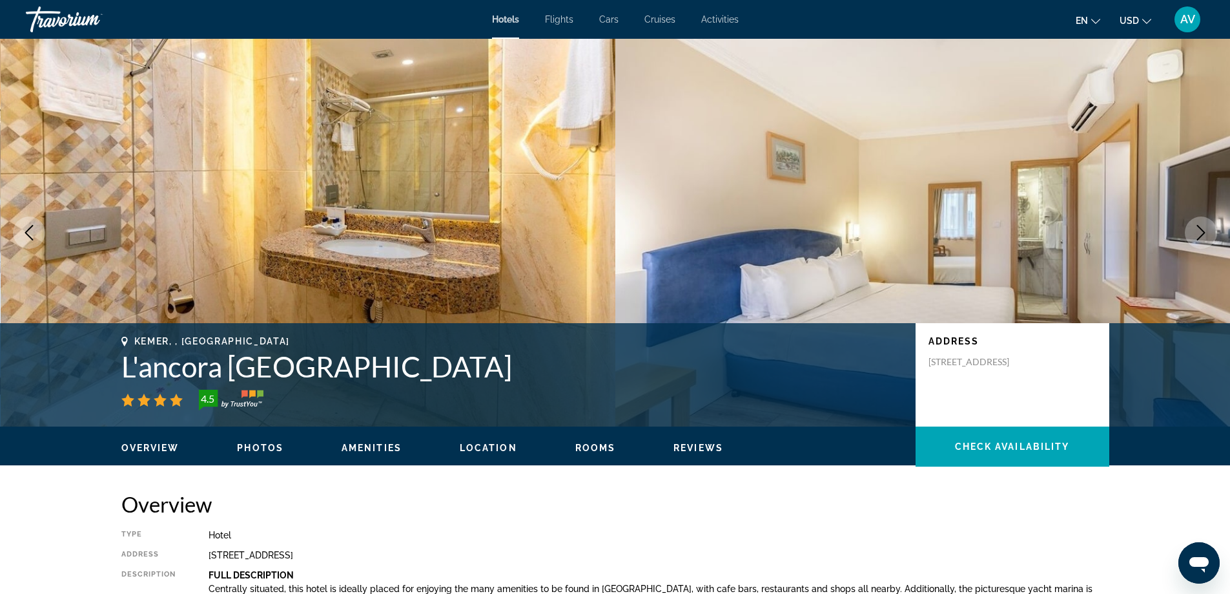
click at [1194, 240] on icon "Next image" at bounding box center [1202, 233] width 16 height 16
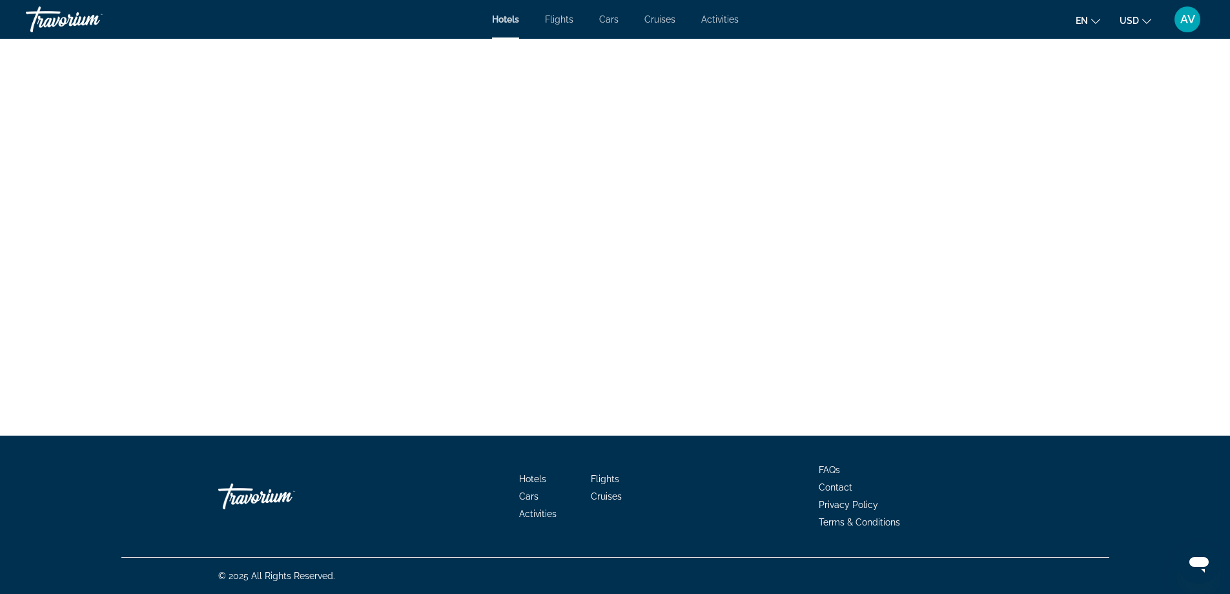
scroll to position [2842, 0]
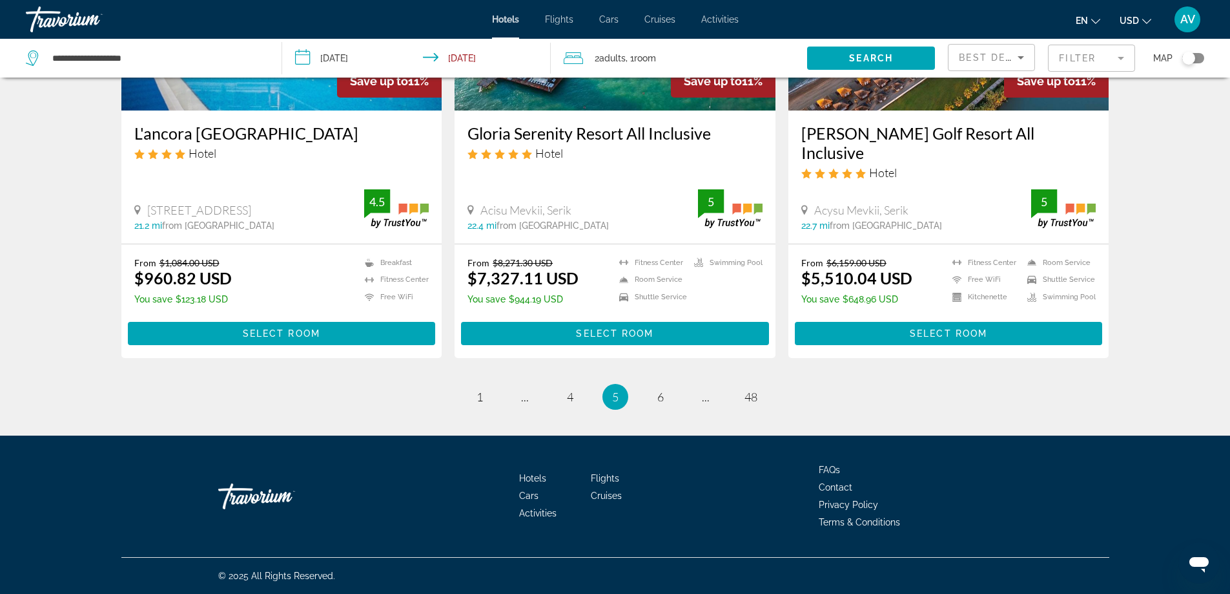
scroll to position [2867, 0]
click at [664, 389] on span "6" at bounding box center [660, 396] width 6 height 14
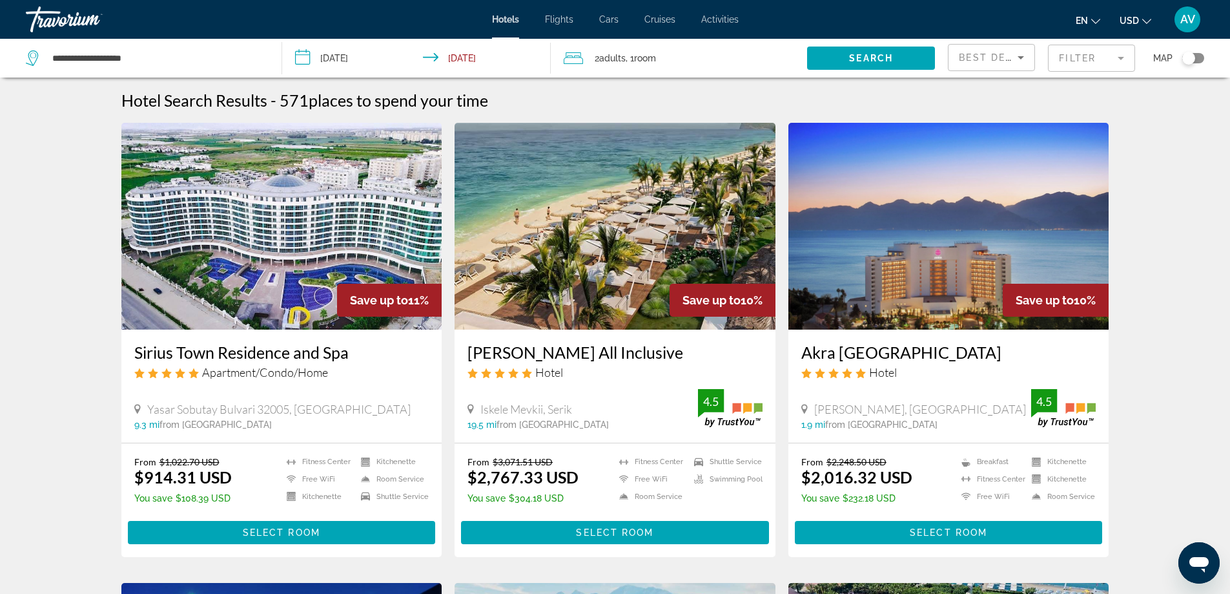
click at [284, 72] on input "**********" at bounding box center [419, 60] width 274 height 43
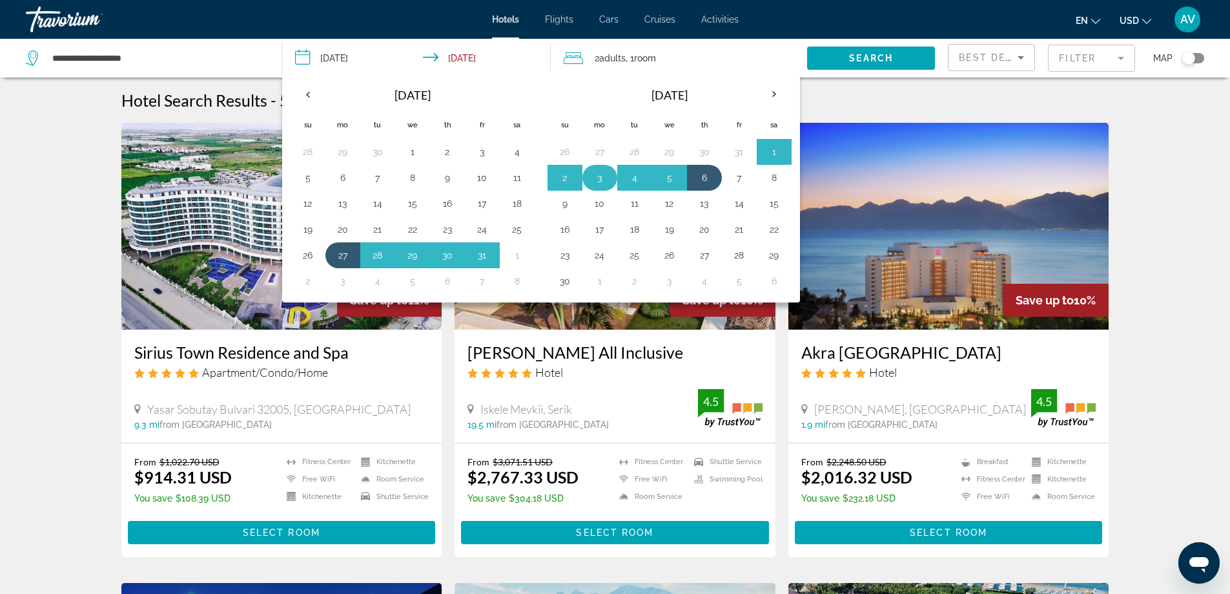
click at [610, 187] on button "3" at bounding box center [600, 178] width 21 height 18
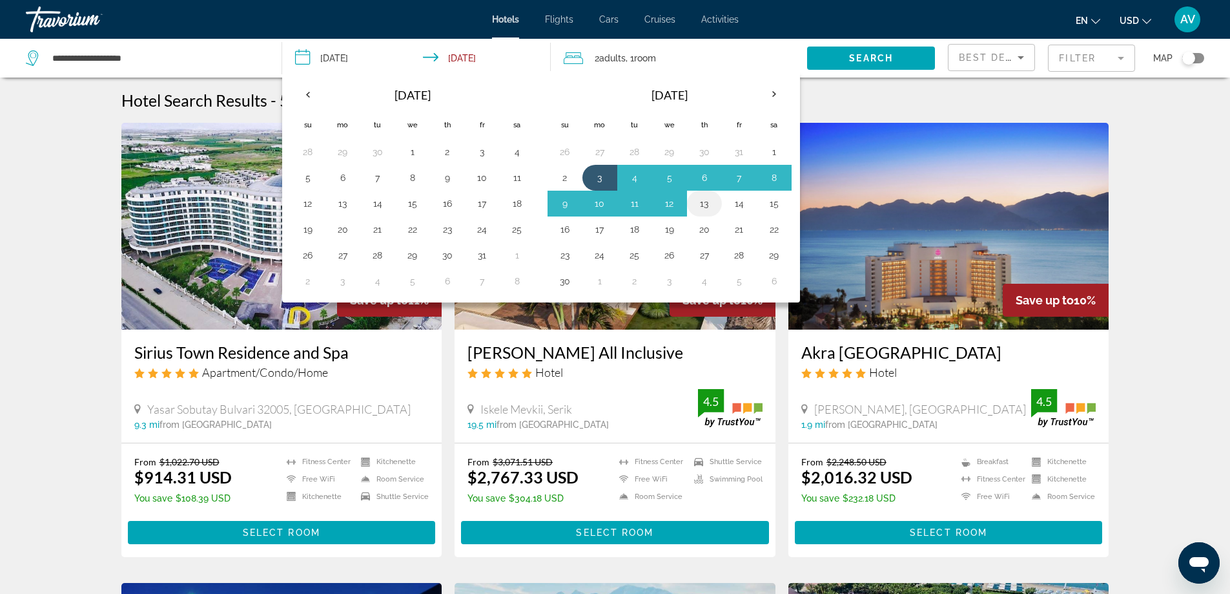
click at [715, 212] on button "13" at bounding box center [704, 203] width 21 height 18
type input "**********"
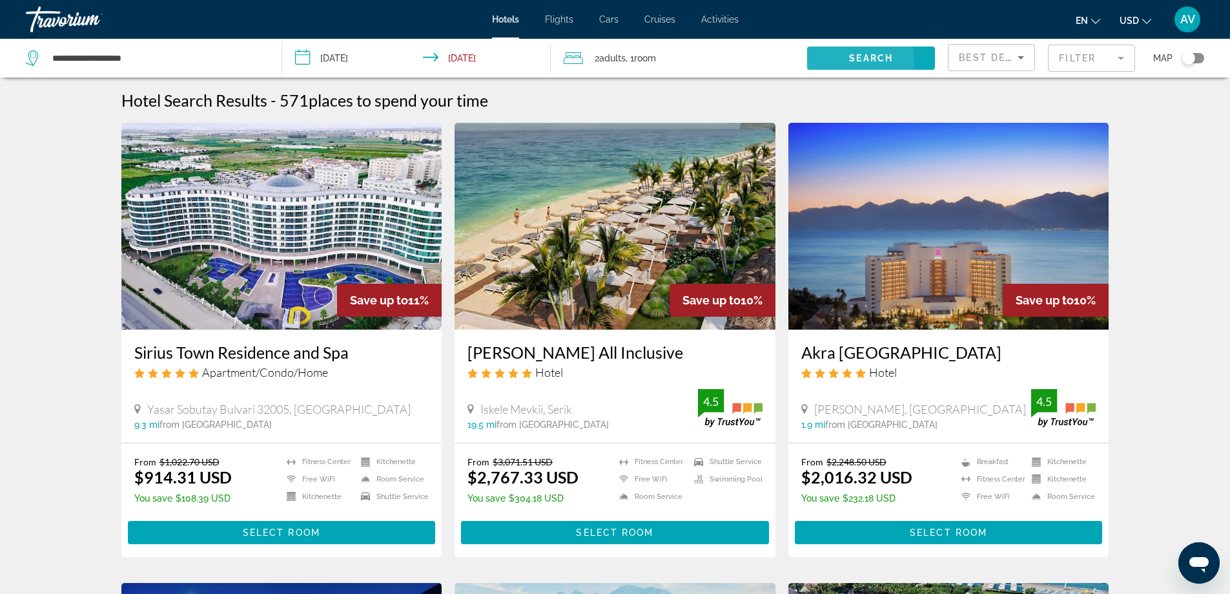
click at [849, 63] on span "Search" at bounding box center [871, 58] width 44 height 10
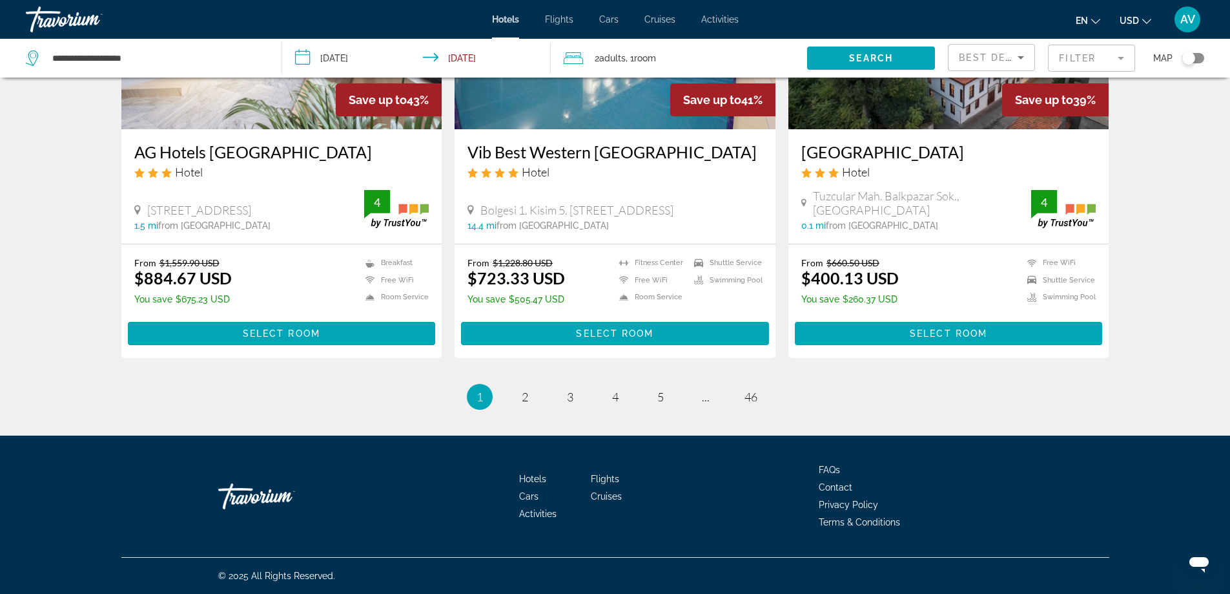
scroll to position [2842, 0]
click at [513, 386] on link "page 2" at bounding box center [524, 397] width 23 height 23
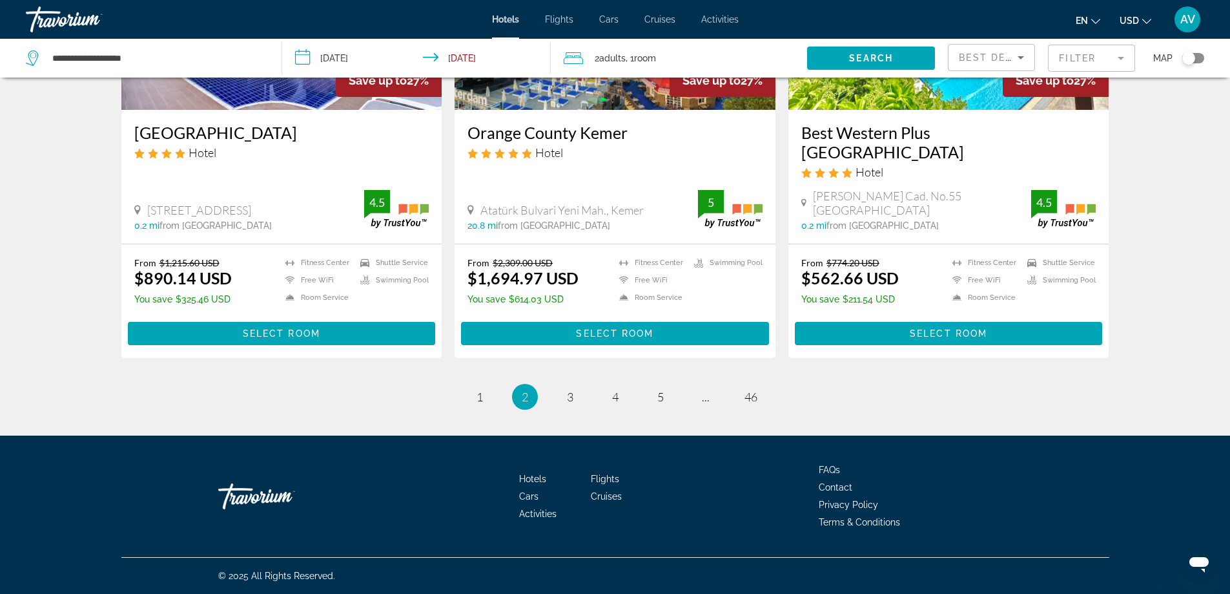
scroll to position [2915, 0]
click at [567, 389] on span "3" at bounding box center [570, 396] width 6 height 14
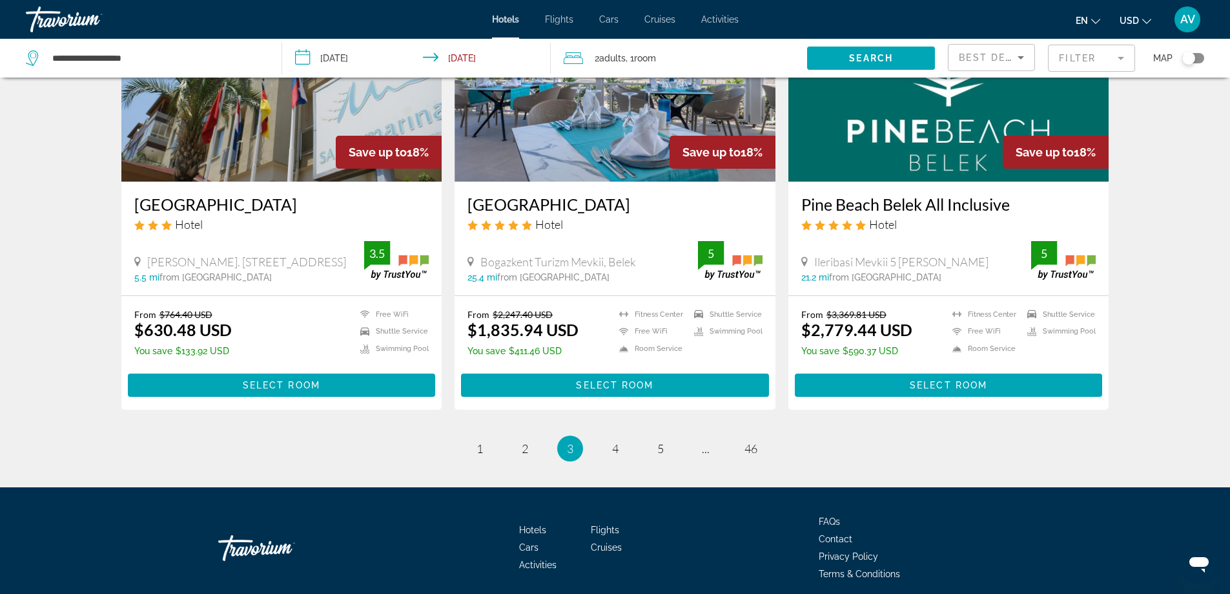
scroll to position [1485, 0]
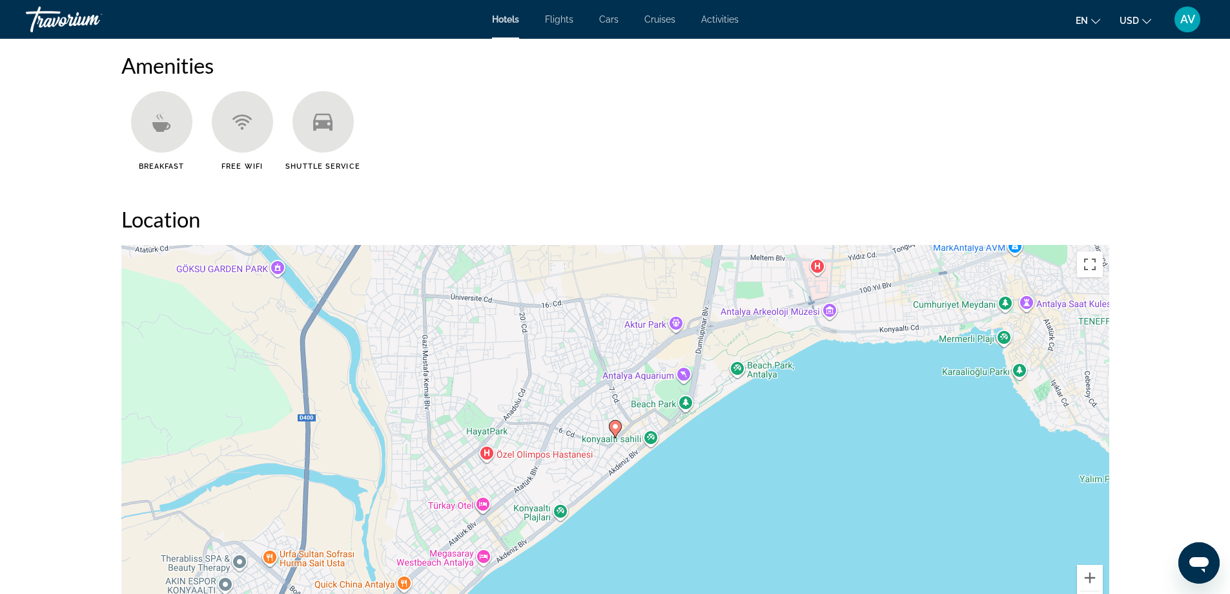
scroll to position [904, 0]
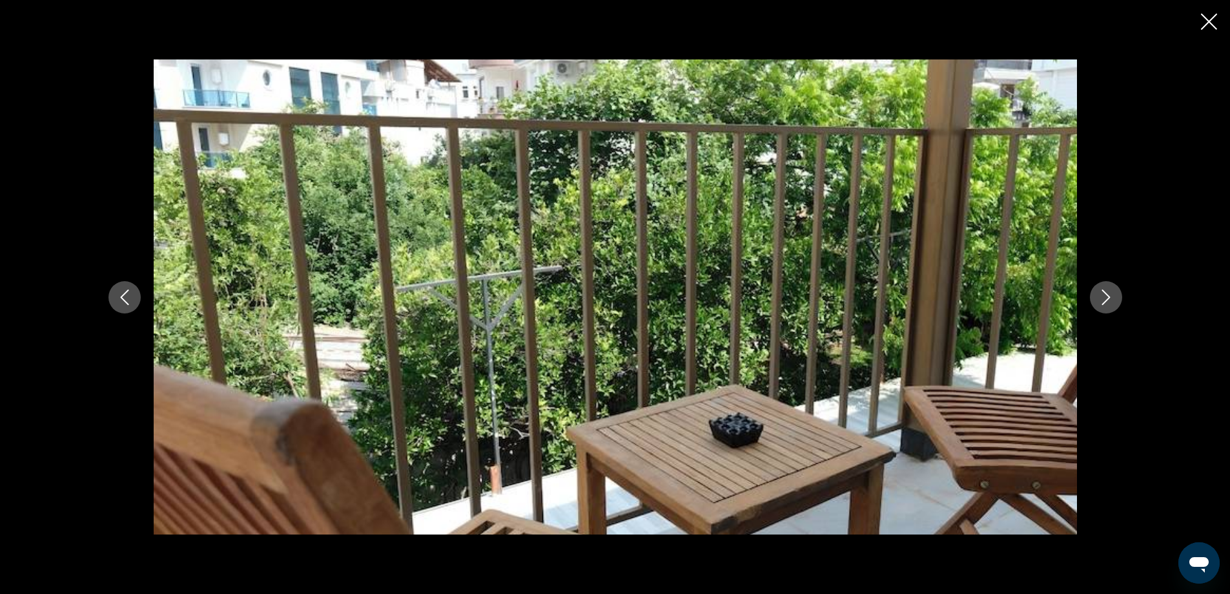
click at [1110, 295] on icon "Next image" at bounding box center [1106, 297] width 8 height 16
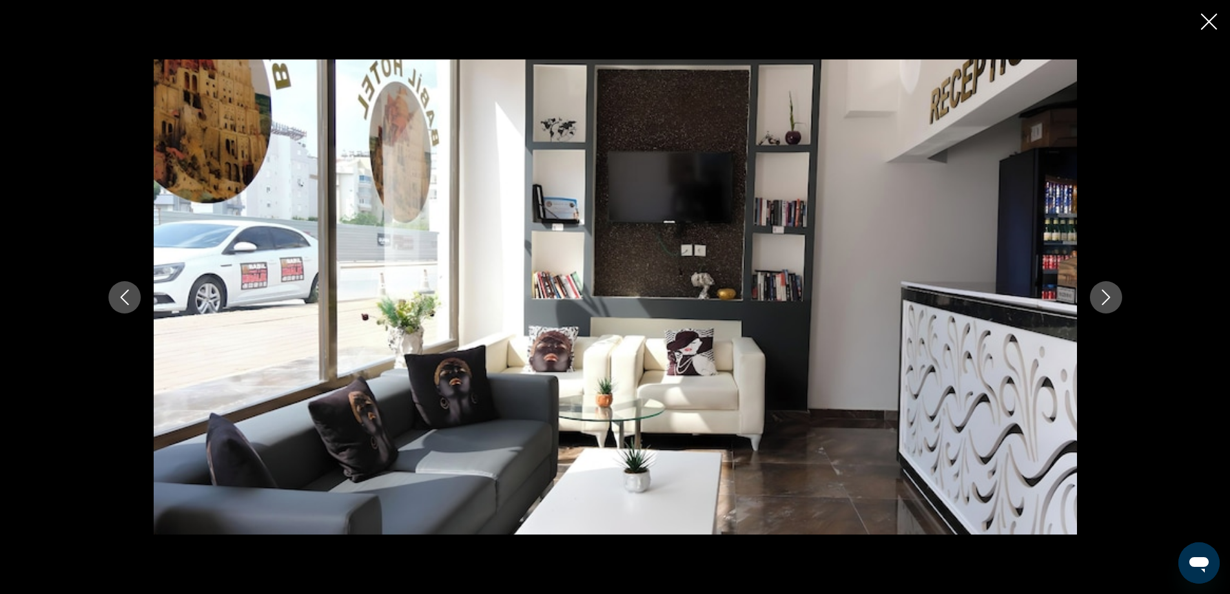
click at [1110, 295] on icon "Next image" at bounding box center [1106, 297] width 8 height 16
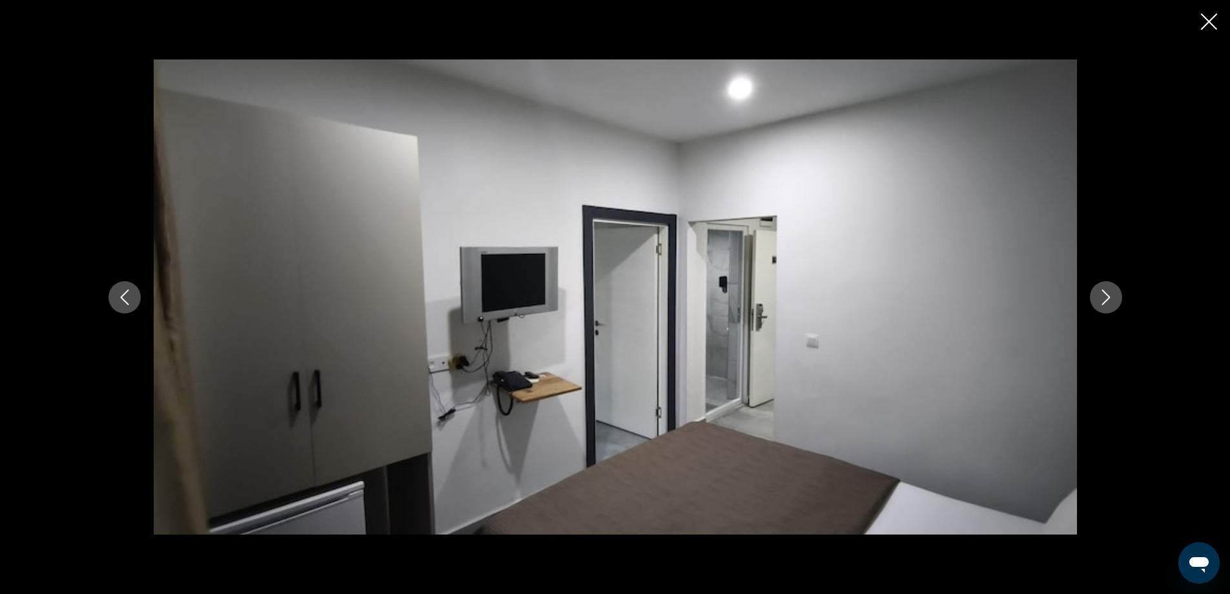
click at [1110, 295] on icon "Next image" at bounding box center [1106, 297] width 8 height 16
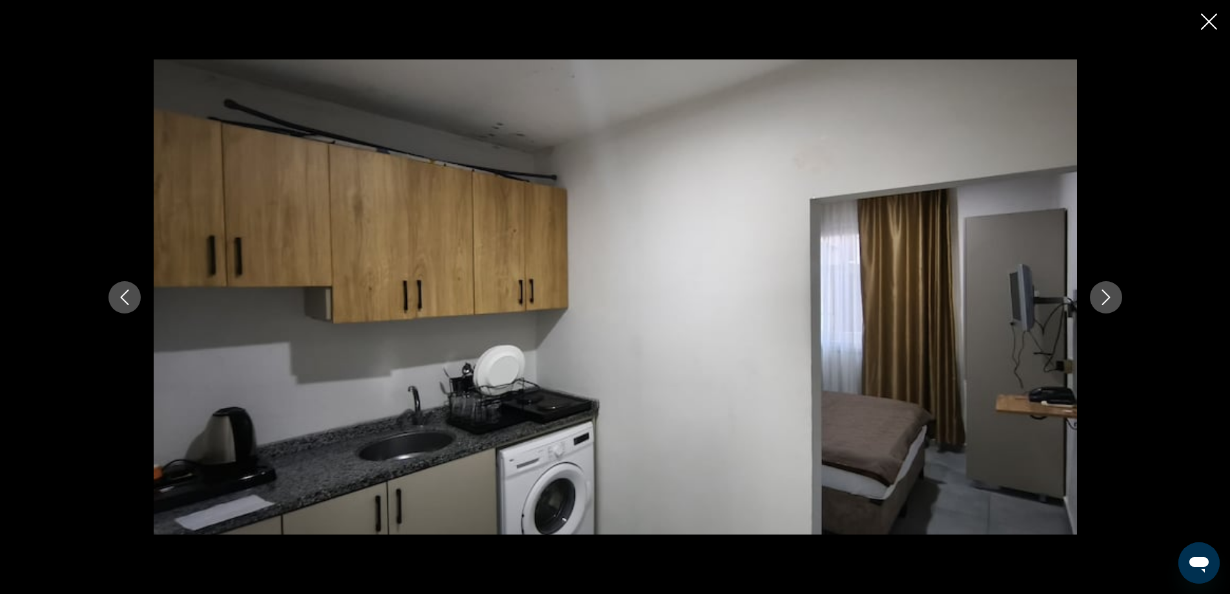
scroll to position [1098, 0]
click at [1114, 296] on icon "Next image" at bounding box center [1107, 297] width 16 height 16
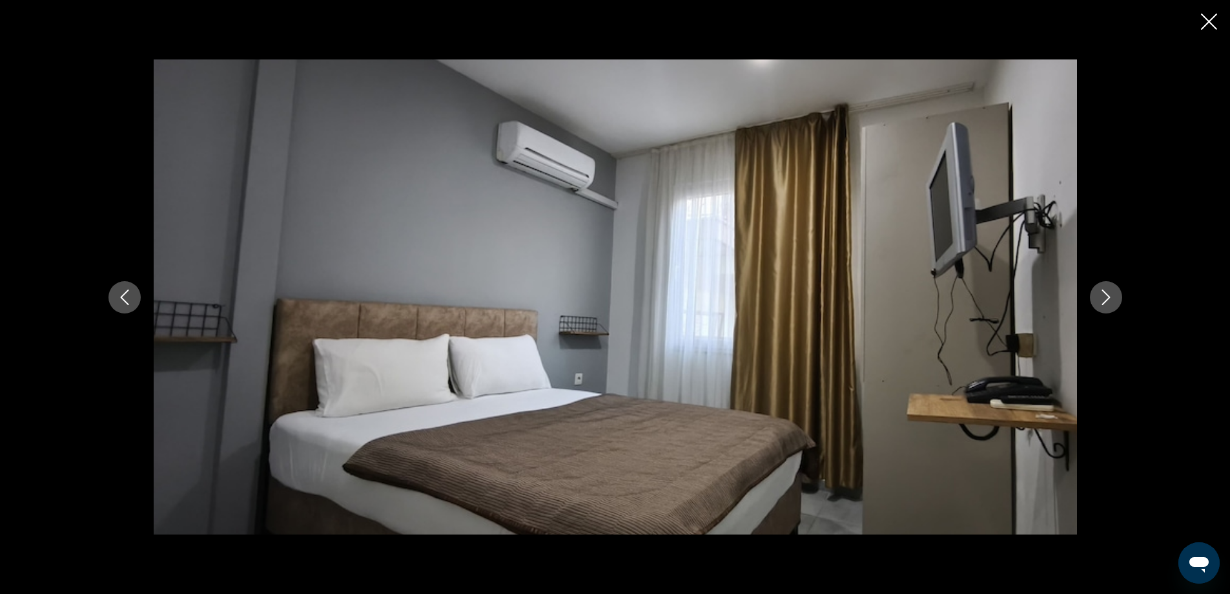
click at [1110, 300] on icon "Next image" at bounding box center [1106, 297] width 8 height 16
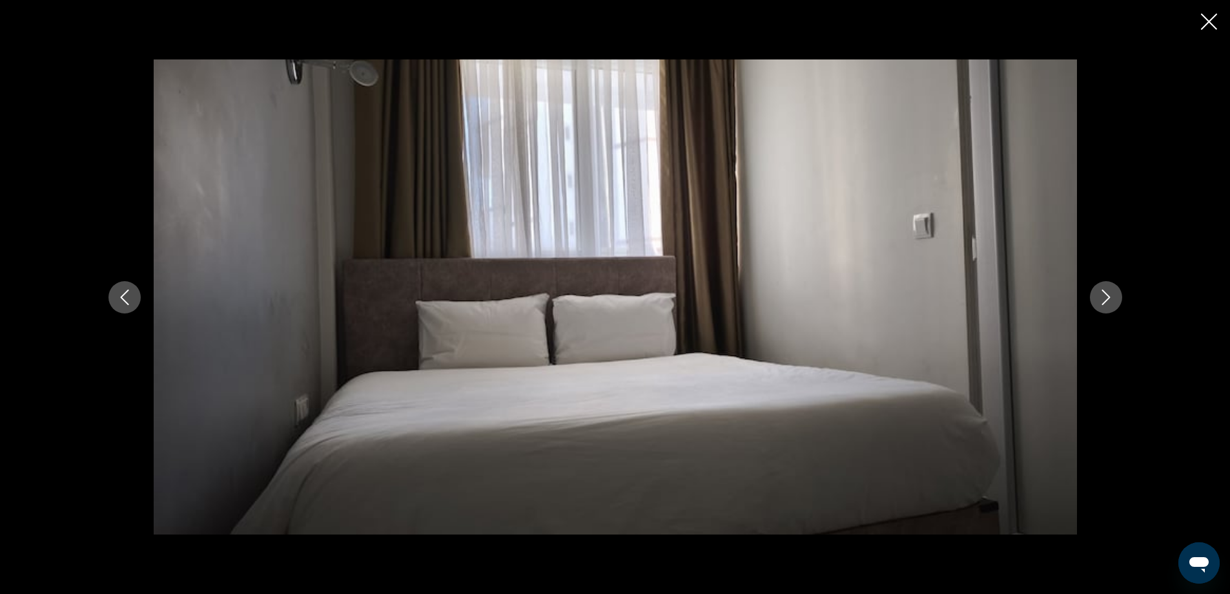
click at [1110, 300] on icon "Next image" at bounding box center [1106, 297] width 8 height 16
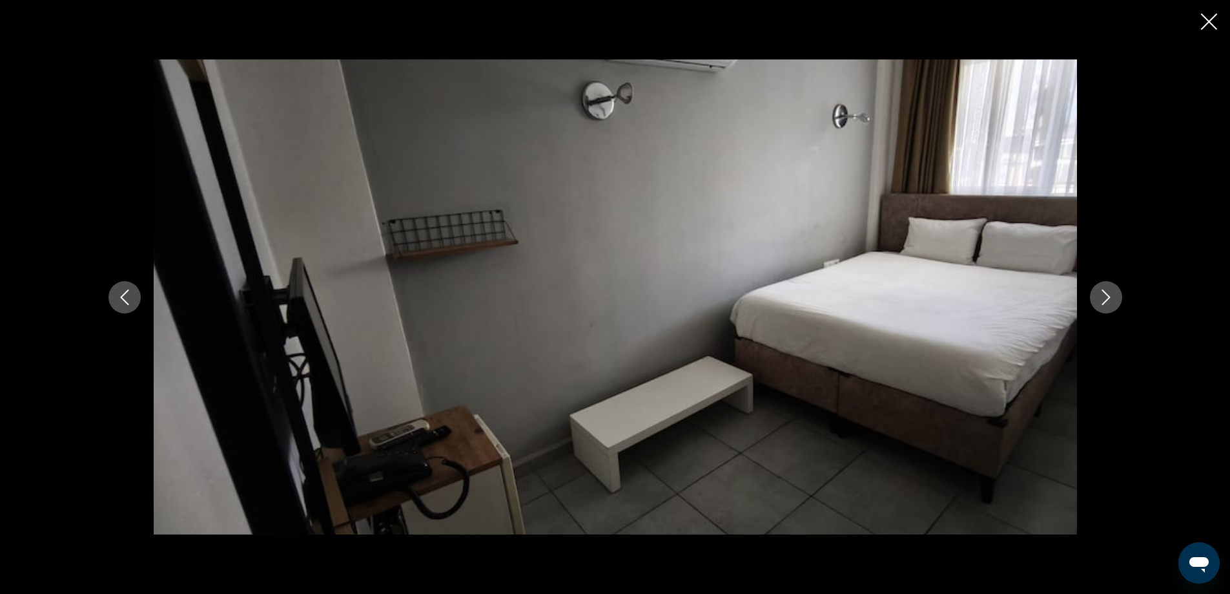
click at [1114, 299] on icon "Next image" at bounding box center [1107, 297] width 16 height 16
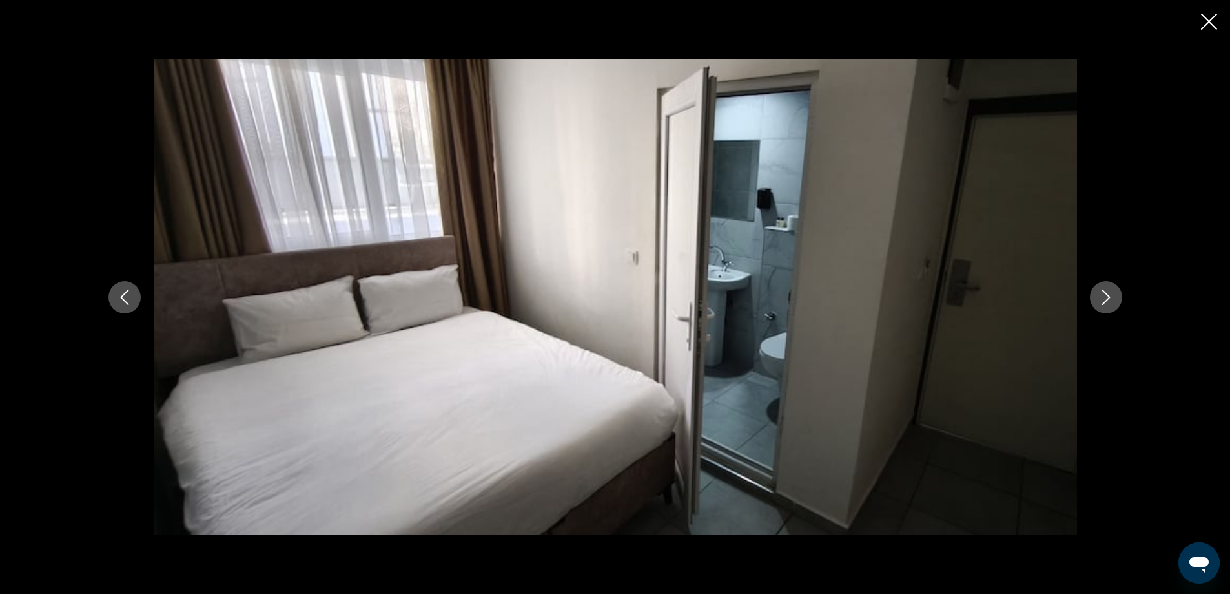
click at [1114, 299] on icon "Next image" at bounding box center [1107, 297] width 16 height 16
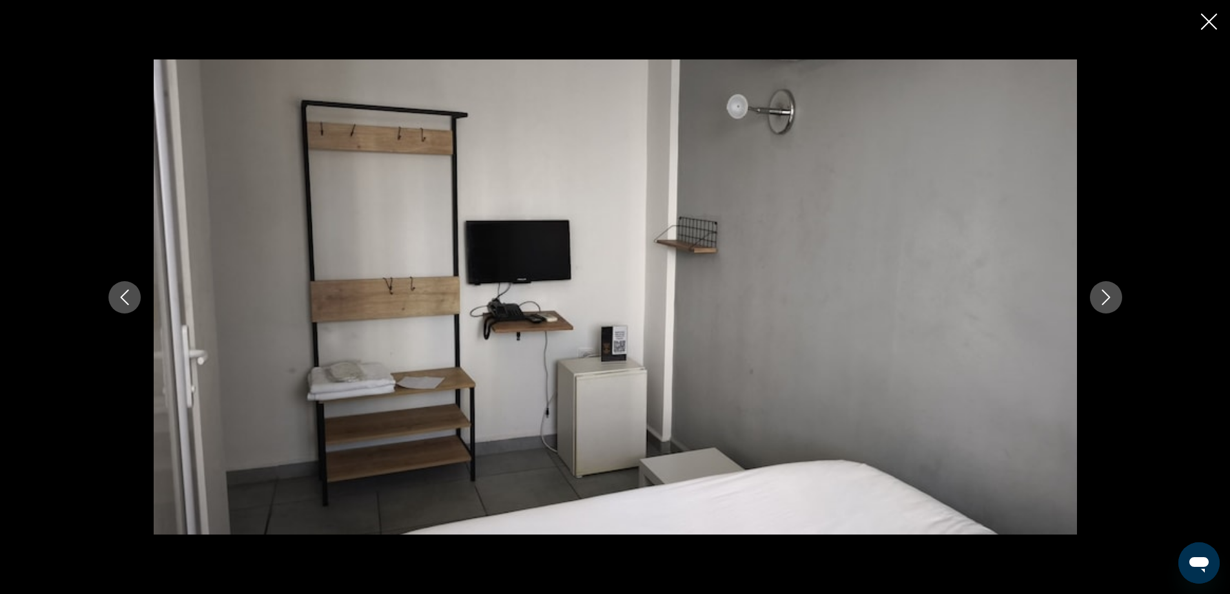
click at [1114, 299] on icon "Next image" at bounding box center [1107, 297] width 16 height 16
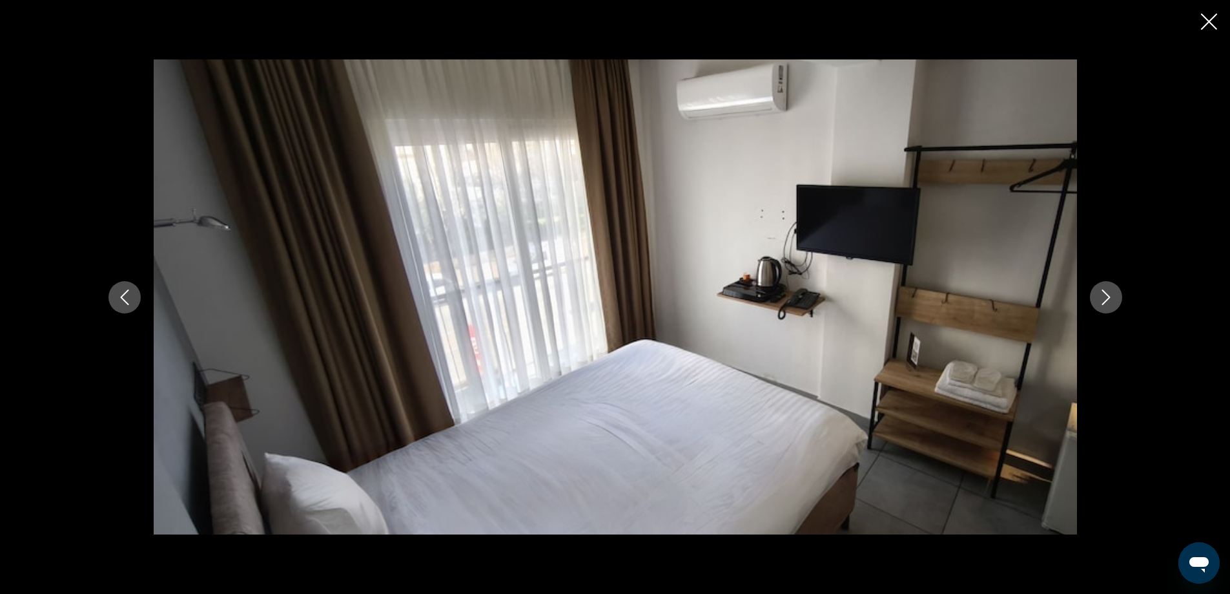
click at [1114, 298] on icon "Next image" at bounding box center [1107, 297] width 16 height 16
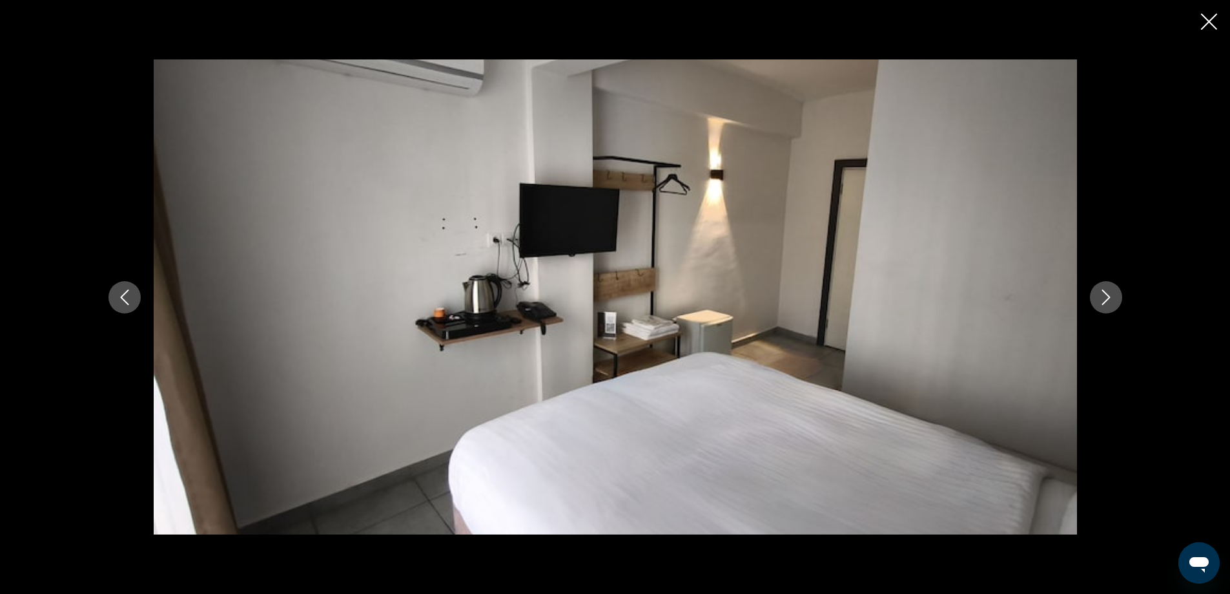
click at [1114, 298] on icon "Next image" at bounding box center [1107, 297] width 16 height 16
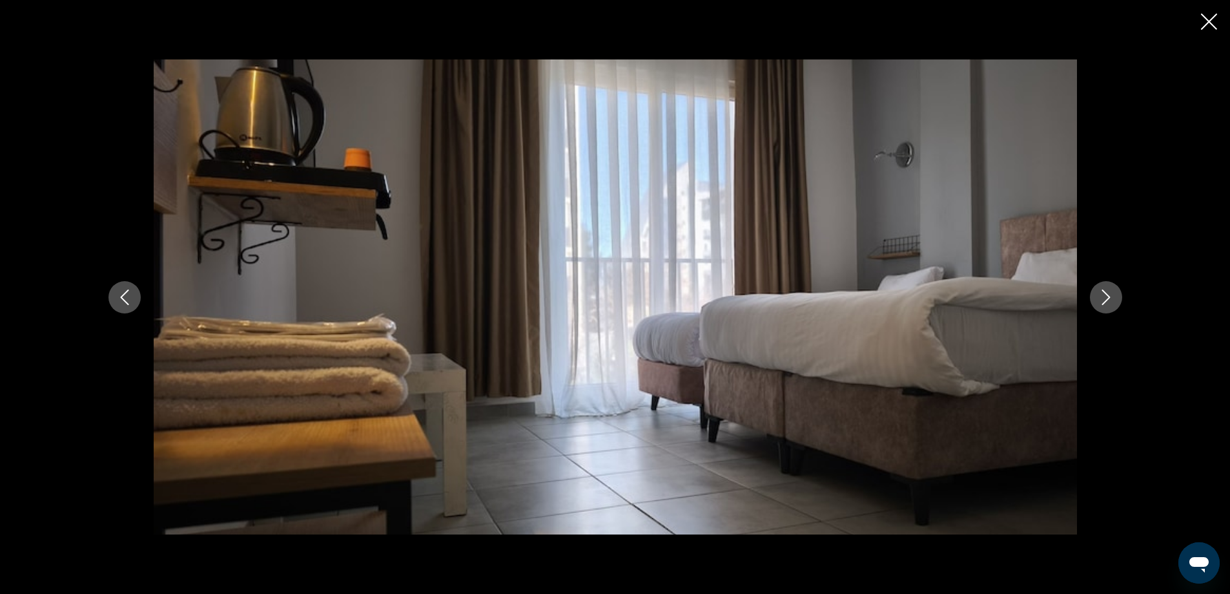
click at [1114, 298] on icon "Next image" at bounding box center [1107, 297] width 16 height 16
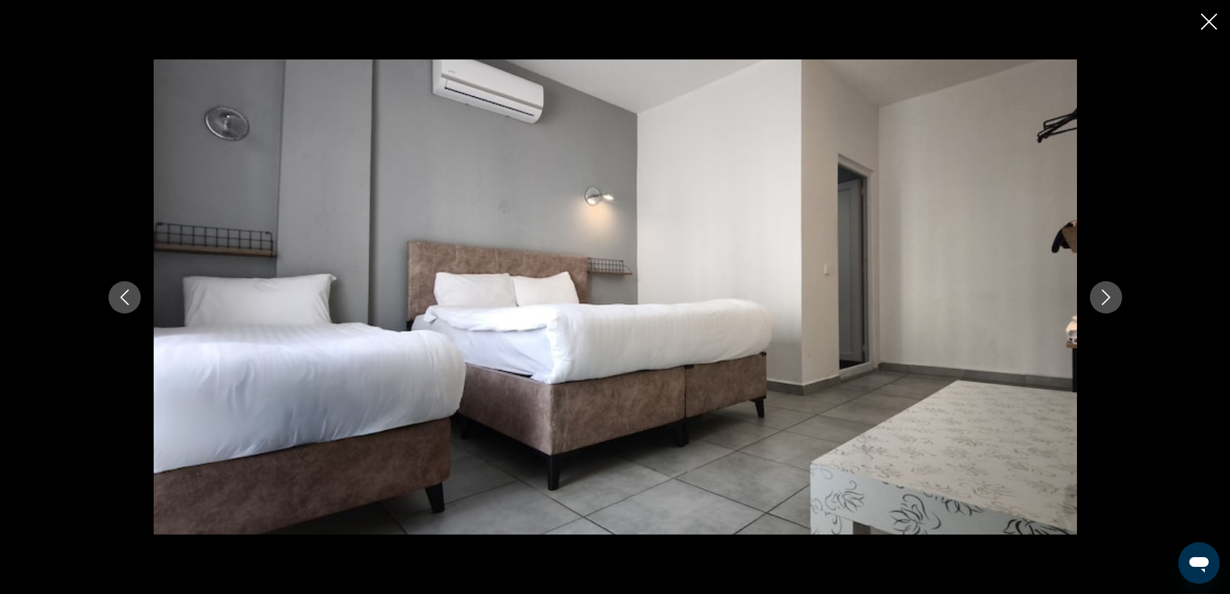
click at [1114, 298] on icon "Next image" at bounding box center [1107, 297] width 16 height 16
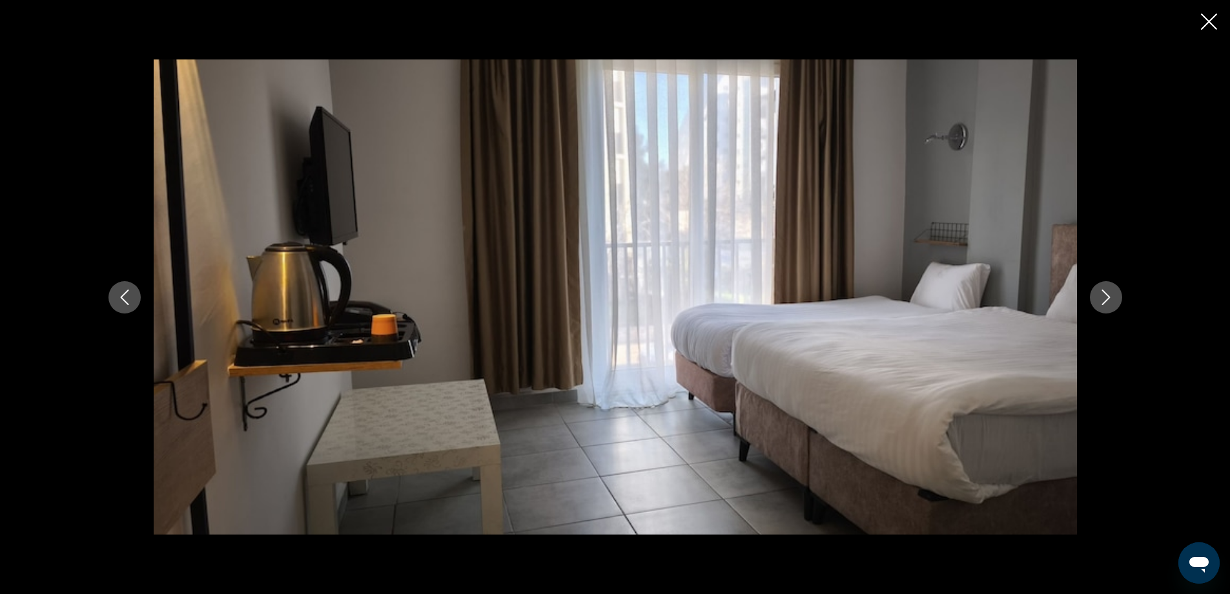
click at [1114, 298] on icon "Next image" at bounding box center [1107, 297] width 16 height 16
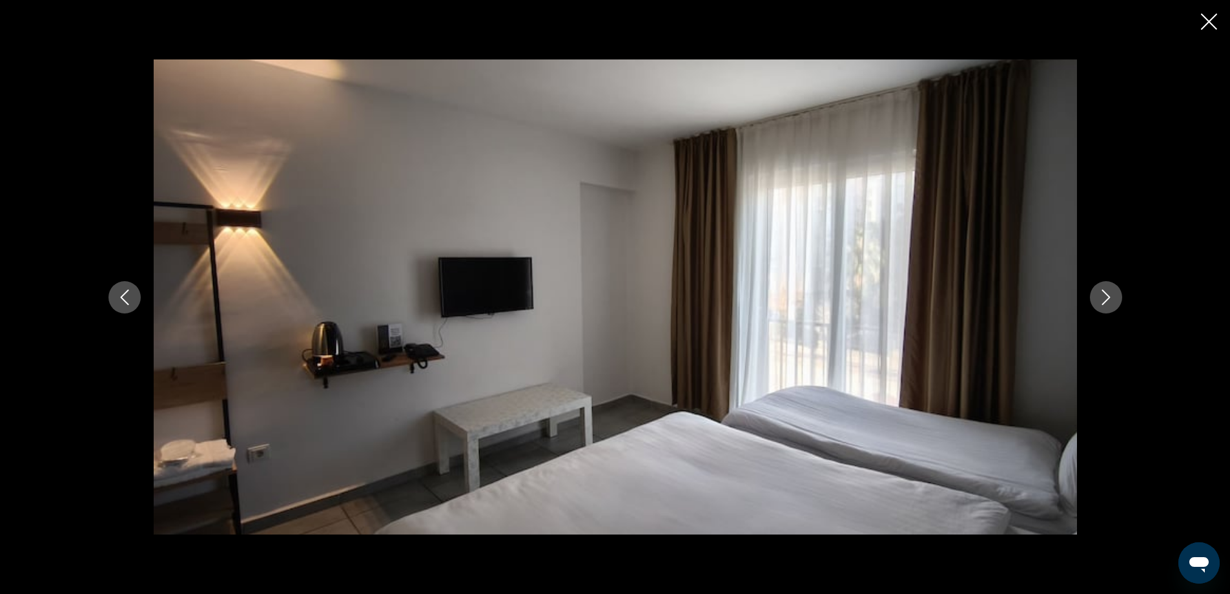
click at [1114, 298] on icon "Next image" at bounding box center [1107, 297] width 16 height 16
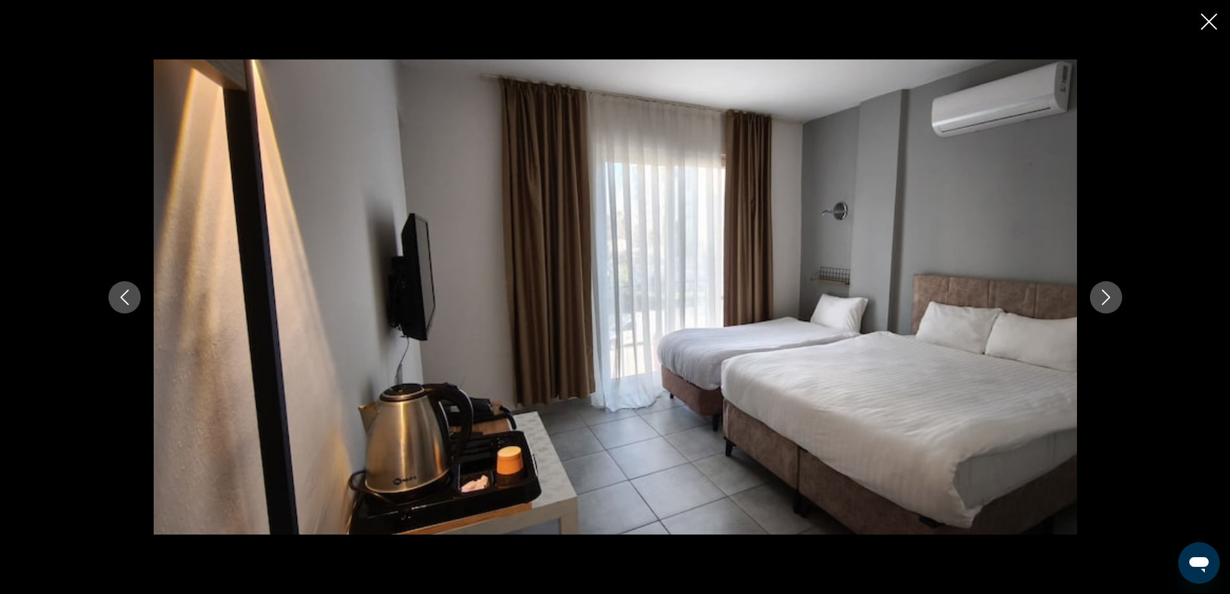
click at [1114, 298] on icon "Next image" at bounding box center [1107, 297] width 16 height 16
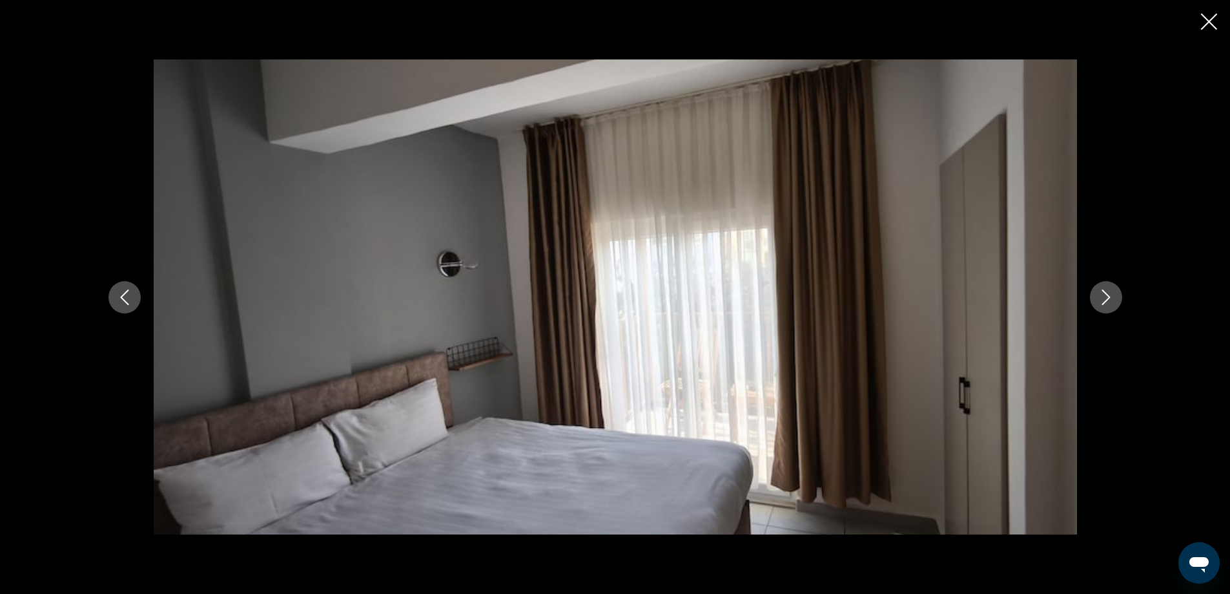
click at [1114, 298] on icon "Next image" at bounding box center [1107, 297] width 16 height 16
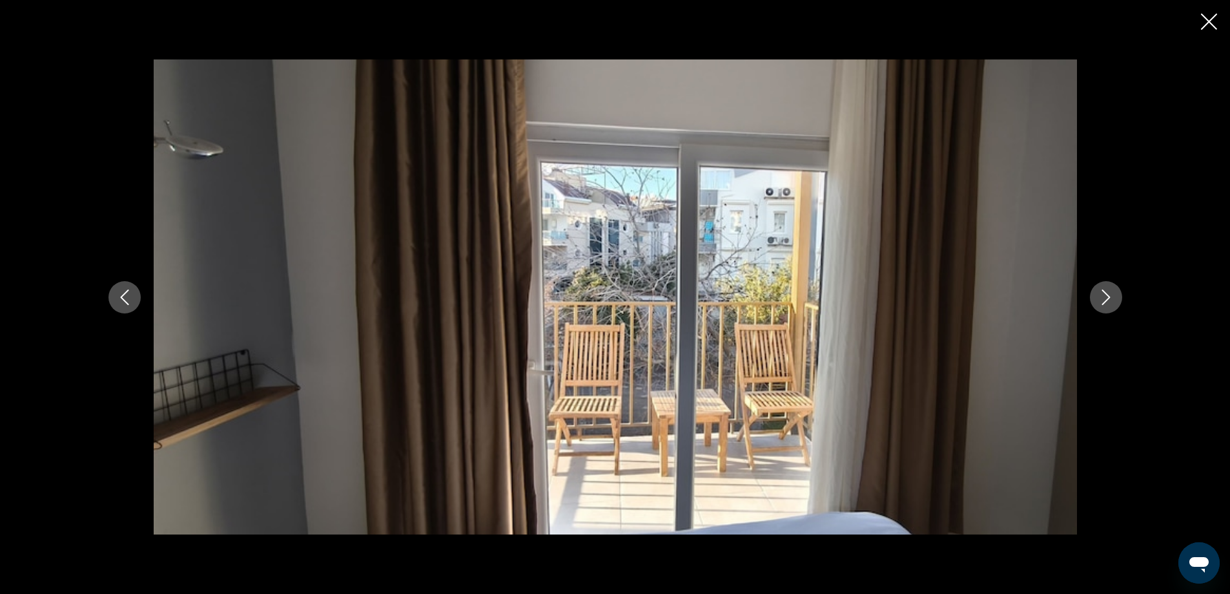
click at [1201, 29] on icon "Close slideshow" at bounding box center [1209, 22] width 16 height 16
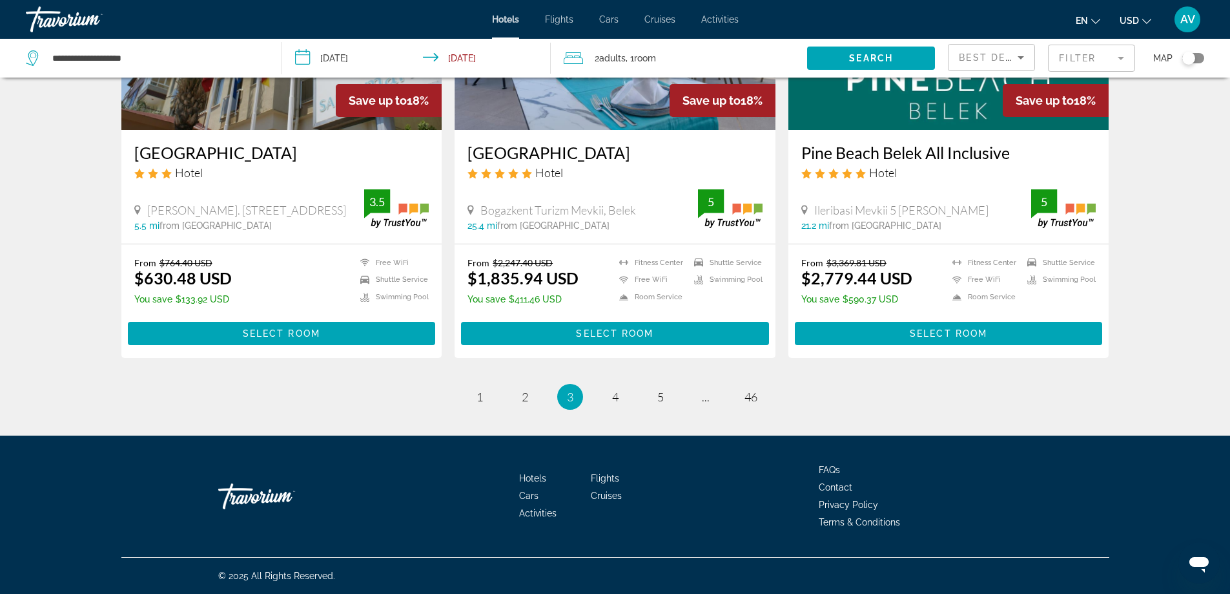
scroll to position [2713, 0]
click at [612, 404] on span "4" at bounding box center [615, 396] width 6 height 14
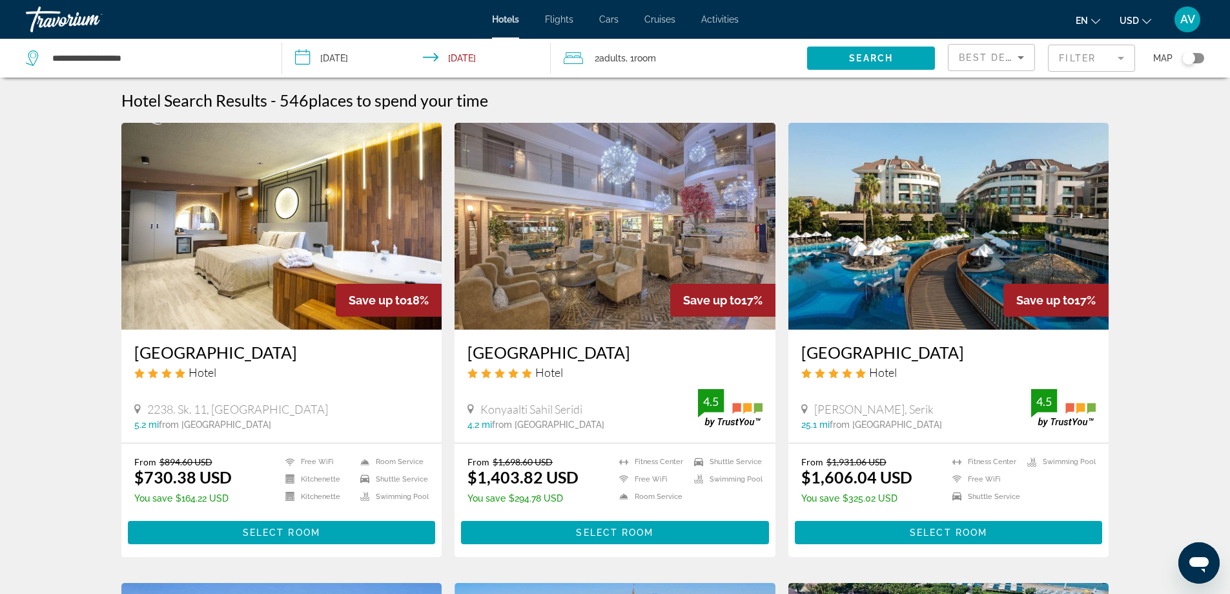
click at [313, 329] on img "Main content" at bounding box center [281, 226] width 321 height 207
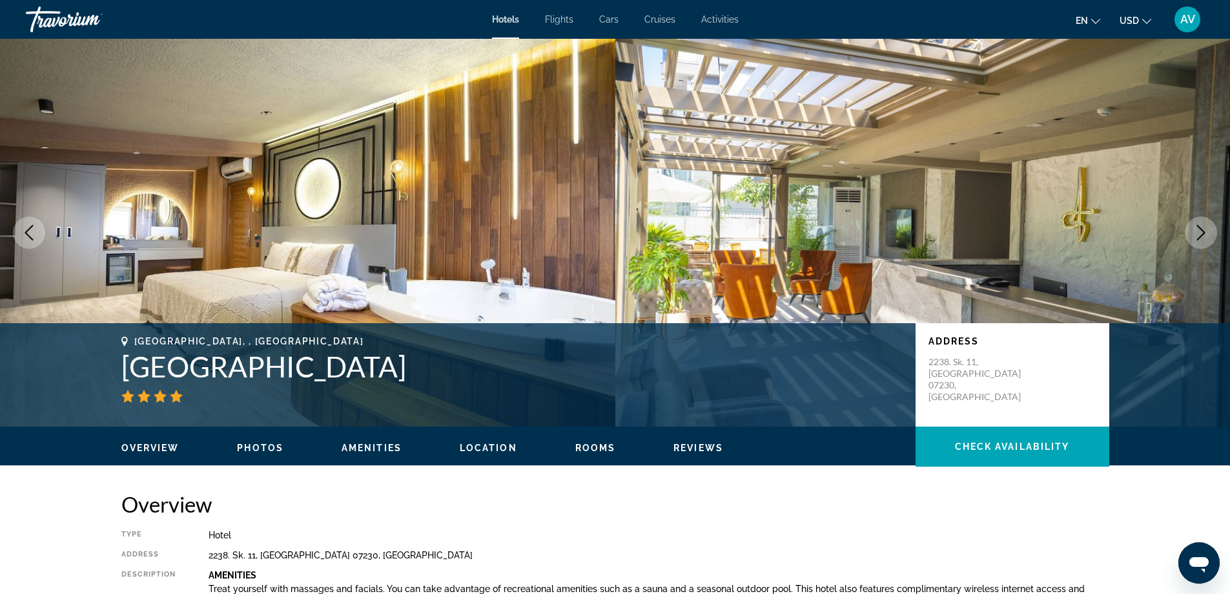
click at [1194, 240] on icon "Next image" at bounding box center [1202, 233] width 16 height 16
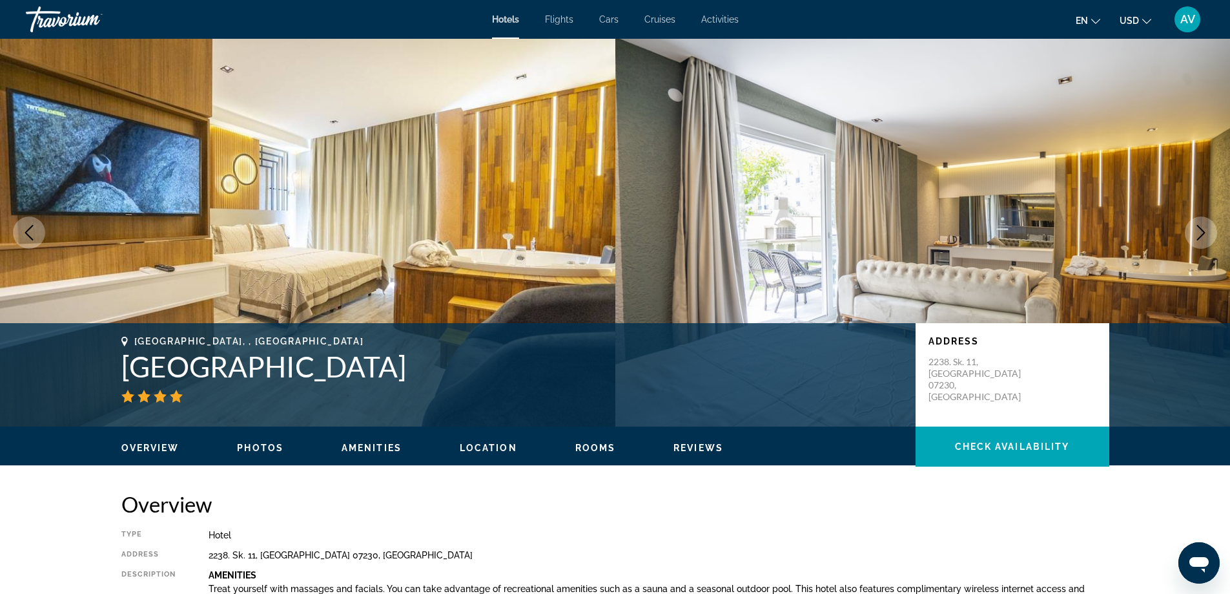
click at [1194, 240] on icon "Next image" at bounding box center [1202, 233] width 16 height 16
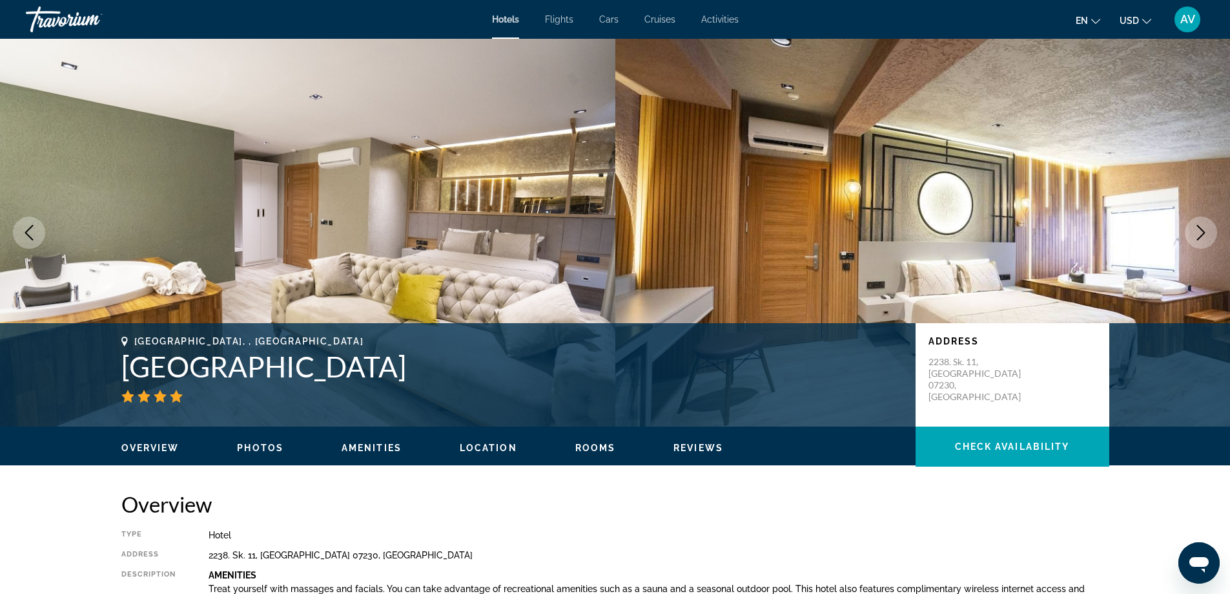
click at [1194, 240] on icon "Next image" at bounding box center [1202, 233] width 16 height 16
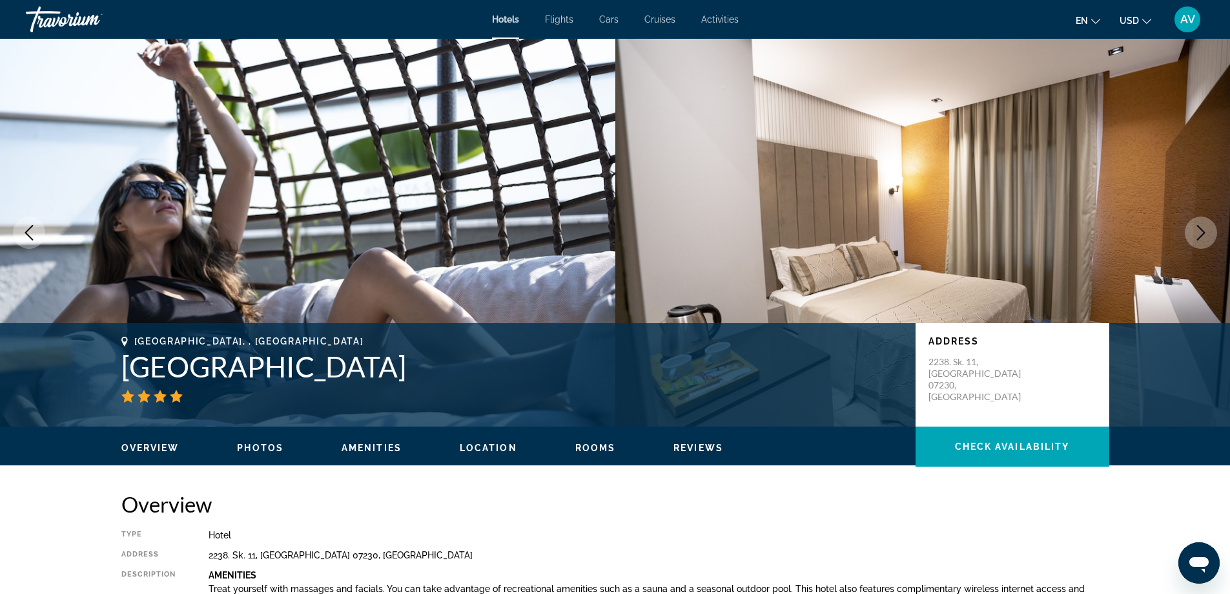
click at [1194, 240] on icon "Next image" at bounding box center [1202, 233] width 16 height 16
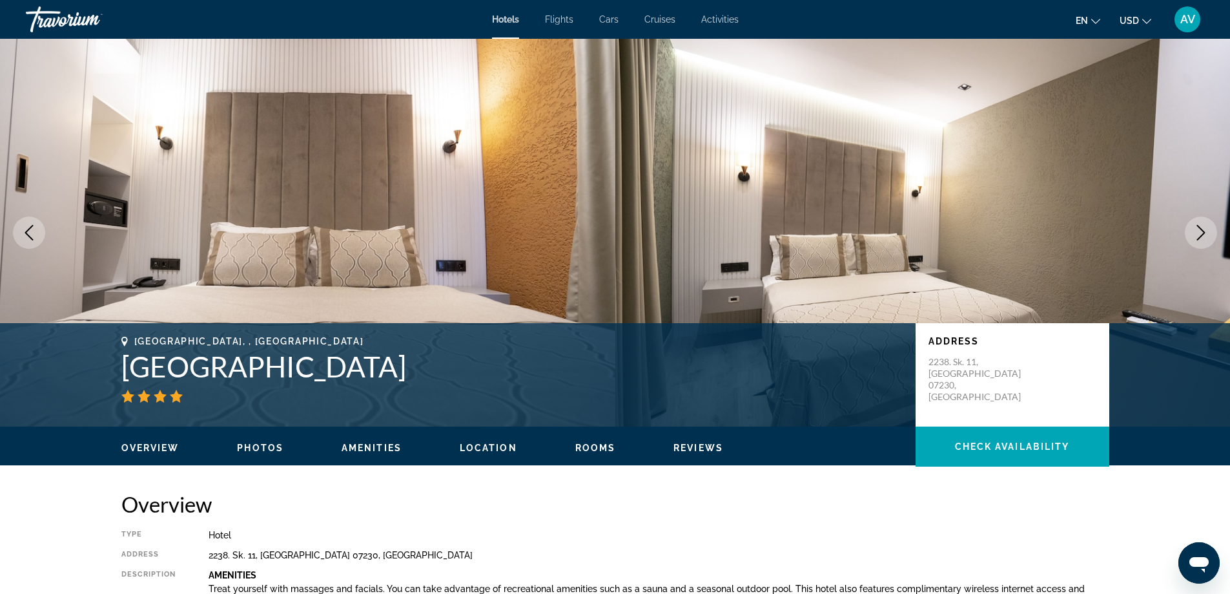
click at [1194, 240] on icon "Next image" at bounding box center [1202, 233] width 16 height 16
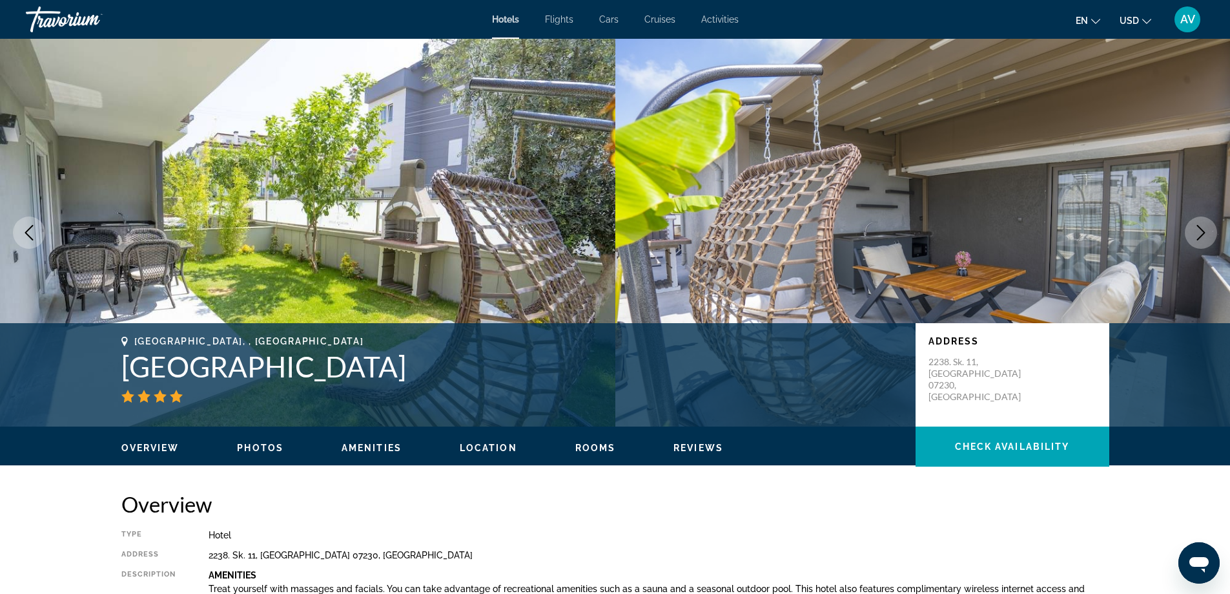
click at [1194, 240] on icon "Next image" at bounding box center [1202, 233] width 16 height 16
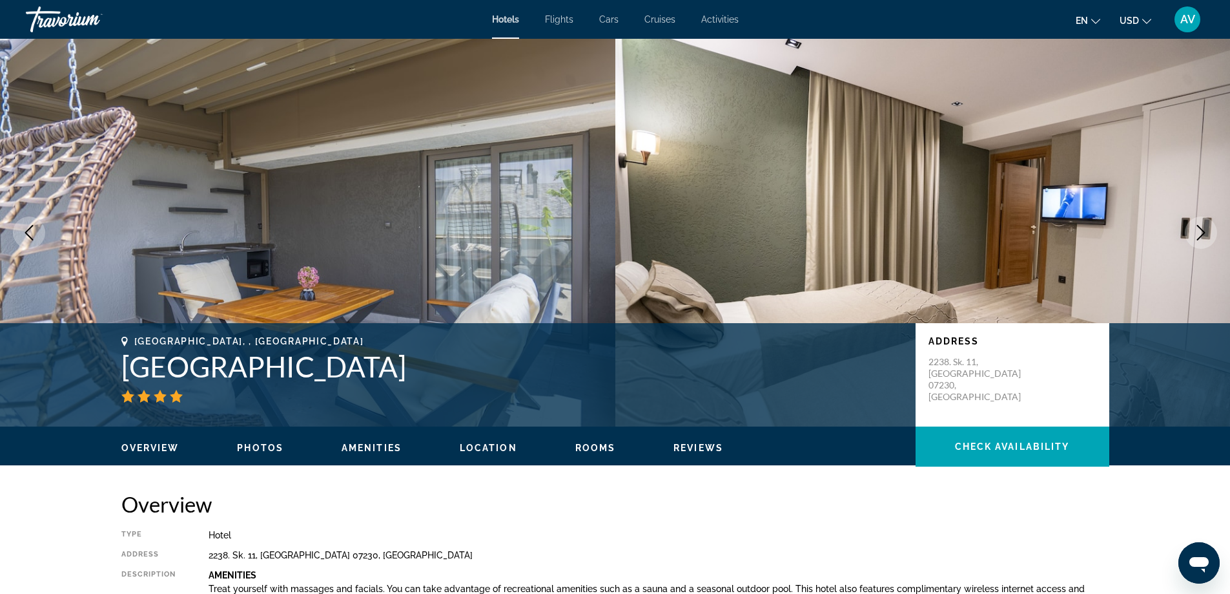
click at [1194, 240] on icon "Next image" at bounding box center [1202, 233] width 16 height 16
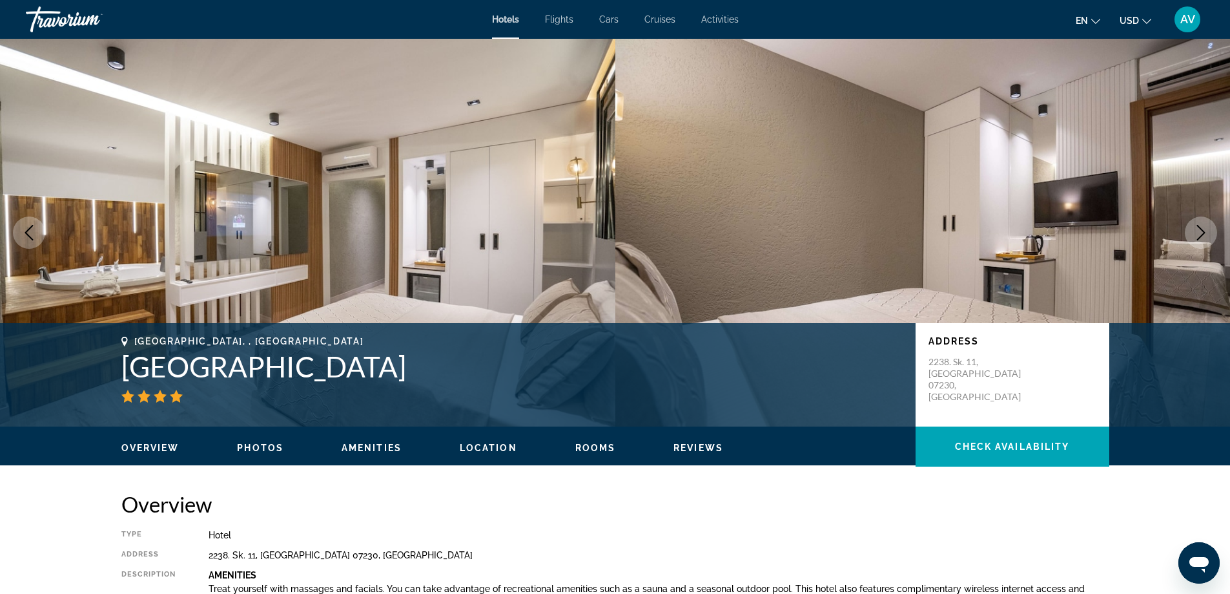
click at [37, 240] on icon "Previous image" at bounding box center [29, 233] width 16 height 16
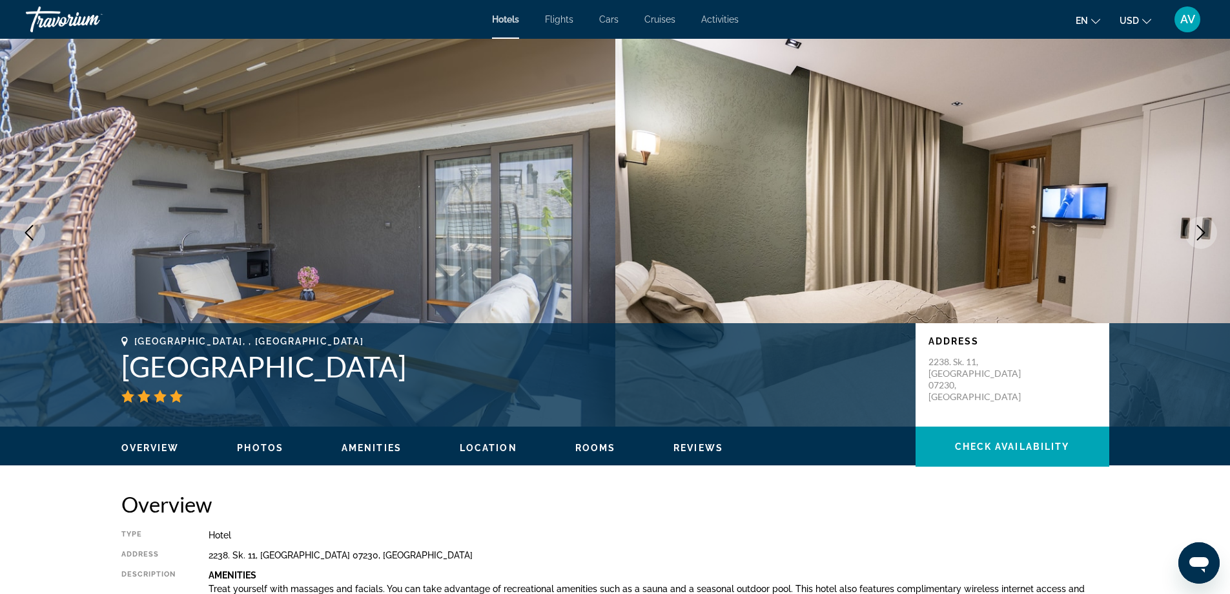
click at [1194, 240] on icon "Next image" at bounding box center [1202, 233] width 16 height 16
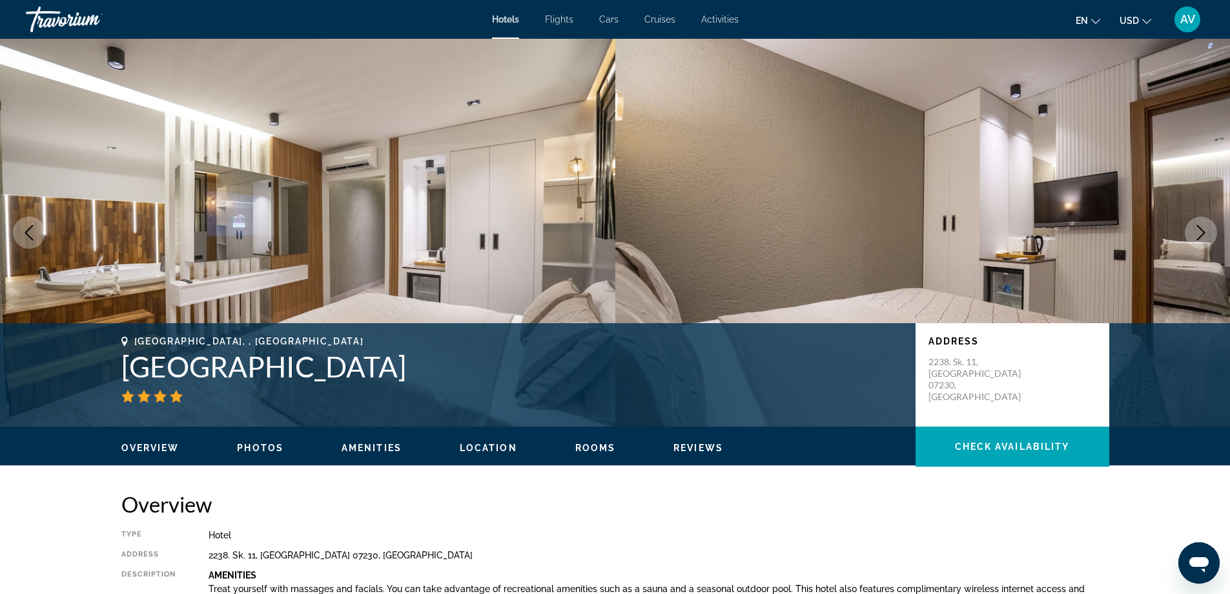
click at [1197, 240] on icon "Next image" at bounding box center [1201, 233] width 8 height 16
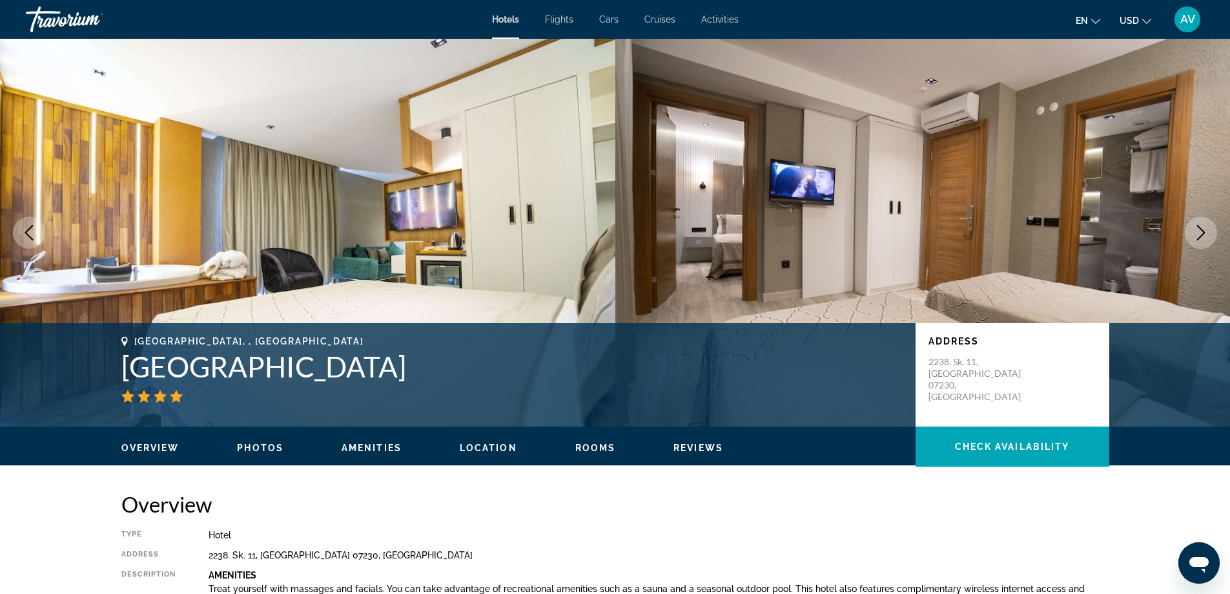
click at [1197, 240] on icon "Next image" at bounding box center [1201, 233] width 8 height 16
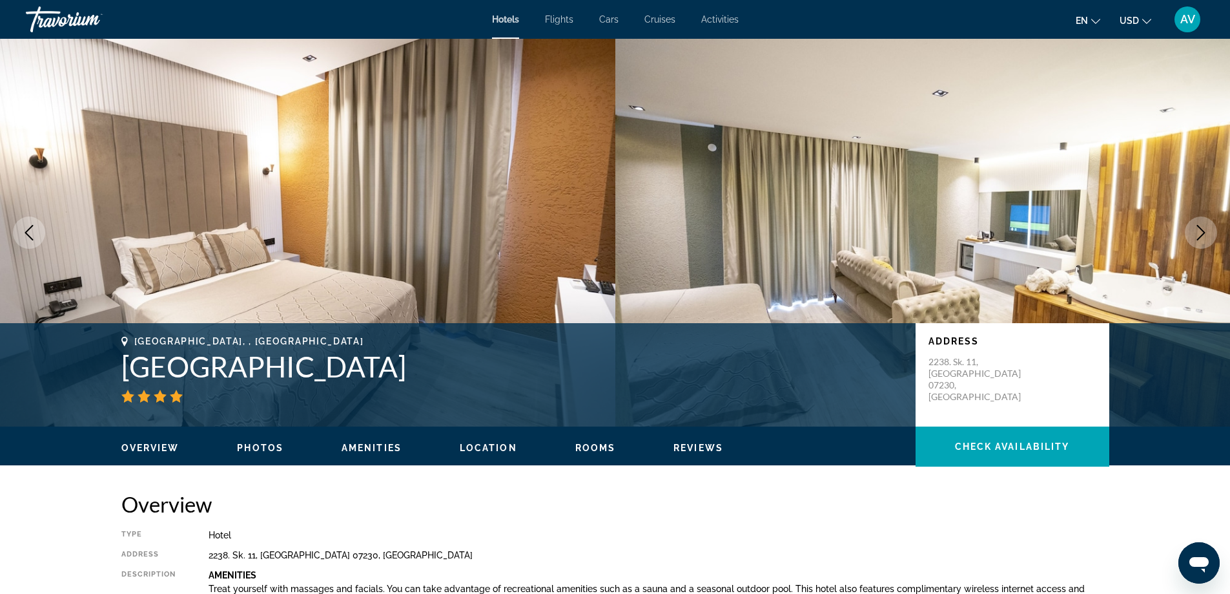
click at [1197, 240] on icon "Next image" at bounding box center [1201, 233] width 8 height 16
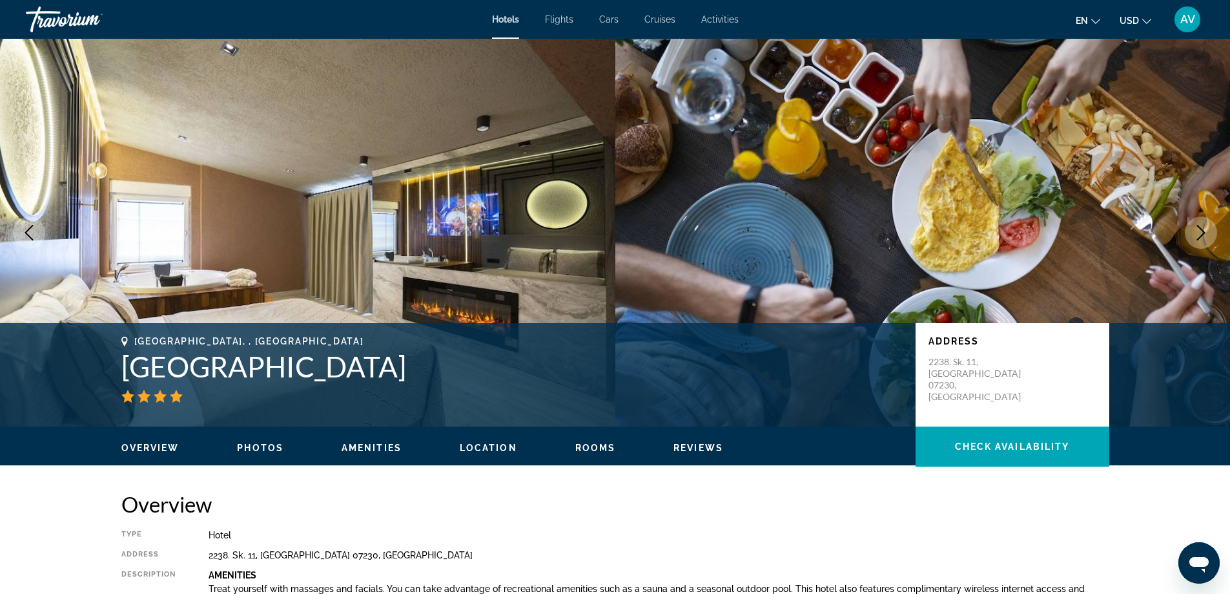
click at [1197, 240] on icon "Next image" at bounding box center [1201, 233] width 8 height 16
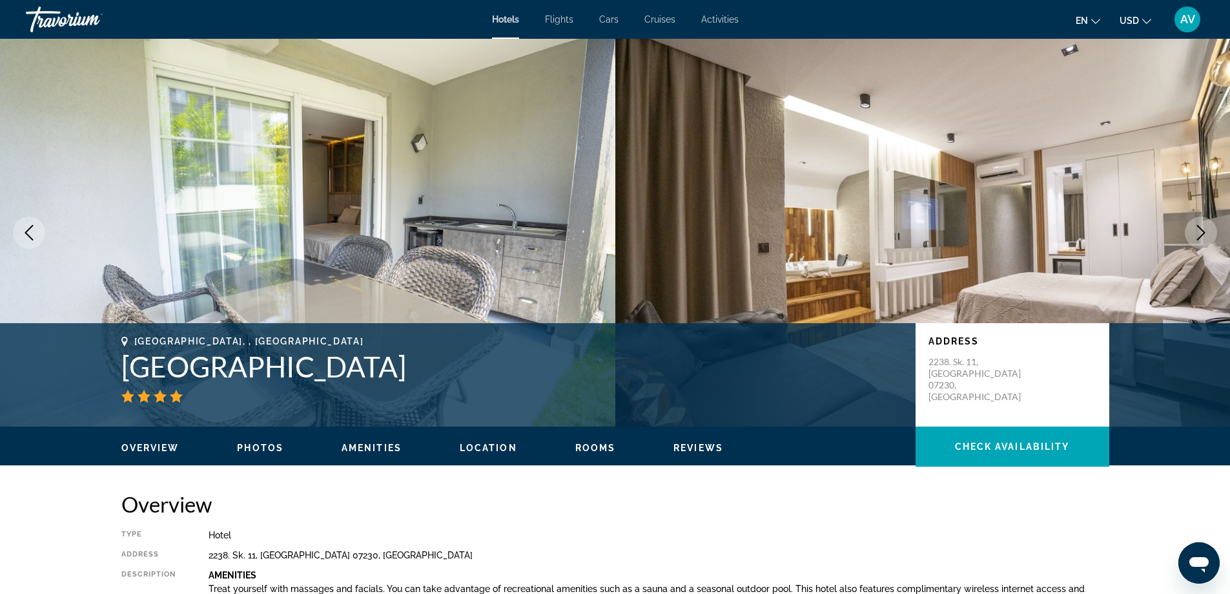
click at [1197, 240] on icon "Next image" at bounding box center [1201, 233] width 8 height 16
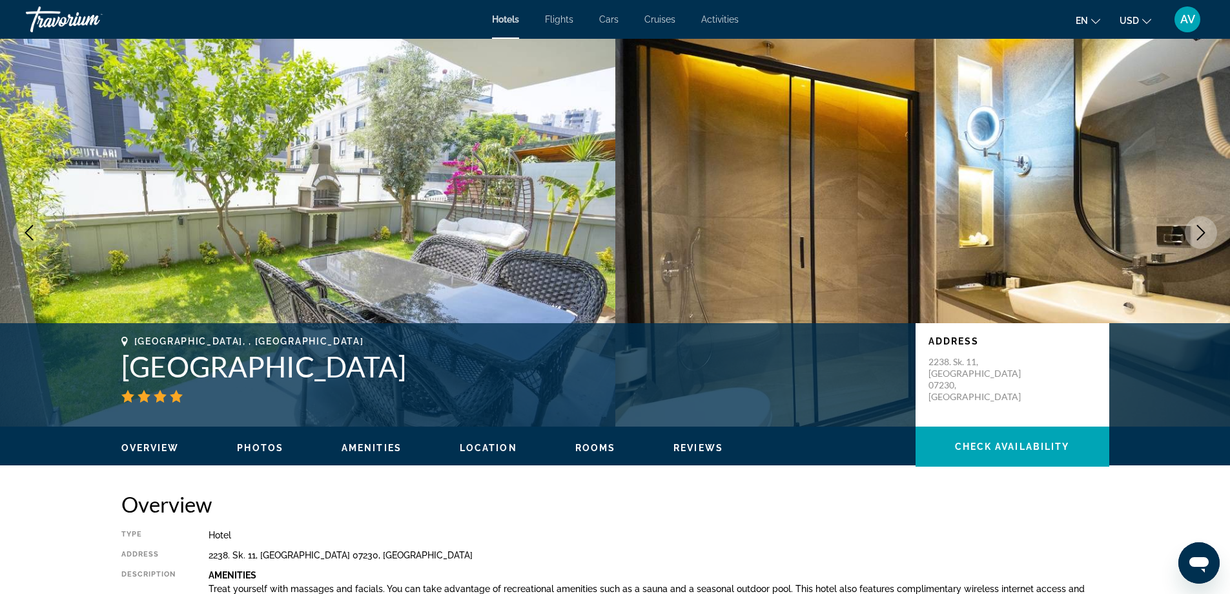
click at [1197, 240] on icon "Next image" at bounding box center [1201, 233] width 8 height 16
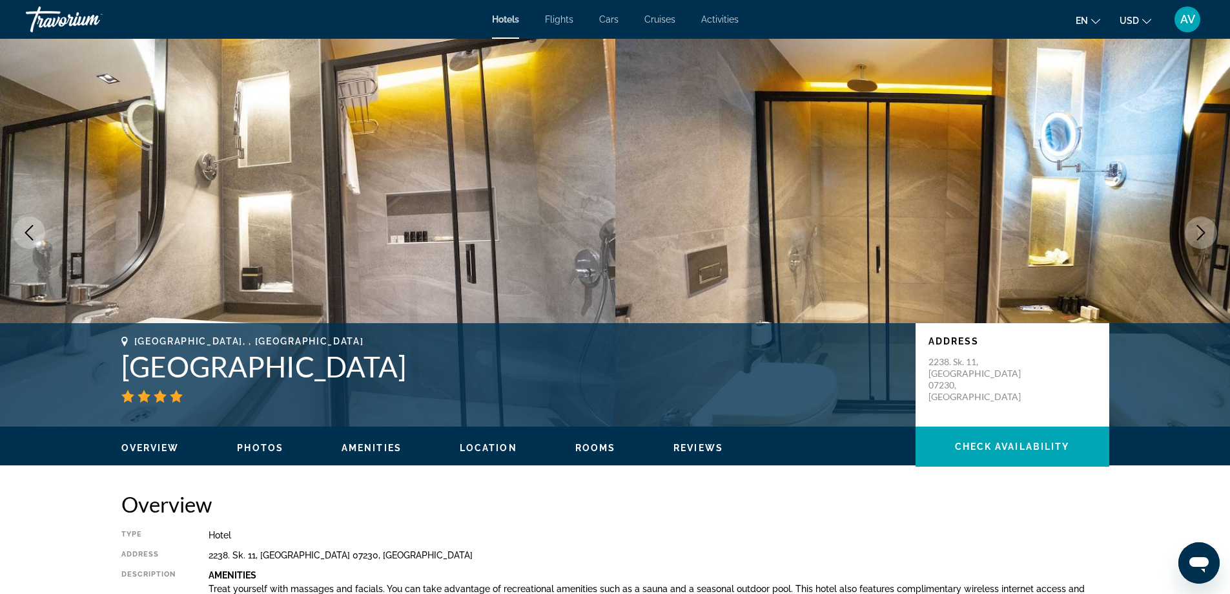
click at [1197, 240] on icon "Next image" at bounding box center [1201, 233] width 8 height 16
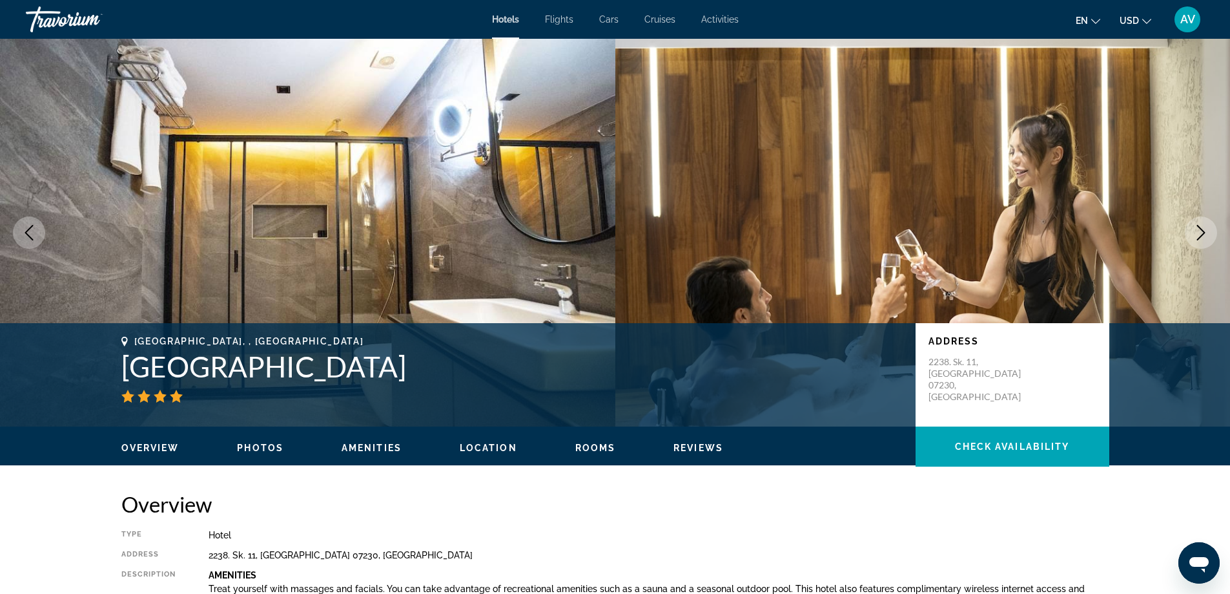
click at [1197, 240] on icon "Next image" at bounding box center [1201, 233] width 8 height 16
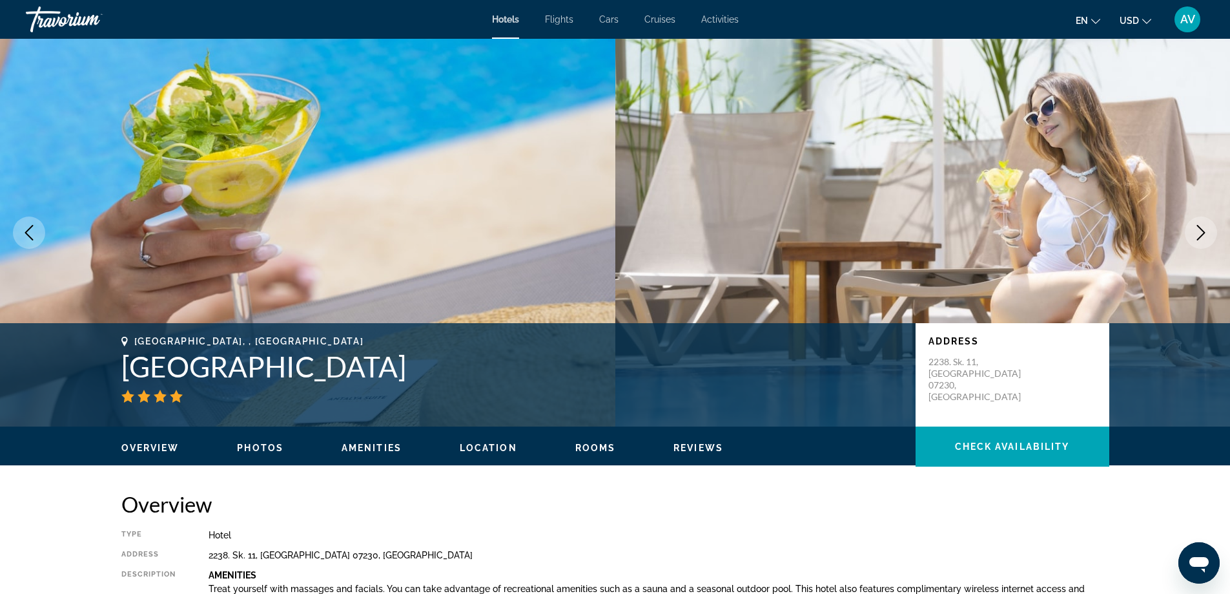
click at [1197, 240] on icon "Next image" at bounding box center [1201, 233] width 8 height 16
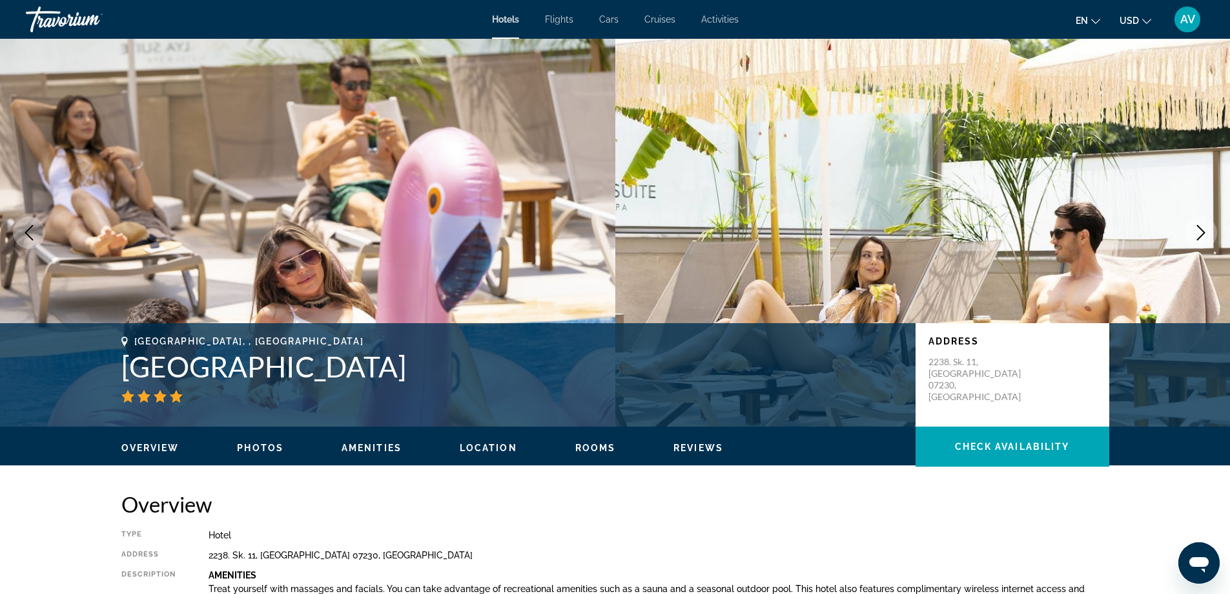
click at [1194, 240] on icon "Next image" at bounding box center [1202, 233] width 16 height 16
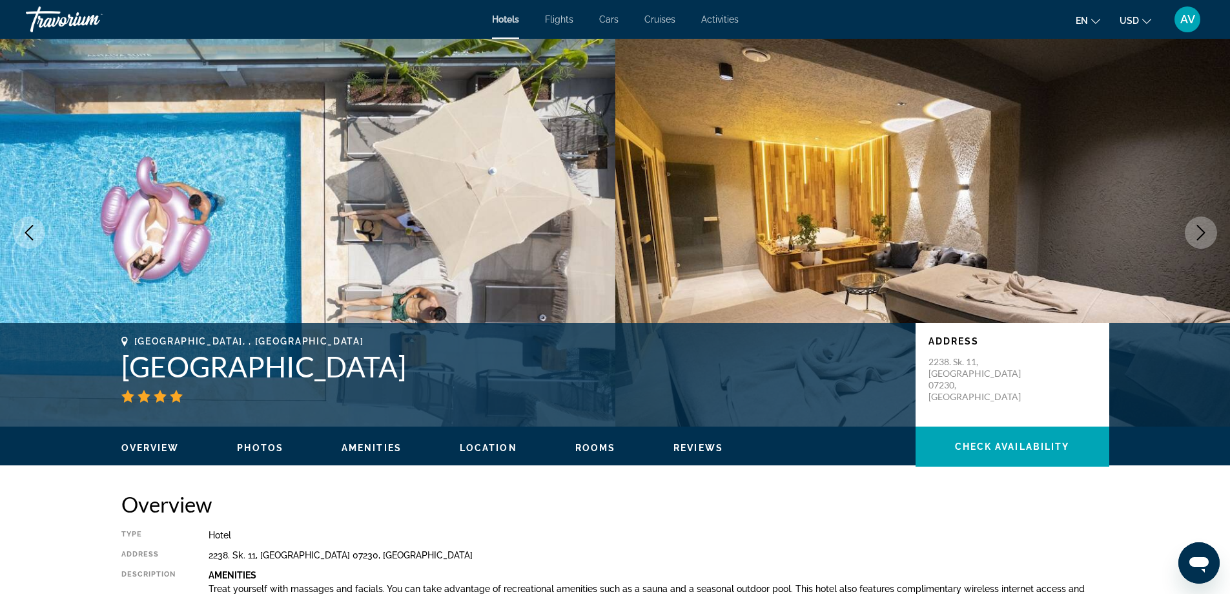
click at [1194, 240] on icon "Next image" at bounding box center [1202, 233] width 16 height 16
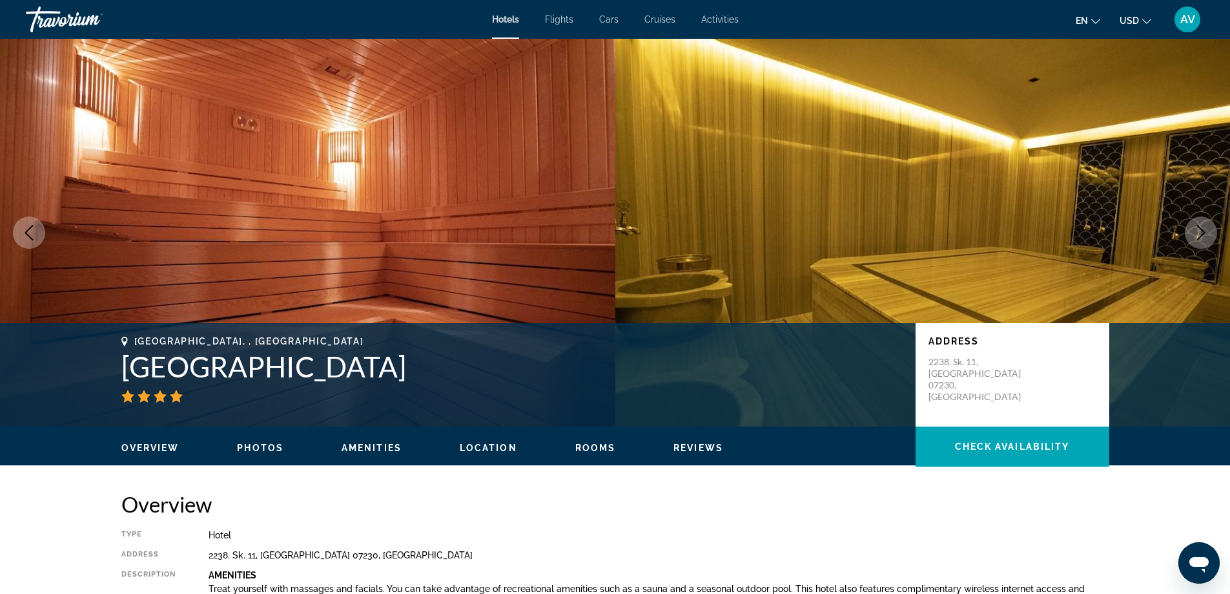
click at [1194, 240] on icon "Next image" at bounding box center [1202, 233] width 16 height 16
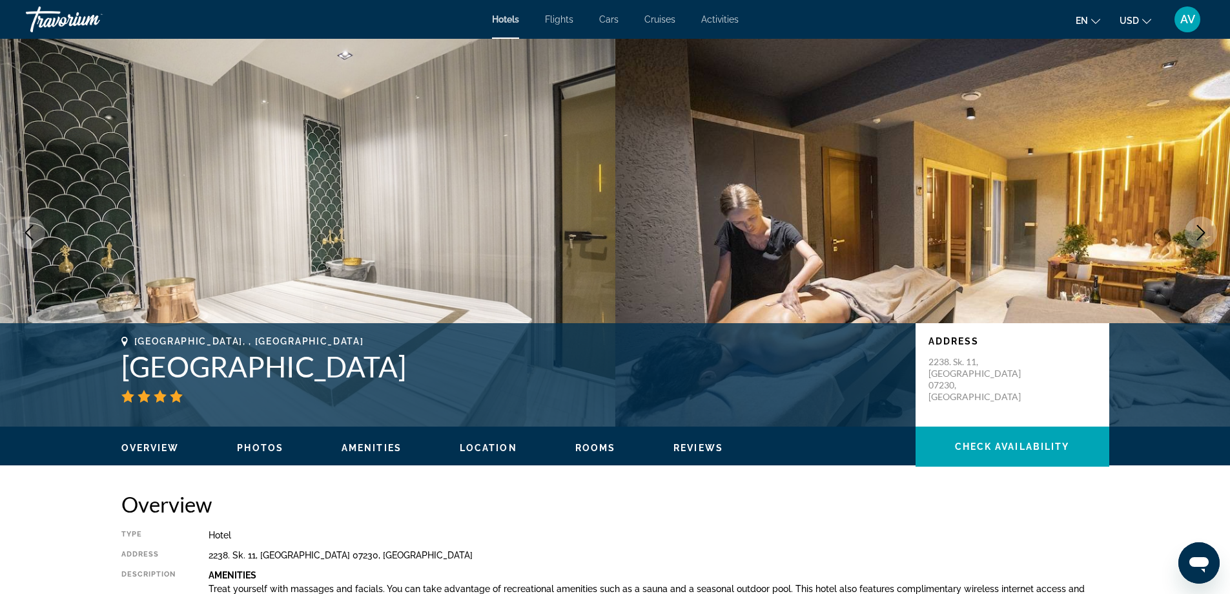
click at [1194, 240] on icon "Next image" at bounding box center [1202, 233] width 16 height 16
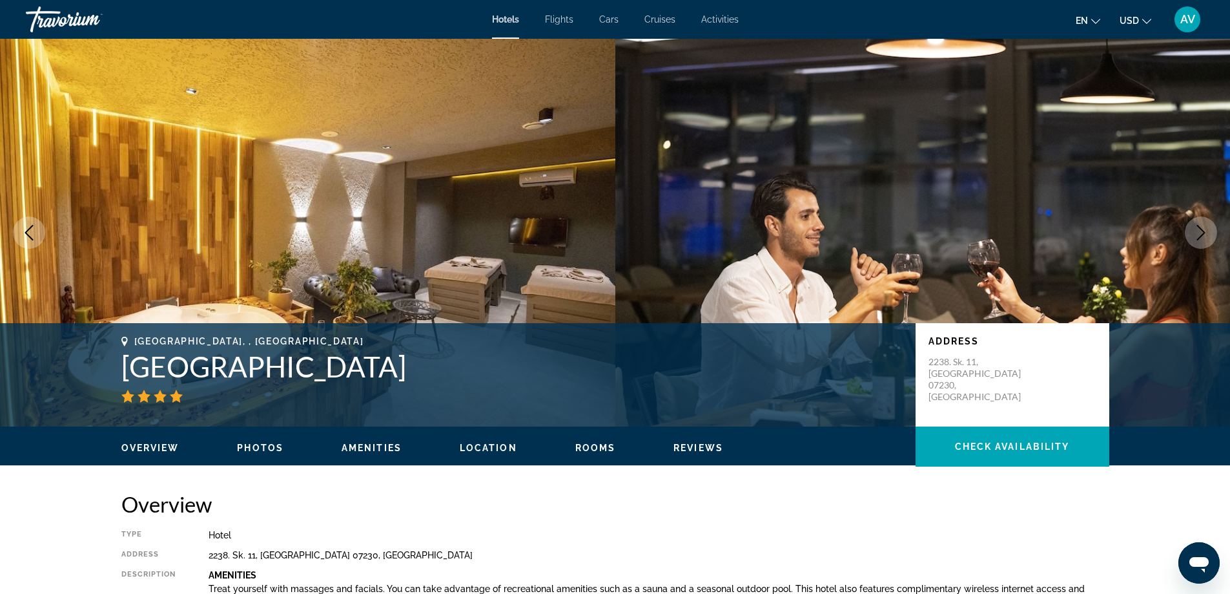
click at [1194, 240] on icon "Next image" at bounding box center [1202, 233] width 16 height 16
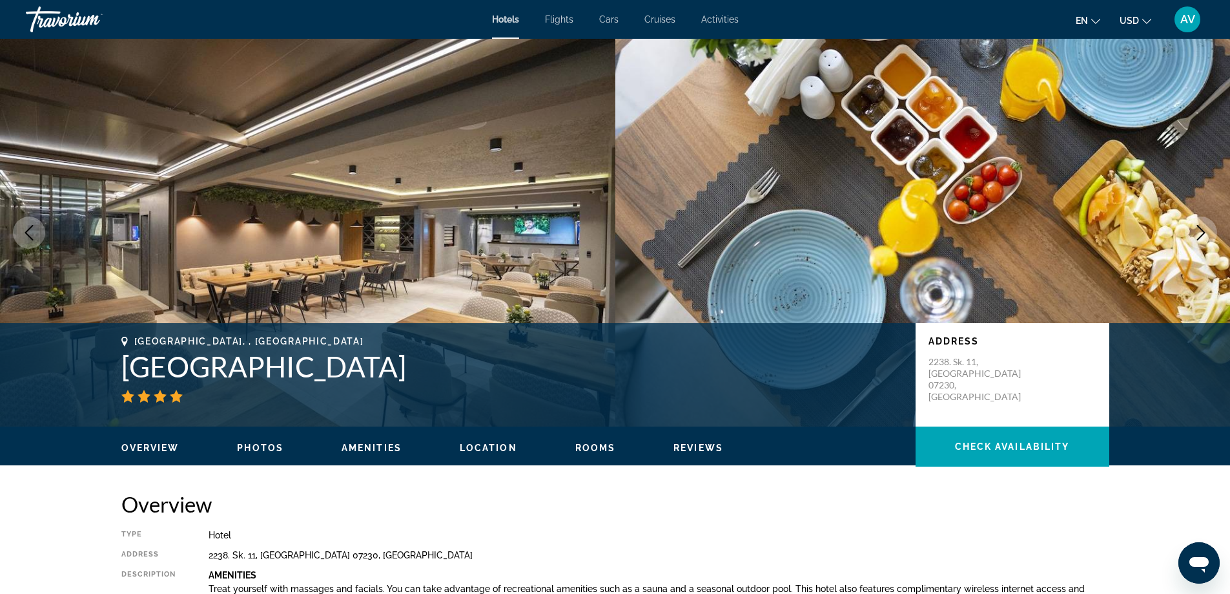
click at [1194, 240] on icon "Next image" at bounding box center [1202, 233] width 16 height 16
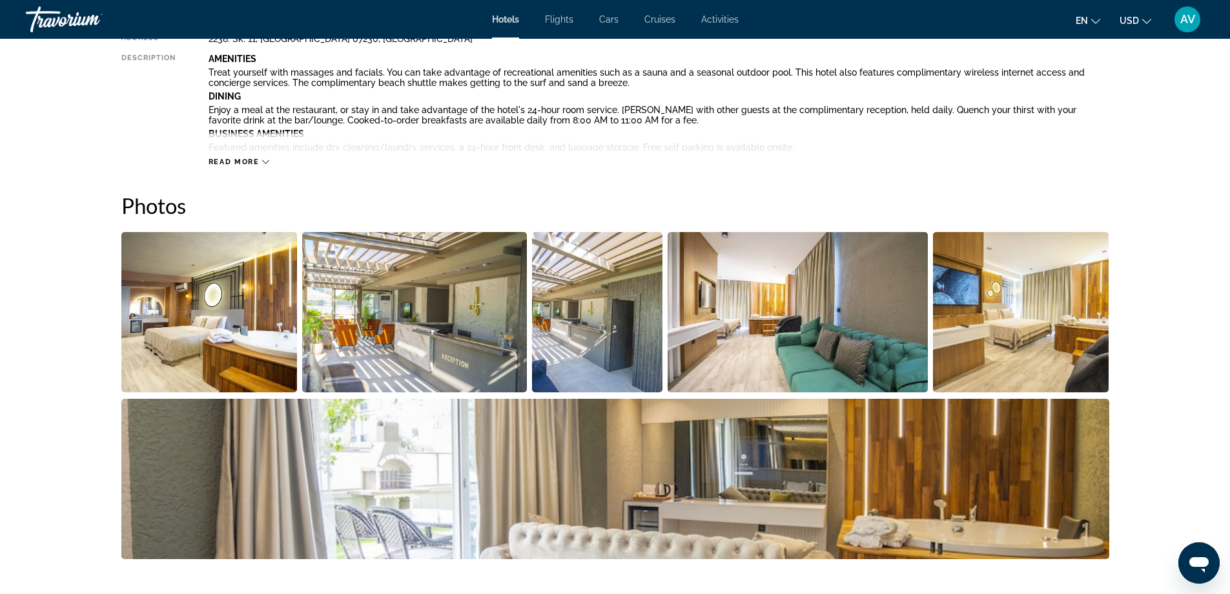
scroll to position [581, 0]
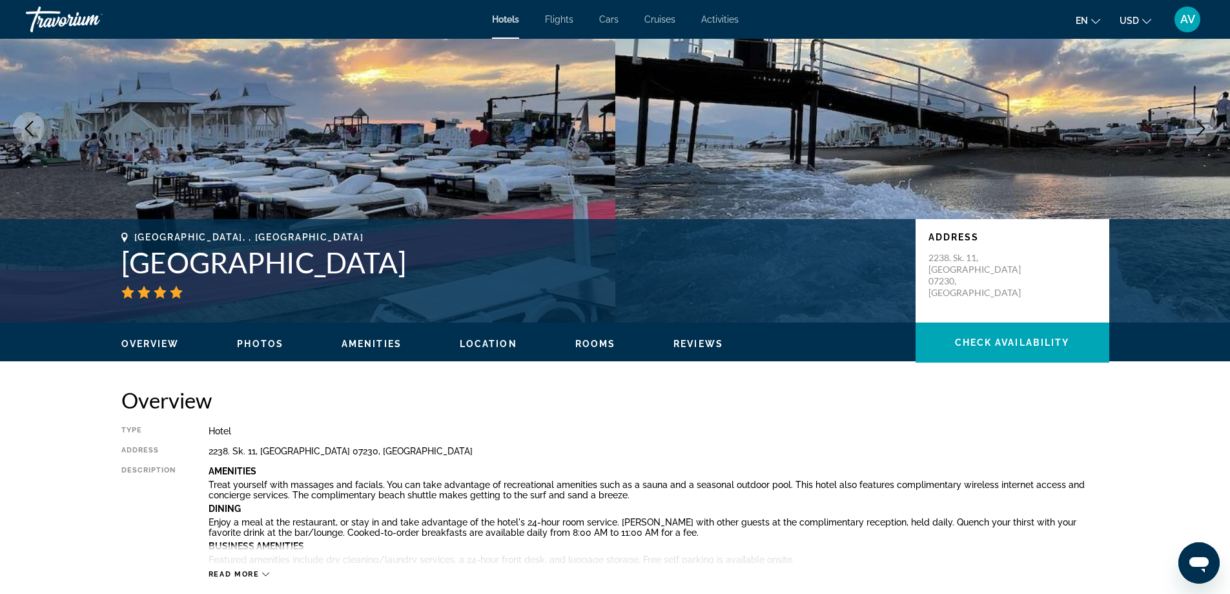
scroll to position [0, 0]
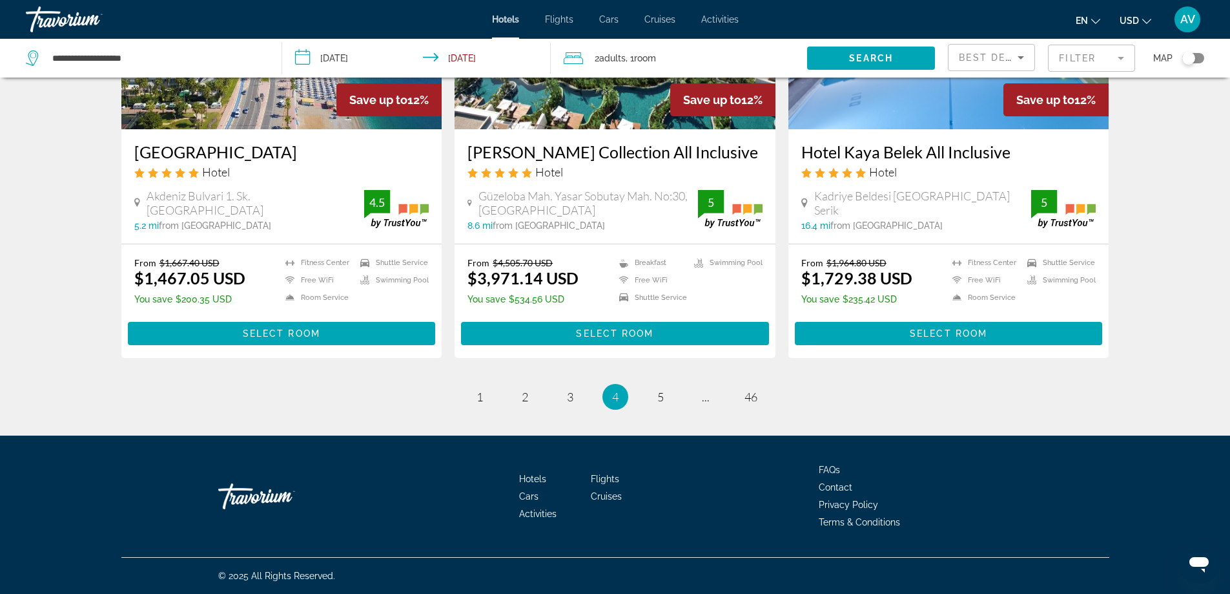
scroll to position [1615, 0]
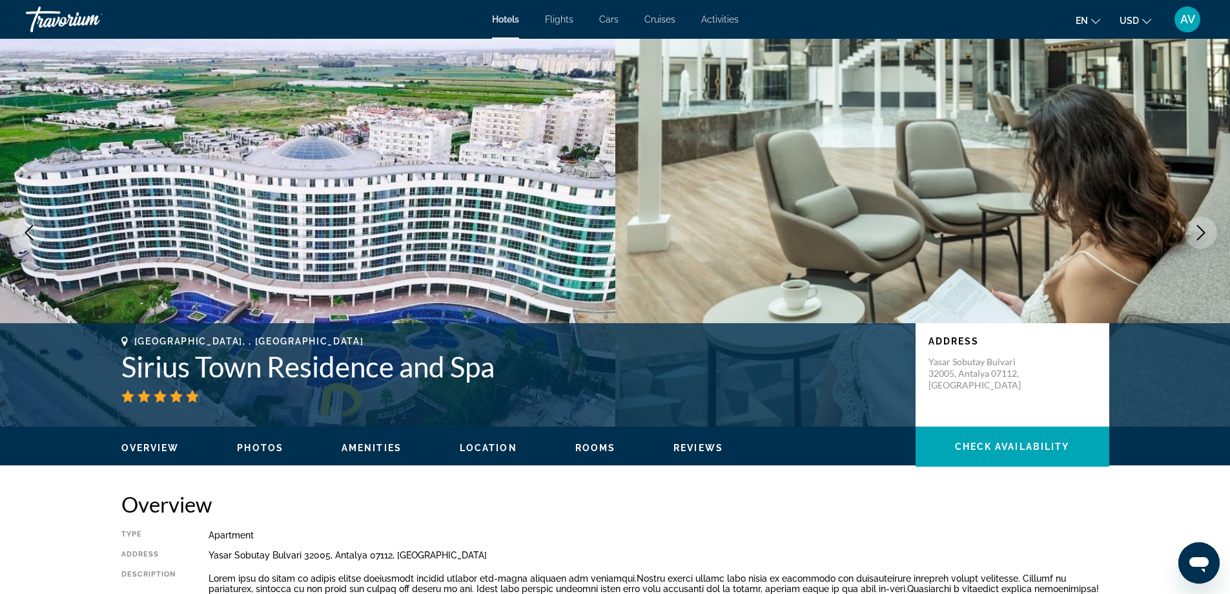
click at [1194, 240] on icon "Next image" at bounding box center [1202, 233] width 16 height 16
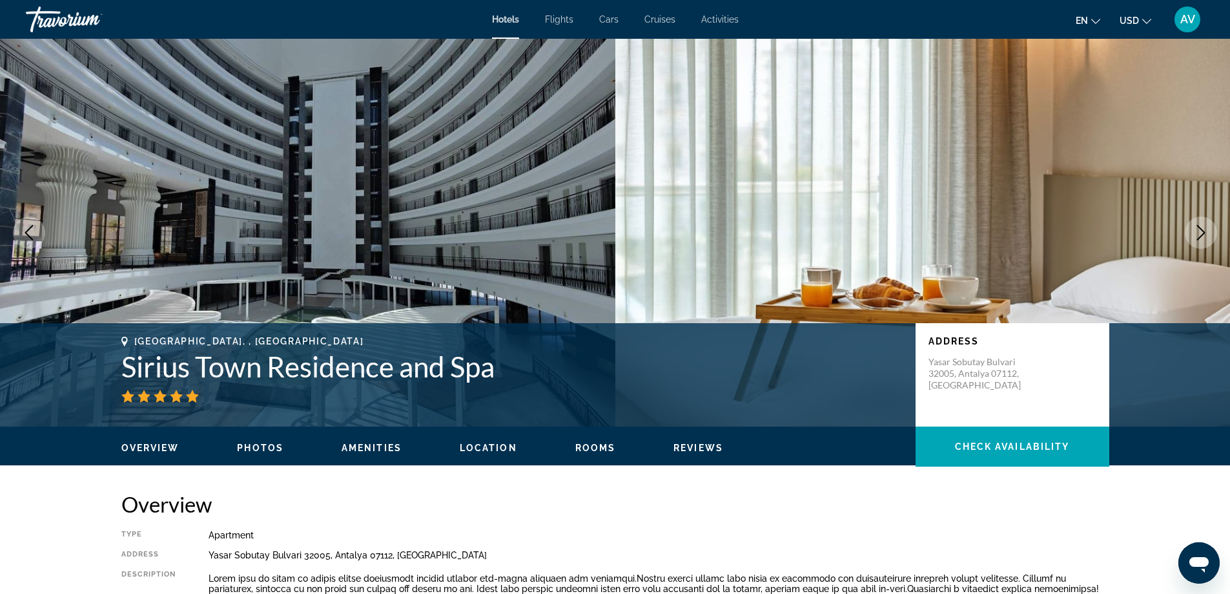
click at [1194, 240] on icon "Next image" at bounding box center [1202, 233] width 16 height 16
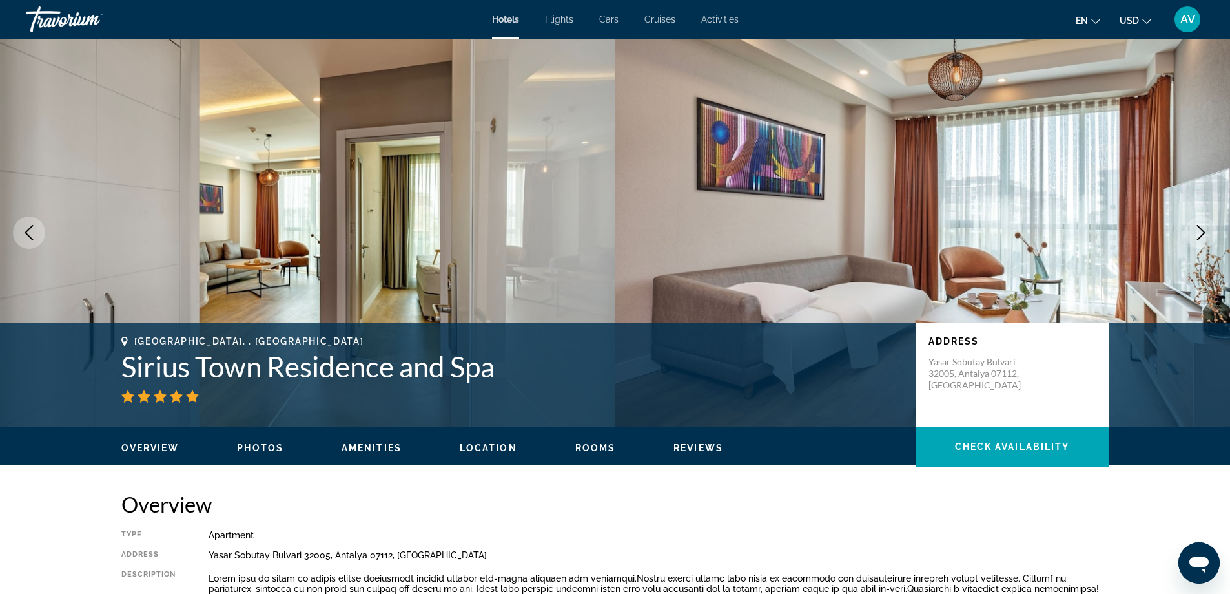
click at [1194, 240] on icon "Next image" at bounding box center [1202, 233] width 16 height 16
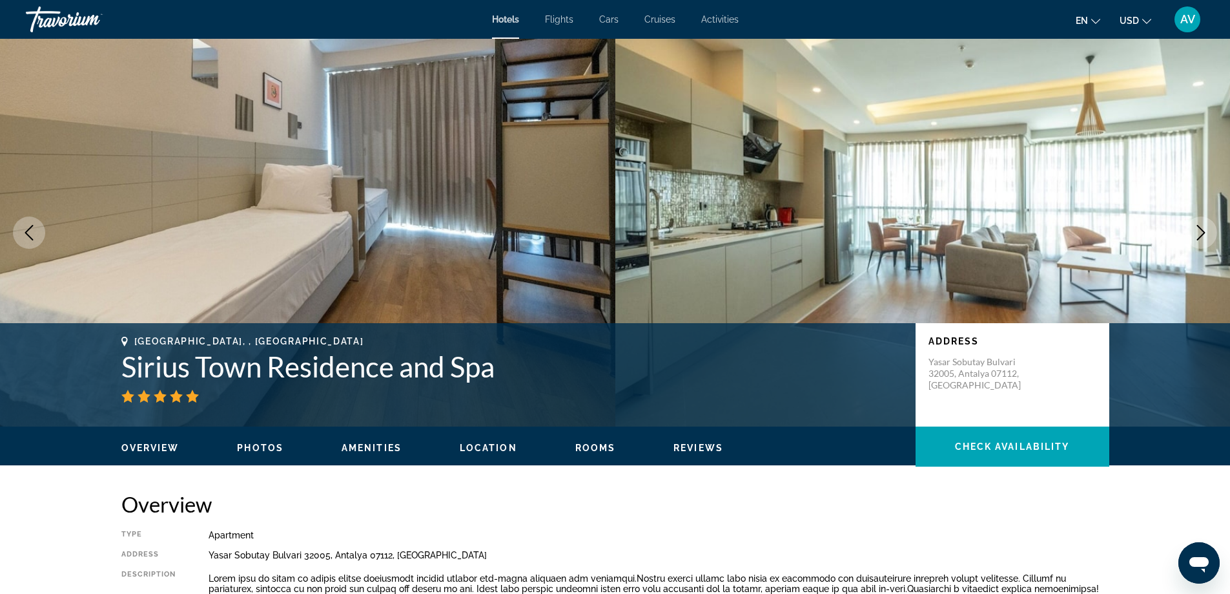
click at [1194, 240] on icon "Next image" at bounding box center [1202, 233] width 16 height 16
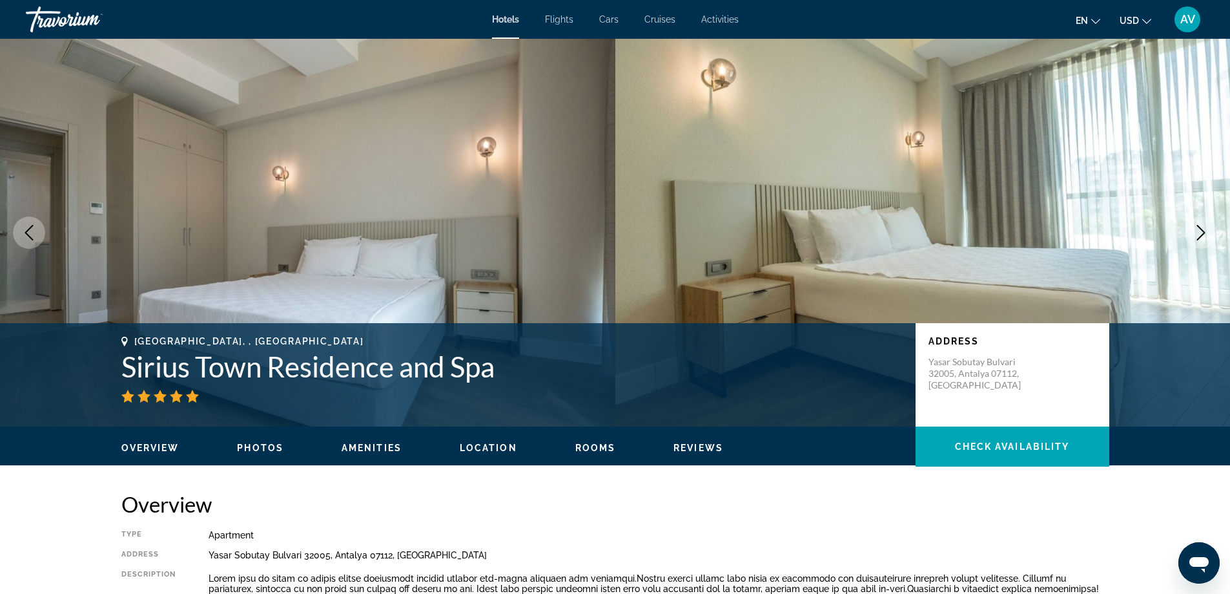
click at [34, 249] on button "Previous image" at bounding box center [29, 232] width 32 height 32
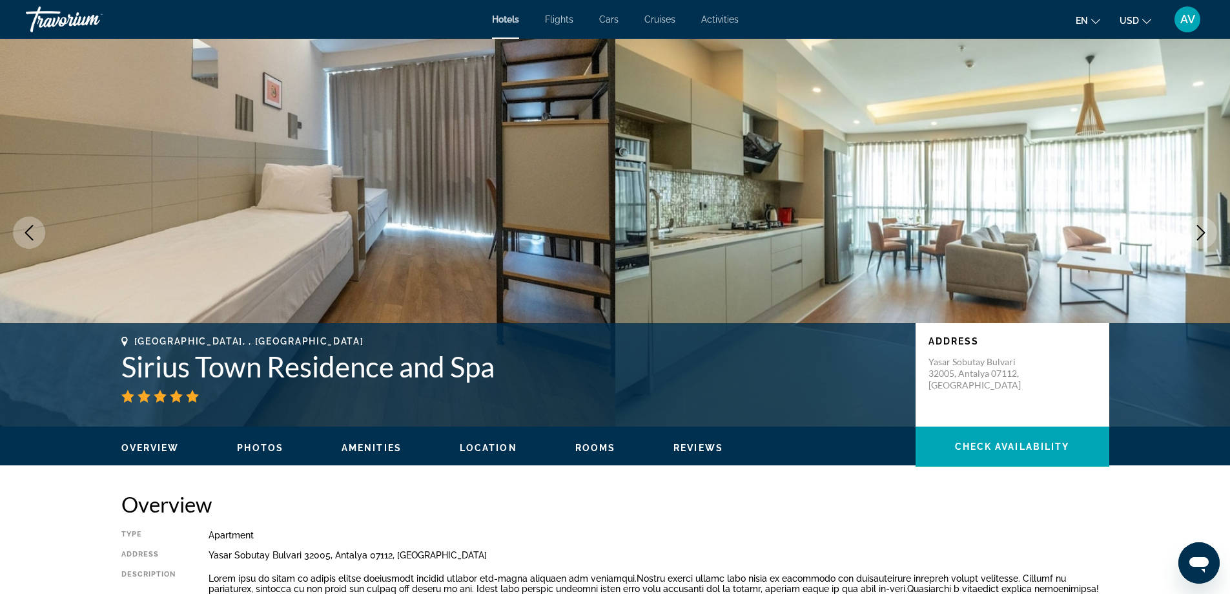
click at [1194, 240] on icon "Next image" at bounding box center [1202, 233] width 16 height 16
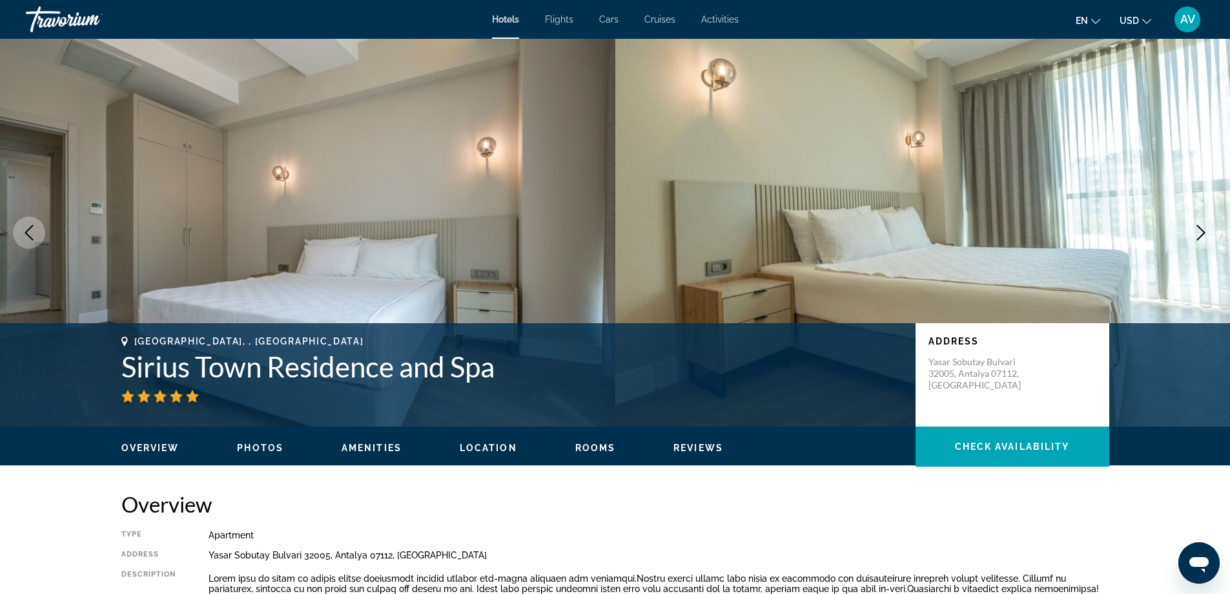
click at [1194, 240] on icon "Next image" at bounding box center [1202, 233] width 16 height 16
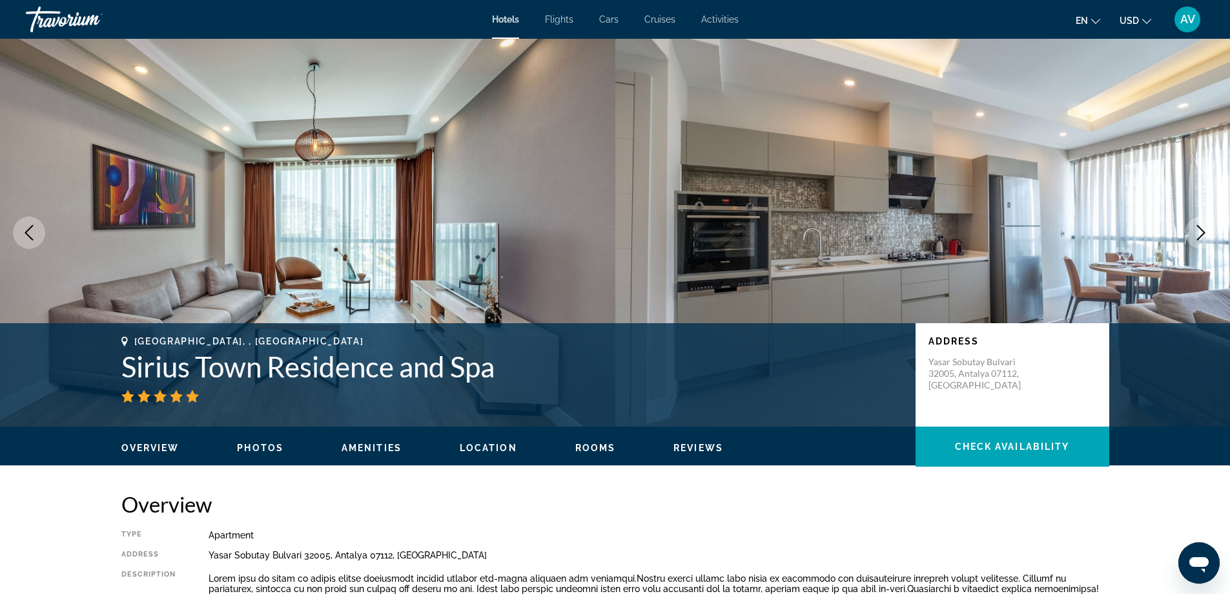
click at [1195, 249] on button "Next image" at bounding box center [1201, 232] width 32 height 32
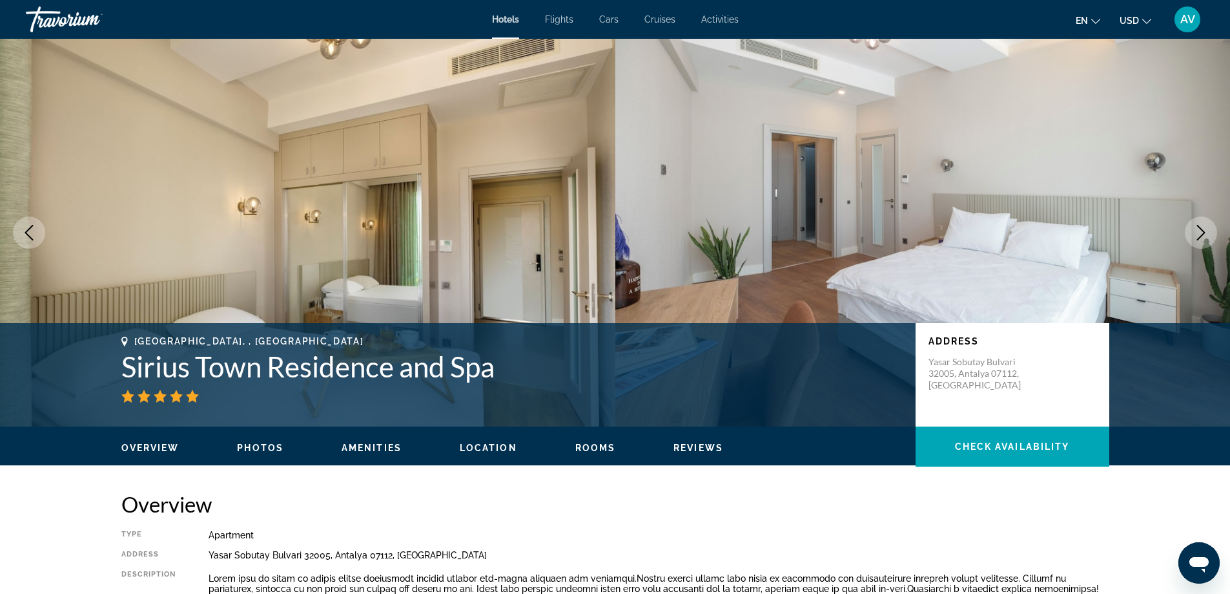
click at [1194, 240] on icon "Next image" at bounding box center [1202, 233] width 16 height 16
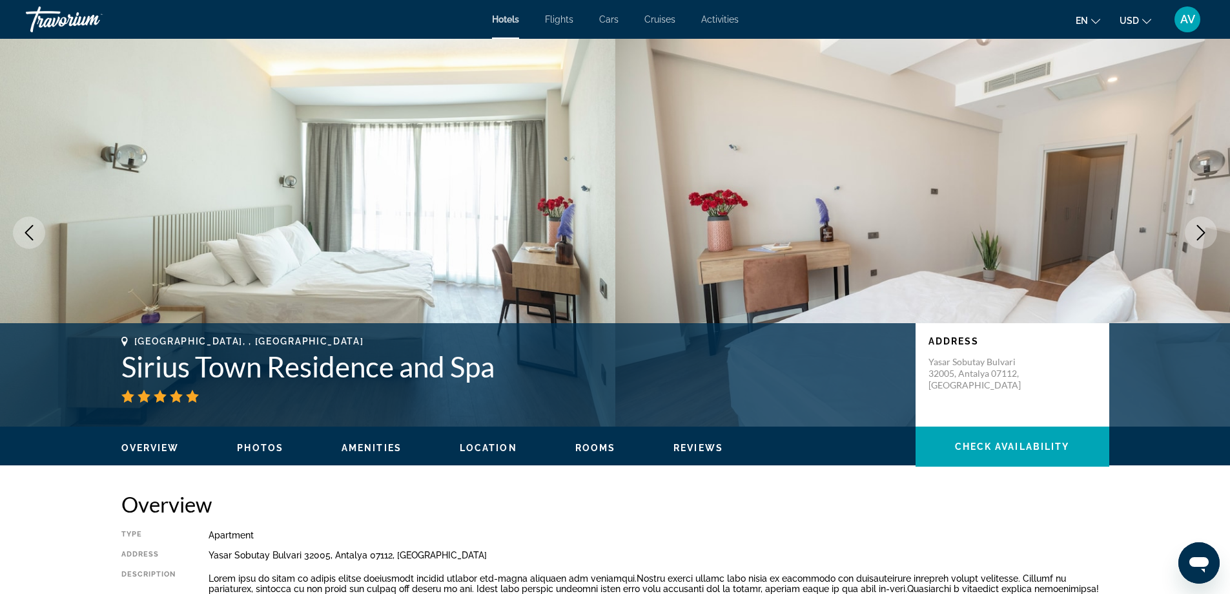
click at [1194, 240] on icon "Next image" at bounding box center [1202, 233] width 16 height 16
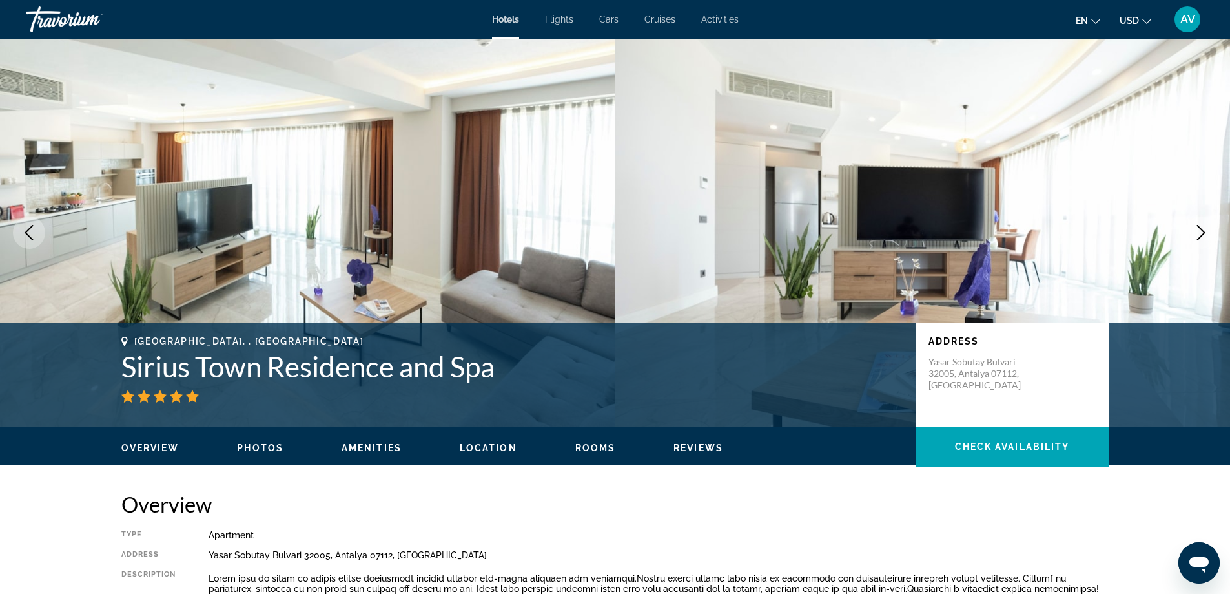
click at [1194, 240] on icon "Next image" at bounding box center [1202, 233] width 16 height 16
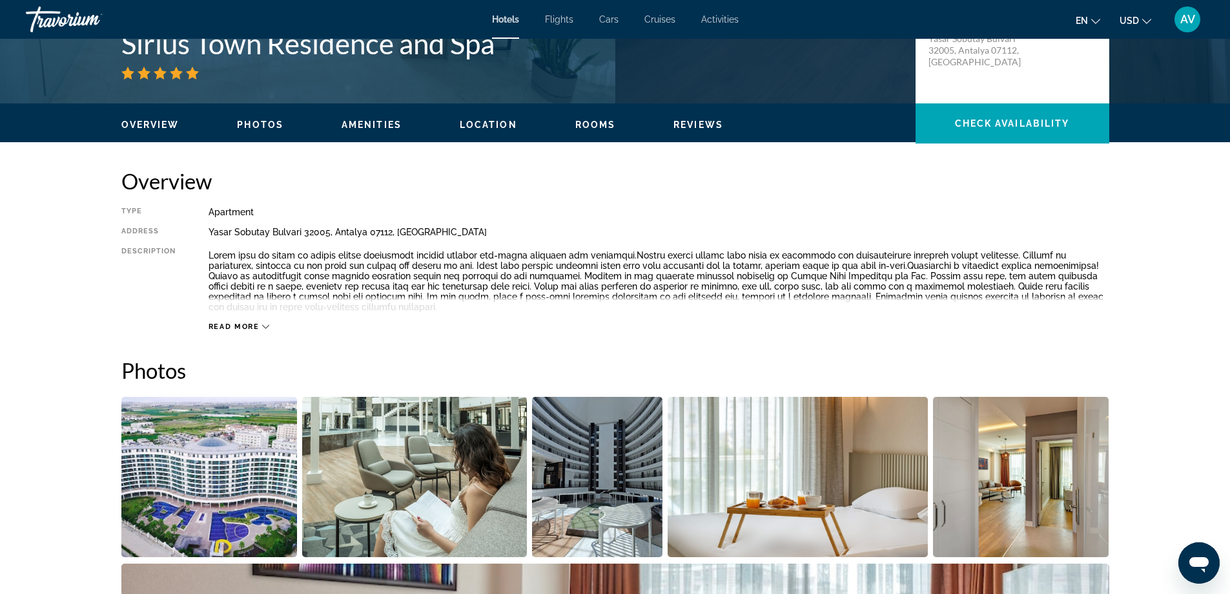
scroll to position [646, 0]
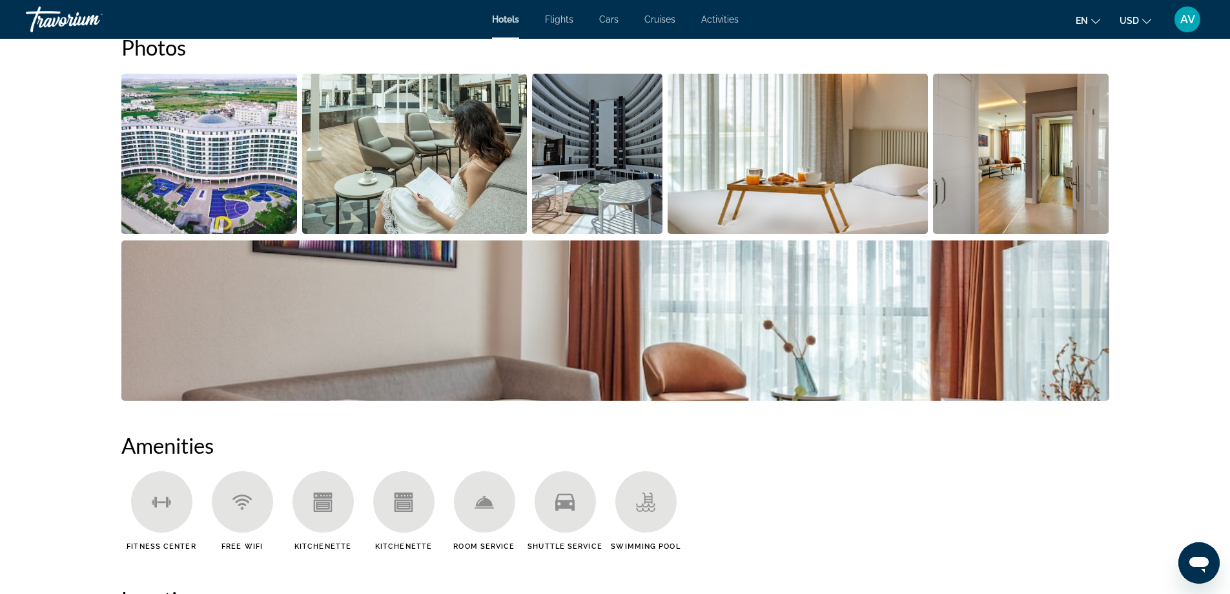
click at [249, 8] on div "Read more" at bounding box center [239, 3] width 61 height 8
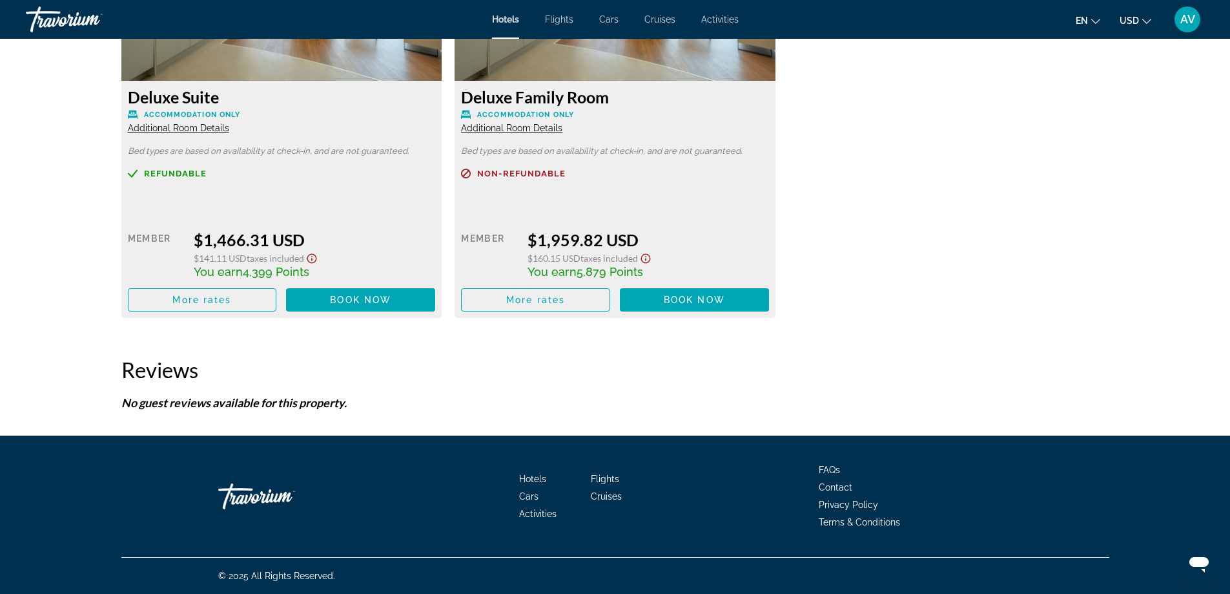
scroll to position [2906, 0]
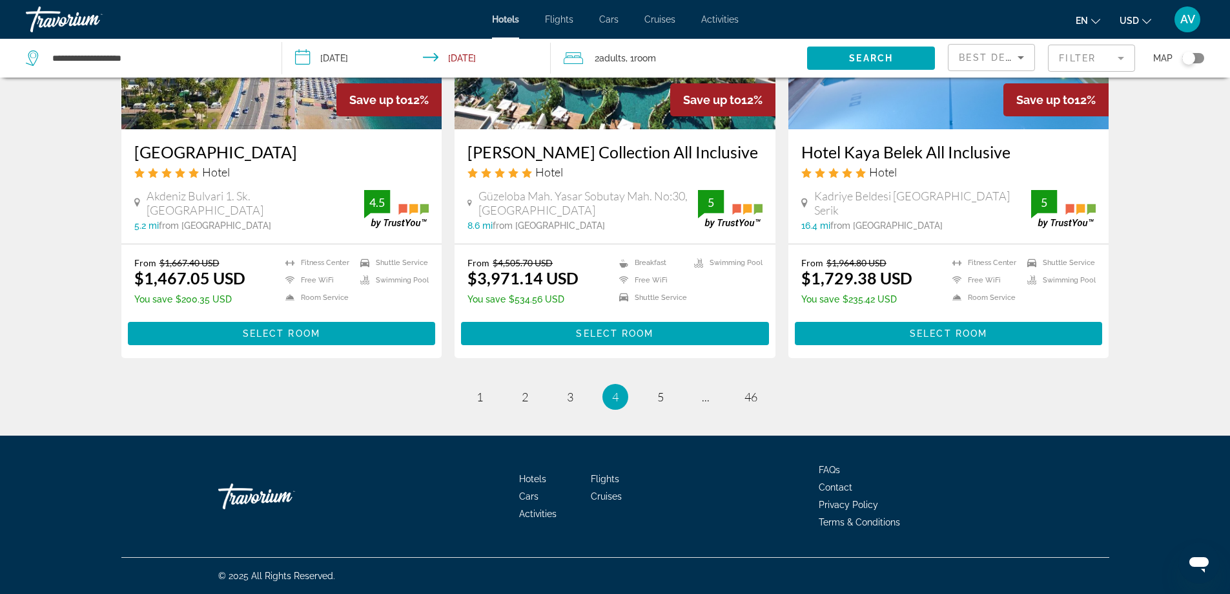
scroll to position [2777, 0]
click at [664, 389] on span "5" at bounding box center [660, 396] width 6 height 14
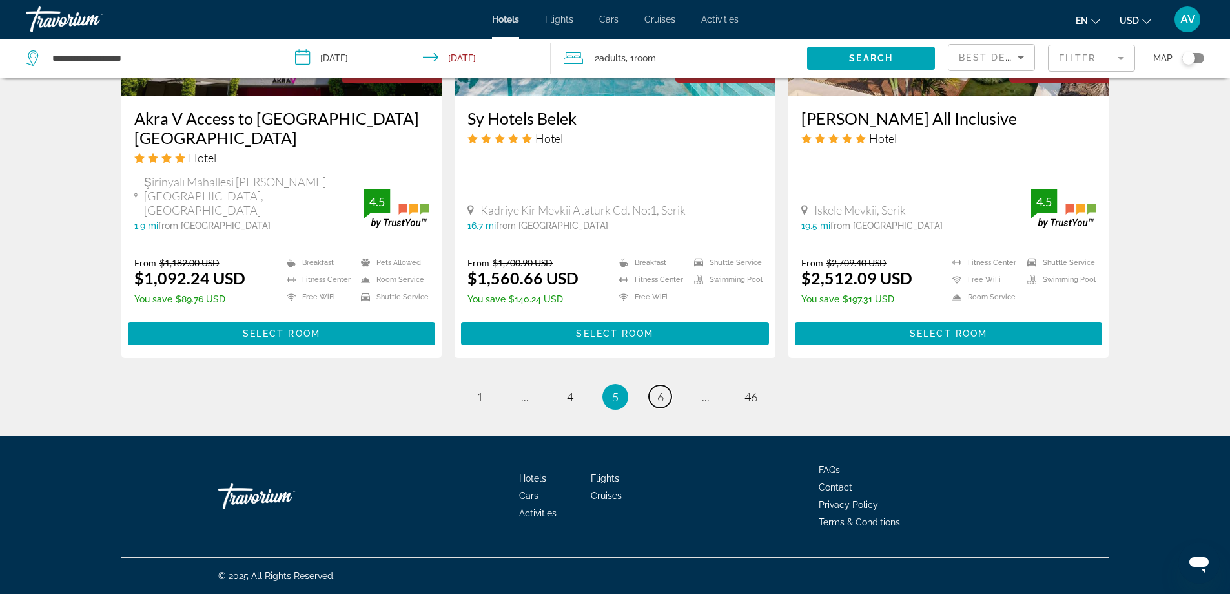
scroll to position [2777, 0]
click at [664, 404] on span "6" at bounding box center [660, 396] width 6 height 14
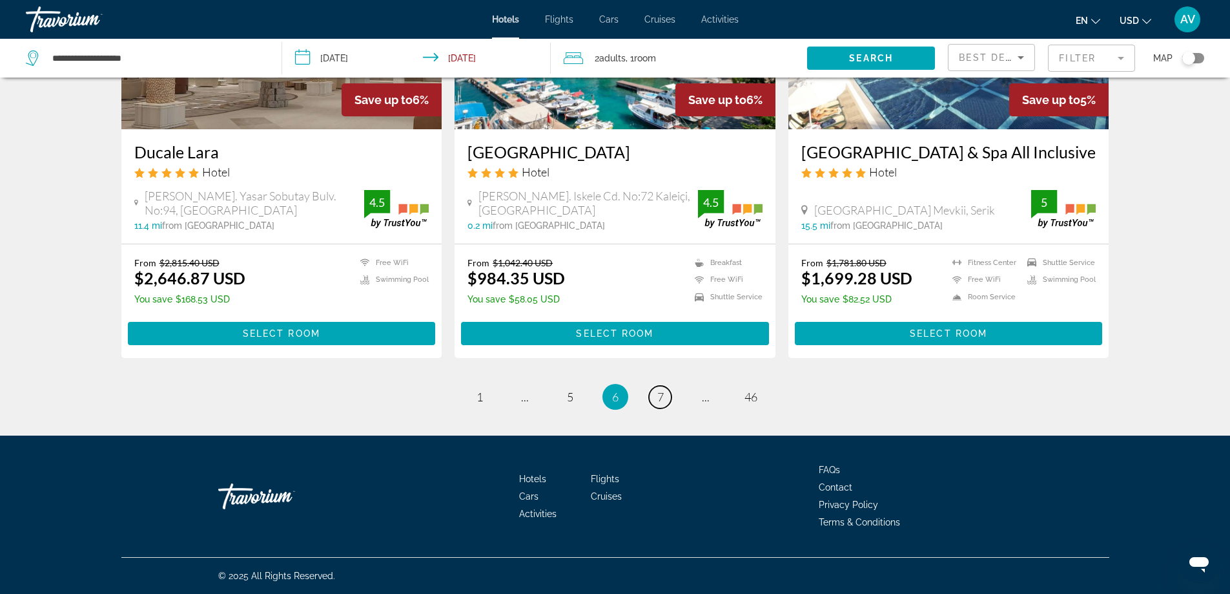
scroll to position [2777, 0]
click at [664, 397] on span "7" at bounding box center [660, 396] width 6 height 14
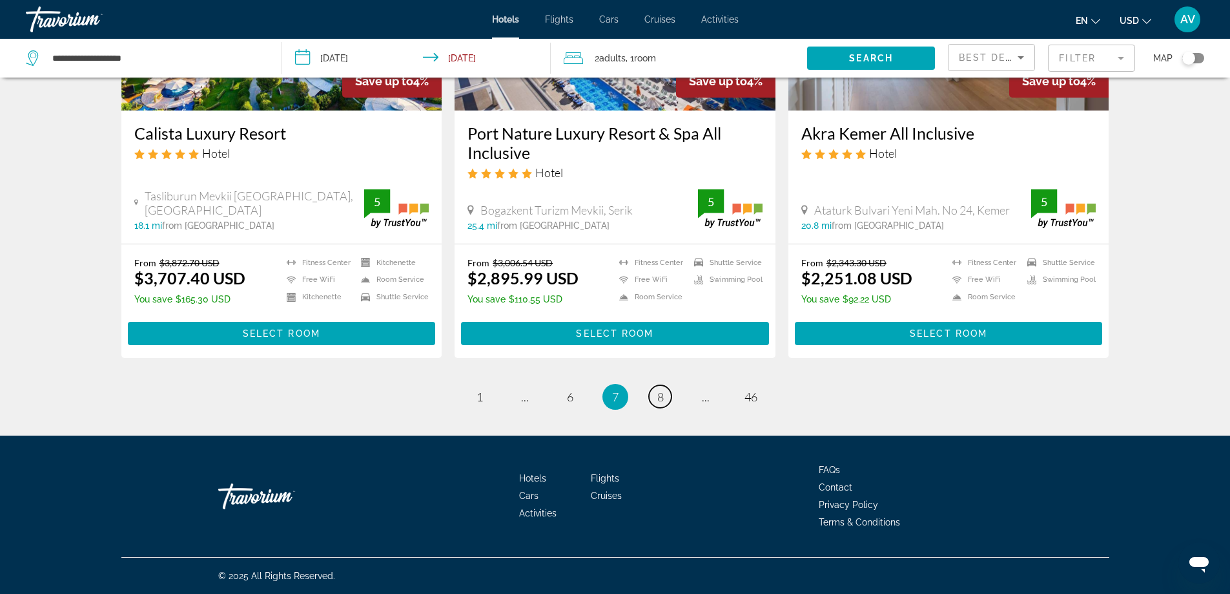
scroll to position [2777, 0]
click at [664, 389] on span "8" at bounding box center [660, 396] width 6 height 14
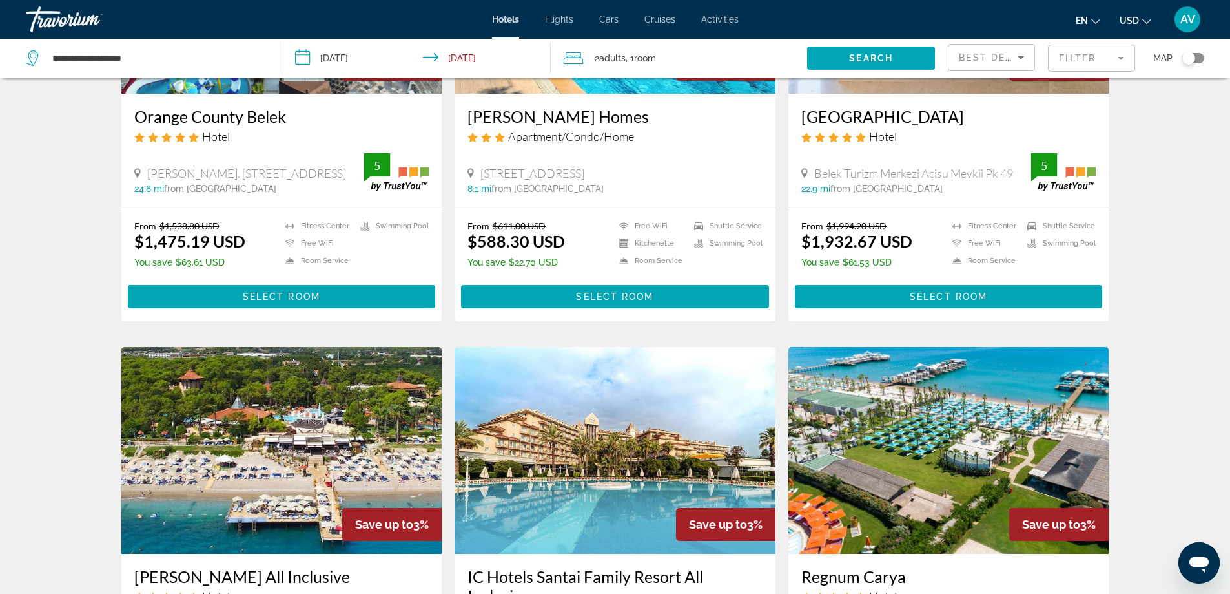
scroll to position [258, 0]
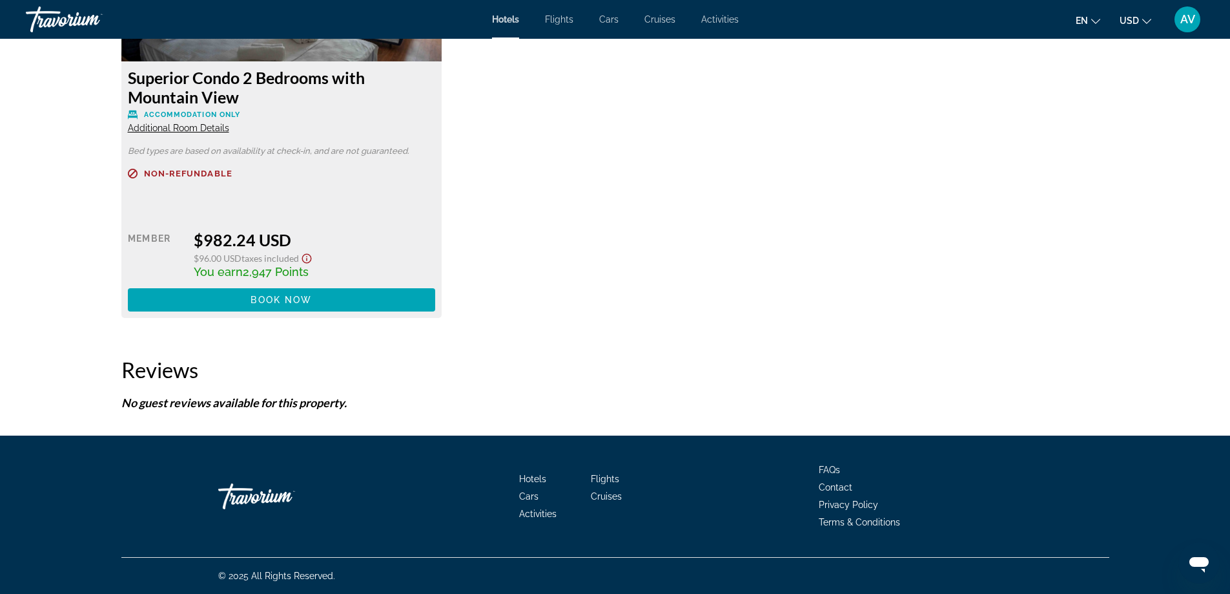
scroll to position [2777, 0]
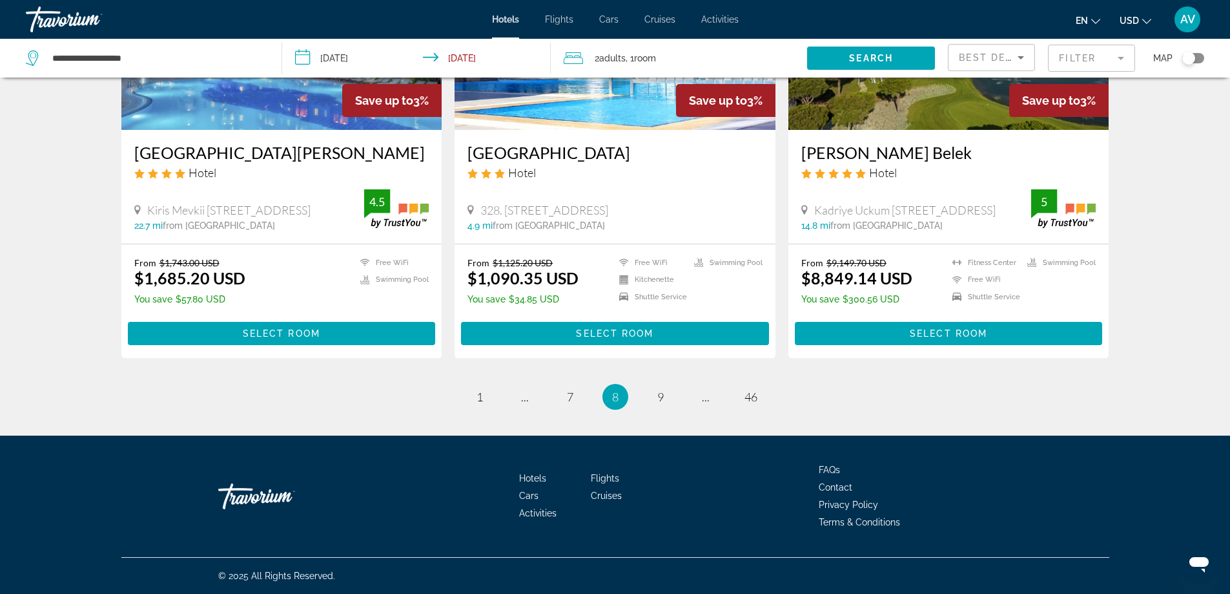
scroll to position [2838, 0]
click at [664, 389] on span "9" at bounding box center [660, 396] width 6 height 14
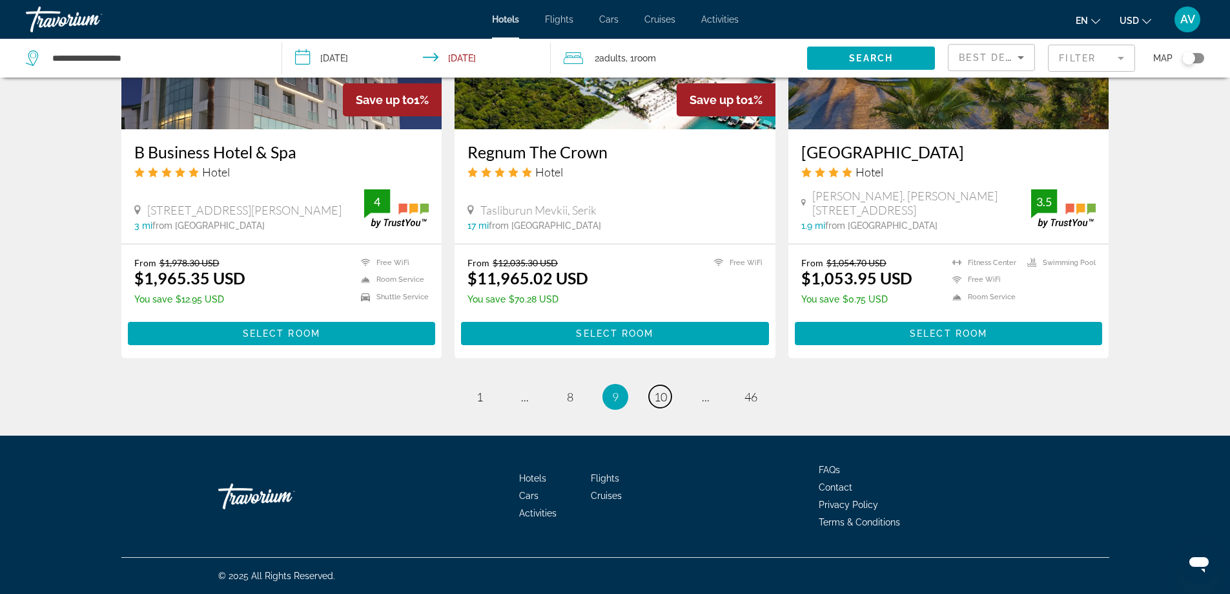
scroll to position [2813, 0]
click at [667, 389] on span "10" at bounding box center [660, 396] width 13 height 14
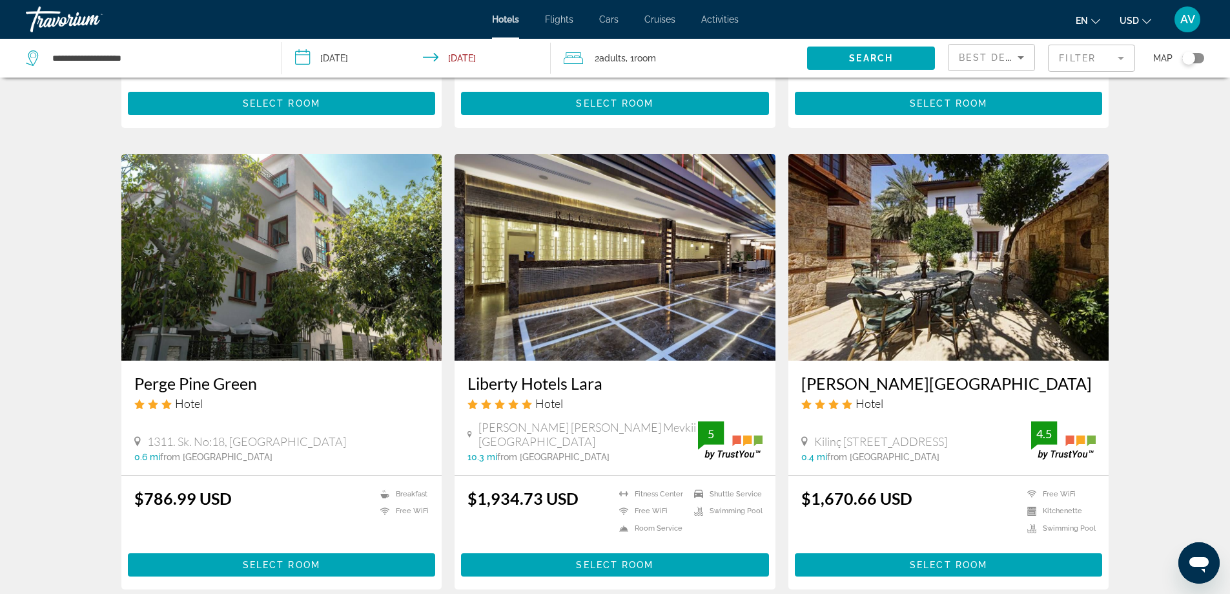
scroll to position [904, 0]
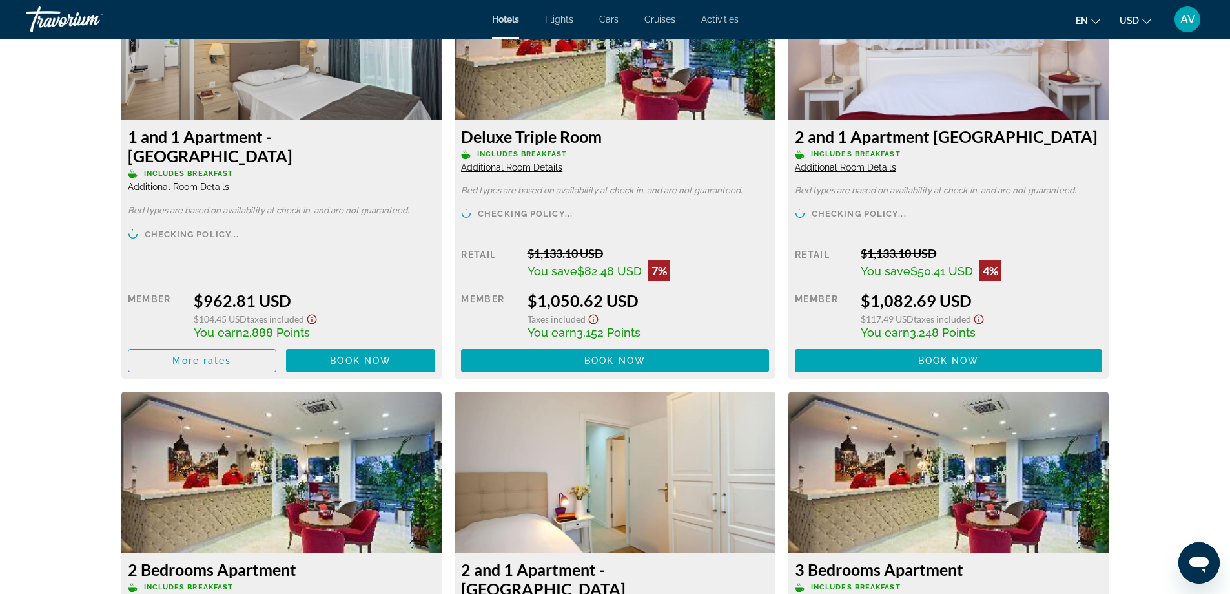
scroll to position [2734, 0]
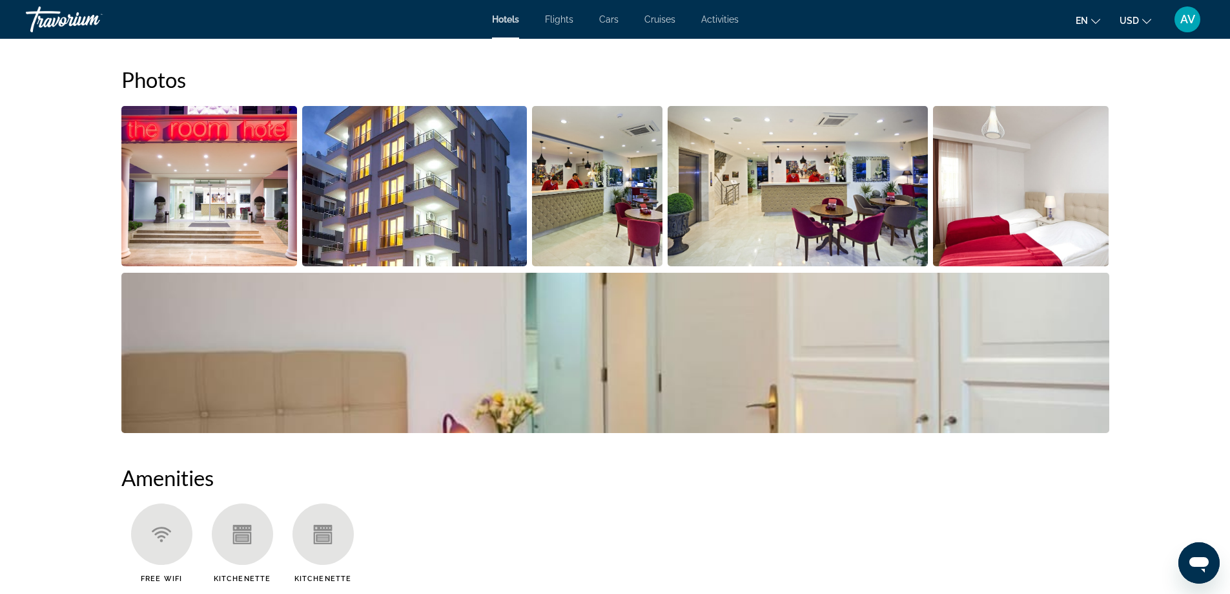
scroll to position [608, 0]
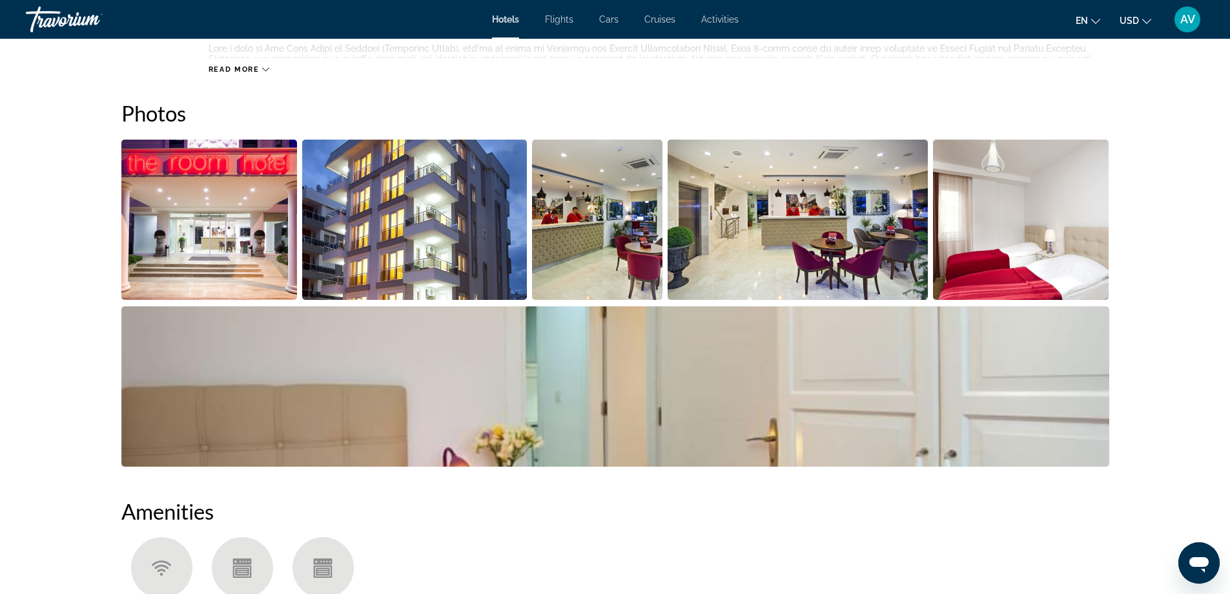
click at [262, 73] on icon "Main content" at bounding box center [265, 69] width 7 height 7
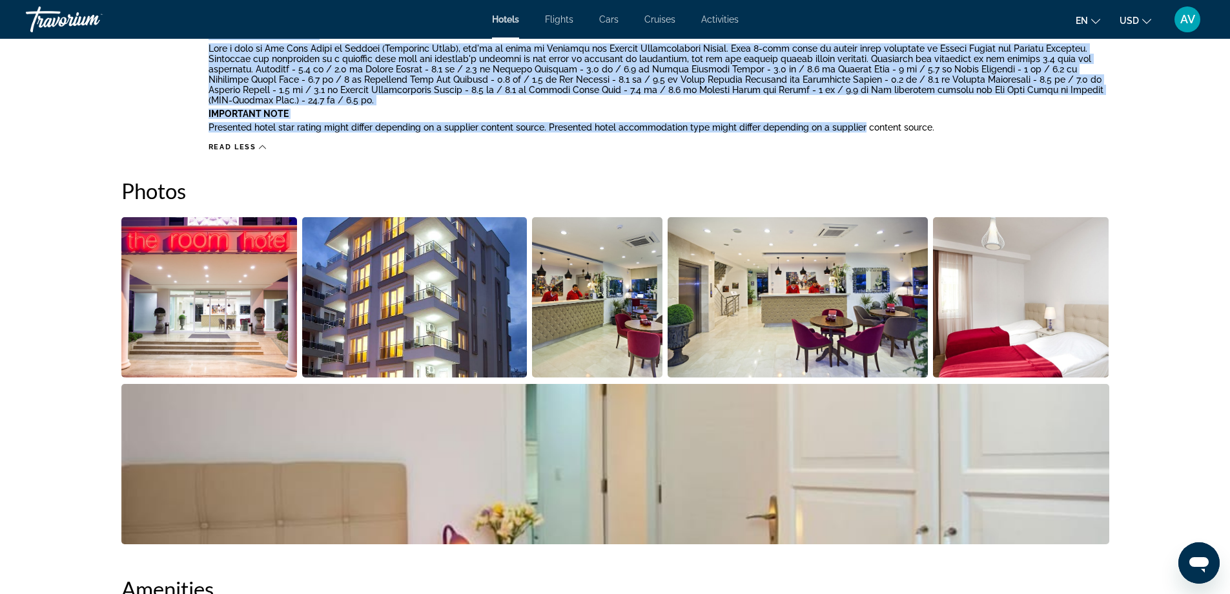
drag, startPoint x: 159, startPoint y: 219, endPoint x: 1235, endPoint y: 522, distance: 1118.0
copy div "Loremips Dol. 725 Sitam Co:9 Adipiscin Elitsed, Doeiusm 37621, Tempor Incididun…"
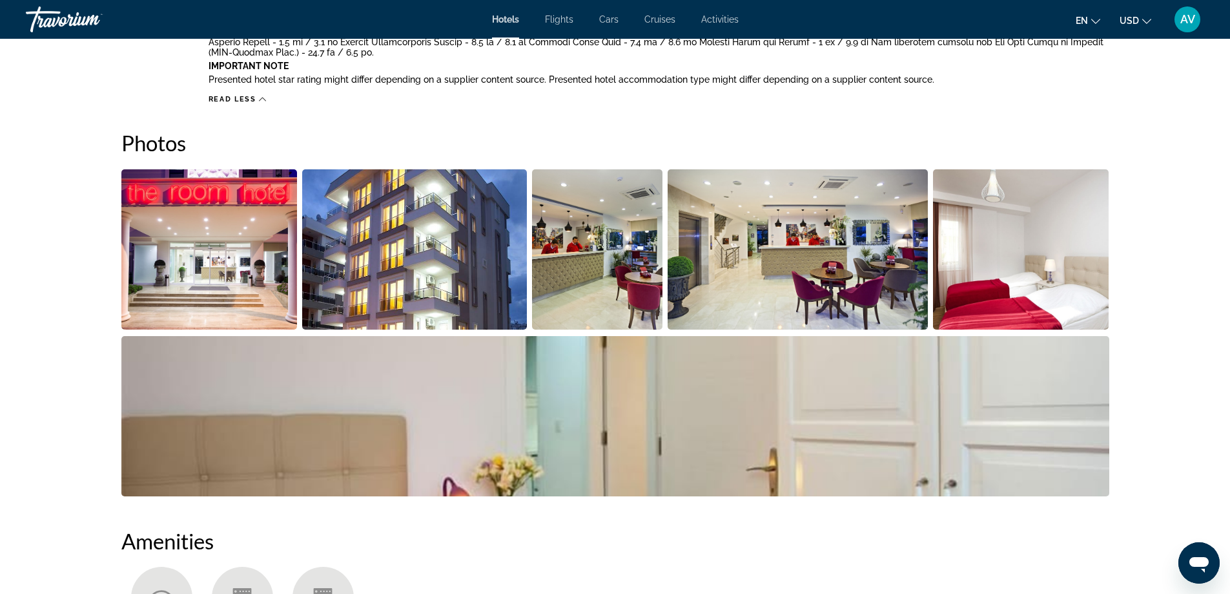
scroll to position [479, 0]
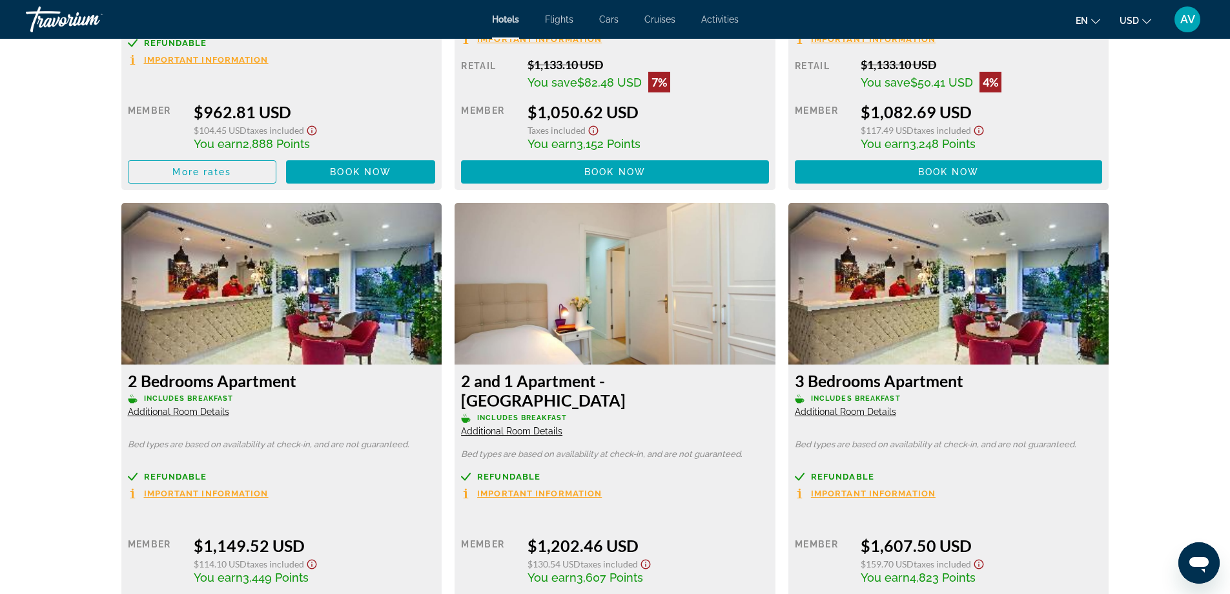
scroll to position [2921, 0]
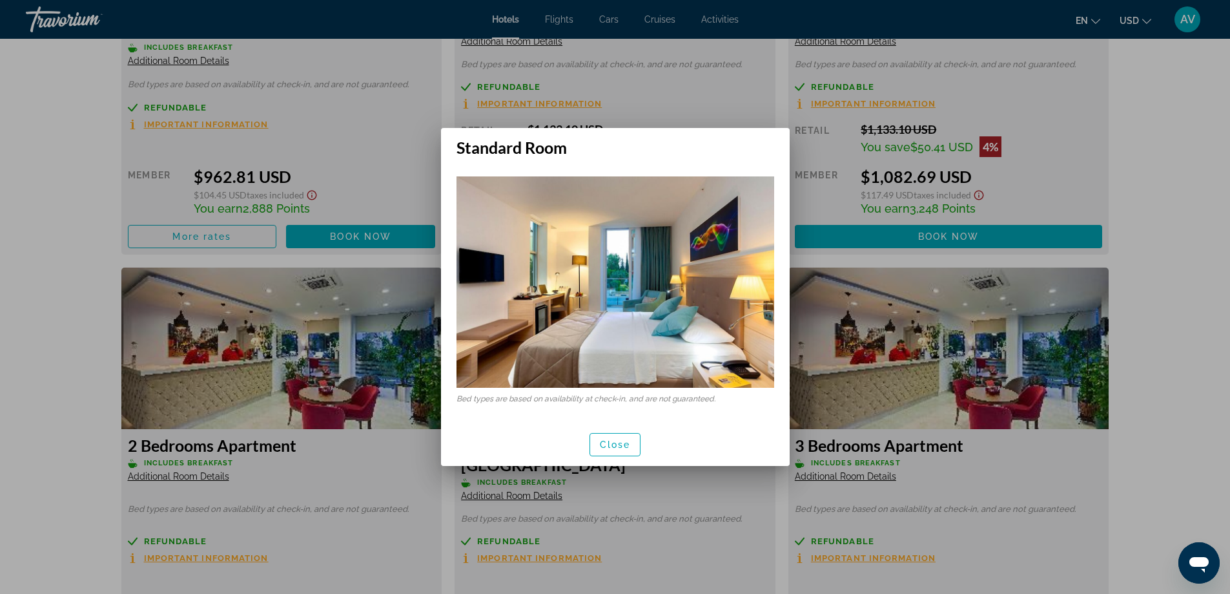
scroll to position [0, 0]
click at [611, 460] on span "button" at bounding box center [615, 444] width 50 height 31
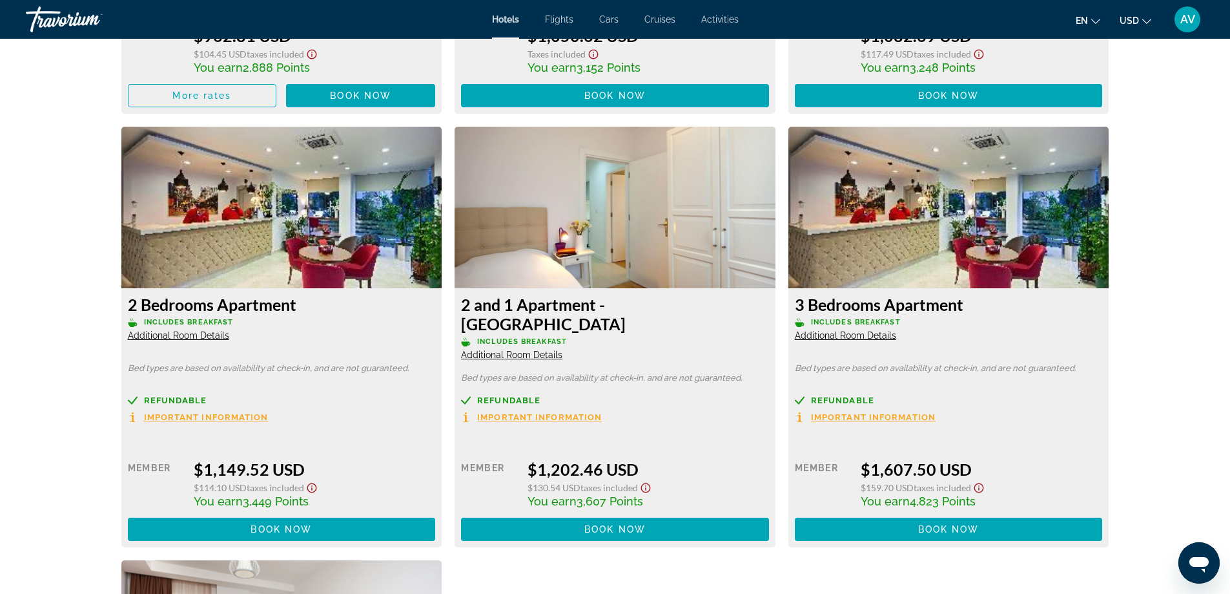
scroll to position [2921, 0]
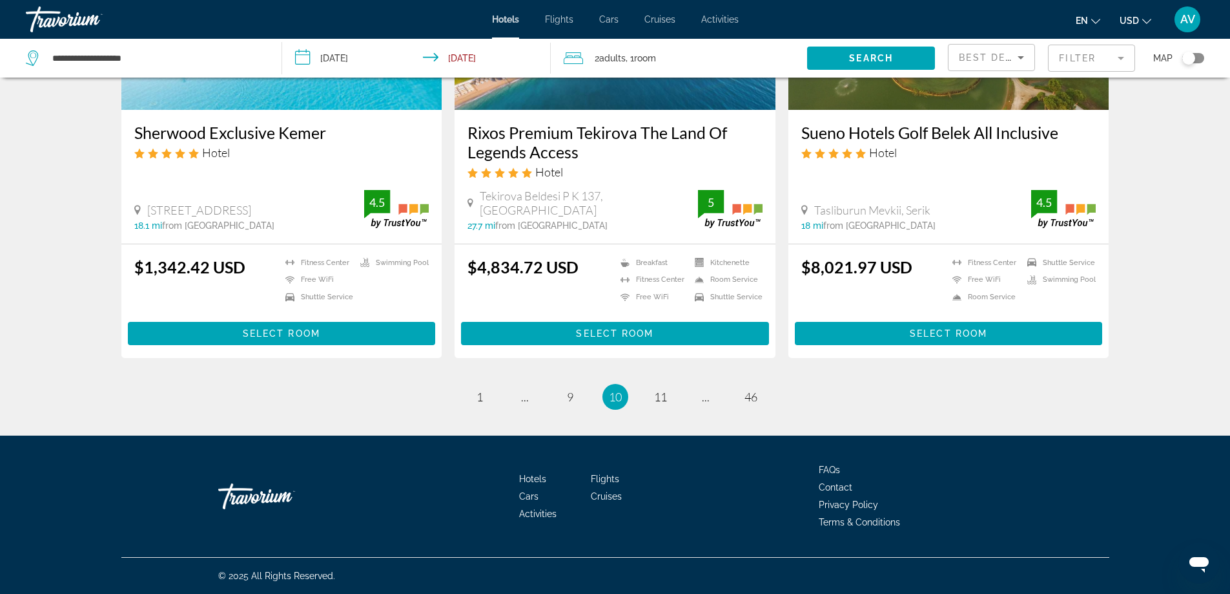
scroll to position [2583, 0]
click at [667, 404] on span "11" at bounding box center [660, 396] width 13 height 14
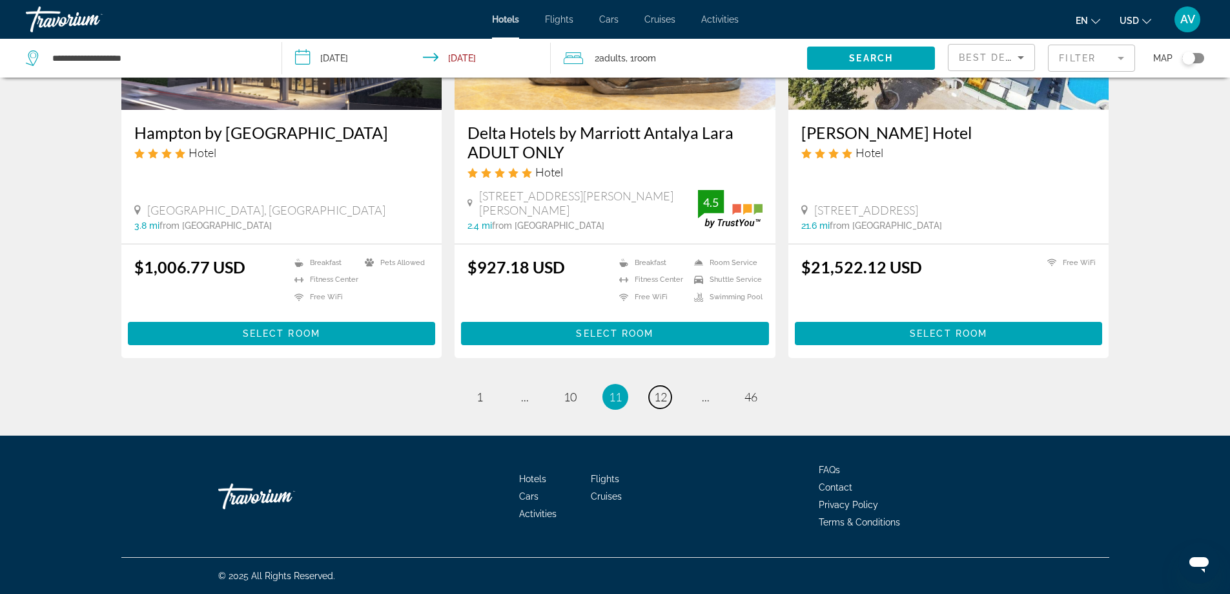
scroll to position [2713, 0]
click at [667, 389] on span "12" at bounding box center [660, 396] width 13 height 14
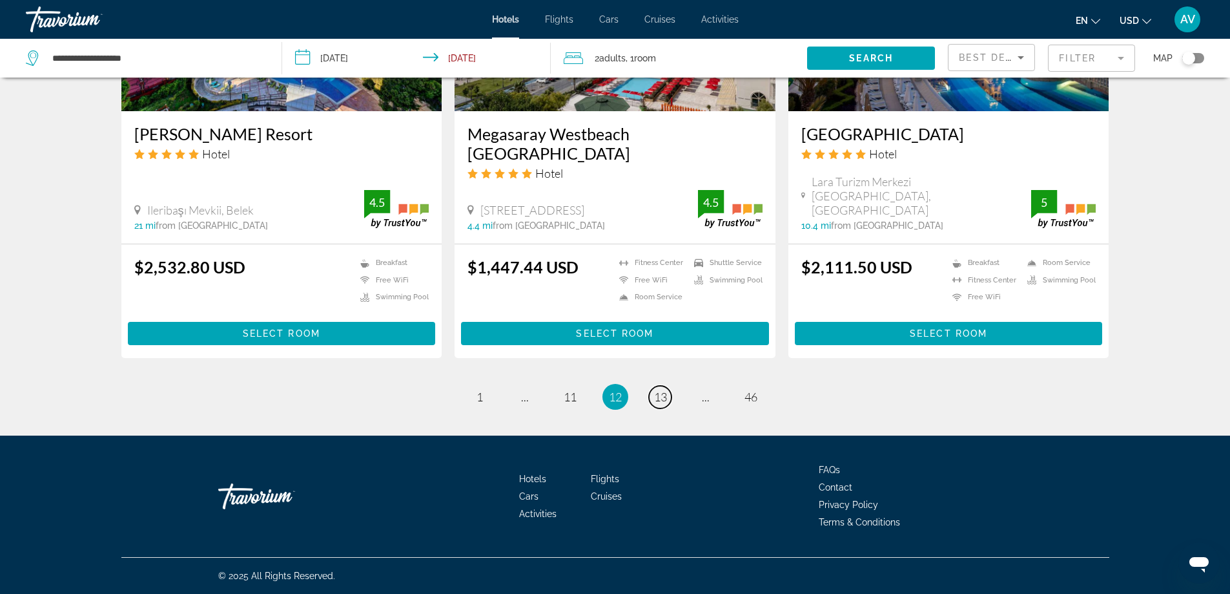
scroll to position [2713, 0]
click at [667, 404] on span "13" at bounding box center [660, 396] width 13 height 14
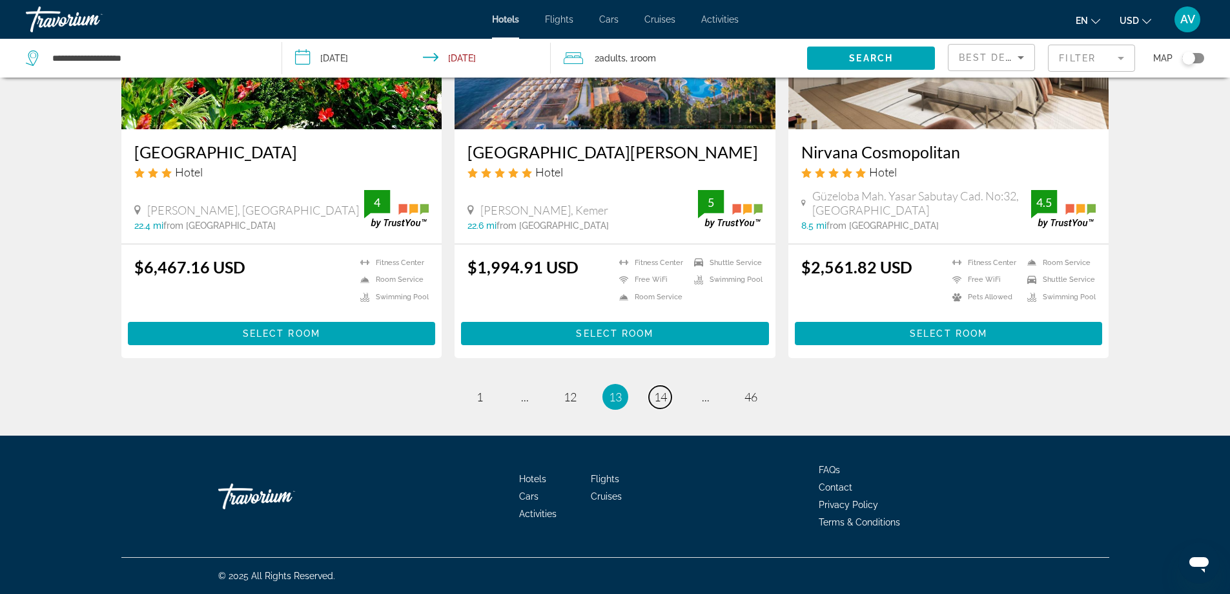
scroll to position [2713, 0]
click at [667, 389] on span "14" at bounding box center [660, 396] width 13 height 14
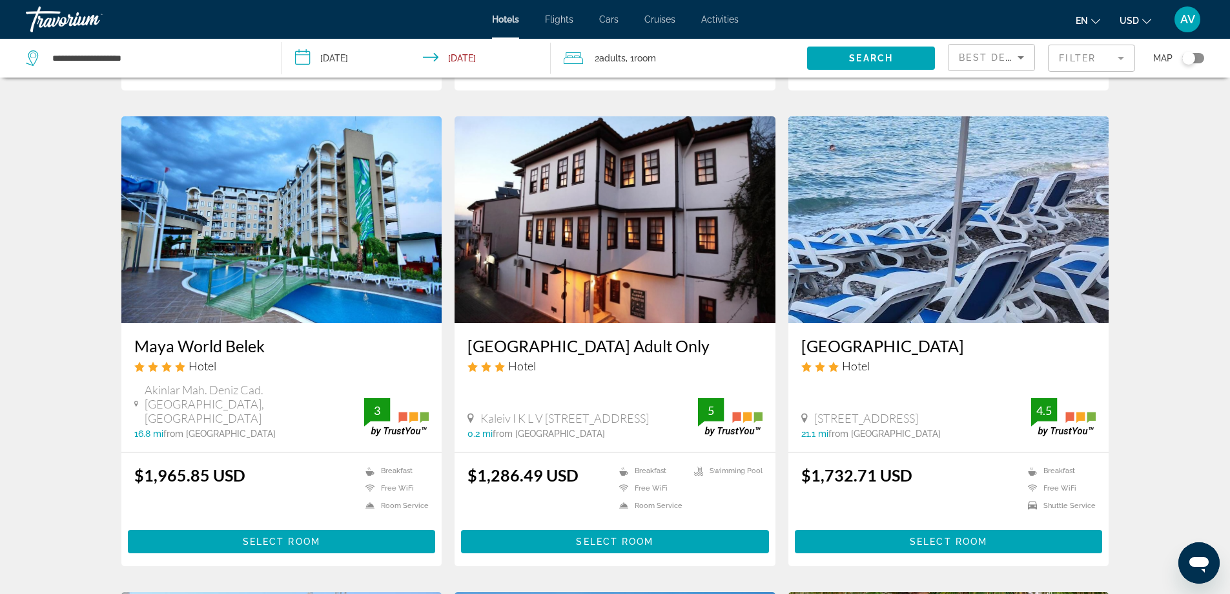
scroll to position [969, 0]
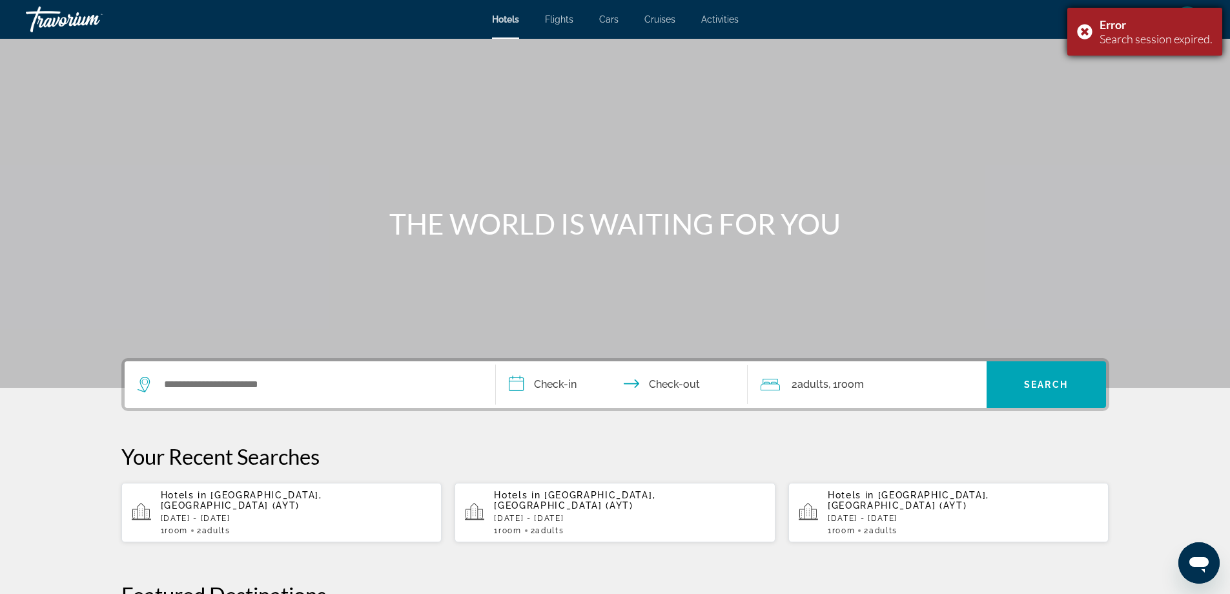
click at [1068, 39] on div "Error Search session expired." at bounding box center [1145, 32] width 155 height 48
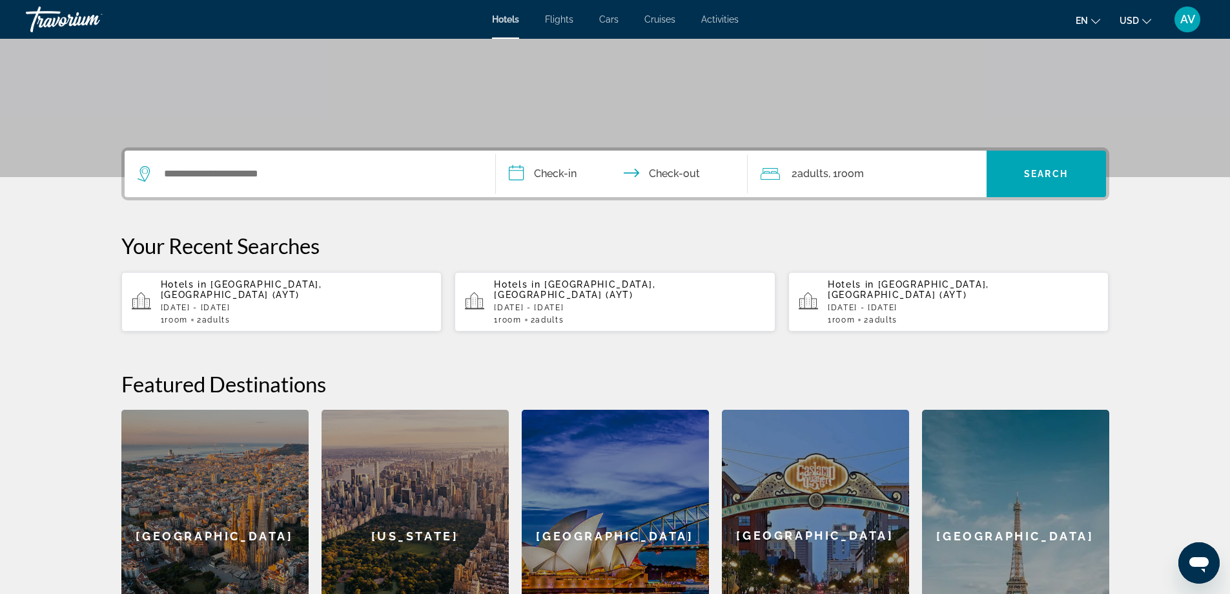
scroll to position [258, 0]
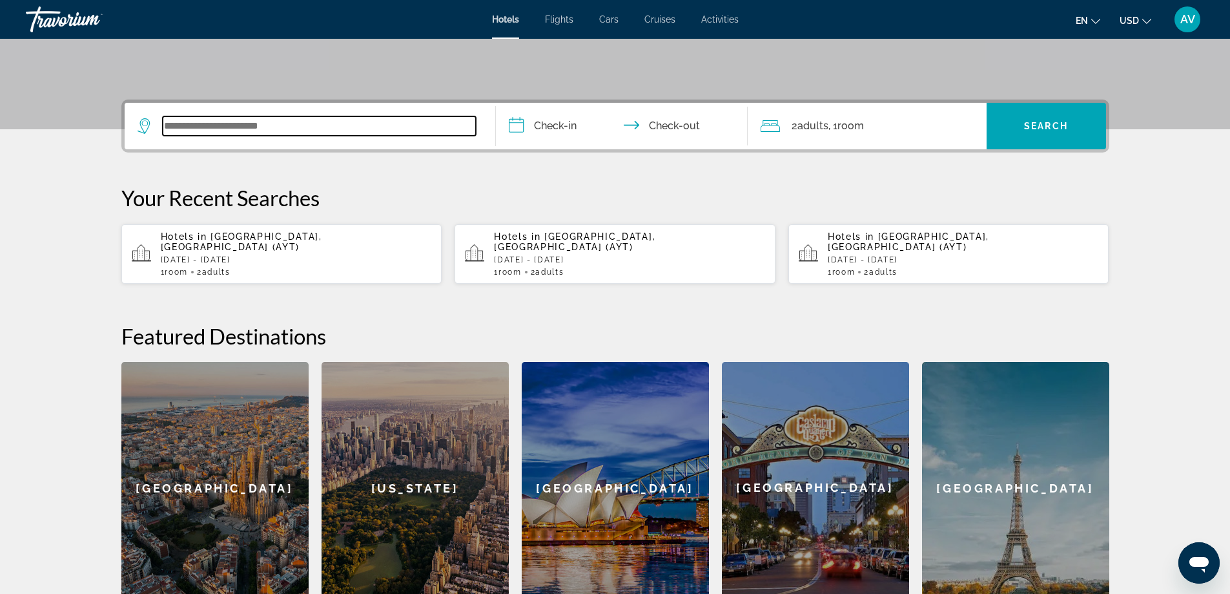
click at [163, 136] on input "Search widget" at bounding box center [319, 125] width 313 height 19
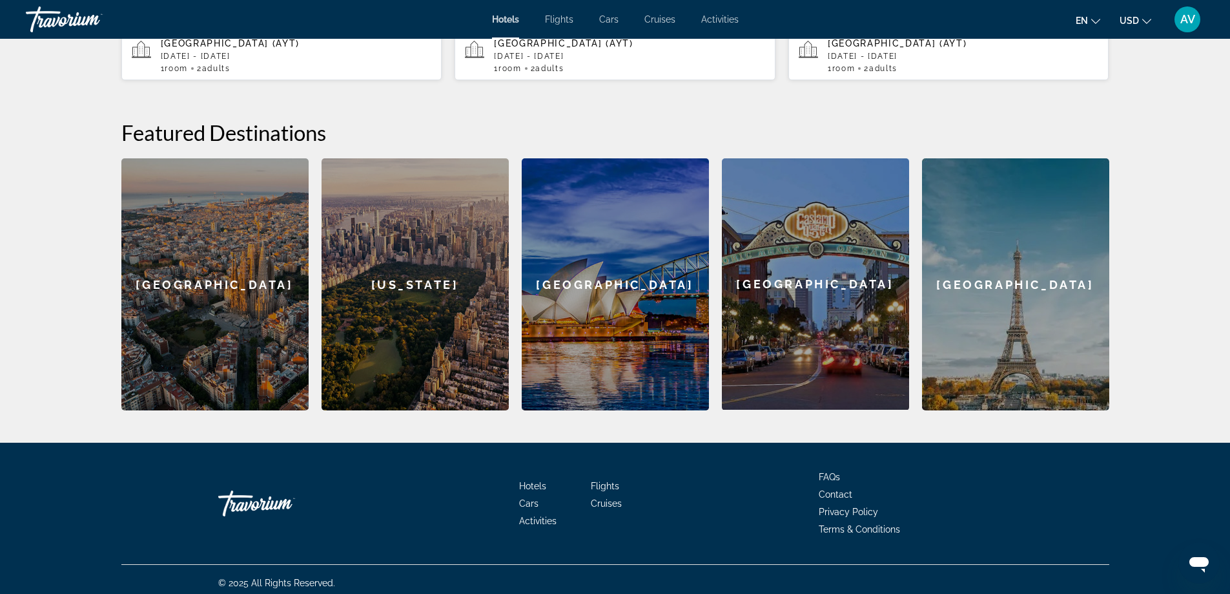
scroll to position [473, 0]
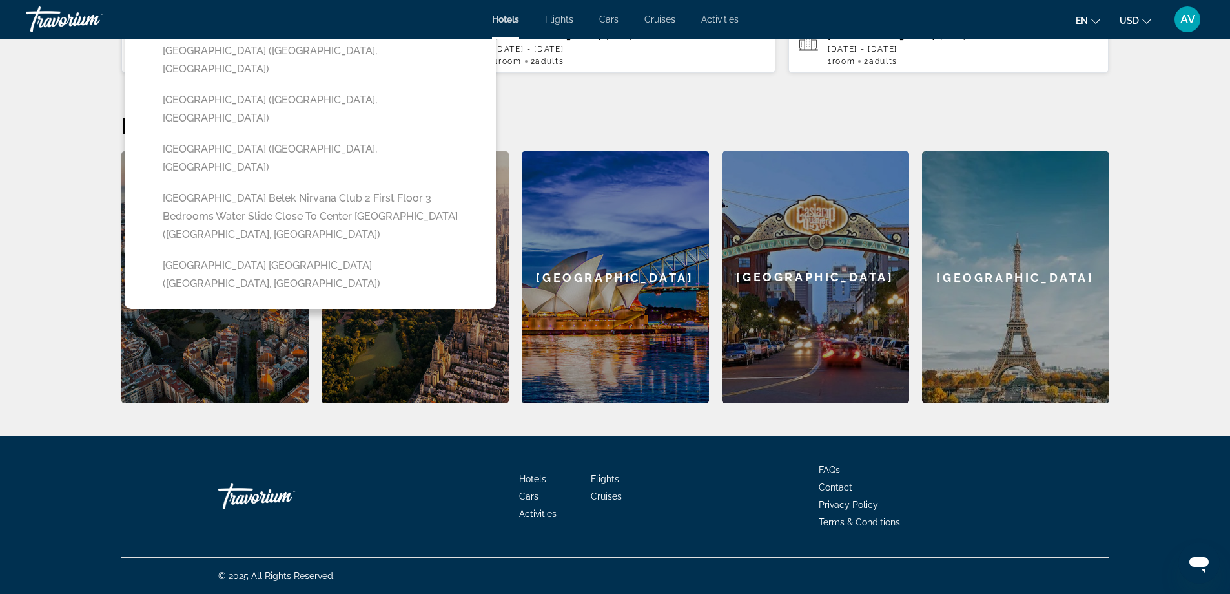
type input "**********"
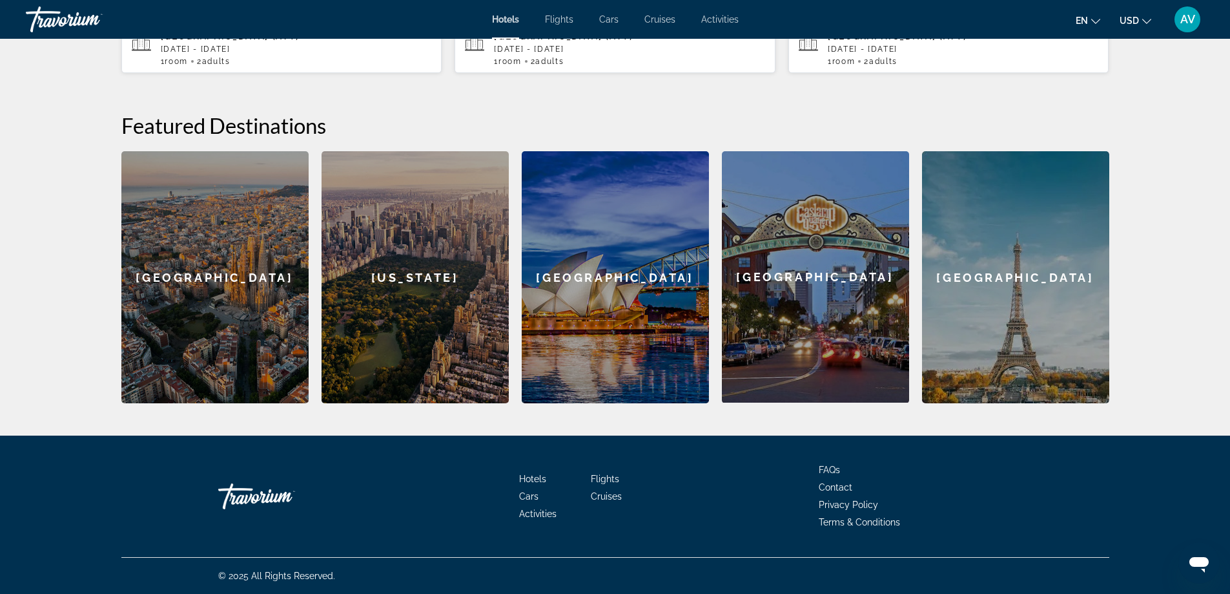
click at [266, 54] on p "[DATE] - [DATE]" at bounding box center [296, 49] width 271 height 9
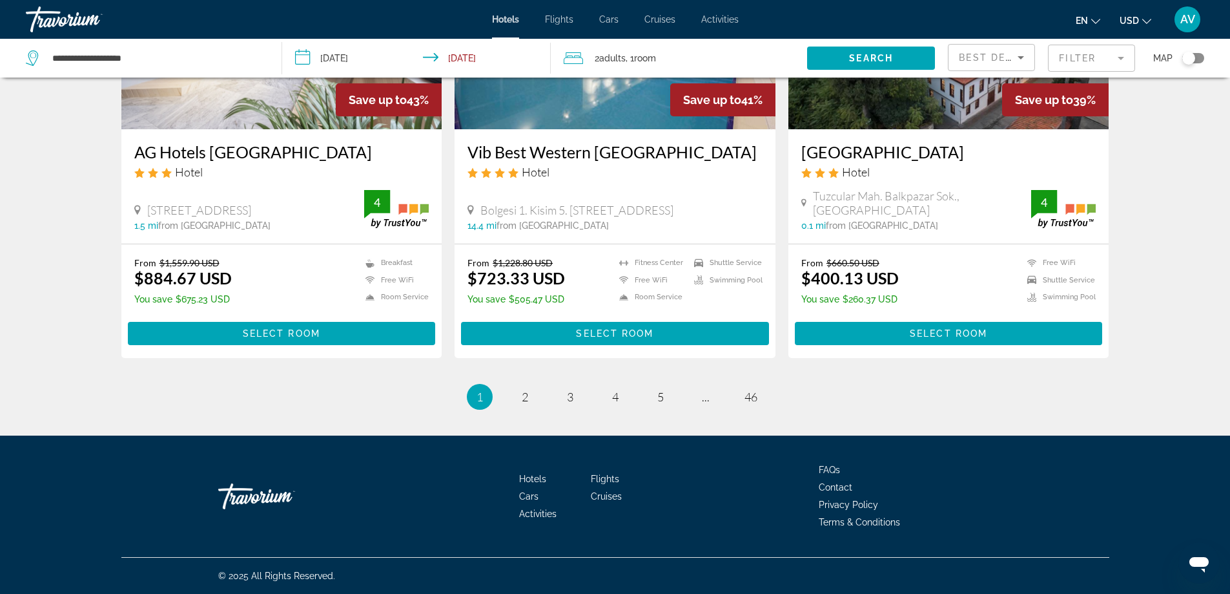
scroll to position [2900, 0]
click at [717, 386] on link "page ..." at bounding box center [705, 397] width 23 height 23
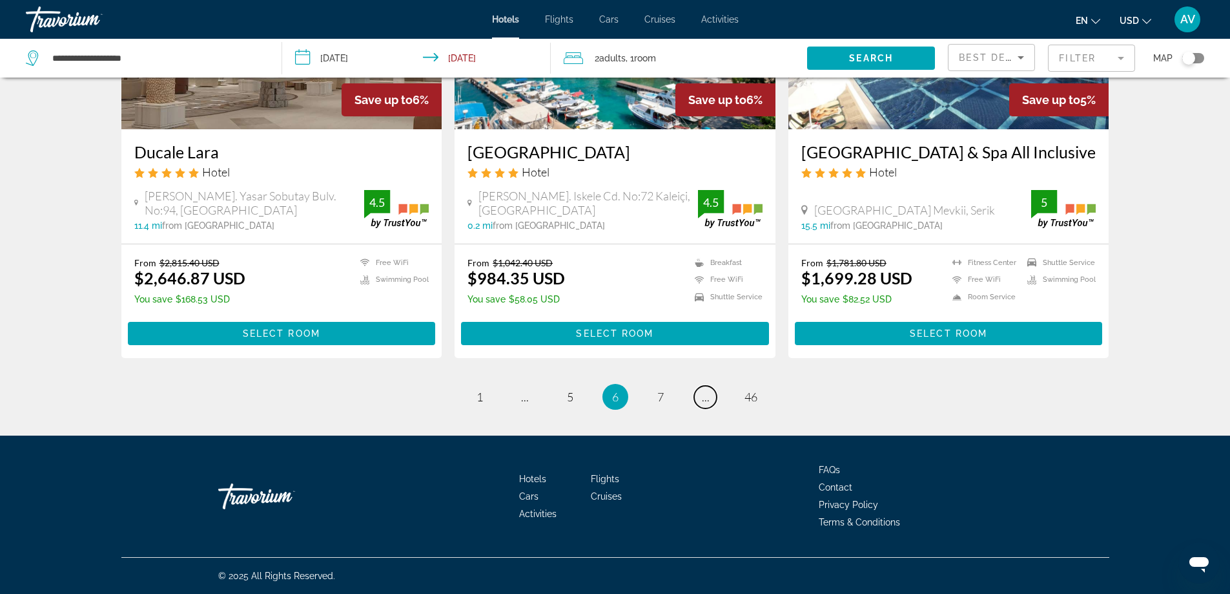
scroll to position [2813, 0]
click at [717, 386] on link "page ..." at bounding box center [705, 397] width 23 height 23
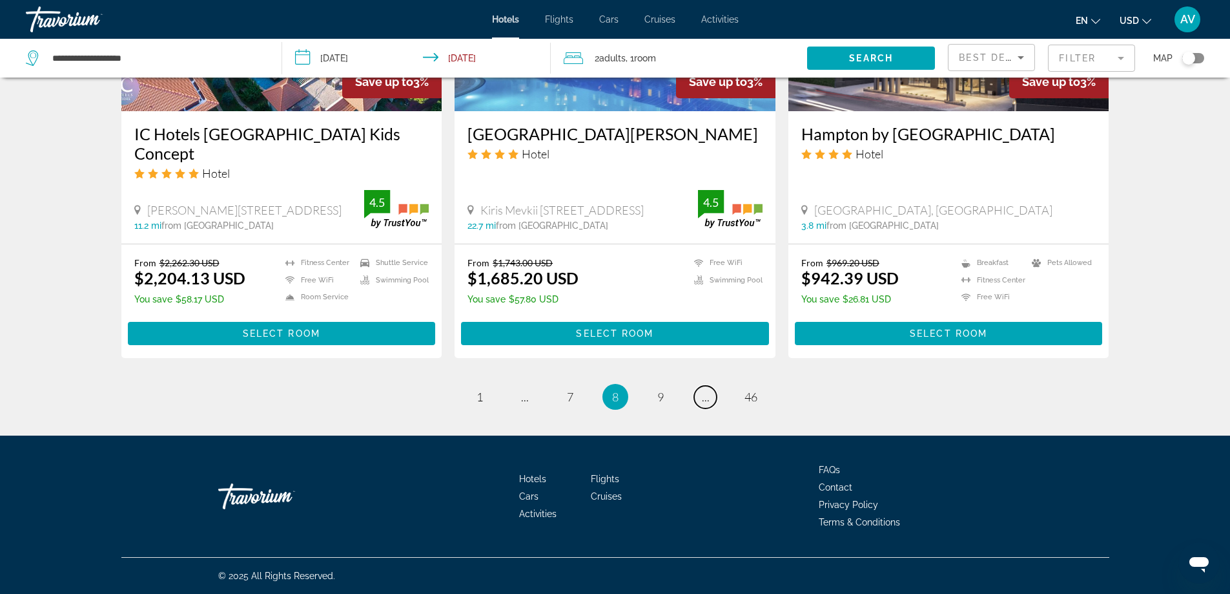
scroll to position [2855, 0]
click at [717, 386] on link "page ..." at bounding box center [705, 397] width 23 height 23
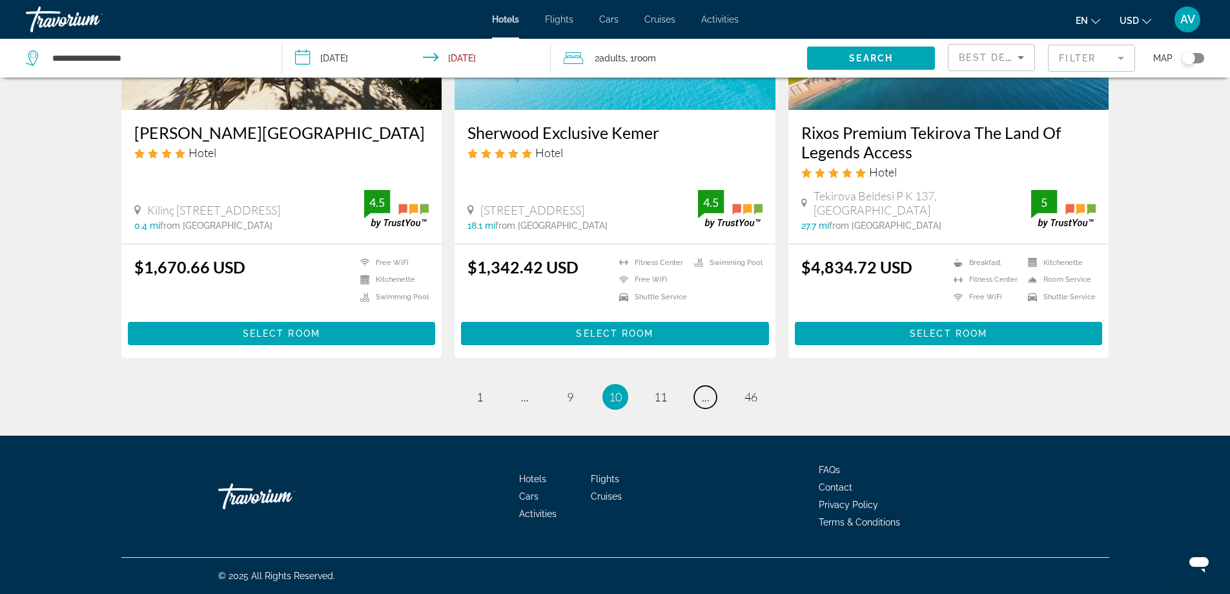
scroll to position [2583, 0]
click at [717, 408] on link "page ..." at bounding box center [705, 397] width 23 height 23
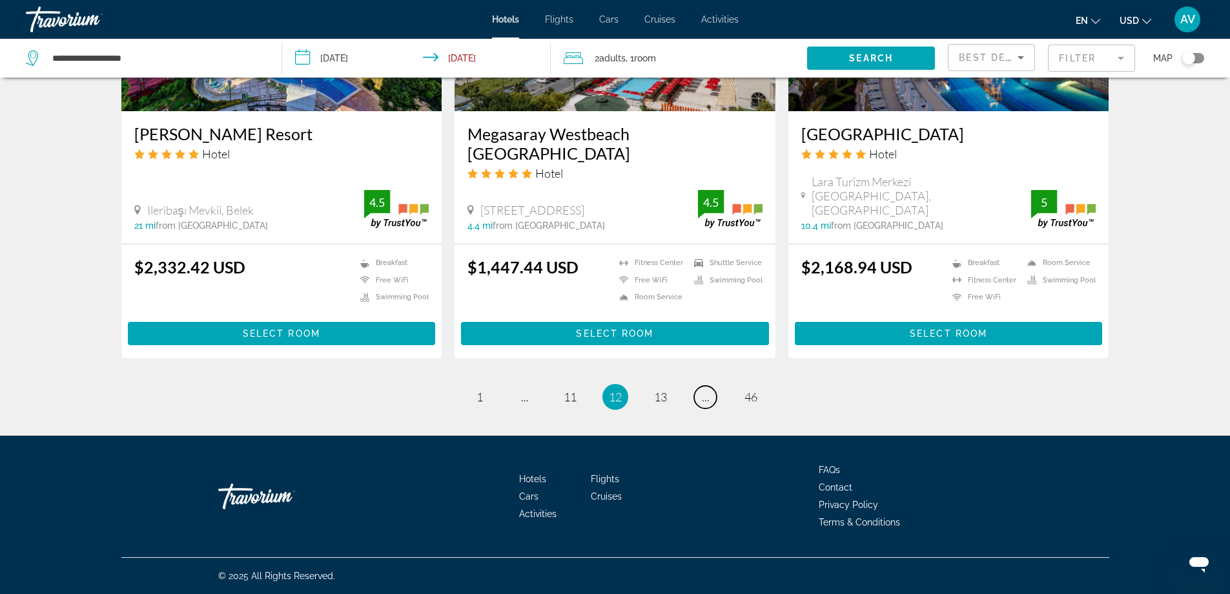
scroll to position [2824, 0]
click at [667, 389] on span "13" at bounding box center [660, 396] width 13 height 14
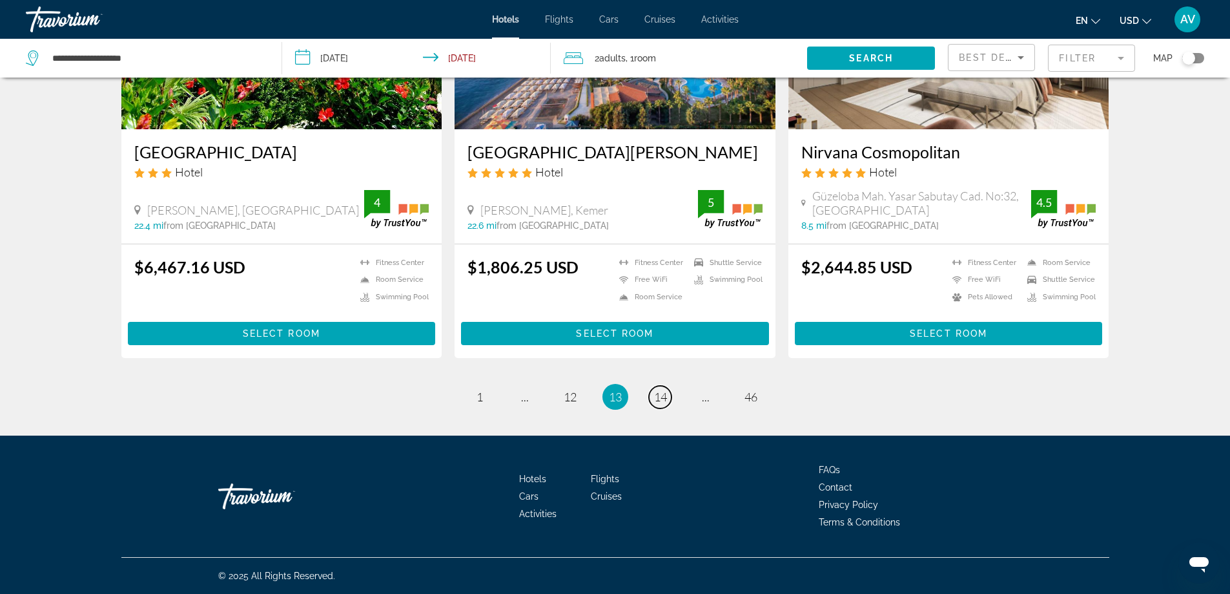
scroll to position [2519, 0]
click at [667, 404] on span "14" at bounding box center [660, 396] width 13 height 14
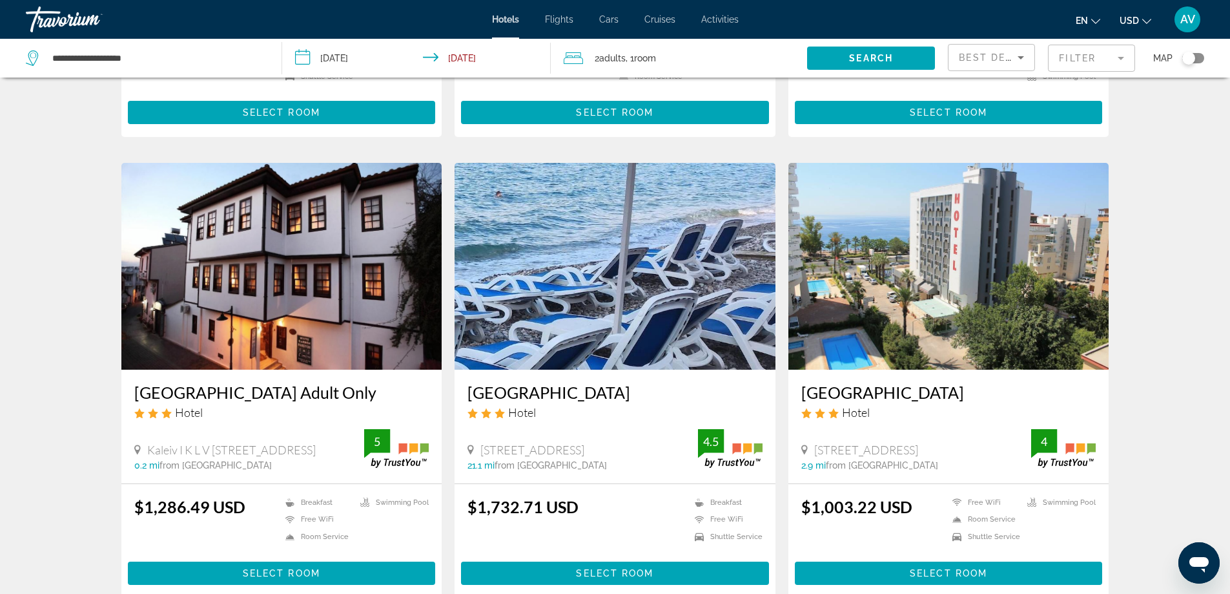
scroll to position [969, 0]
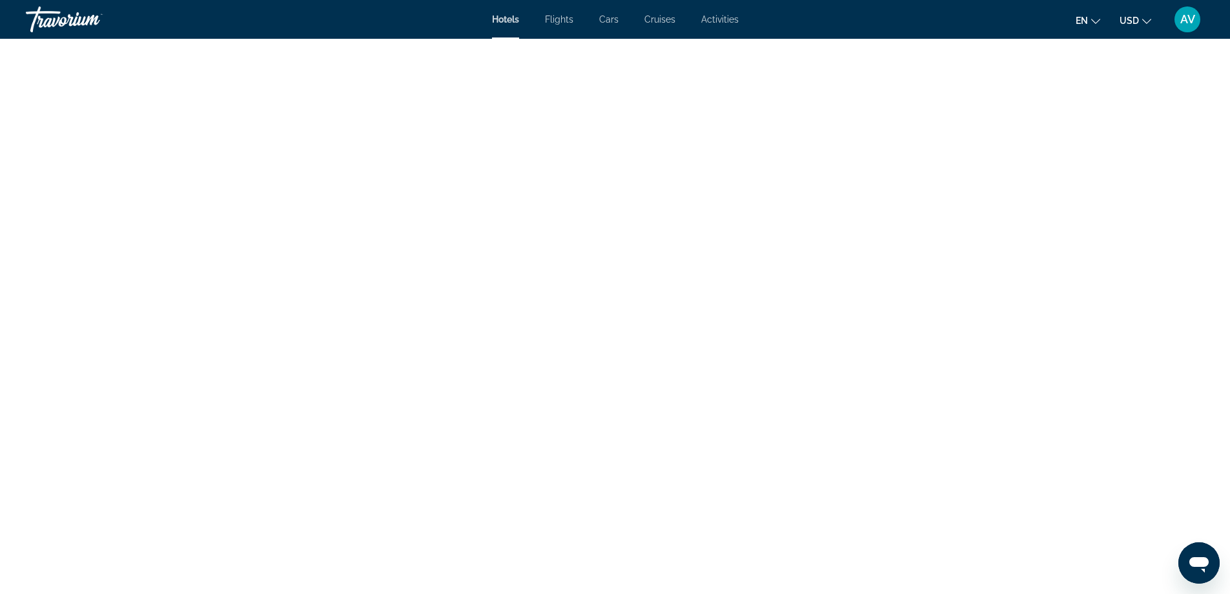
scroll to position [2583, 0]
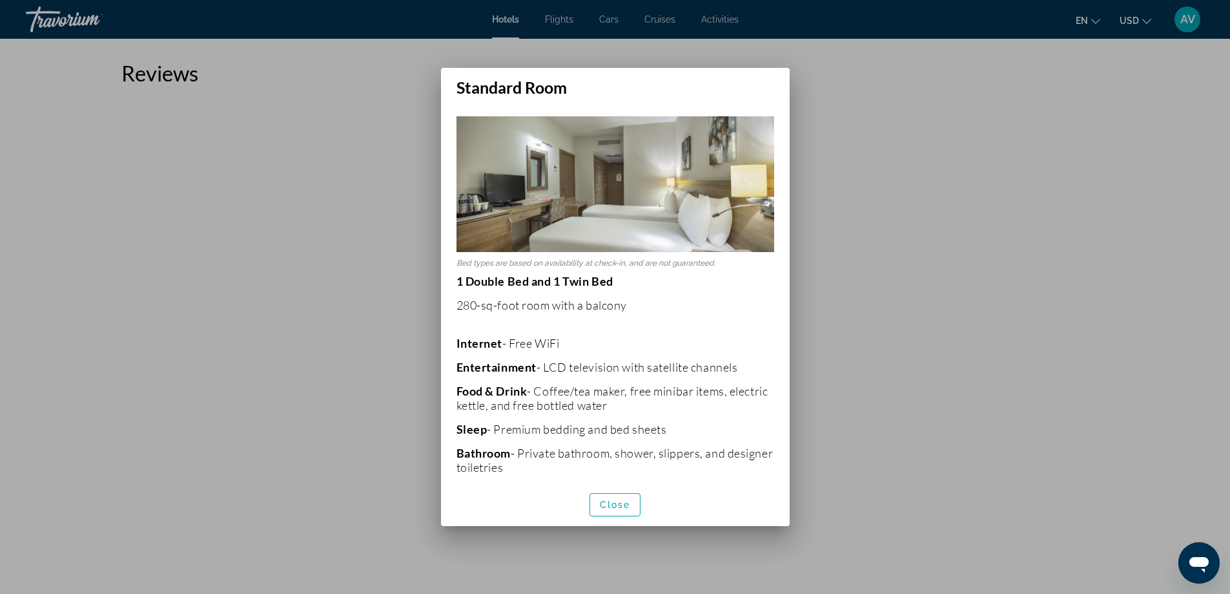
scroll to position [0, 0]
click at [625, 510] on span "Close" at bounding box center [615, 504] width 31 height 10
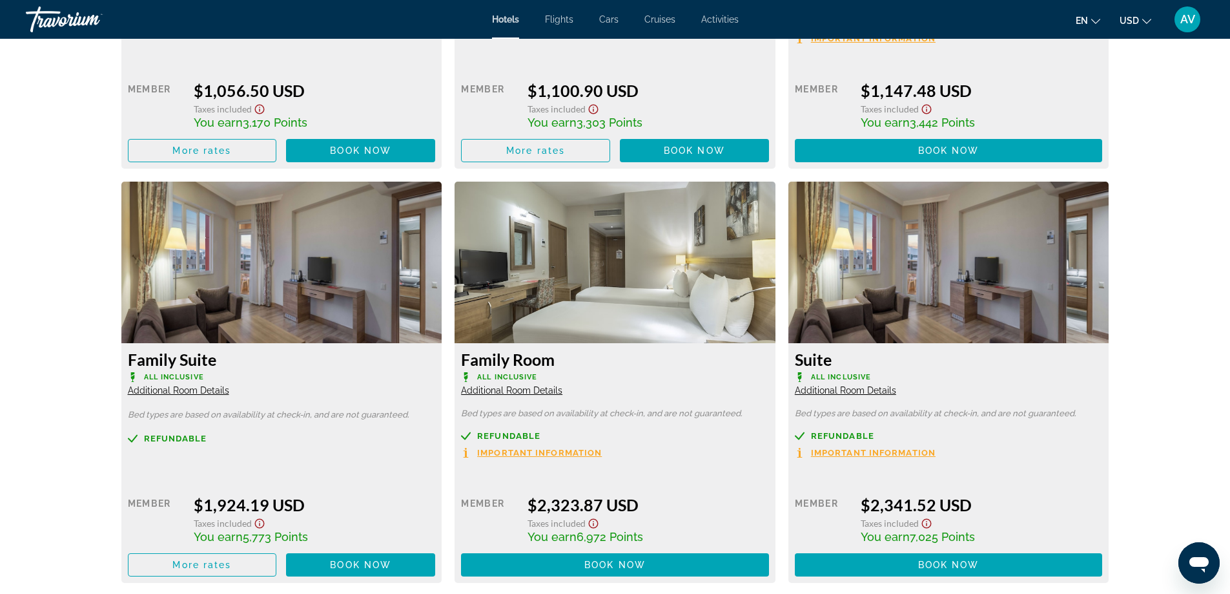
scroll to position [2002, 0]
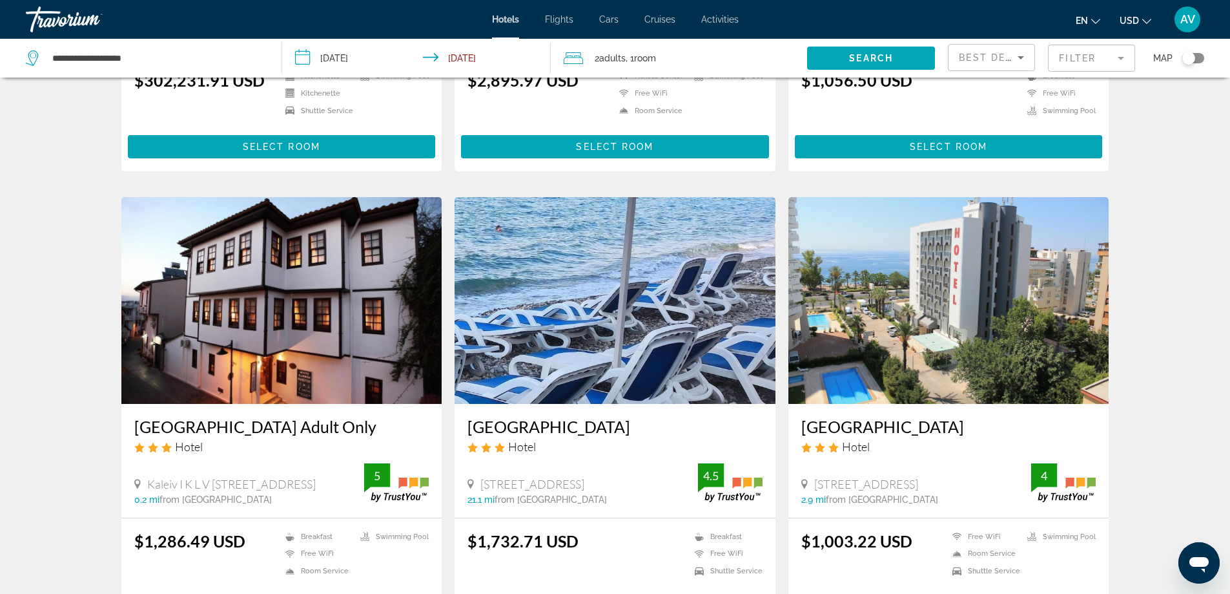
scroll to position [840, 0]
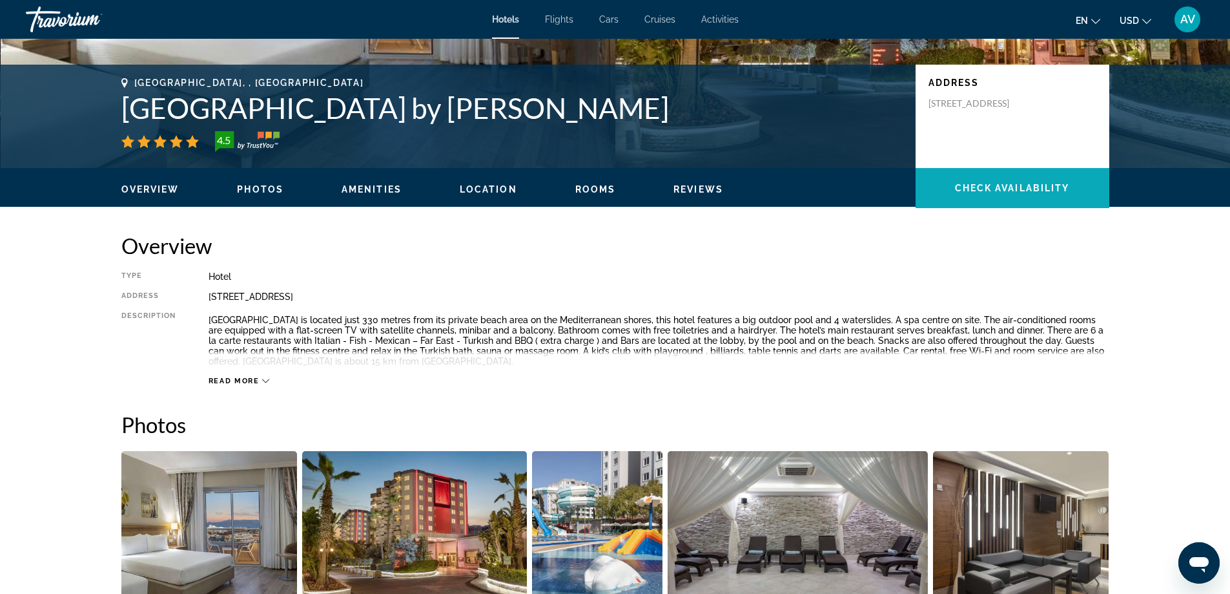
scroll to position [452, 0]
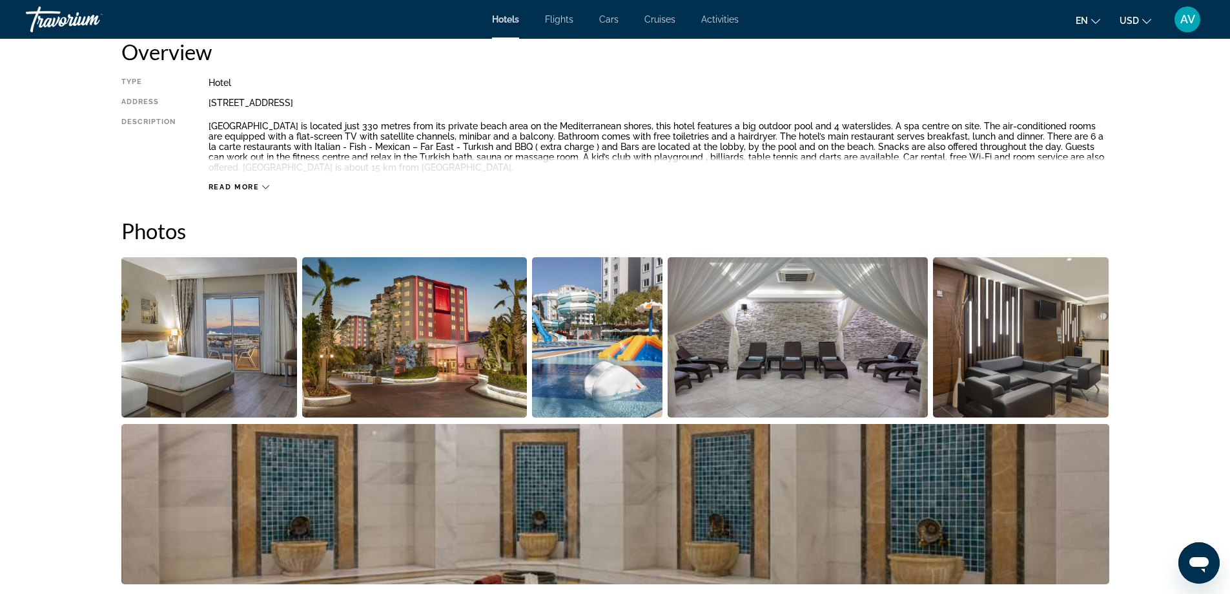
click at [262, 189] on icon "Main content" at bounding box center [265, 187] width 7 height 4
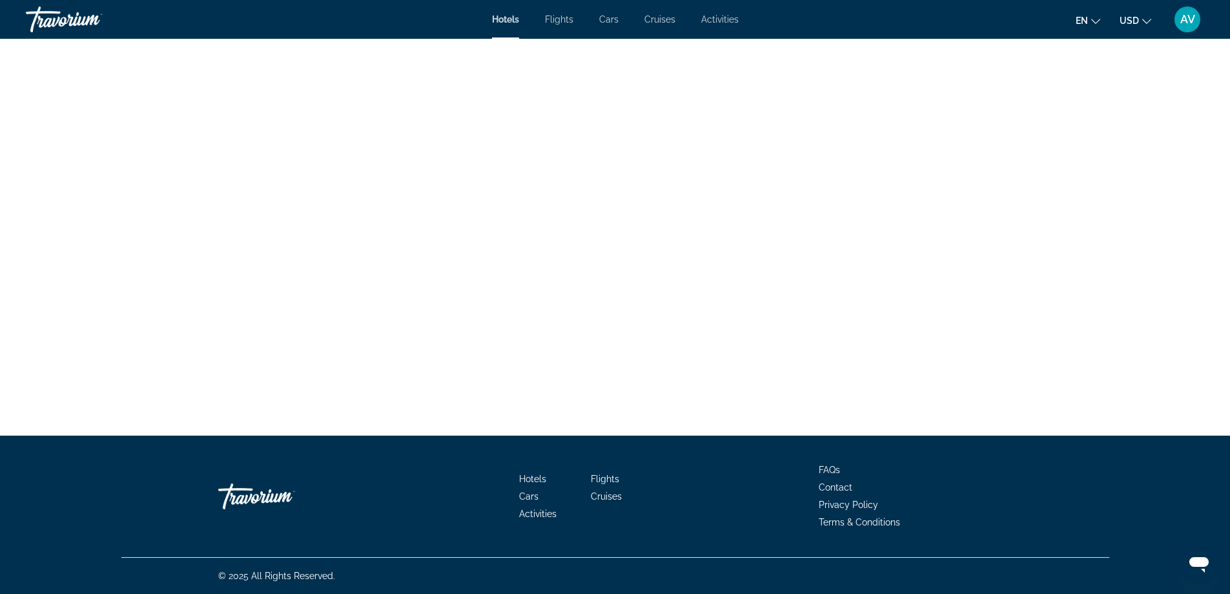
scroll to position [3810, 0]
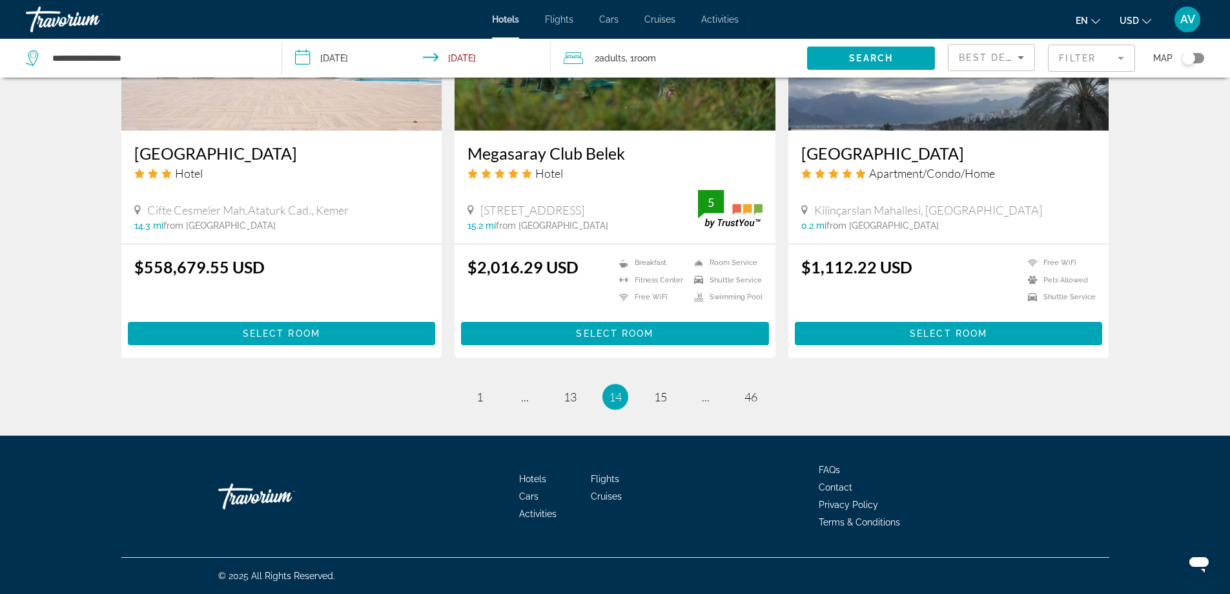
scroll to position [2861, 0]
click at [667, 389] on span "15" at bounding box center [660, 396] width 13 height 14
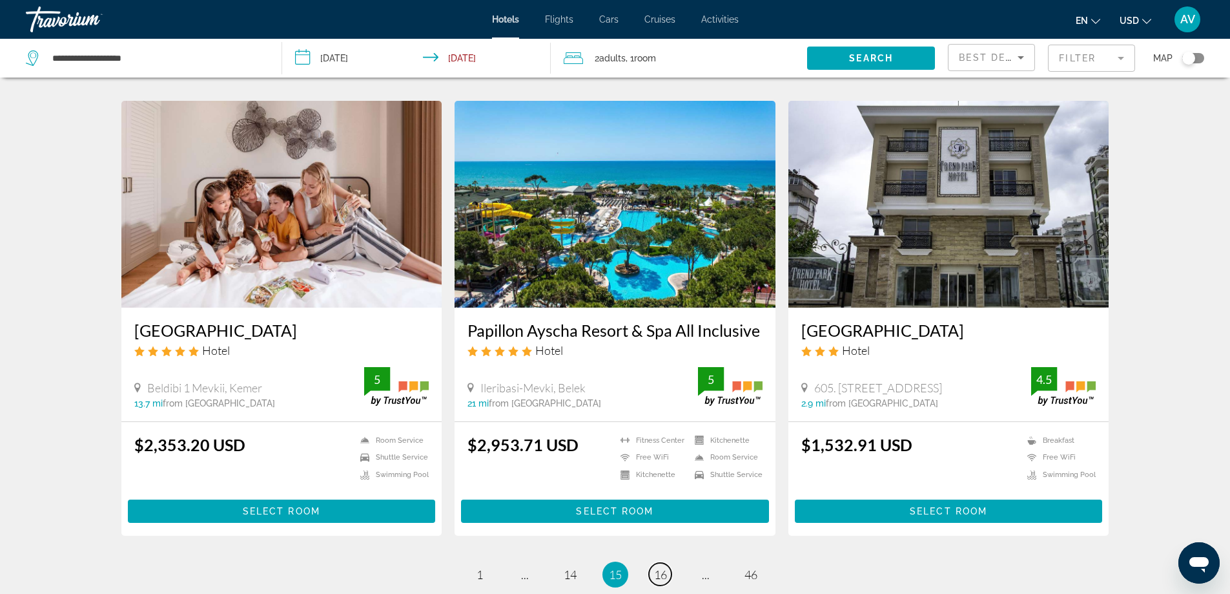
scroll to position [1615, 0]
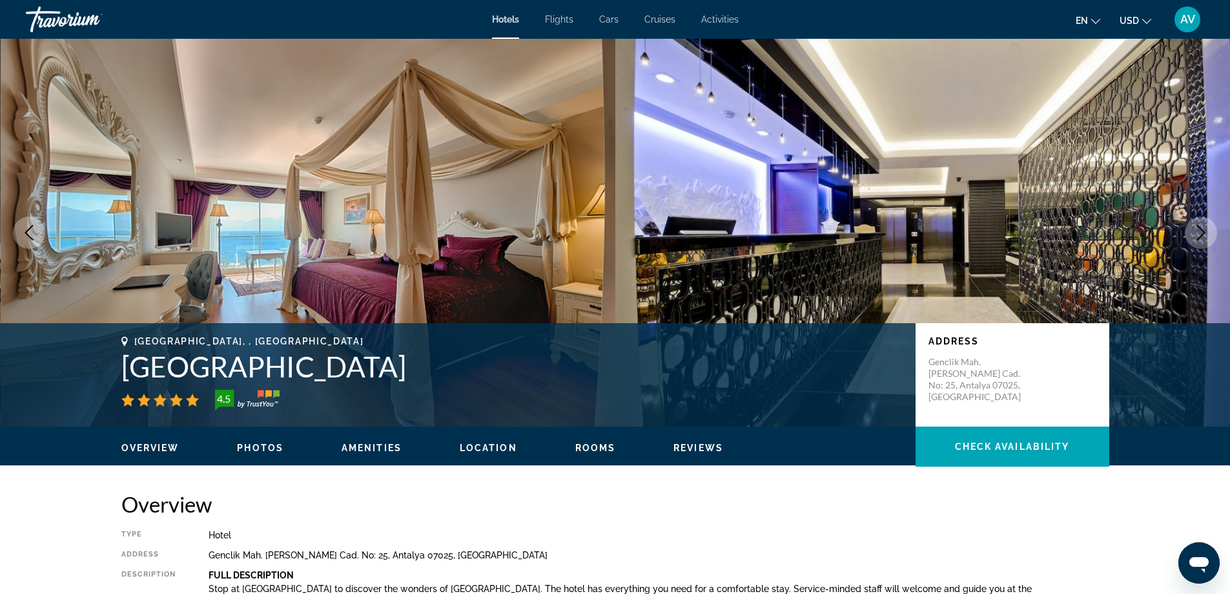
click at [1194, 240] on icon "Next image" at bounding box center [1202, 233] width 16 height 16
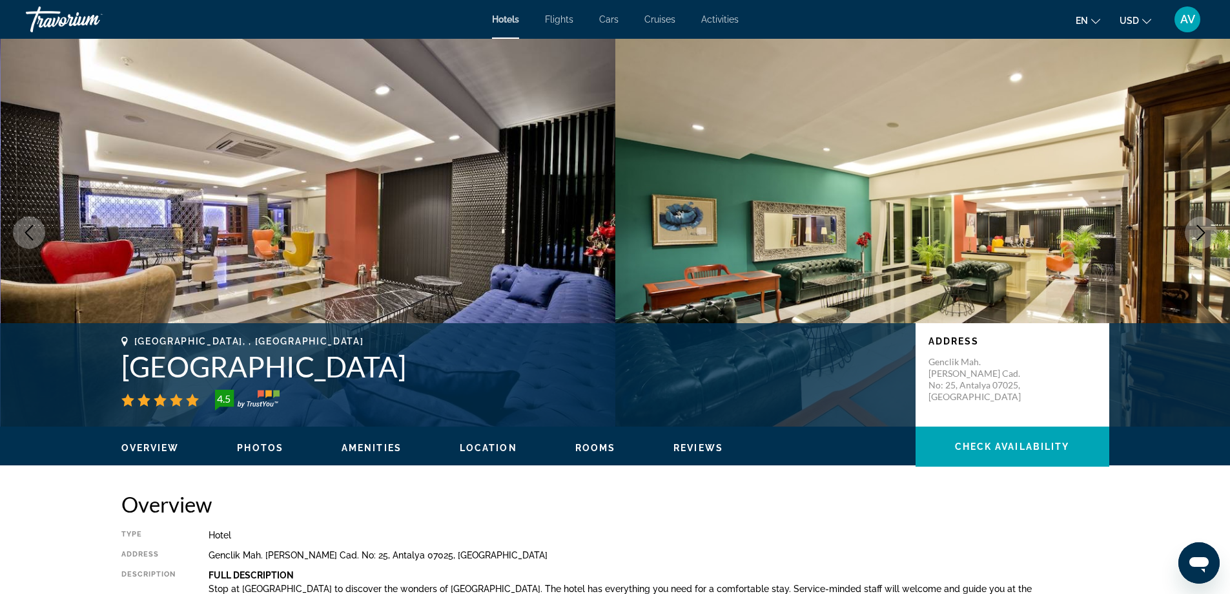
click at [1194, 240] on icon "Next image" at bounding box center [1202, 233] width 16 height 16
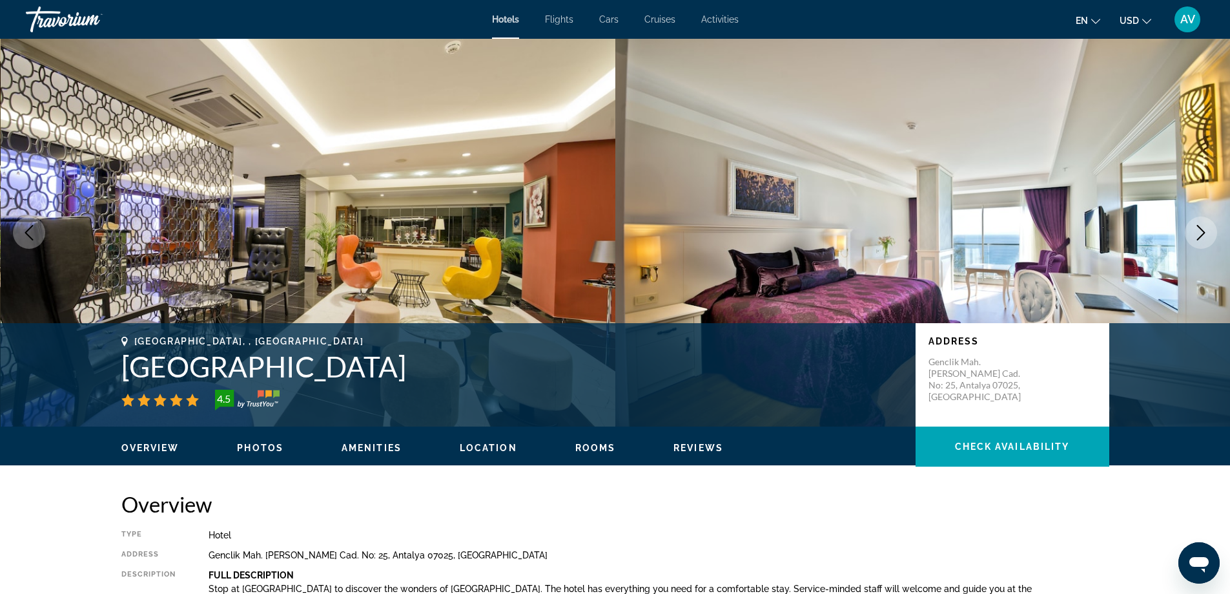
click at [1194, 240] on icon "Next image" at bounding box center [1202, 233] width 16 height 16
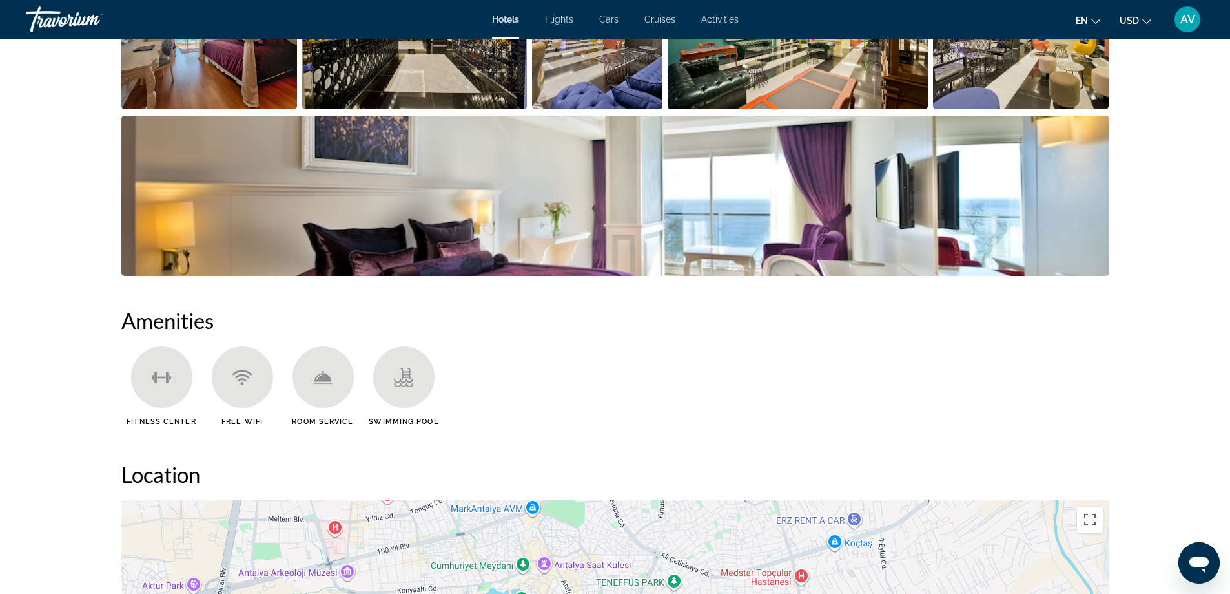
scroll to position [581, 0]
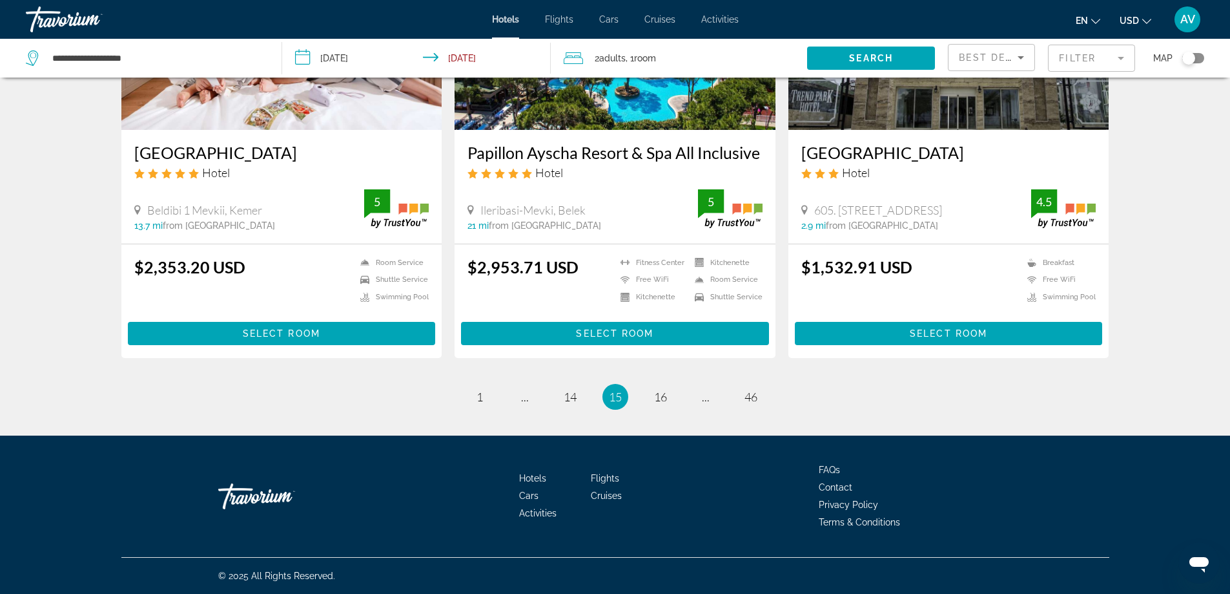
scroll to position [2777, 0]
click at [667, 389] on span "16" at bounding box center [660, 396] width 13 height 14
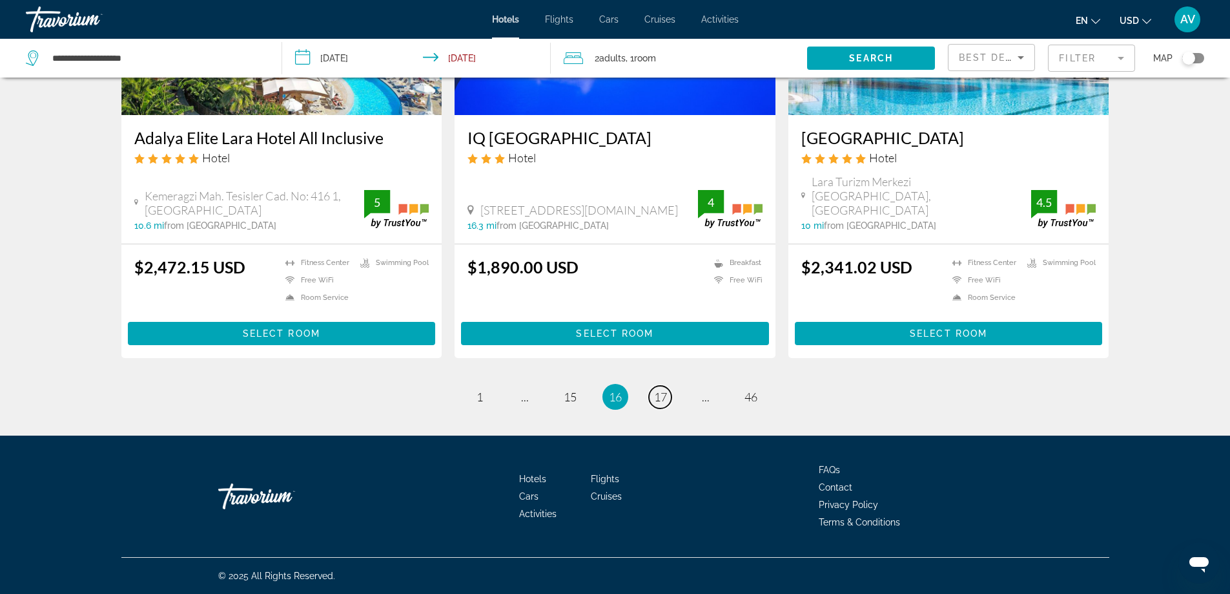
scroll to position [2777, 0]
click at [672, 386] on link "page 17" at bounding box center [660, 397] width 23 height 23
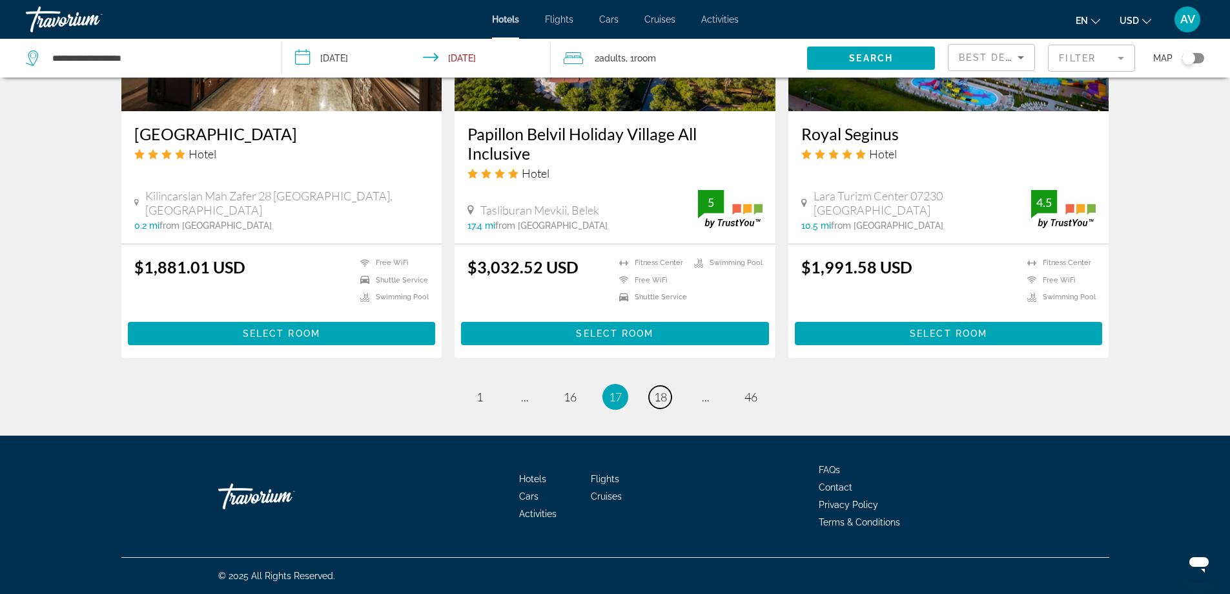
scroll to position [1744, 0]
